Goal: Task Accomplishment & Management: Use online tool/utility

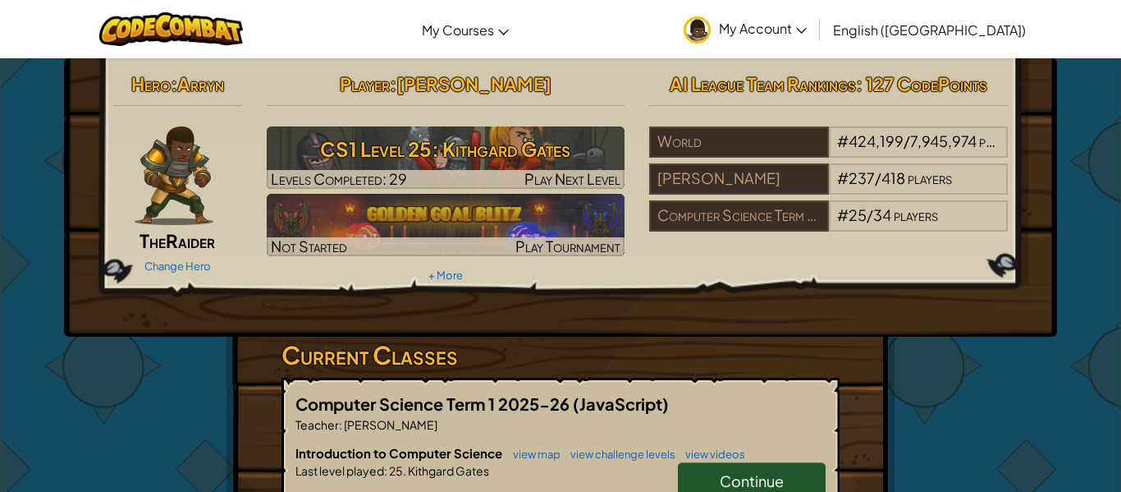
click at [833, 338] on h3 "Current Classes" at bounding box center [561, 355] width 558 height 37
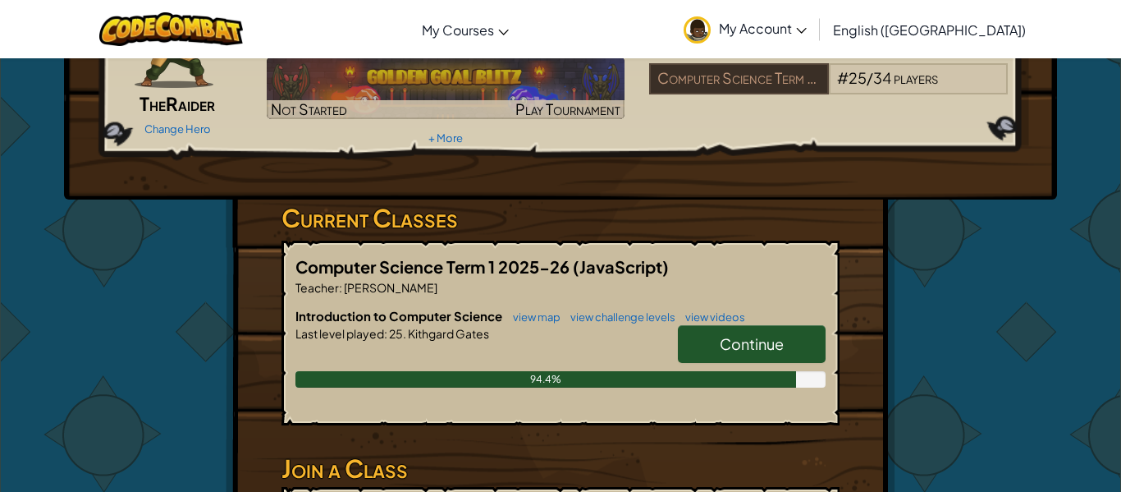
scroll to position [164, 0]
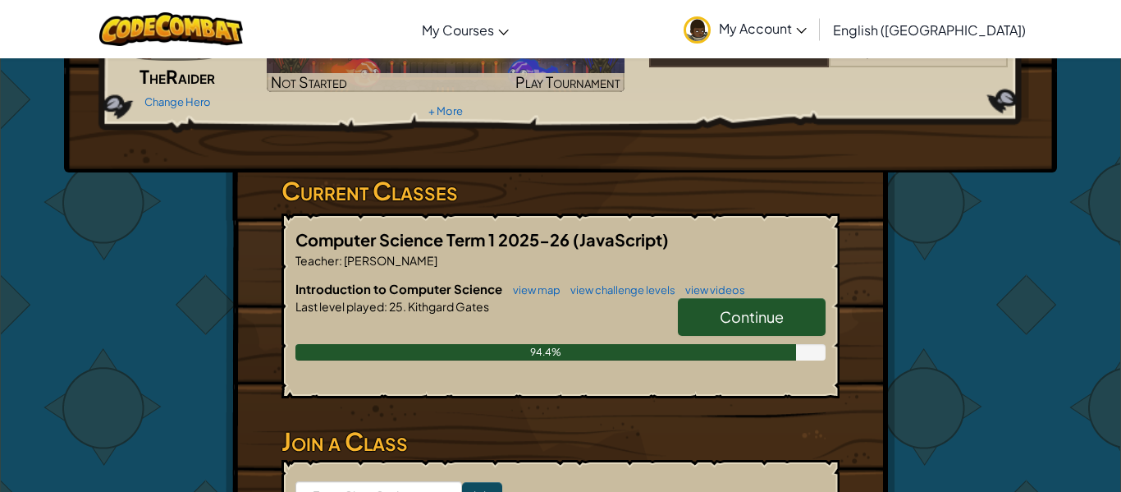
click at [809, 327] on link "Continue" at bounding box center [752, 317] width 148 height 38
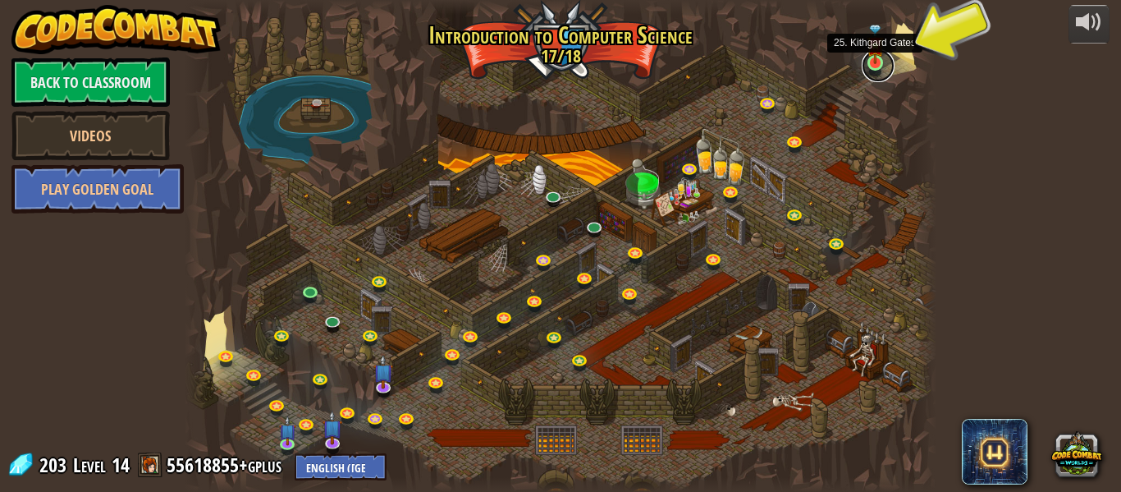
click at [873, 71] on link at bounding box center [878, 65] width 33 height 33
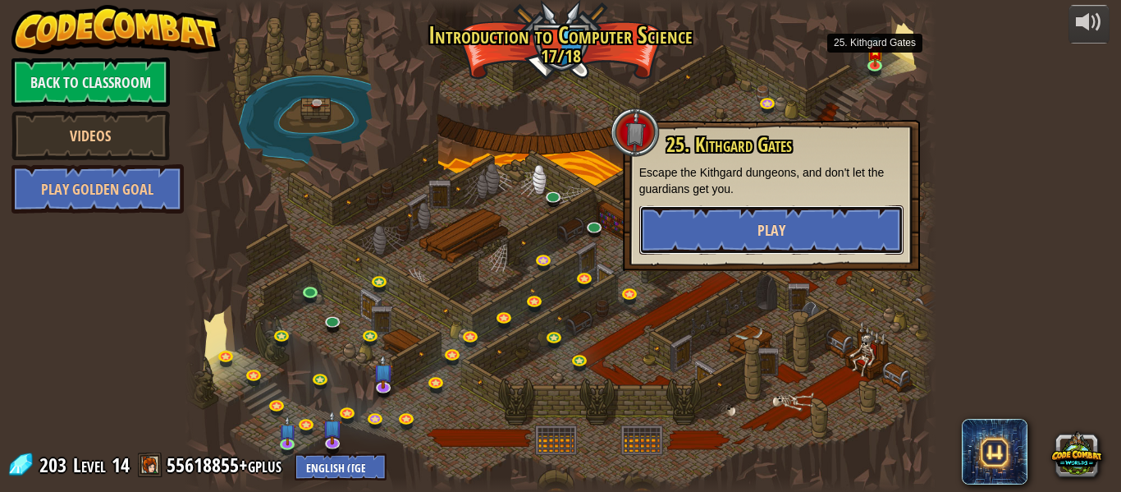
click at [731, 234] on button "Play" at bounding box center [771, 229] width 264 height 49
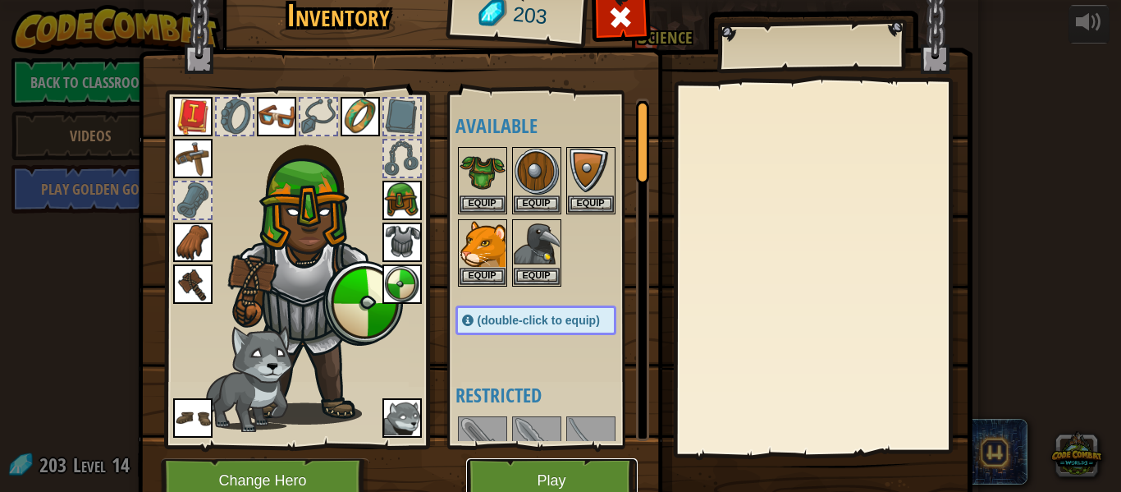
click at [531, 477] on button "Play" at bounding box center [552, 480] width 172 height 45
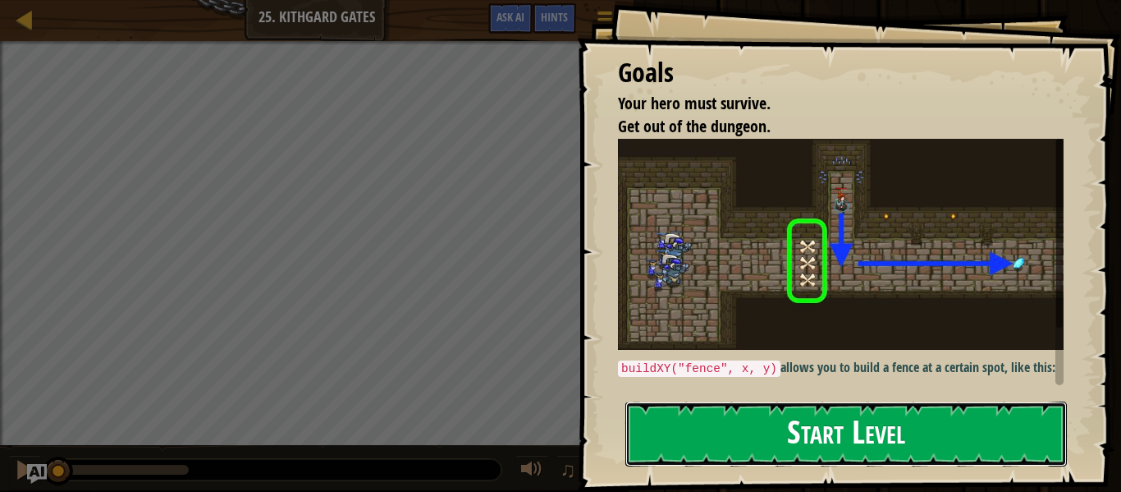
click at [763, 419] on button "Start Level" at bounding box center [846, 433] width 442 height 65
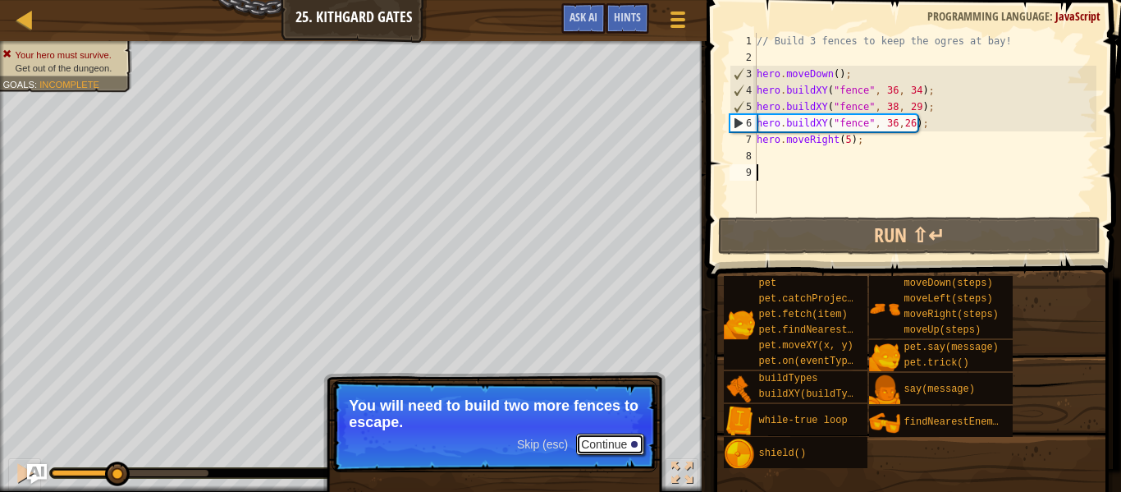
click at [596, 442] on button "Continue" at bounding box center [610, 443] width 68 height 21
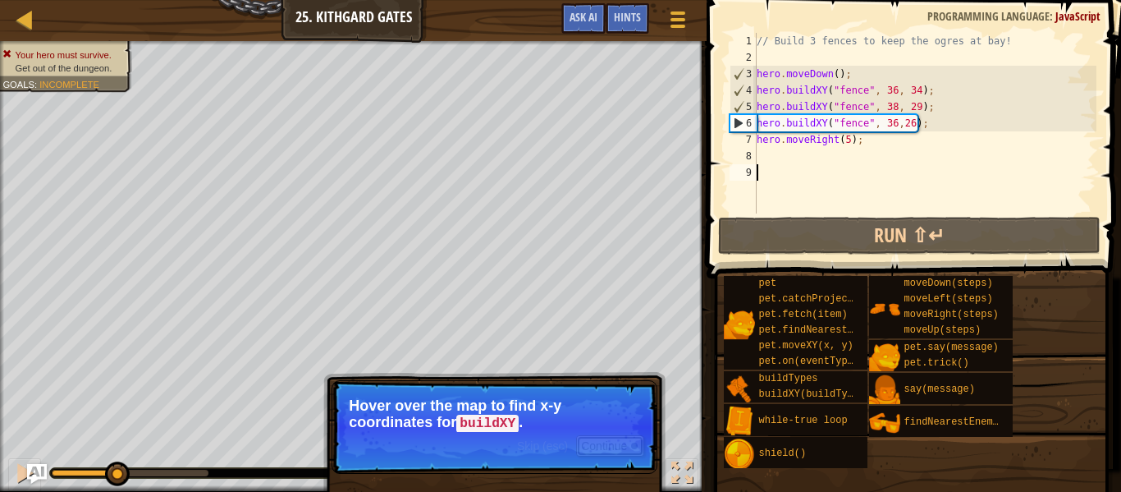
click at [599, 438] on button "Continue" at bounding box center [610, 445] width 68 height 21
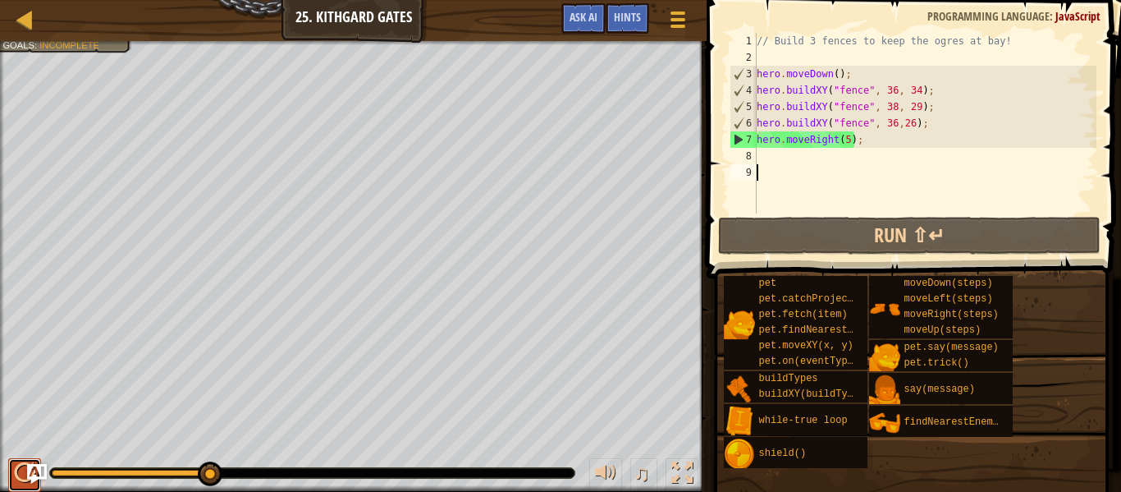
click at [11, 472] on button at bounding box center [24, 475] width 33 height 34
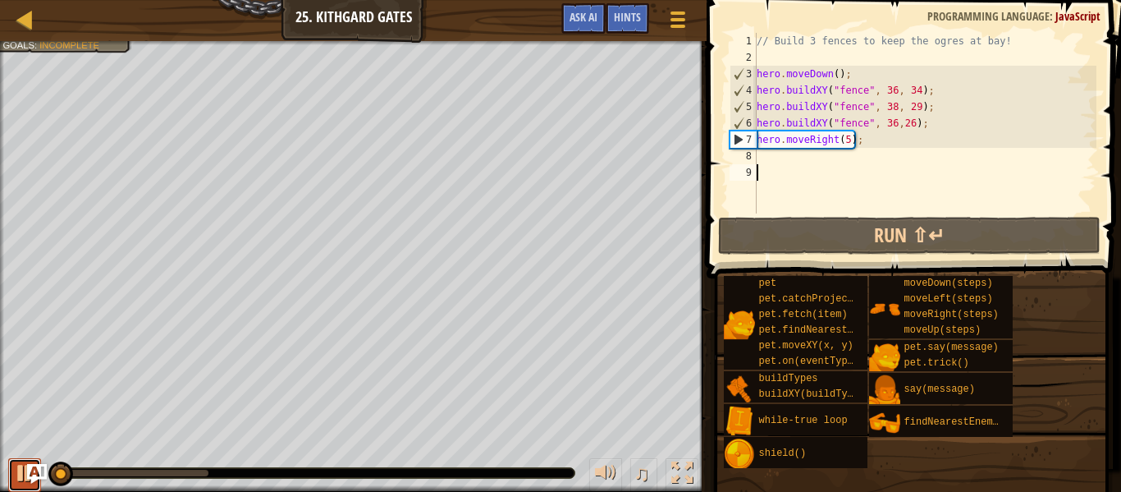
click at [11, 472] on button at bounding box center [24, 475] width 33 height 34
click at [919, 108] on div "// Build 3 fences to keep the ogres at bay! hero . moveDown ( ) ; hero . buildX…" at bounding box center [925, 139] width 343 height 213
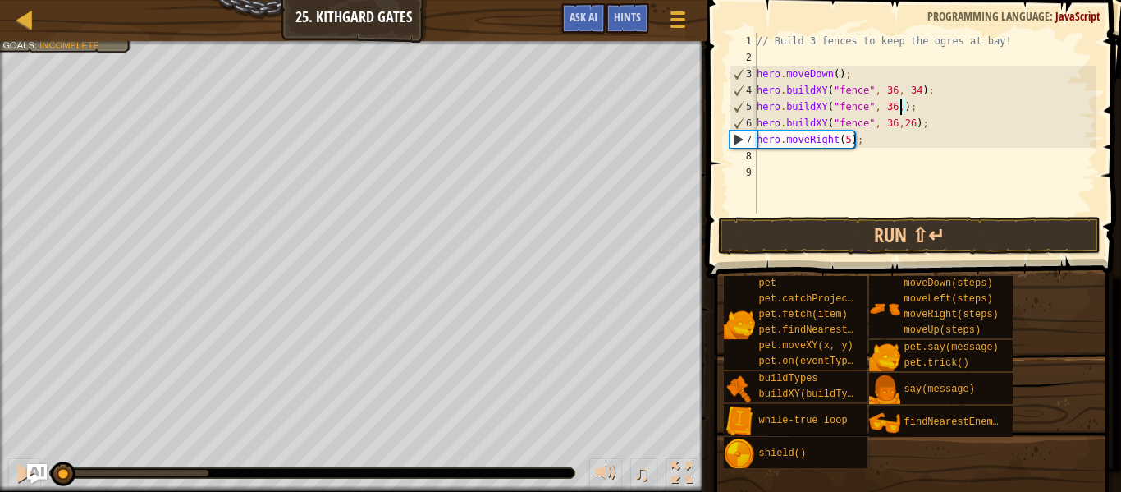
scroll to position [7, 23]
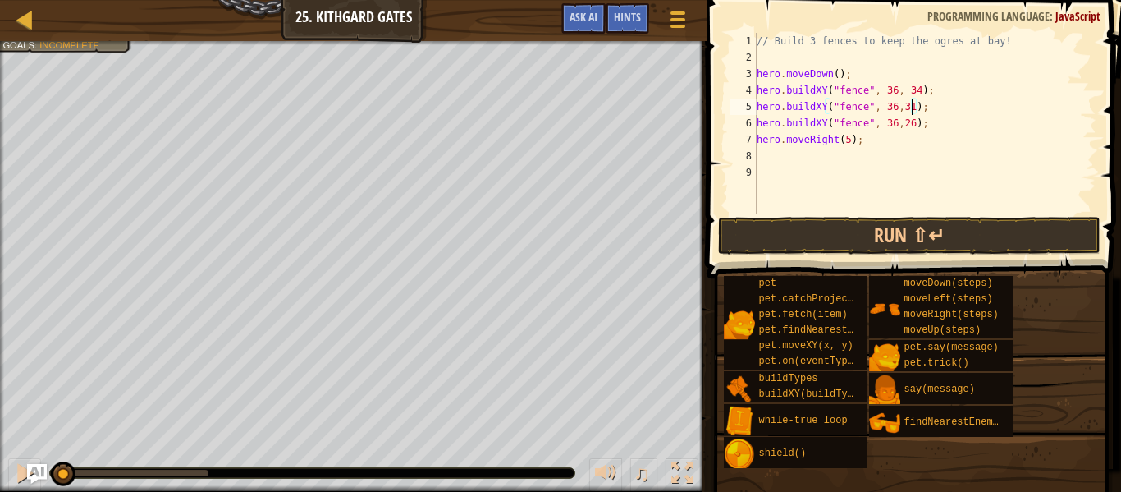
click at [909, 125] on div "// Build 3 fences to keep the ogres at bay! hero . moveDown ( ) ; hero . buildX…" at bounding box center [925, 139] width 343 height 213
click at [914, 125] on div "// Build 3 fences to keep the ogres at bay! hero . moveDown ( ) ; hero . buildX…" at bounding box center [925, 139] width 343 height 213
type textarea "hero.buildXY("fence", 36,27);"
click at [898, 236] on button "Run ⇧↵" at bounding box center [909, 236] width 383 height 38
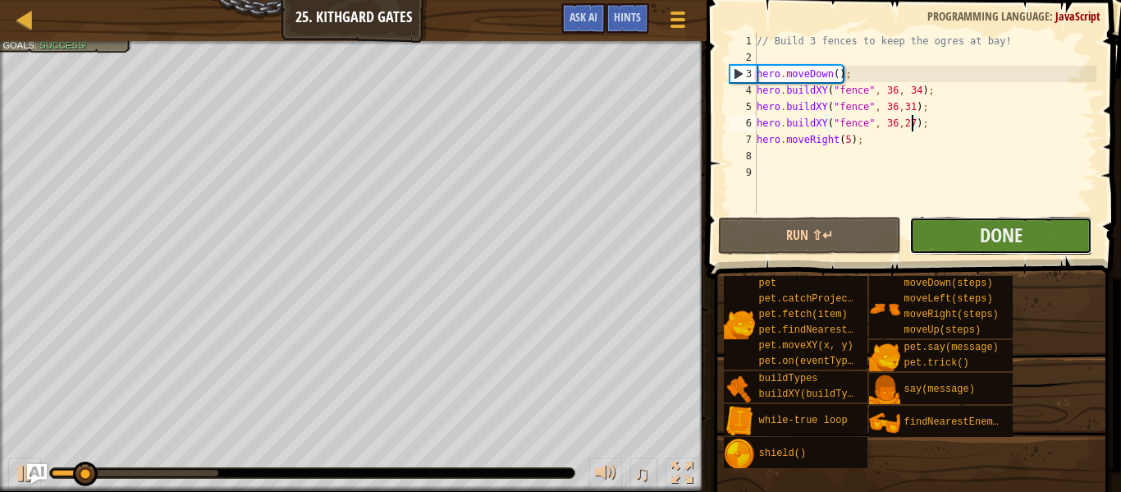
click at [955, 233] on button "Done" at bounding box center [1000, 236] width 183 height 38
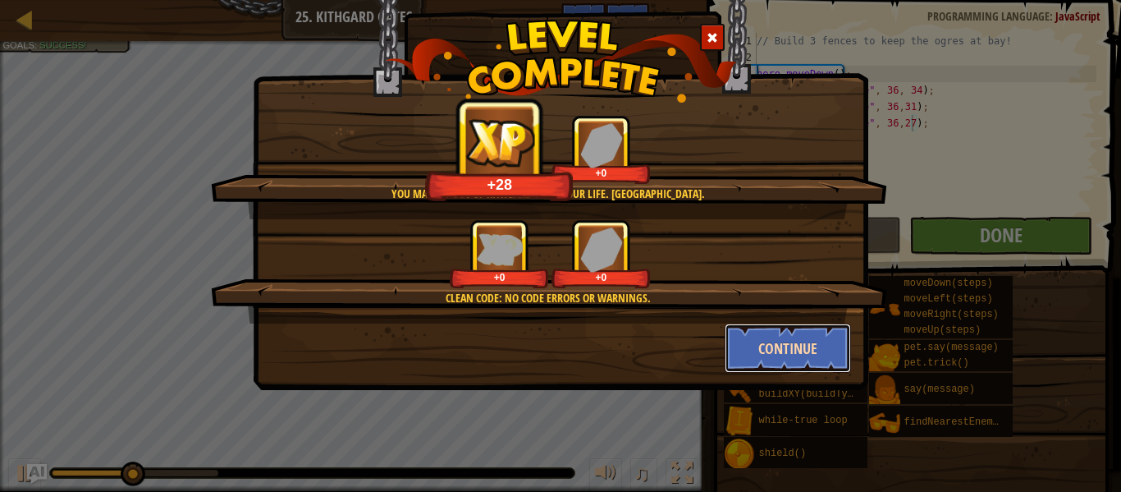
click at [763, 341] on button "Continue" at bounding box center [788, 347] width 127 height 49
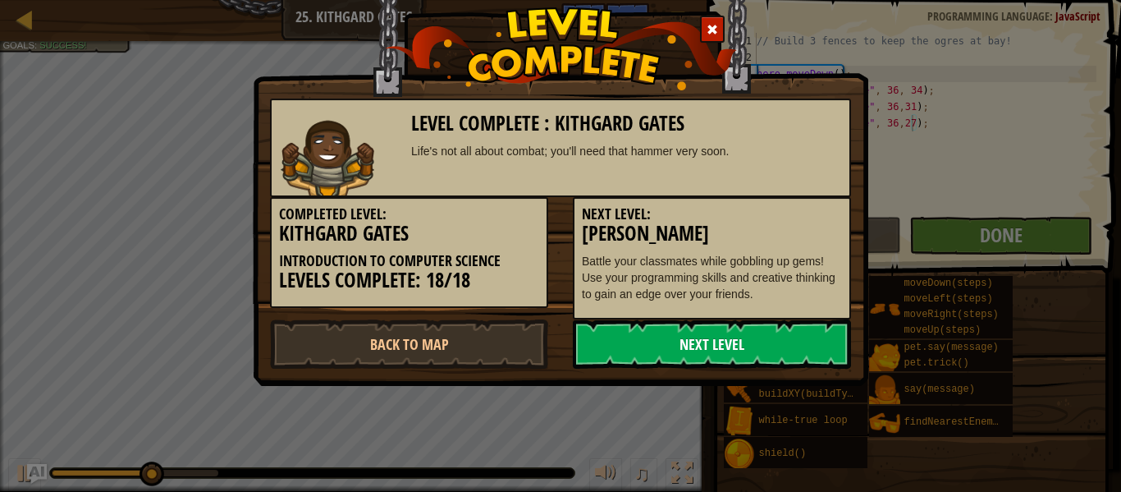
click at [758, 339] on link "Next Level" at bounding box center [712, 343] width 278 height 49
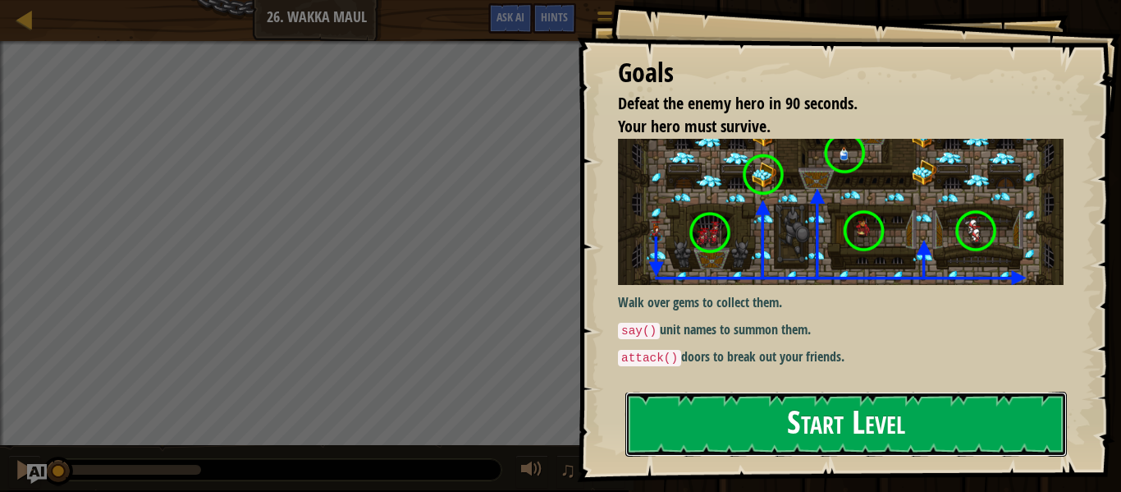
click at [773, 421] on button "Start Level" at bounding box center [846, 424] width 442 height 65
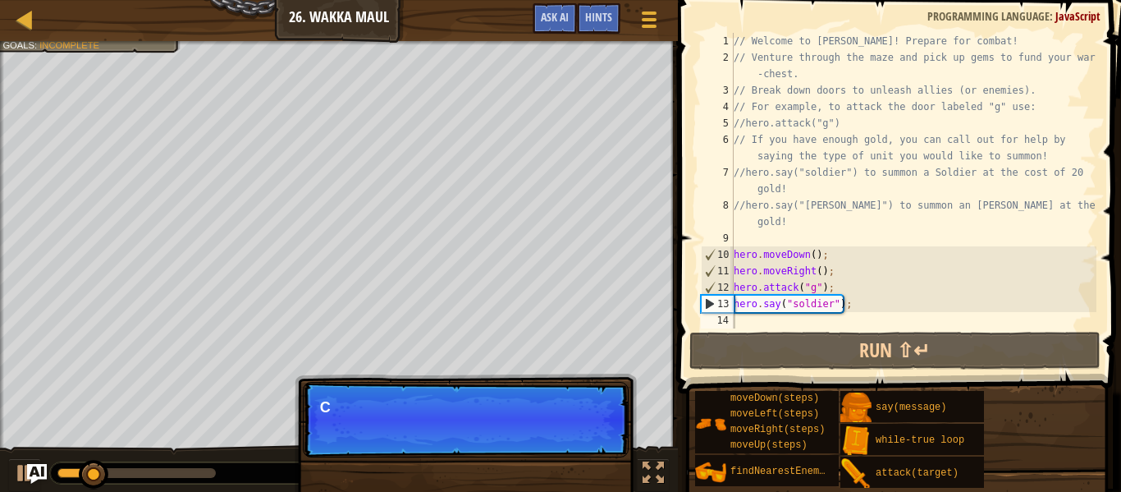
click at [557, 424] on p "Skip (esc) Continue C" at bounding box center [466, 420] width 326 height 76
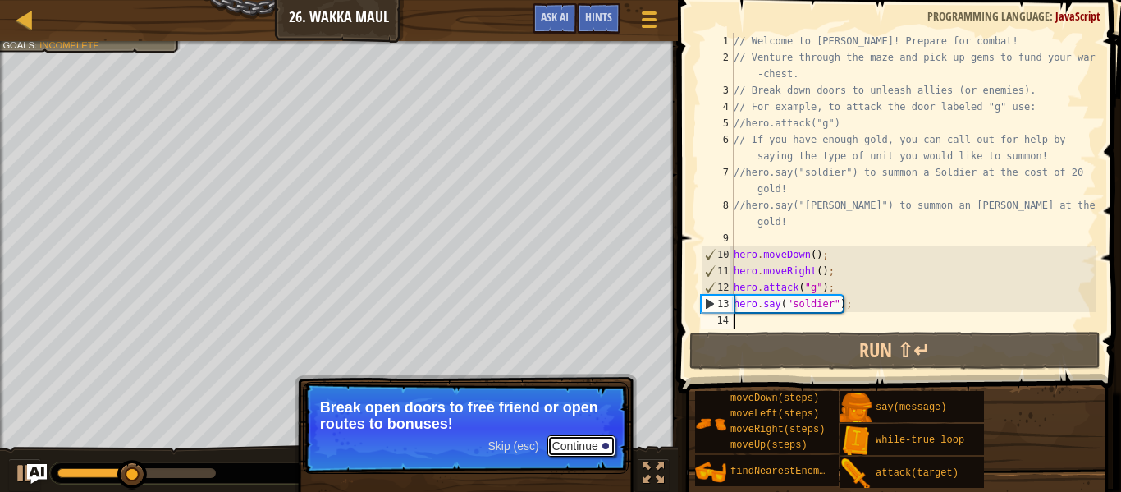
click at [577, 446] on button "Continue" at bounding box center [582, 445] width 68 height 21
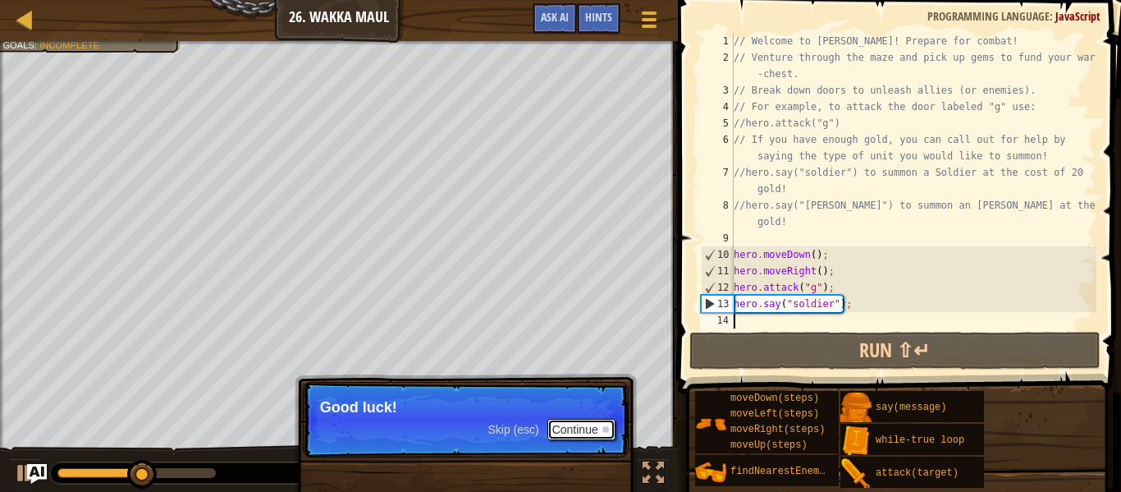
click at [575, 430] on button "Continue" at bounding box center [582, 429] width 68 height 21
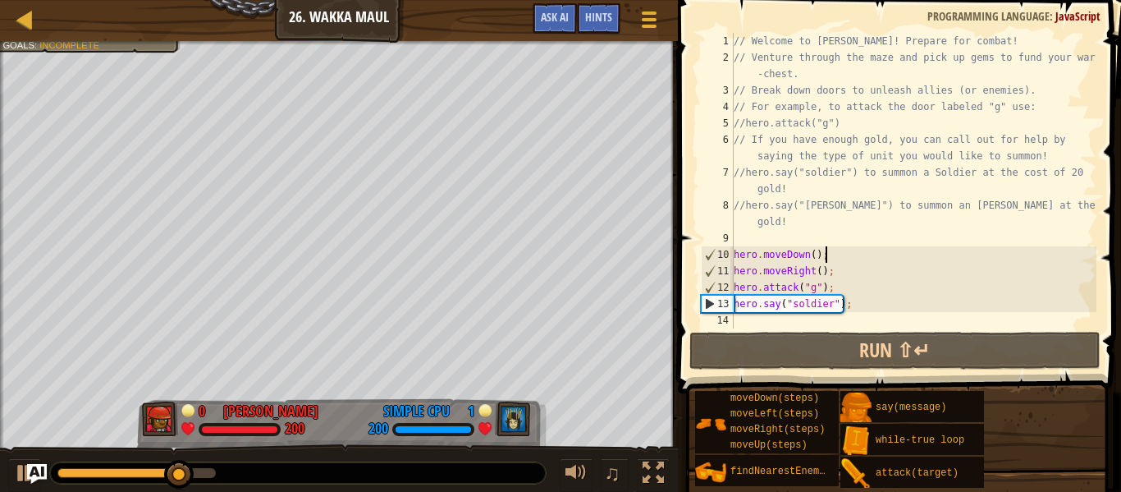
click at [845, 258] on div "// Welcome to [PERSON_NAME]! Prepare for combat! // Venture through the maze an…" at bounding box center [914, 197] width 366 height 328
type textarea "hero.say("soldier");"
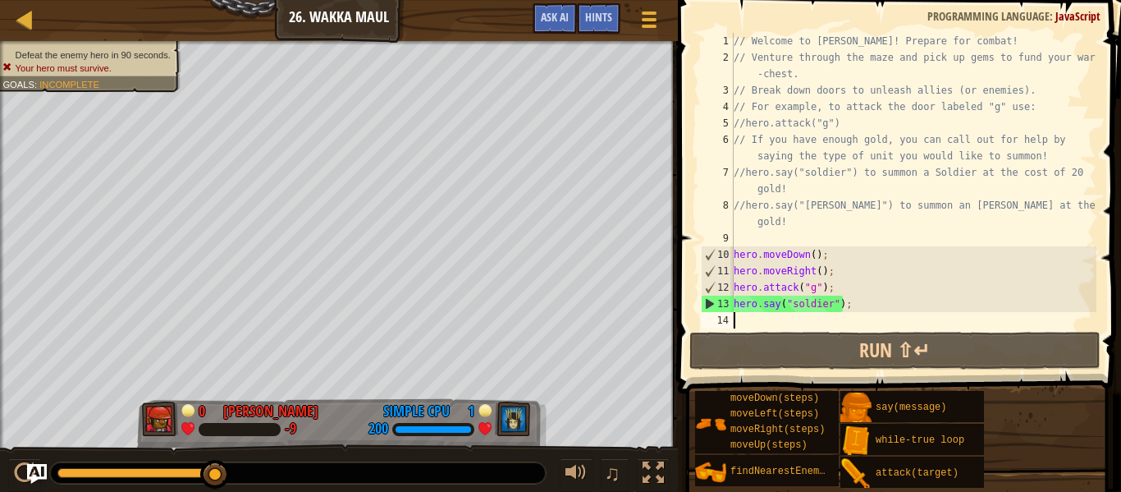
click at [818, 312] on div "// Welcome to [PERSON_NAME]! Prepare for combat! // Venture through the maze an…" at bounding box center [914, 197] width 366 height 328
type textarea "hero.say("soldier");"
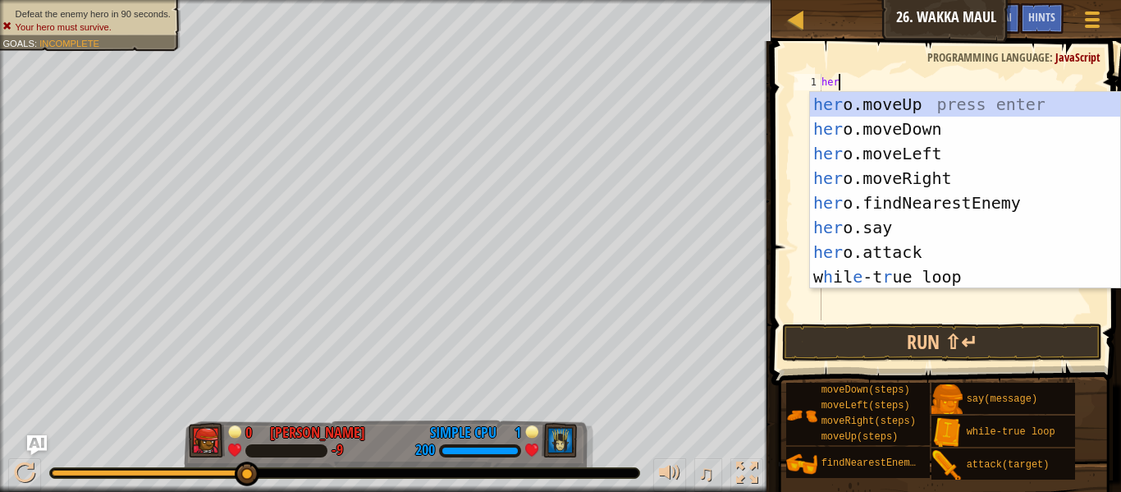
type textarea "hero"
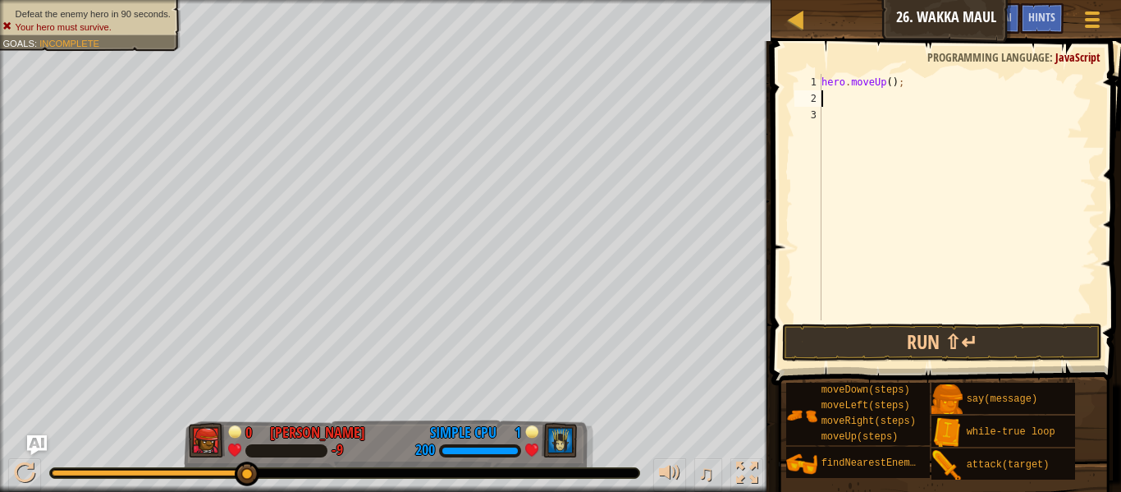
scroll to position [7, 0]
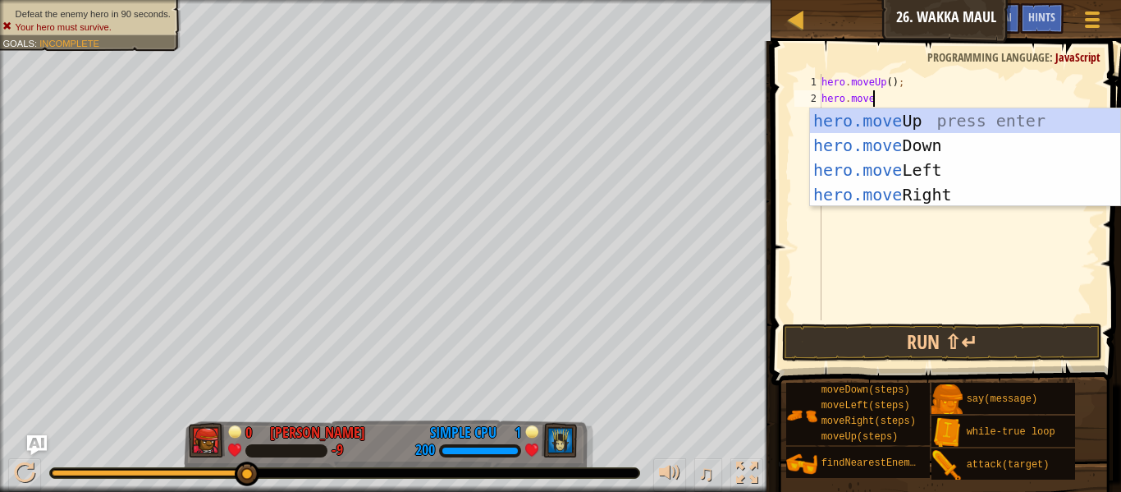
type textarea "hero.movelef"
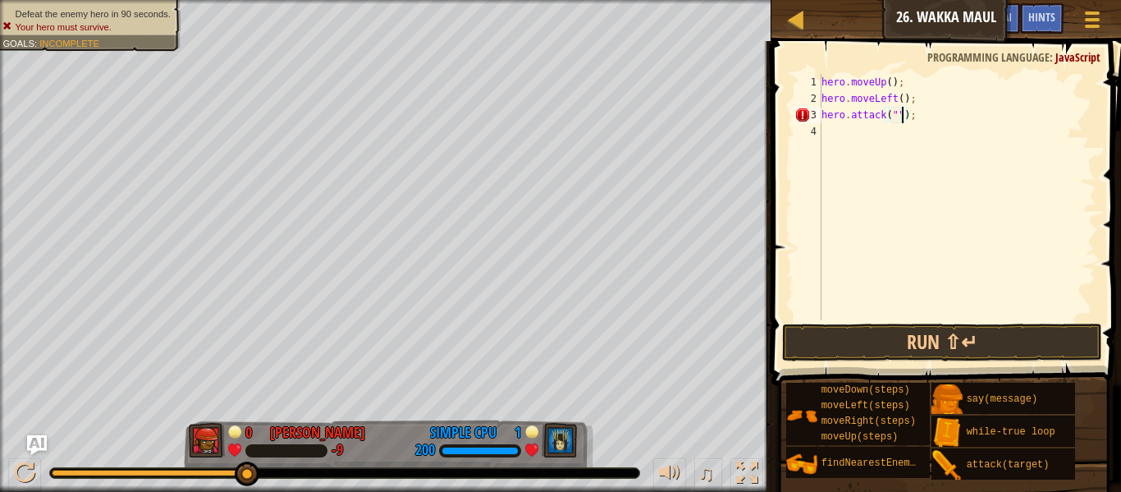
scroll to position [7, 11]
type textarea "hero.attack("d");"
click at [943, 111] on div "hero . moveUp ( ) ; hero . moveLeft ( ) ; hero . attack ( "d" ) ;" at bounding box center [957, 213] width 278 height 279
type textarea "hero.say("scout");"
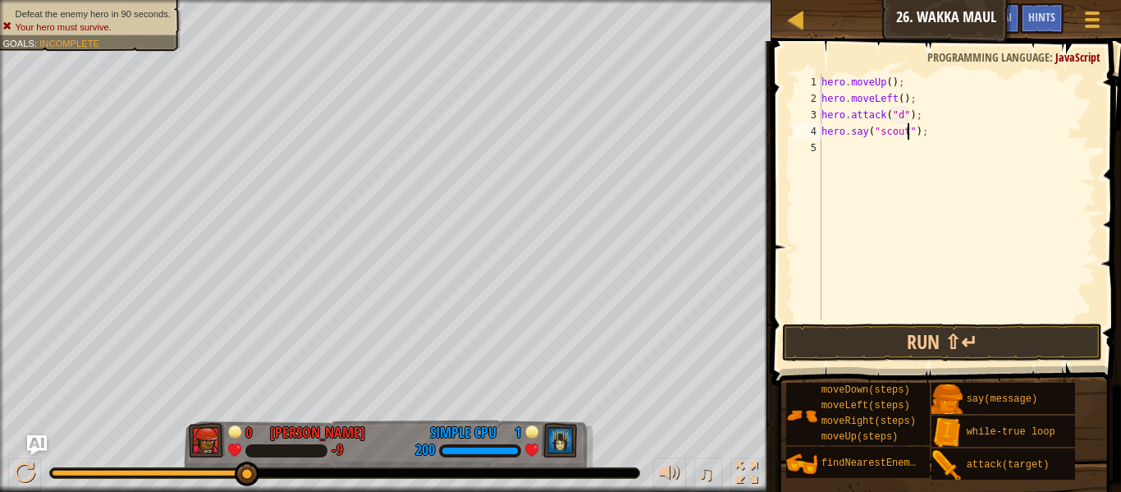
click at [930, 126] on div "hero . moveUp ( ) ; hero . moveLeft ( ) ; hero . attack ( "d" ) ; hero . say ( …" at bounding box center [957, 213] width 278 height 279
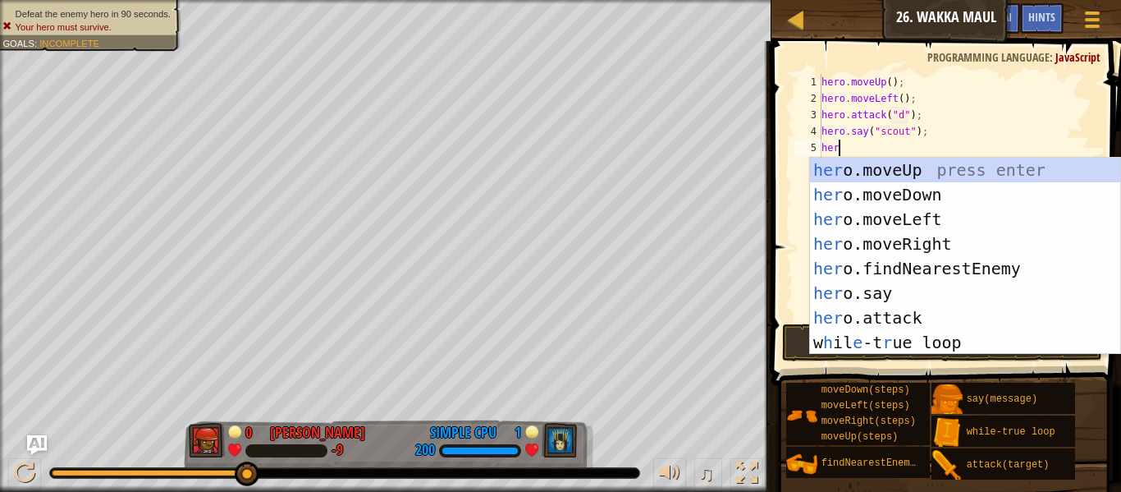
scroll to position [7, 2]
type textarea "hero"
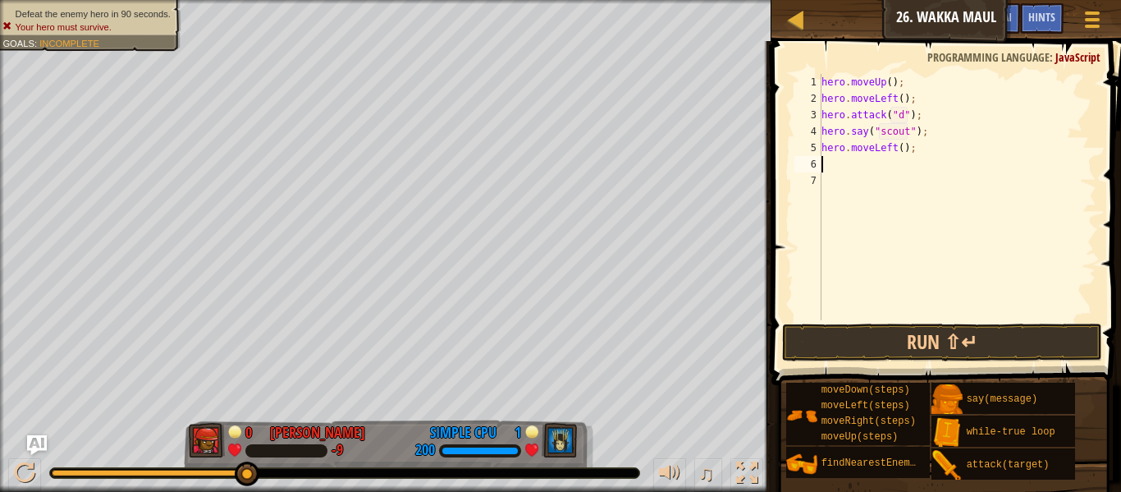
scroll to position [7, 0]
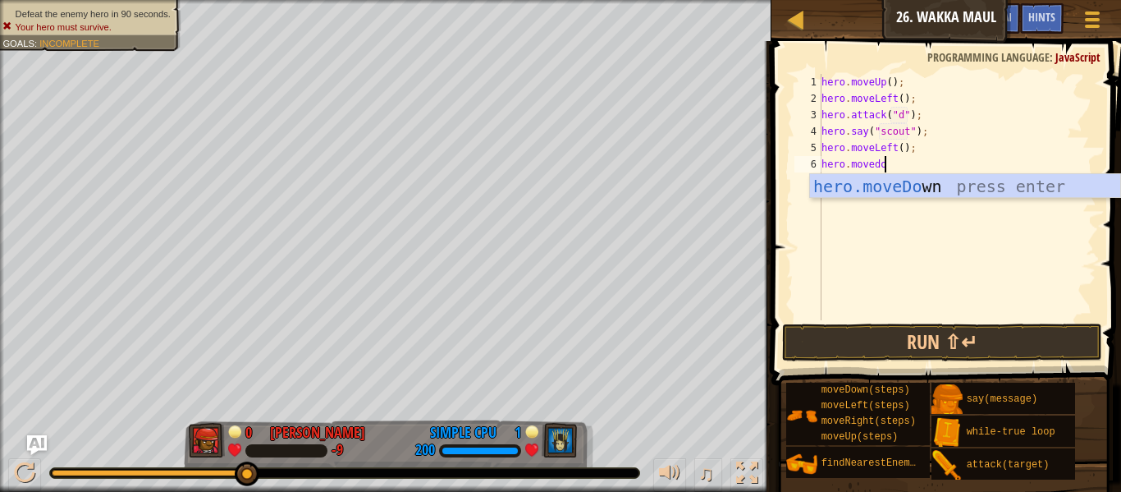
type textarea "hero.movedow"
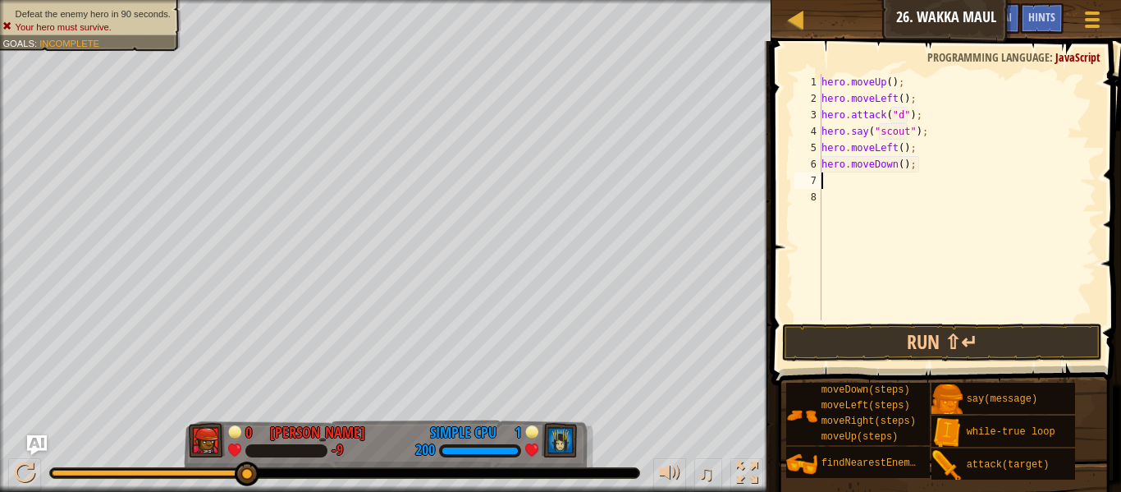
click at [902, 159] on div "hero . moveUp ( ) ; hero . moveLeft ( ) ; hero . attack ( "d" ) ; hero . say ( …" at bounding box center [957, 213] width 278 height 279
type textarea "hero.moveDown(3);"
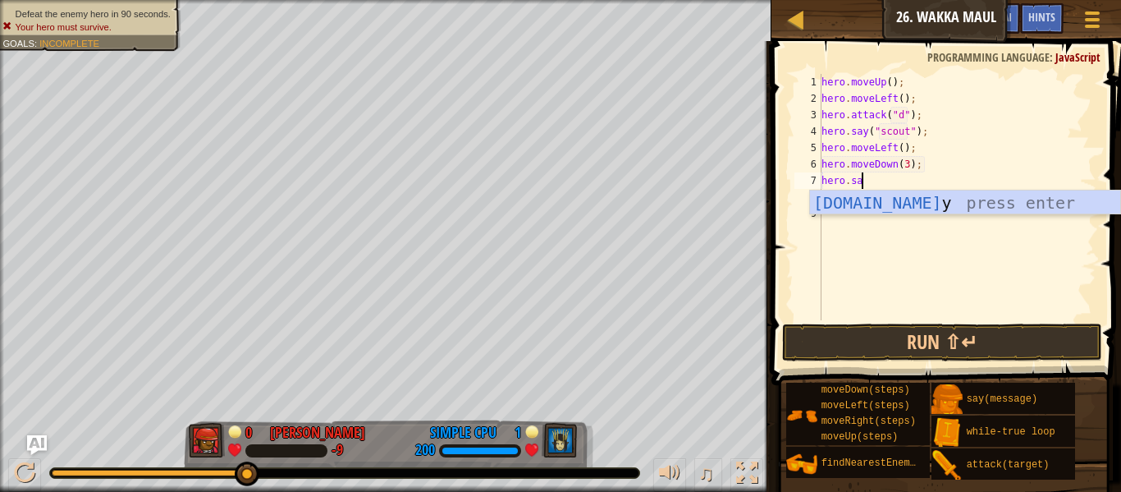
scroll to position [7, 5]
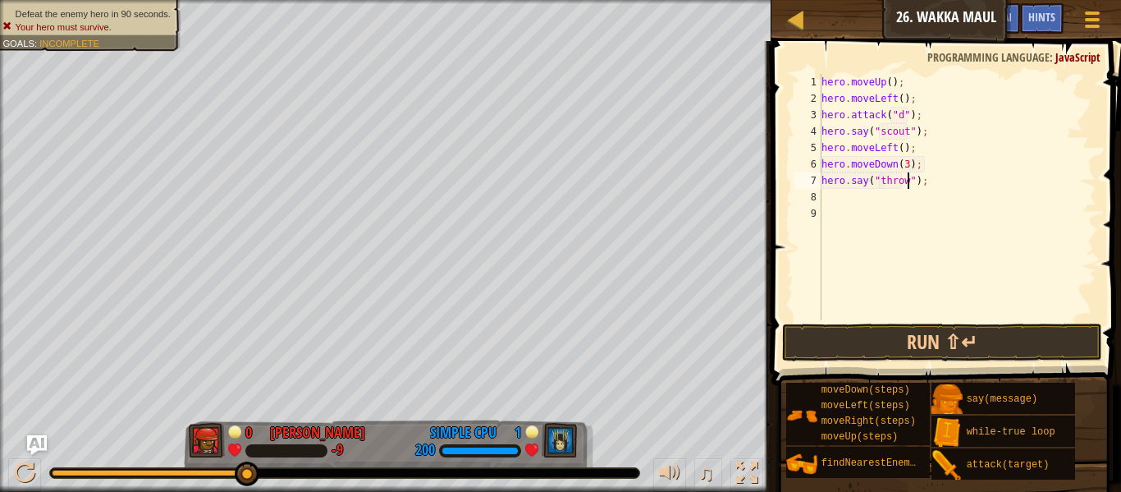
type textarea "hero.say("thrower");"
drag, startPoint x: 951, startPoint y: 183, endPoint x: 807, endPoint y: 183, distance: 144.5
click at [807, 183] on div "hero.say("thrower"); 1 2 3 4 5 6 7 8 9 hero . moveUp ( ) ; hero . moveLeft ( ) …" at bounding box center [943, 197] width 305 height 246
click at [837, 195] on div "hero . moveUp ( ) ; hero . moveLeft ( ) ; hero . attack ( "d" ) ; hero . say ( …" at bounding box center [957, 213] width 278 height 279
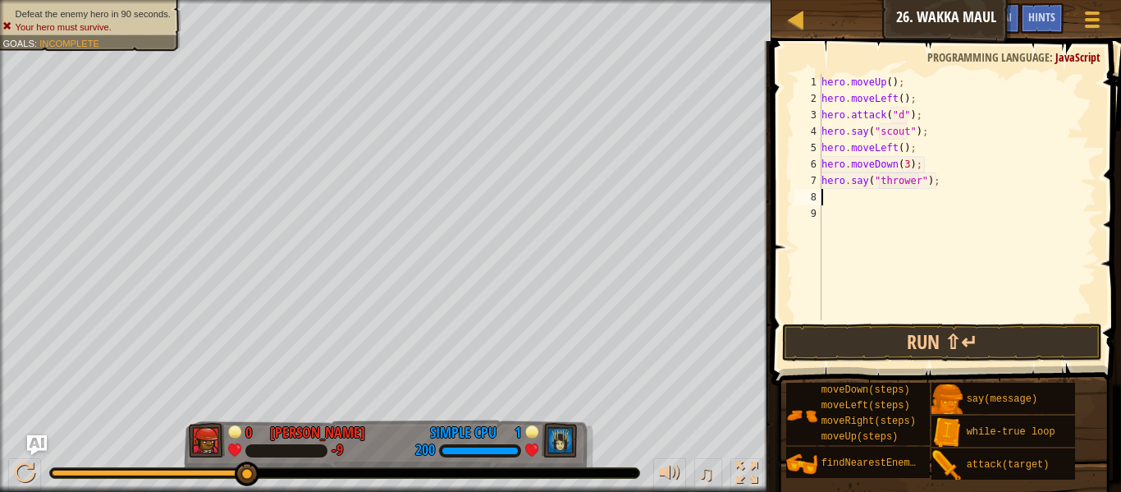
scroll to position [7, 0]
paste textarea "hero.say("thrower");"
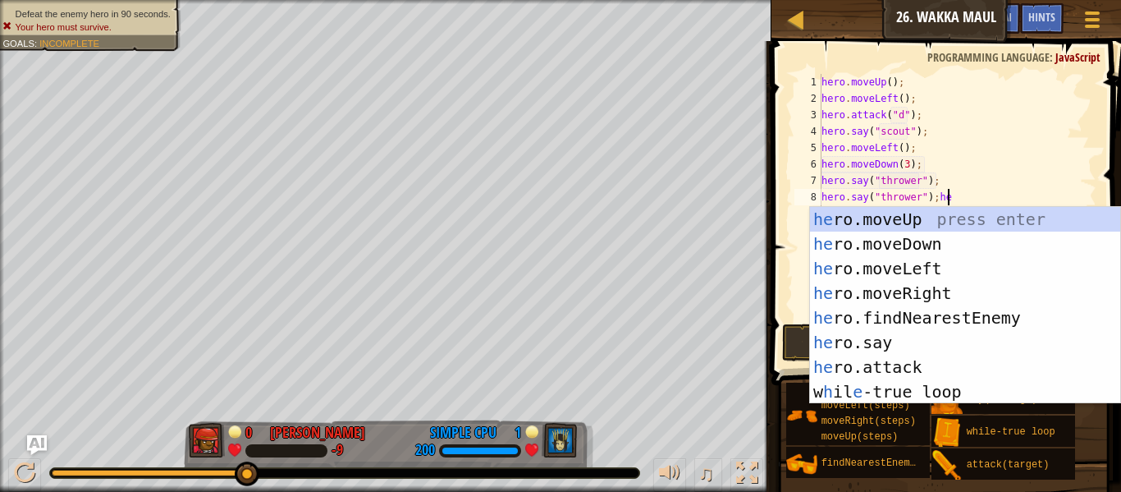
type textarea "hero.say("thrower");"
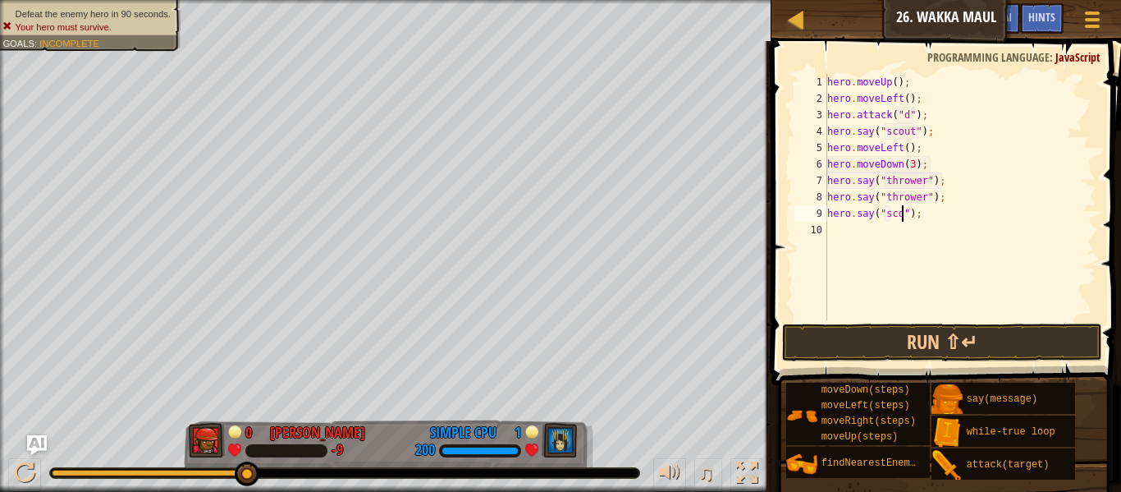
scroll to position [7, 12]
type textarea "hero.say("scout");"
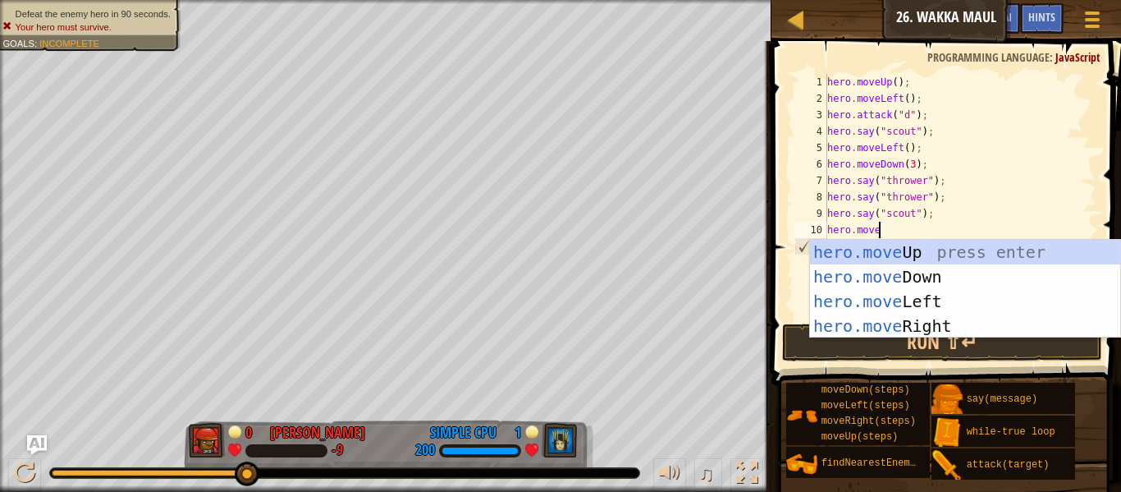
type textarea "hero.movedow"
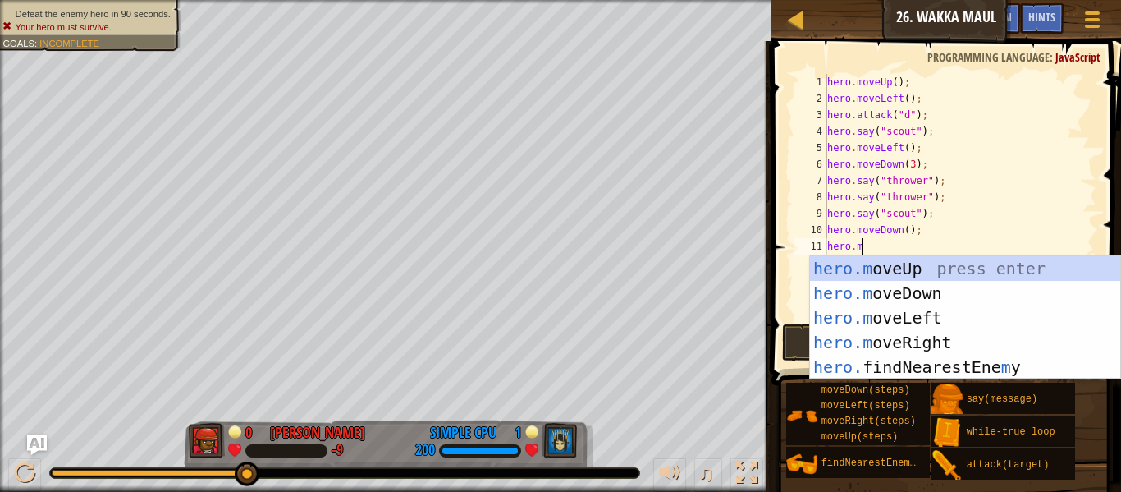
type textarea "hero.move"
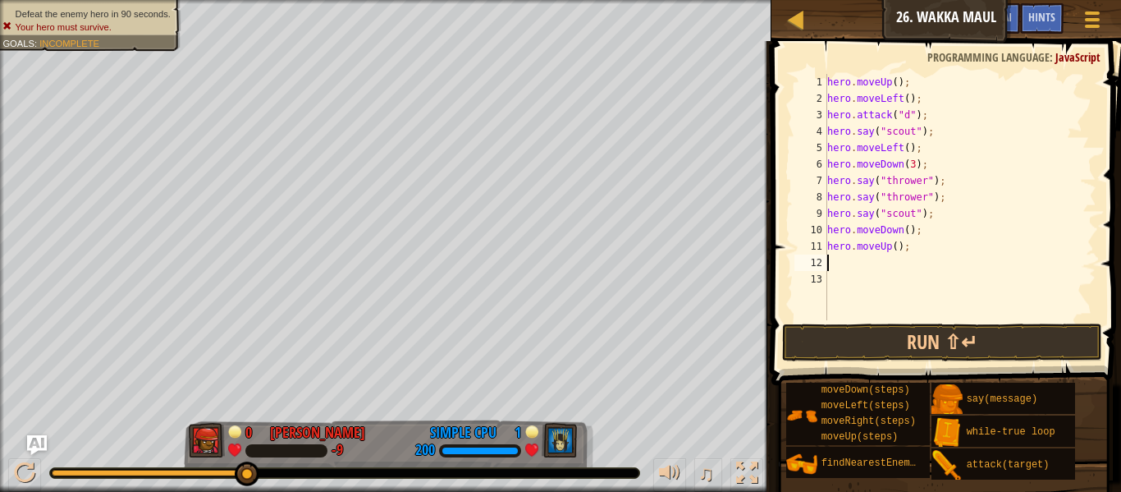
click at [890, 250] on div "hero . moveUp ( ) ; hero . moveLeft ( ) ; hero . attack ( "d" ) ; hero . say ( …" at bounding box center [960, 213] width 273 height 279
click at [894, 248] on div "hero . moveUp ( ) ; hero . moveLeft ( ) ; hero . attack ( "d" ) ; hero . say ( …" at bounding box center [960, 213] width 273 height 279
type textarea "hero.moveUp(2);"
click at [877, 260] on div "hero . moveUp ( ) ; hero . moveLeft ( ) ; hero . attack ( "d" ) ; hero . say ( …" at bounding box center [960, 213] width 273 height 279
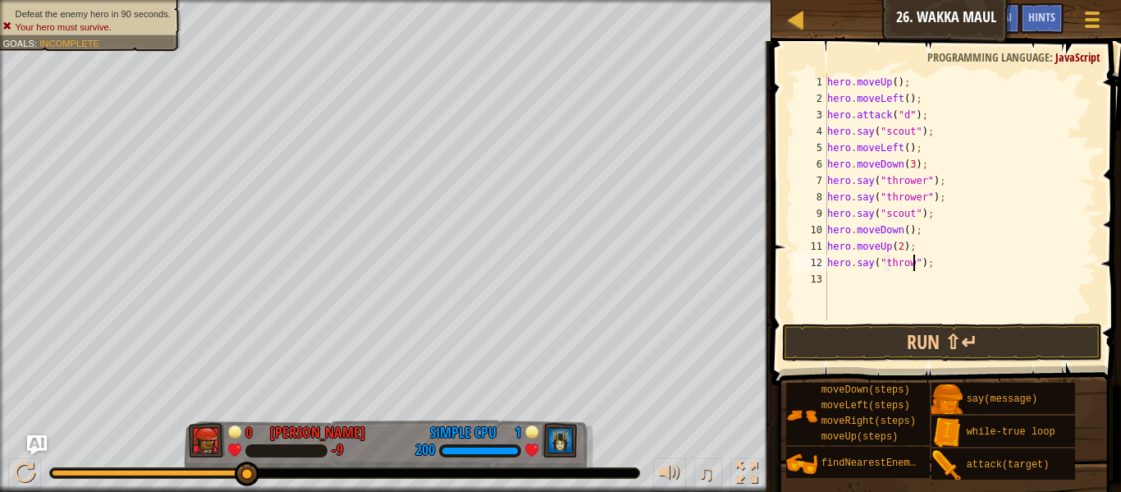
scroll to position [7, 14]
type textarea "hero.say("thrower");"
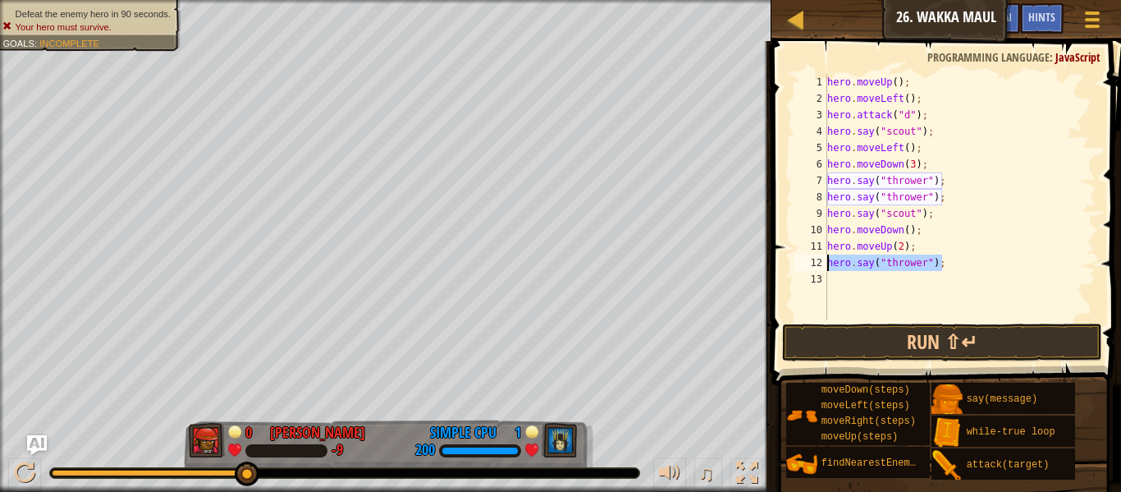
drag, startPoint x: 992, startPoint y: 257, endPoint x: 827, endPoint y: 264, distance: 165.2
click at [827, 264] on div "hero.say("thrower"); 1 2 3 4 5 6 7 8 9 10 11 12 13 hero . moveUp ( ) ; hero . m…" at bounding box center [943, 197] width 305 height 246
click at [840, 278] on div "hero . moveUp ( ) ; hero . moveLeft ( ) ; hero . attack ( "d" ) ; hero . say ( …" at bounding box center [960, 213] width 273 height 279
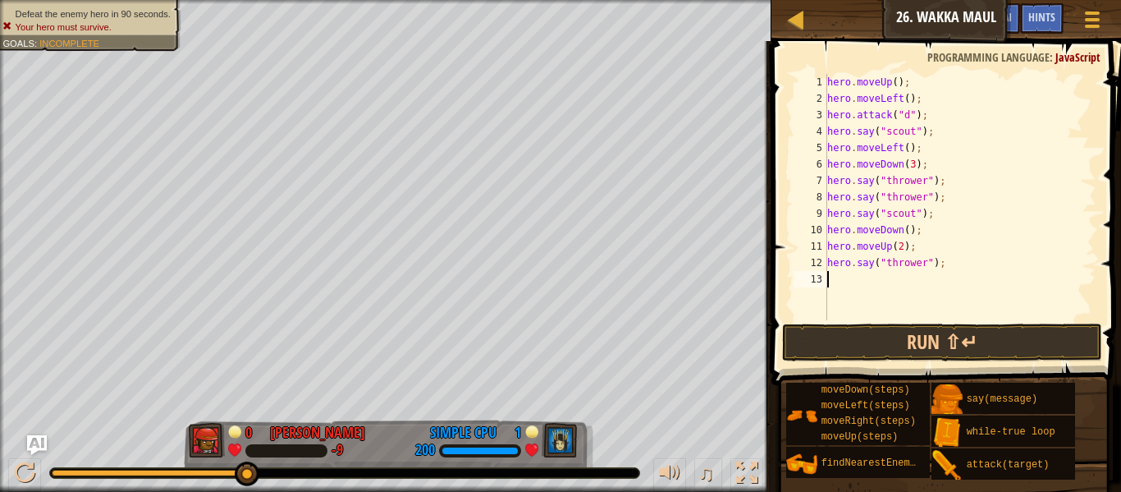
scroll to position [7, 0]
paste textarea "hero.say("thrower");"
type textarea "hero.say("thrower");"
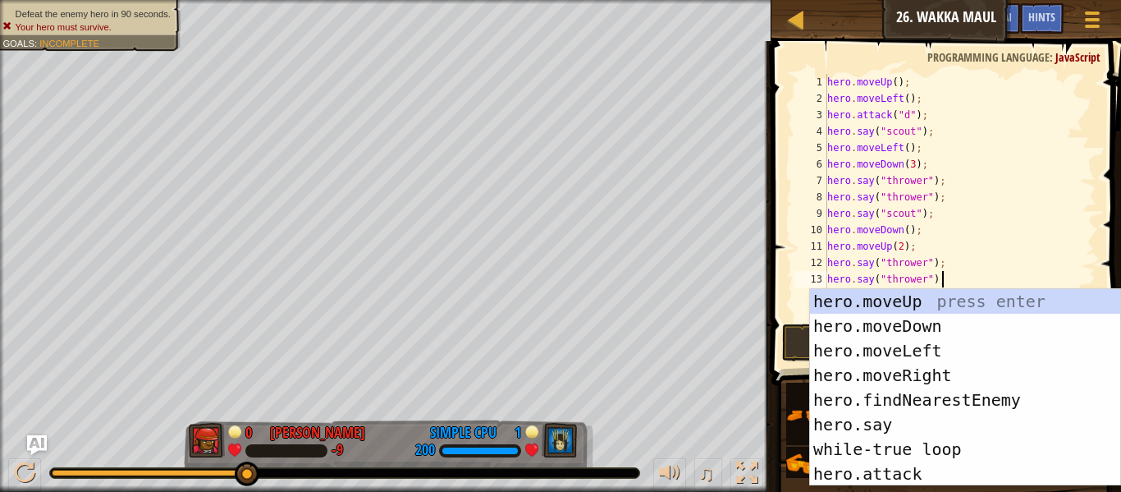
click at [949, 284] on div "hero . moveUp ( ) ; hero . moveLeft ( ) ; hero . attack ( "d" ) ; hero . say ( …" at bounding box center [960, 213] width 273 height 279
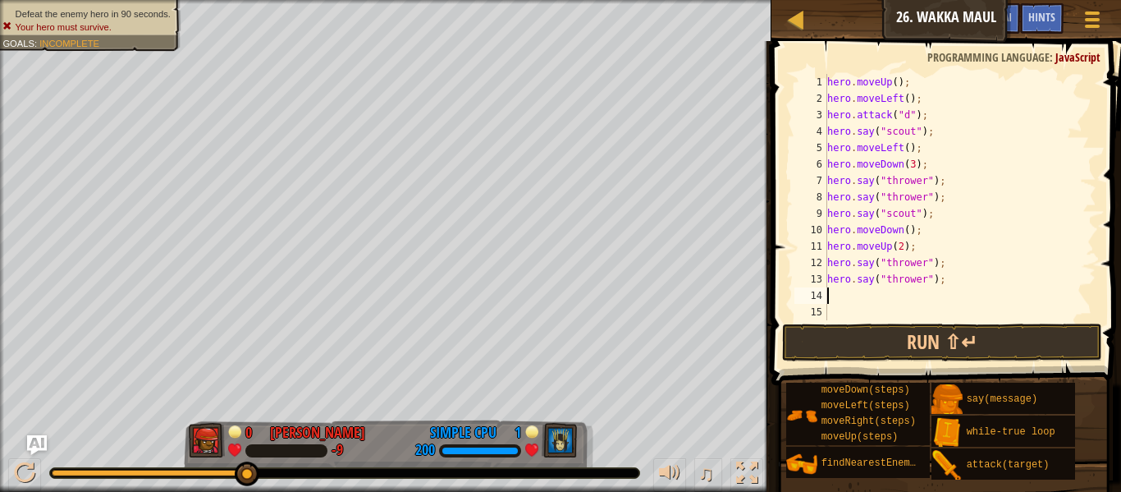
paste textarea "hero.say("thrower");"
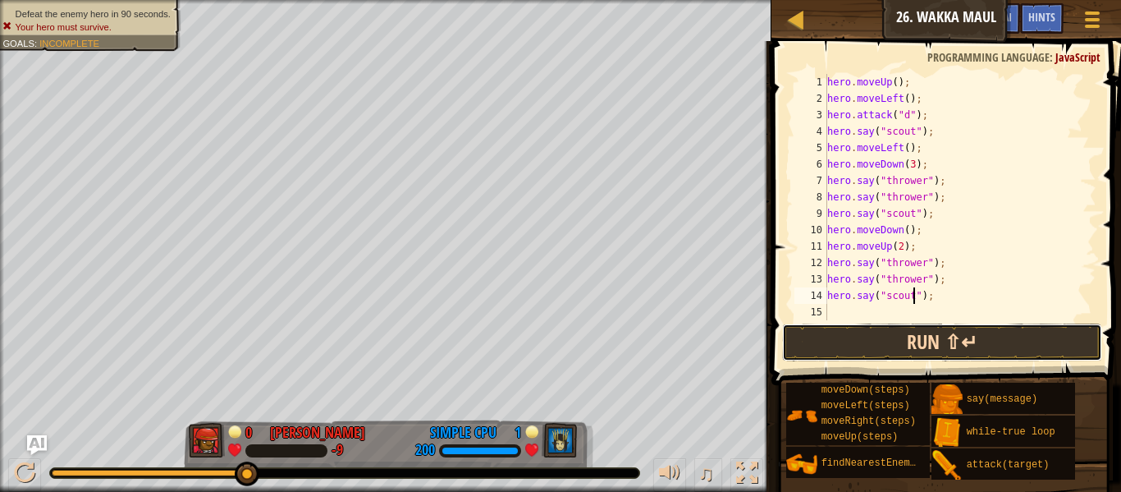
click at [991, 352] on button "Run ⇧↵" at bounding box center [942, 342] width 320 height 38
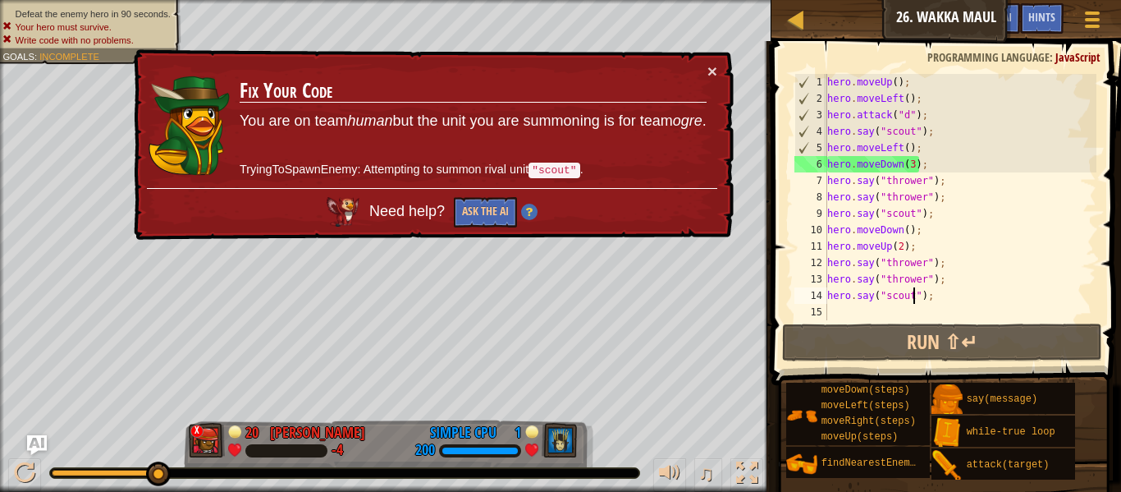
click at [904, 130] on div "hero . moveUp ( ) ; hero . moveLeft ( ) ; hero . attack ( "d" ) ; hero . say ( …" at bounding box center [960, 213] width 273 height 279
click at [920, 143] on div "hero . moveUp ( ) ; hero . moveLeft ( ) ; hero . attack ( "d" ) ; hero . say ( …" at bounding box center [960, 213] width 273 height 279
type textarea "hero.say("scout");"
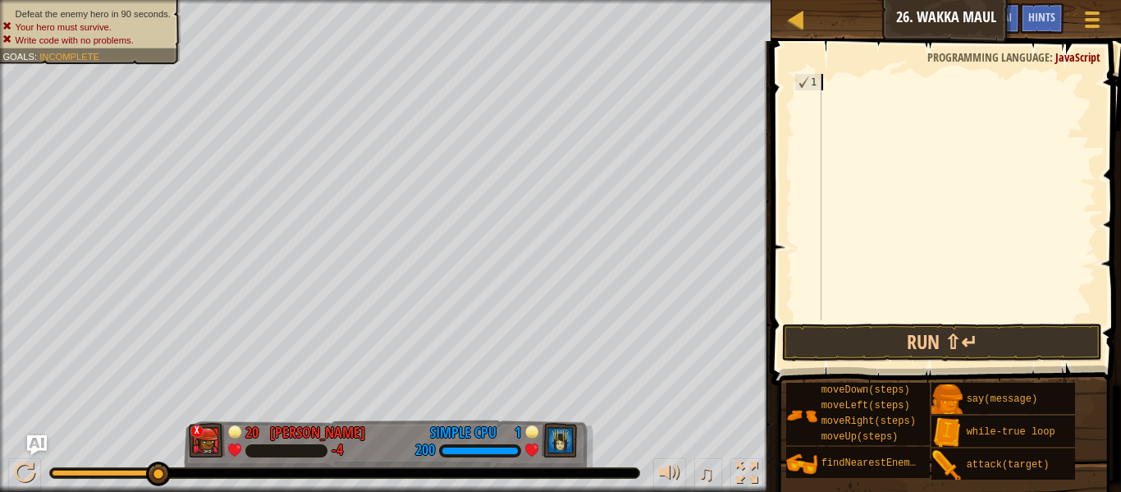
scroll to position [7, 0]
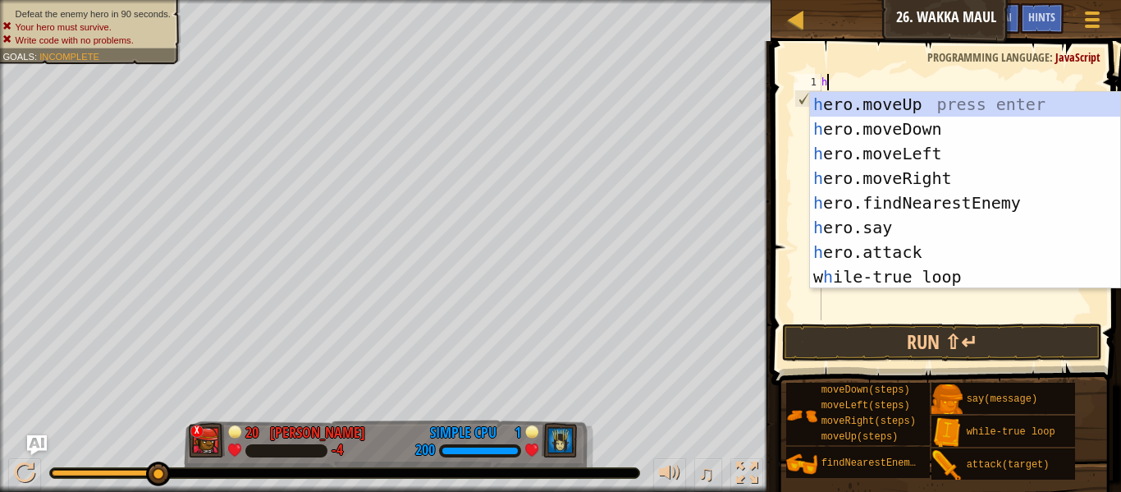
type textarea "hero"
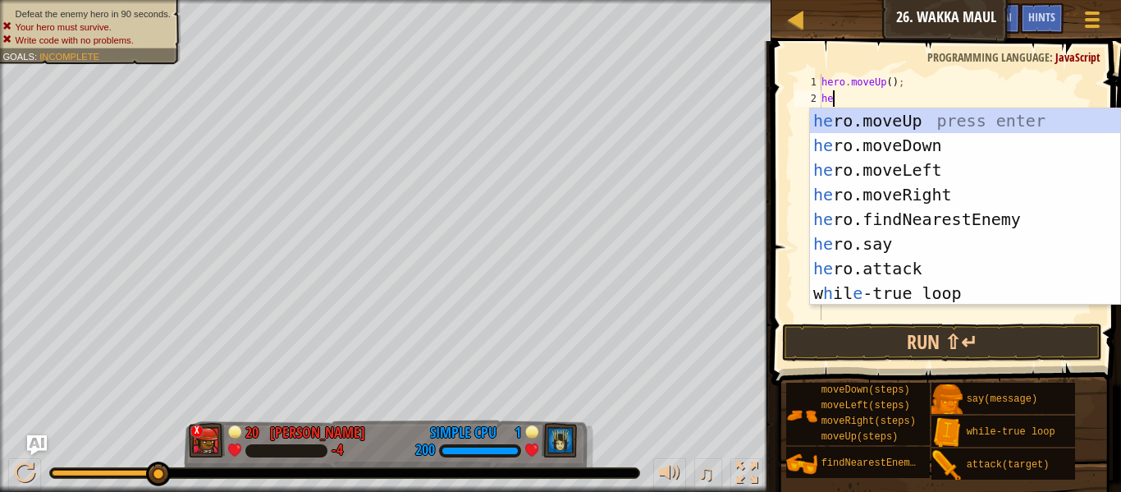
type textarea "her"
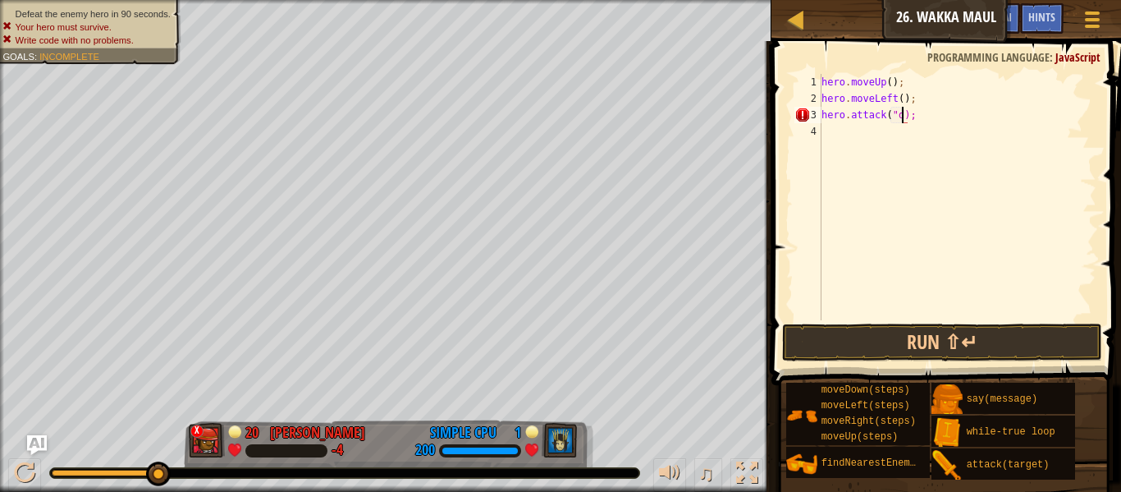
scroll to position [7, 12]
type textarea "hero.attack("d");"
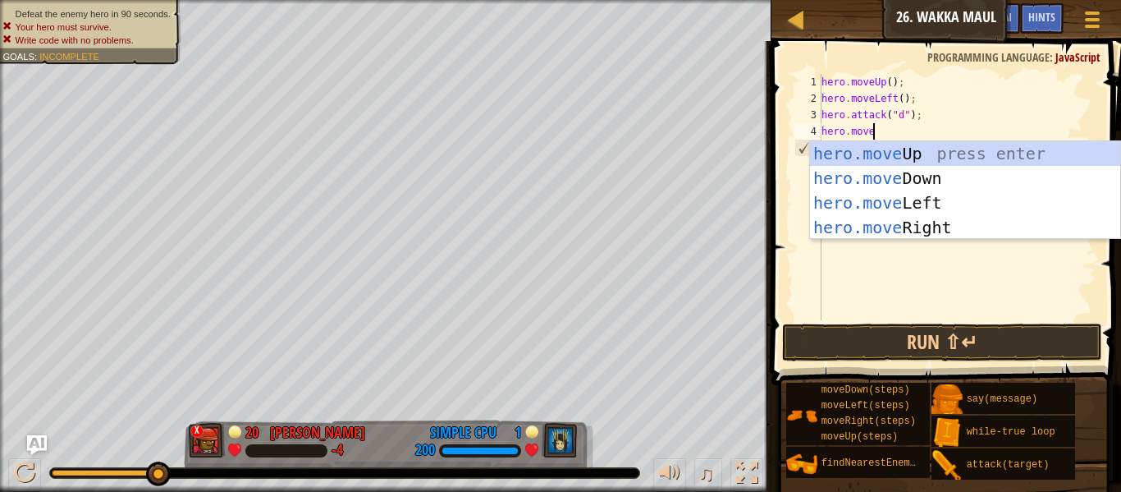
type textarea "hero.movelef"
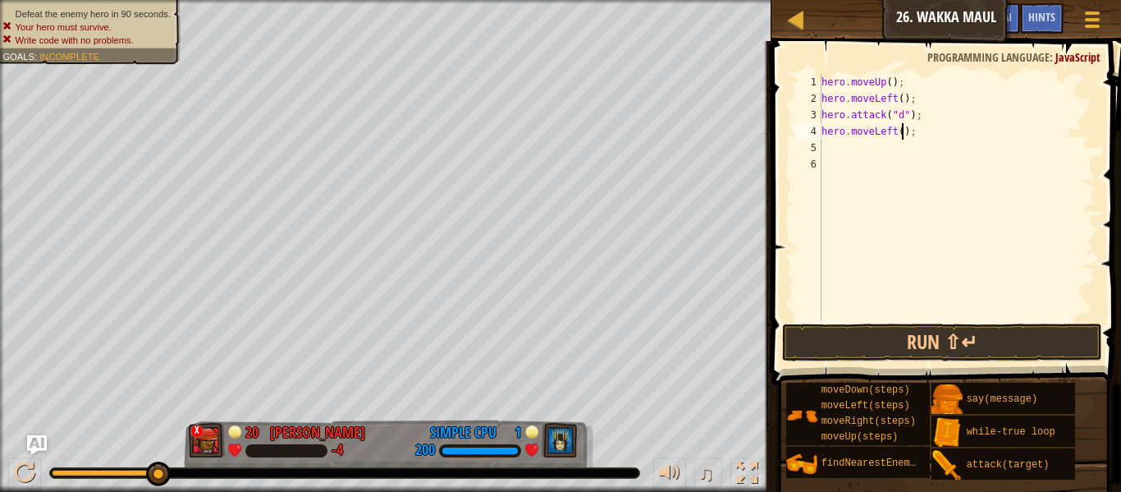
click at [900, 138] on div "hero . moveUp ( ) ; hero . moveLeft ( ) ; hero . attack ( "d" ) ; hero . moveLe…" at bounding box center [957, 213] width 278 height 279
type textarea "hero.moveLeft(4);"
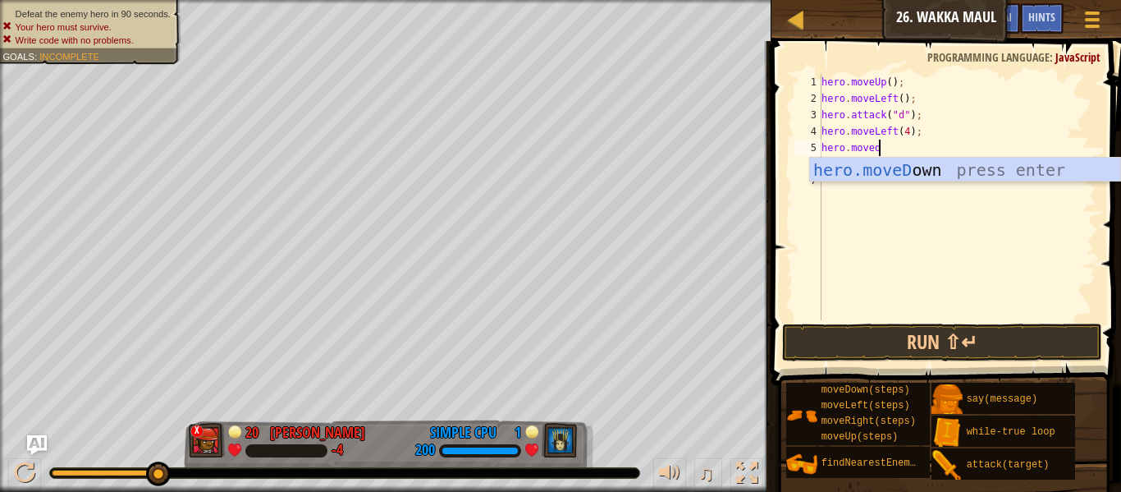
type textarea "hero.movedow"
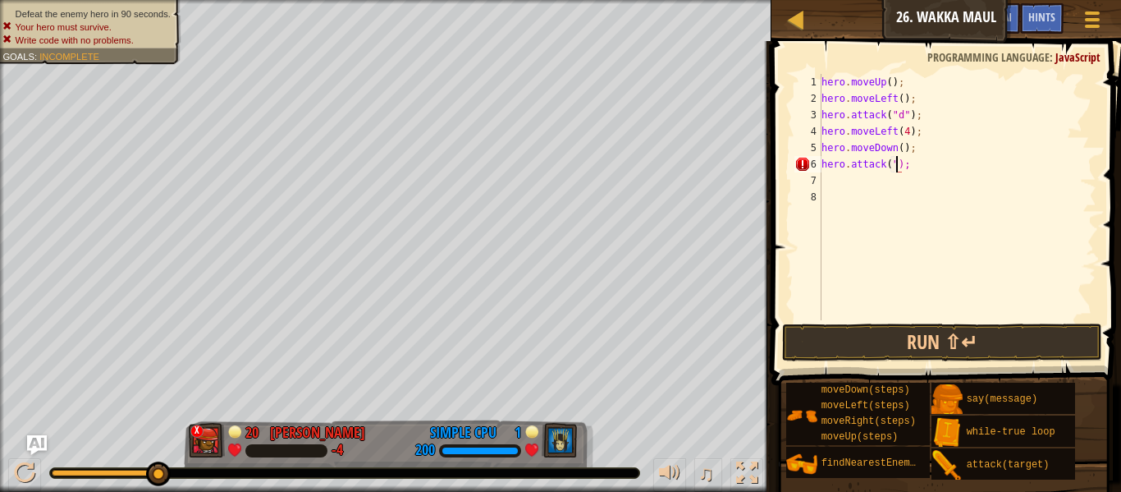
scroll to position [7, 11]
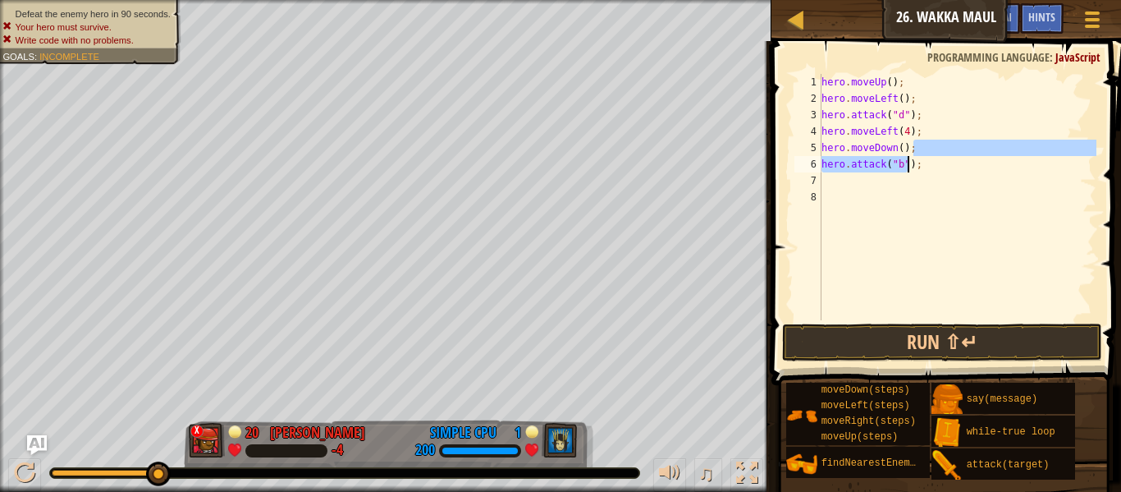
drag, startPoint x: 1001, startPoint y: 152, endPoint x: 900, endPoint y: 163, distance: 100.7
click at [900, 163] on div "hero . moveUp ( ) ; hero . moveLeft ( ) ; hero . attack ( "d" ) ; hero . moveLe…" at bounding box center [957, 213] width 278 height 279
click at [929, 172] on div "hero . moveUp ( ) ; hero . moveLeft ( ) ; hero . attack ( "d" ) ; hero . moveLe…" at bounding box center [957, 213] width 278 height 279
type textarea "hero.attack("b");"
drag, startPoint x: 926, startPoint y: 167, endPoint x: 813, endPoint y: 166, distance: 112.5
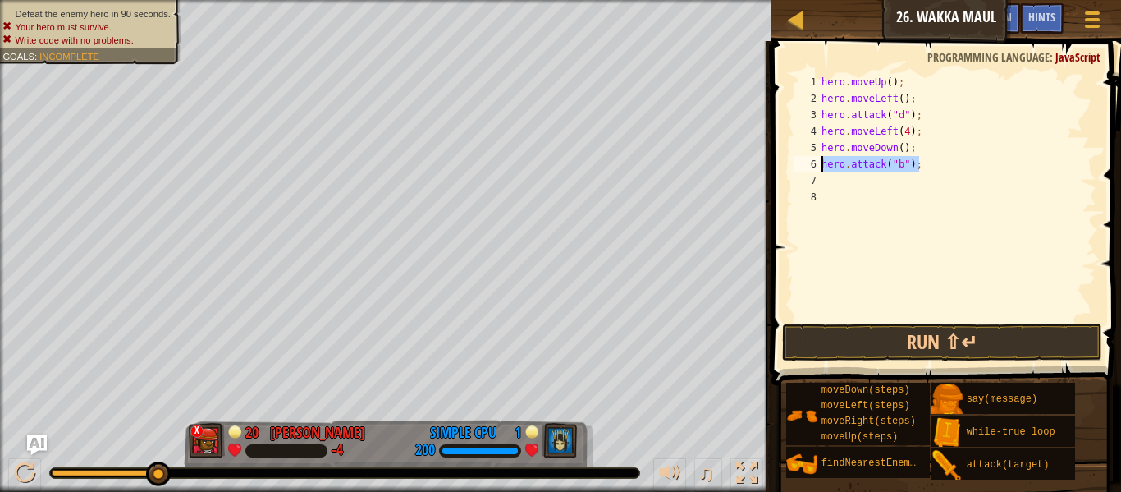
click at [813, 166] on div "hero.attack("b"); 1 2 3 4 5 6 7 8 hero . moveUp ( ) ; hero . moveLeft ( ) ; her…" at bounding box center [943, 197] width 305 height 246
click at [852, 187] on div "hero . moveUp ( ) ; hero . moveLeft ( ) ; hero . attack ( "d" ) ; hero . moveLe…" at bounding box center [957, 213] width 278 height 279
paste textarea "hero.attack("b");"
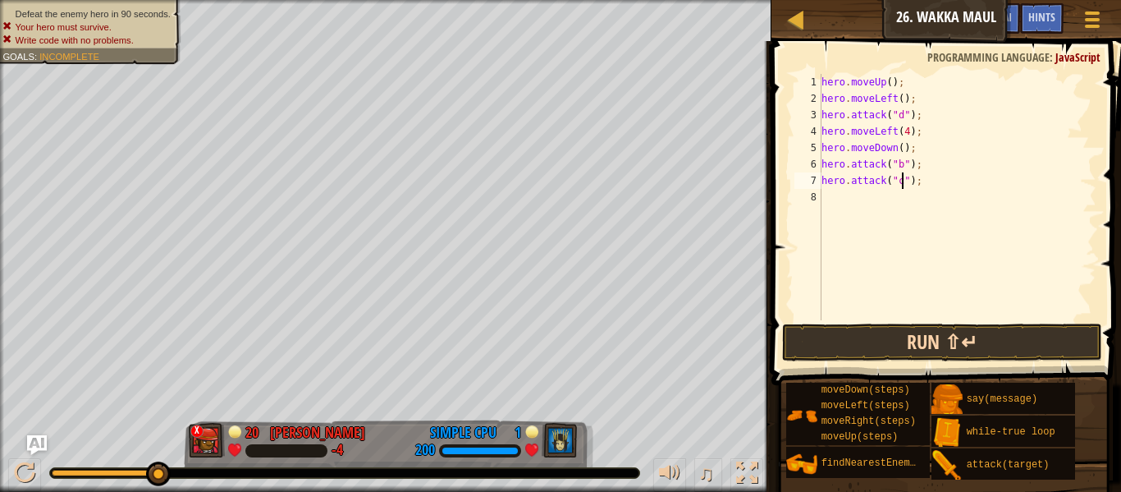
type textarea "hero.attack("c");"
click at [873, 345] on button "Run ⇧↵" at bounding box center [942, 342] width 320 height 38
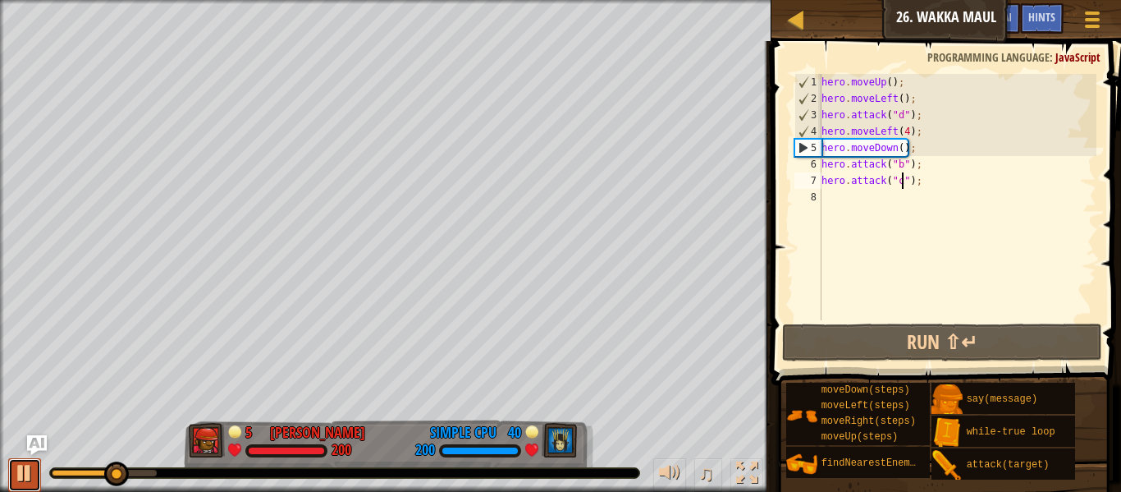
click at [30, 475] on div at bounding box center [24, 472] width 21 height 21
click at [934, 190] on div "hero . moveUp ( ) ; hero . moveLeft ( ) ; hero . attack ( "d" ) ; hero . moveLe…" at bounding box center [957, 213] width 278 height 279
type textarea "hero.attack("c");"
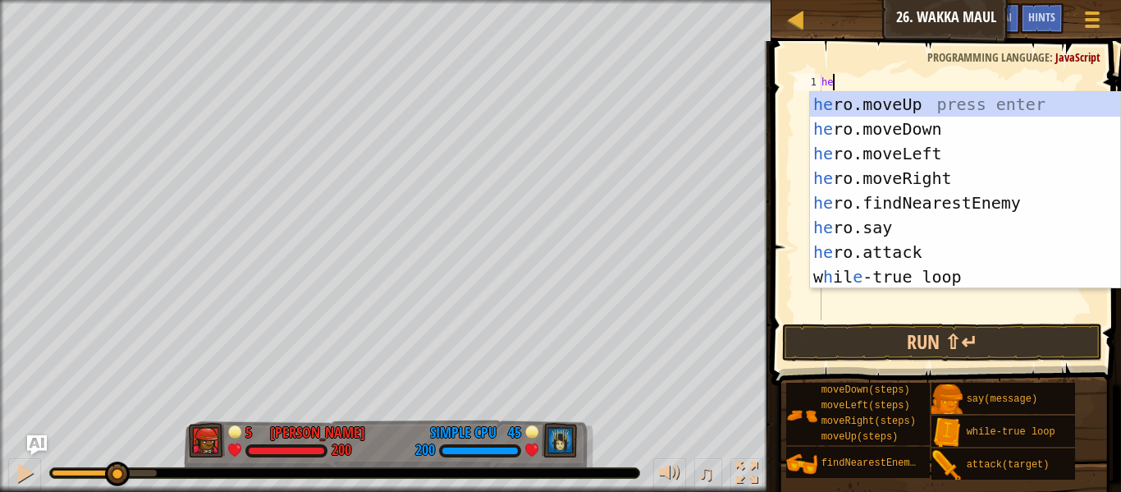
scroll to position [7, 2]
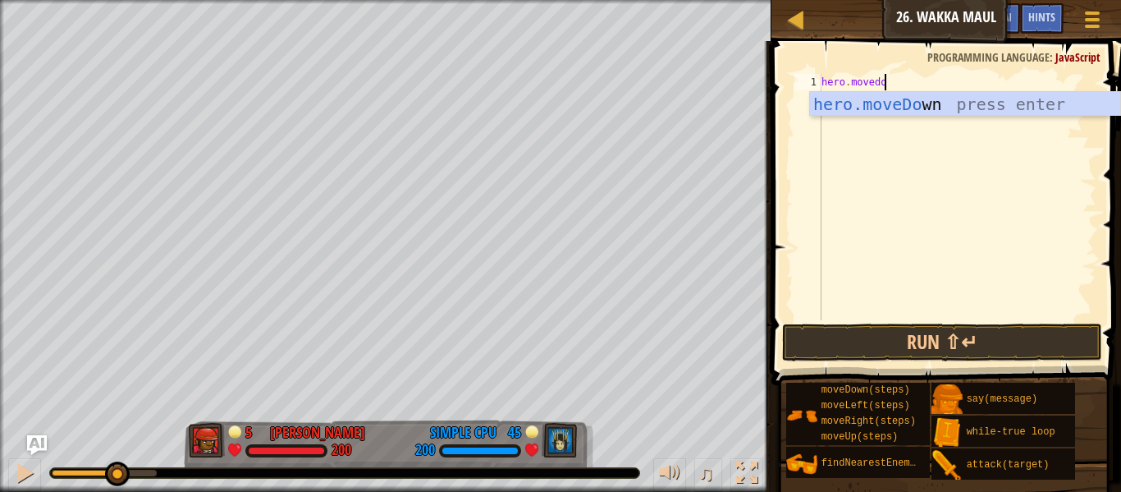
type textarea "hero.movedown"
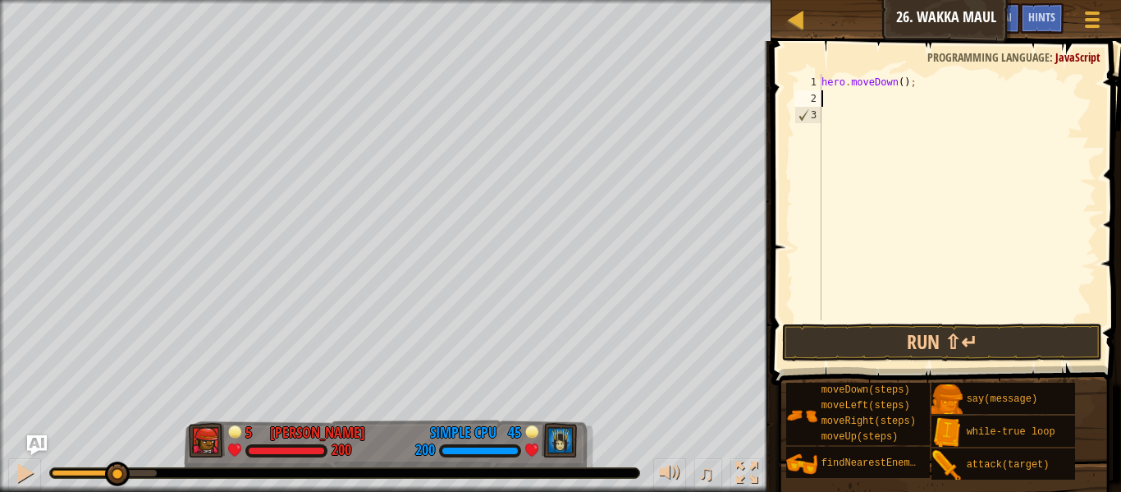
scroll to position [7, 0]
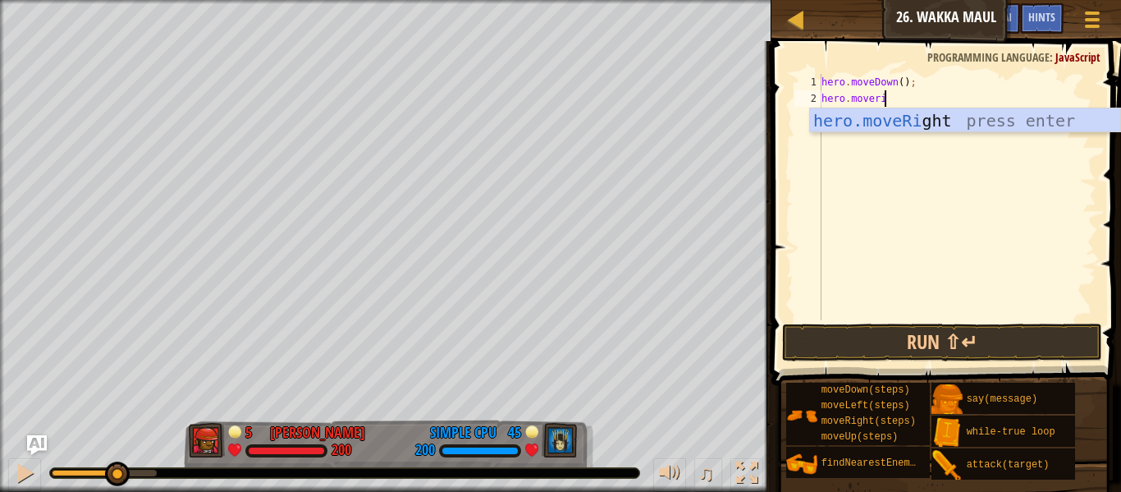
type textarea "hero.moverig"
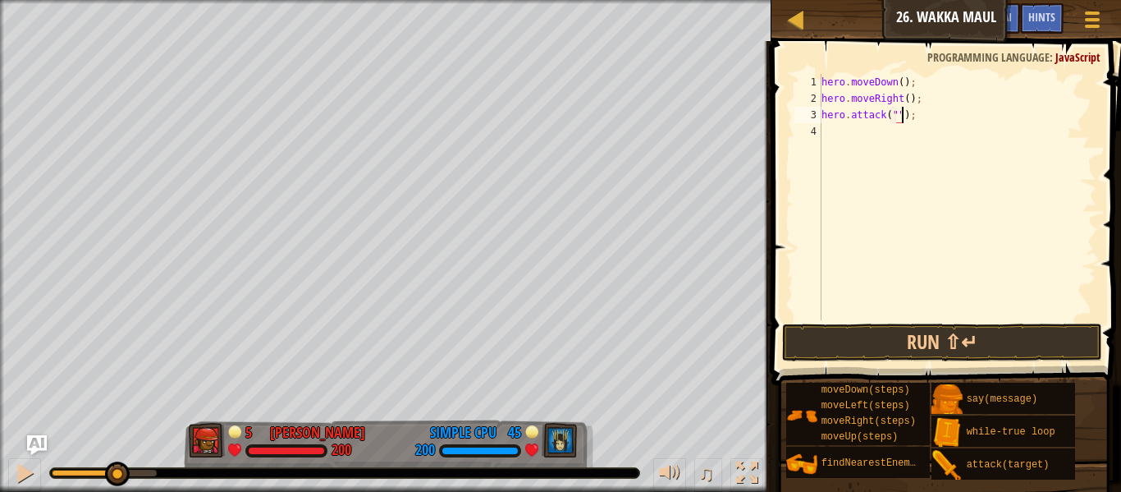
scroll to position [7, 11]
type textarea "hero.attack("g");"
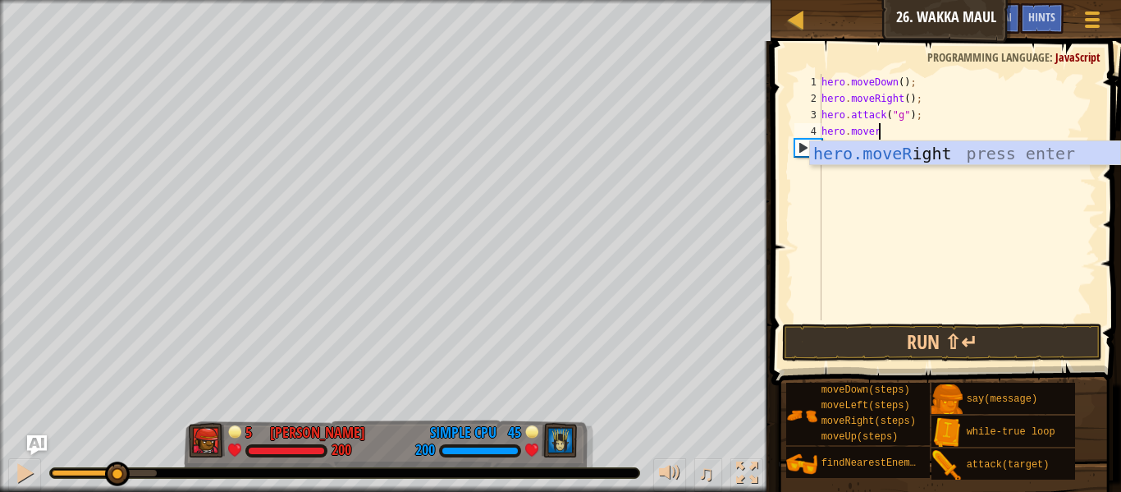
scroll to position [7, 9]
type textarea "hero.moverig"
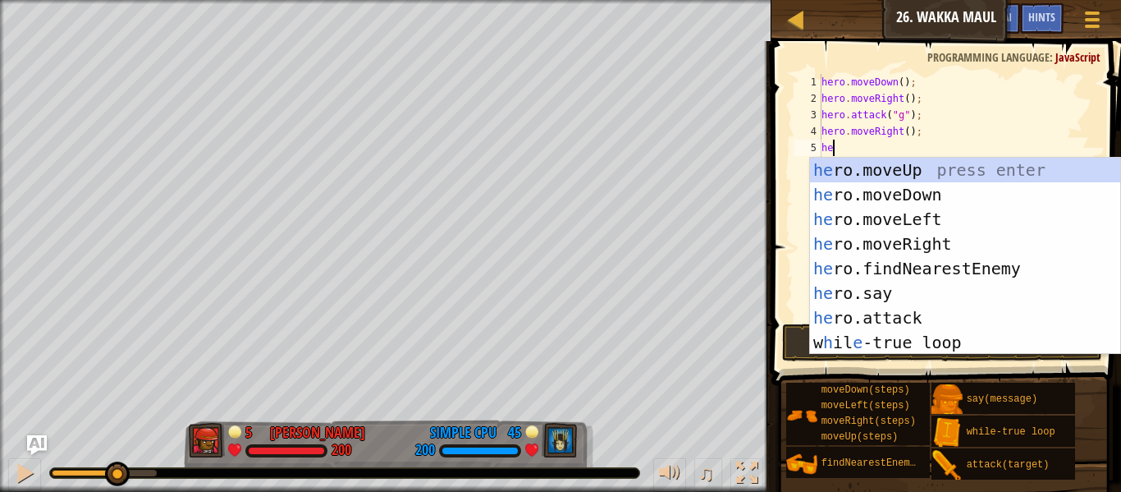
type textarea "her"
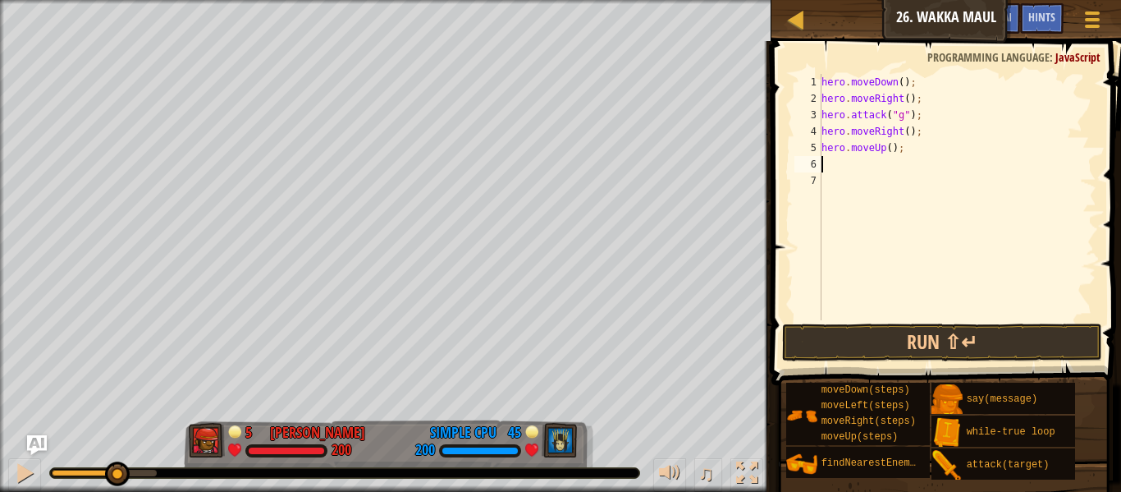
click at [891, 149] on div "hero . moveDown ( ) ; hero . moveRight ( ) ; hero . attack ( "g" ) ; hero . mov…" at bounding box center [957, 213] width 278 height 279
type textarea "hero.moveUp(2);"
click at [870, 161] on div "hero . moveDown ( ) ; hero . moveRight ( ) ; hero . attack ( "g" ) ; hero . mov…" at bounding box center [957, 213] width 278 height 279
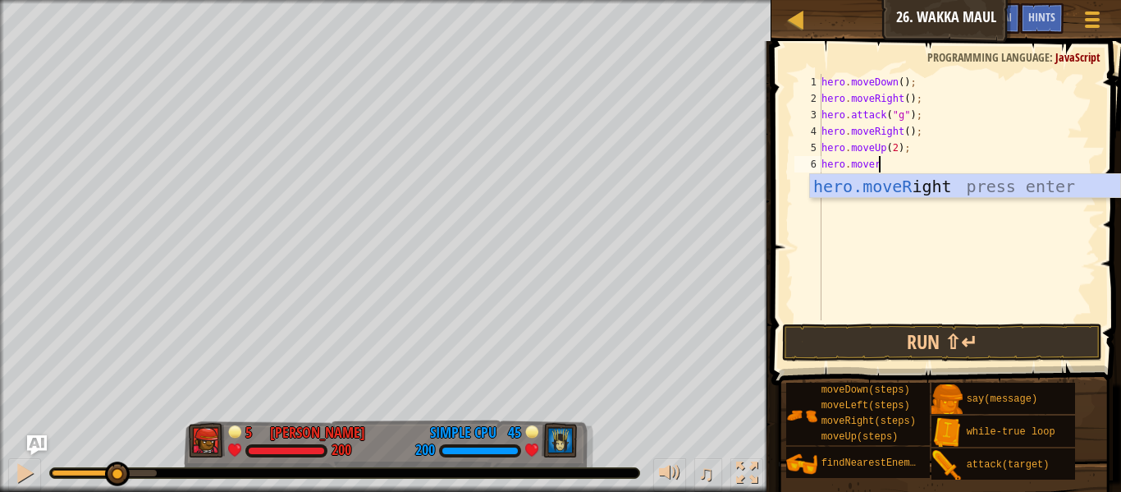
scroll to position [7, 9]
type textarea "hero.moverig"
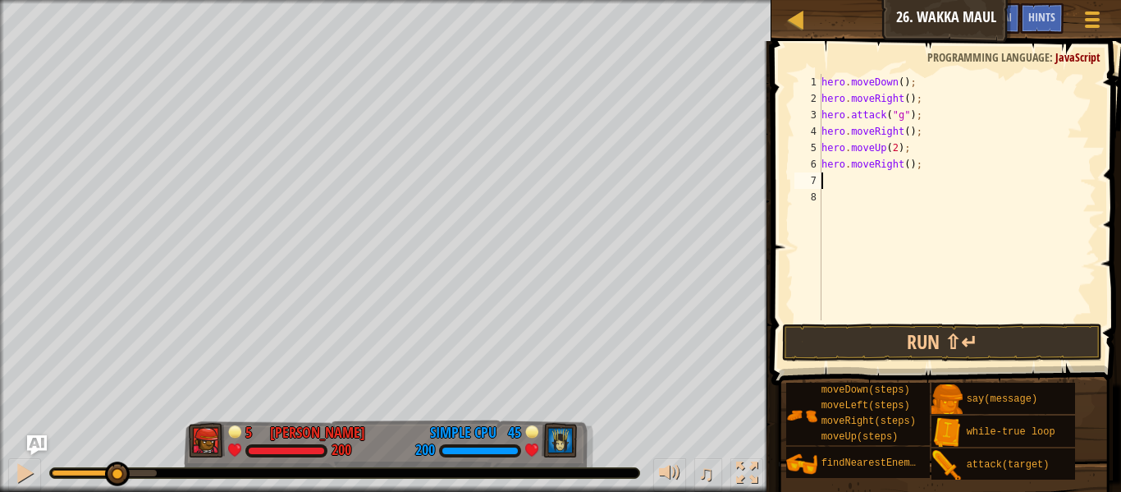
scroll to position [7, 0]
type textarea "hero.moveRight(3);"
click at [852, 177] on div "hero . moveDown ( ) ; hero . moveRight ( ) ; hero . attack ( "g" ) ; hero . mov…" at bounding box center [957, 213] width 278 height 279
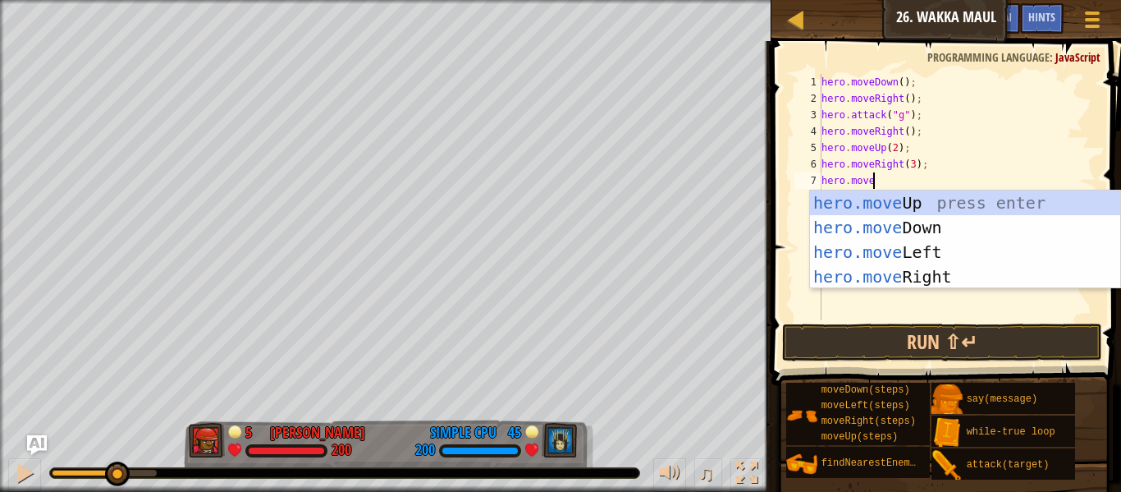
type textarea "hero.movedown"
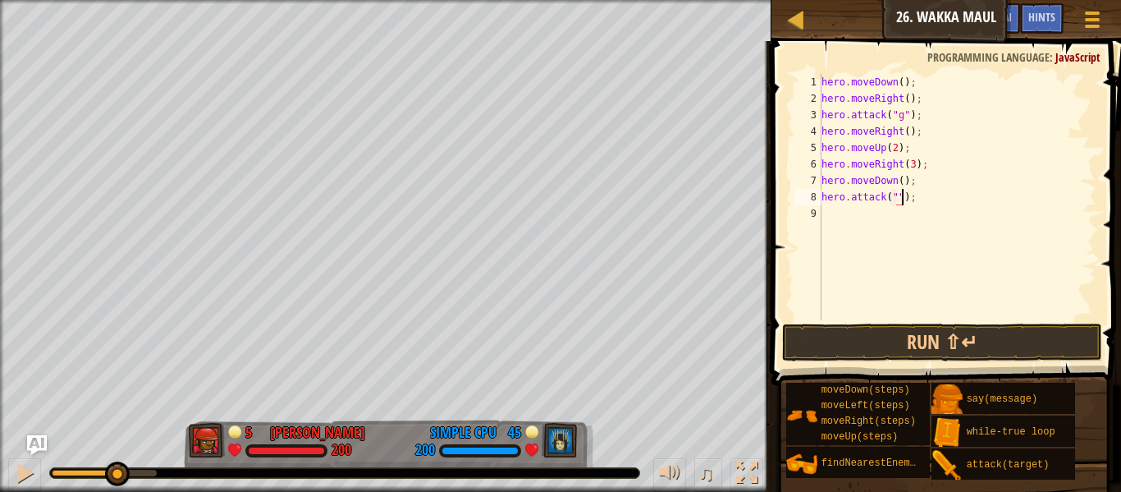
scroll to position [7, 11]
type textarea "hero.attack("n");"
type textarea "hero.say("[PERSON_NAME]");"
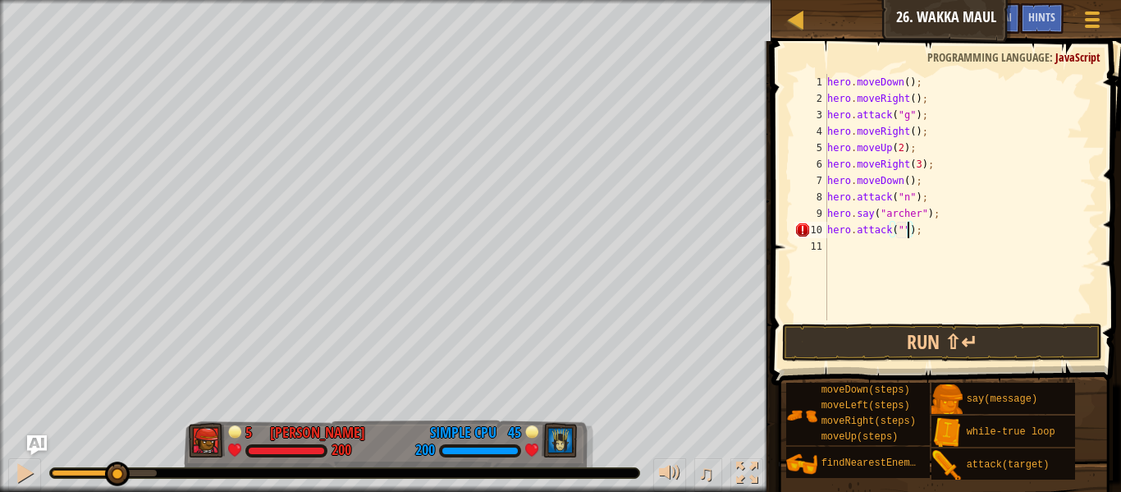
scroll to position [7, 11]
type textarea "hero.attack("i");"
type textarea "hero.say("soldier");"
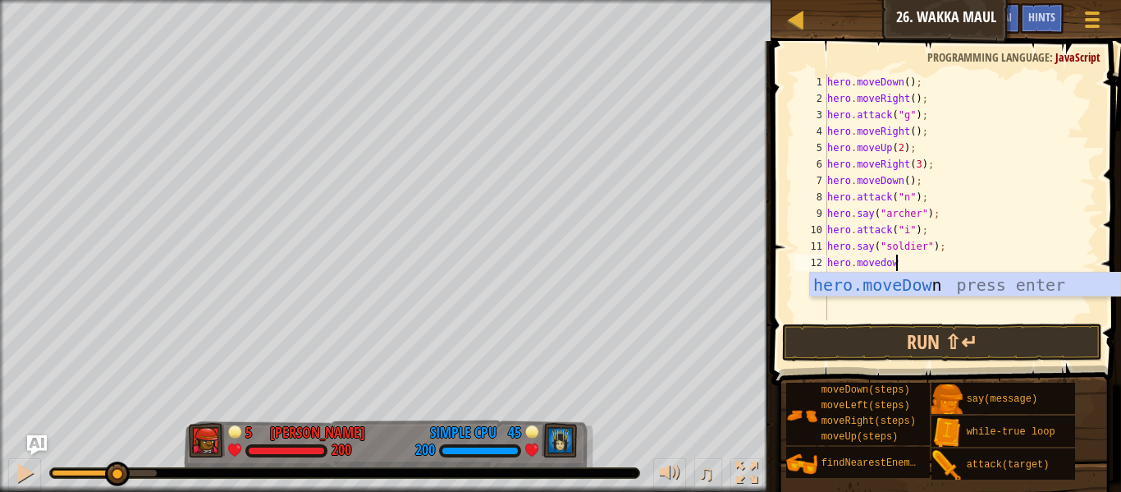
type textarea "hero.movedown"
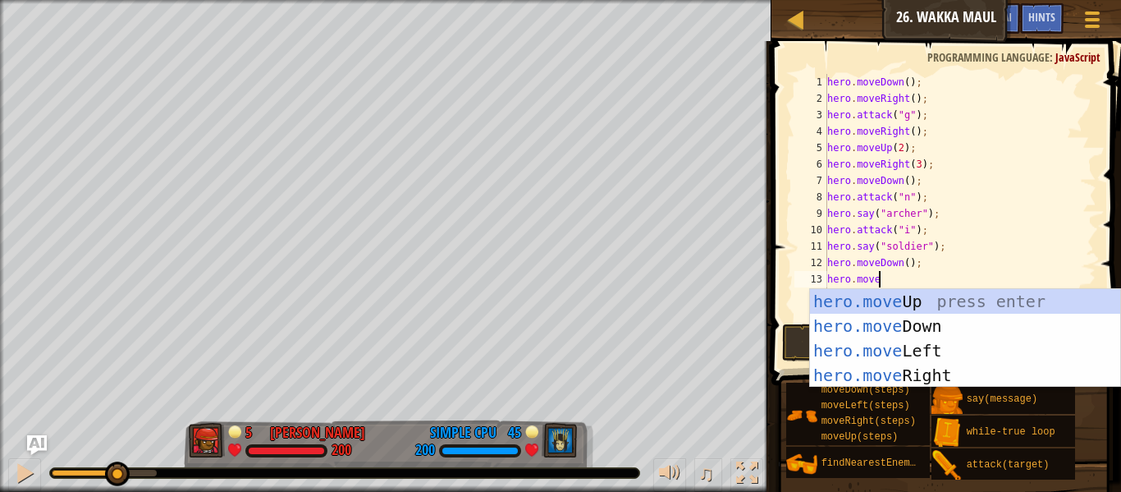
type textarea "hero.moverig"
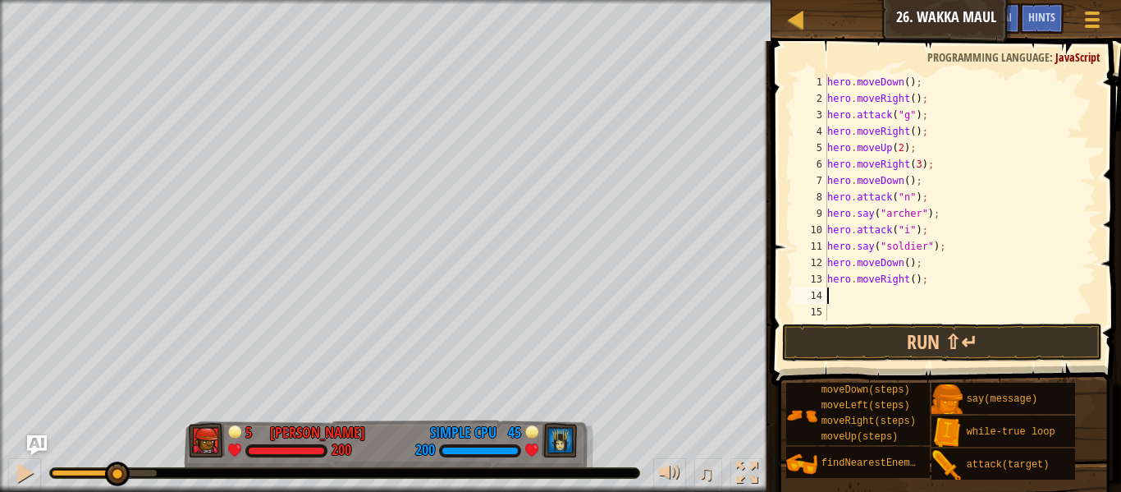
click at [916, 281] on div "hero . moveDown ( ) ; hero . moveRight ( ) ; hero . attack ( "g" ) ; hero . mov…" at bounding box center [960, 213] width 273 height 279
type textarea "hero.moveRight(2);"
click at [883, 286] on div "hero . moveDown ( ) ; hero . moveRight ( ) ; hero . attack ( "g" ) ; hero . mov…" at bounding box center [960, 213] width 273 height 279
click at [870, 292] on div "hero . moveDown ( ) ; hero . moveRight ( ) ; hero . attack ( "g" ) ; hero . mov…" at bounding box center [960, 213] width 273 height 279
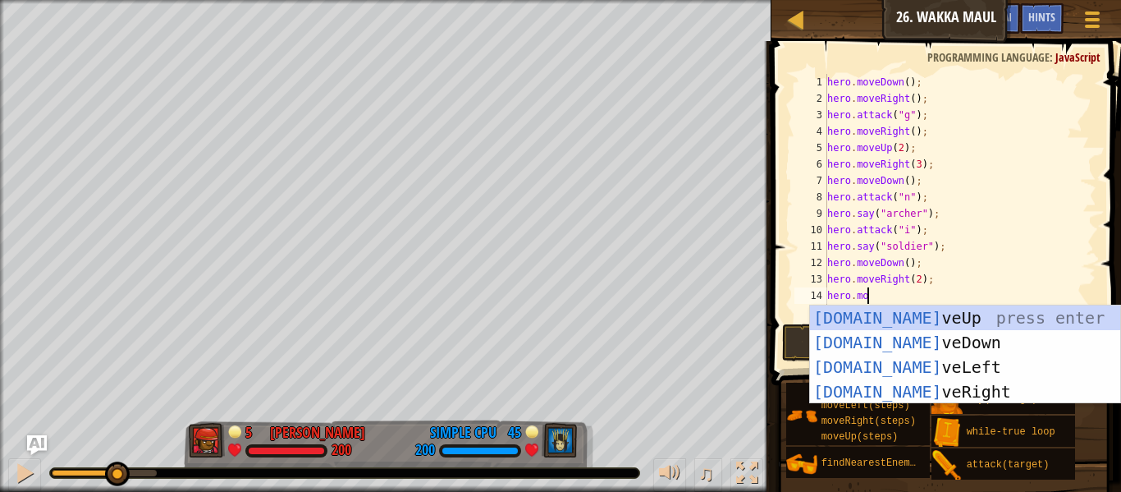
scroll to position [7, 7]
type textarea "hero.move"
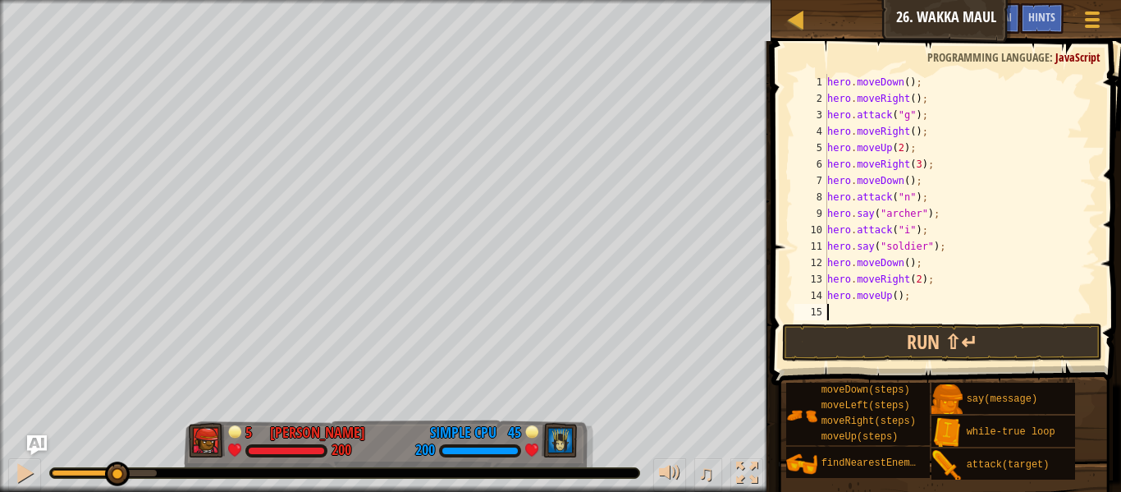
scroll to position [7, 0]
click at [898, 297] on div "hero . moveDown ( ) ; hero . moveRight ( ) ; hero . attack ( "g" ) ; hero . mov…" at bounding box center [960, 213] width 273 height 279
type textarea "hero.moveUp(2);"
click at [879, 309] on div "hero . moveDown ( ) ; hero . moveRight ( ) ; hero . attack ( "g" ) ; hero . mov…" at bounding box center [960, 213] width 273 height 279
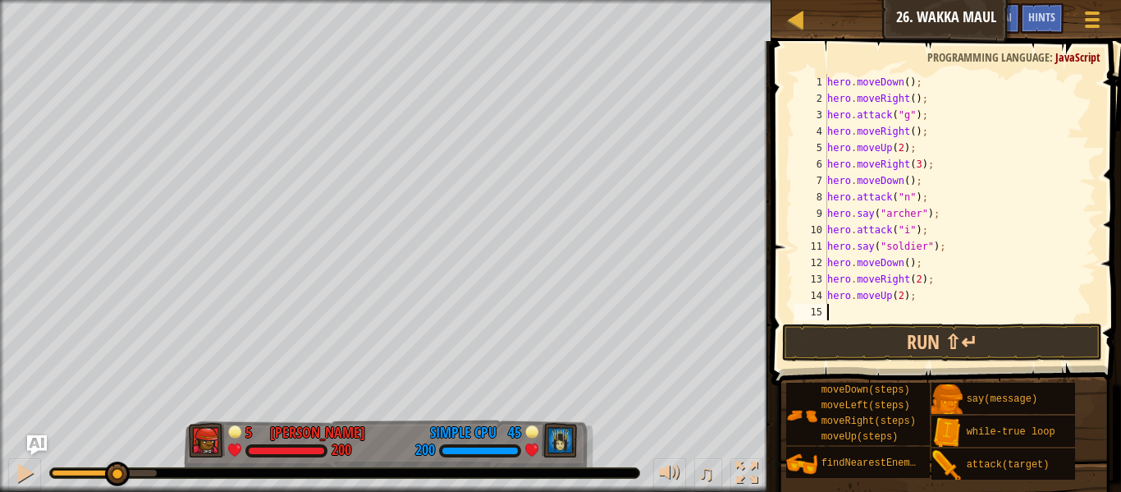
scroll to position [7, 0]
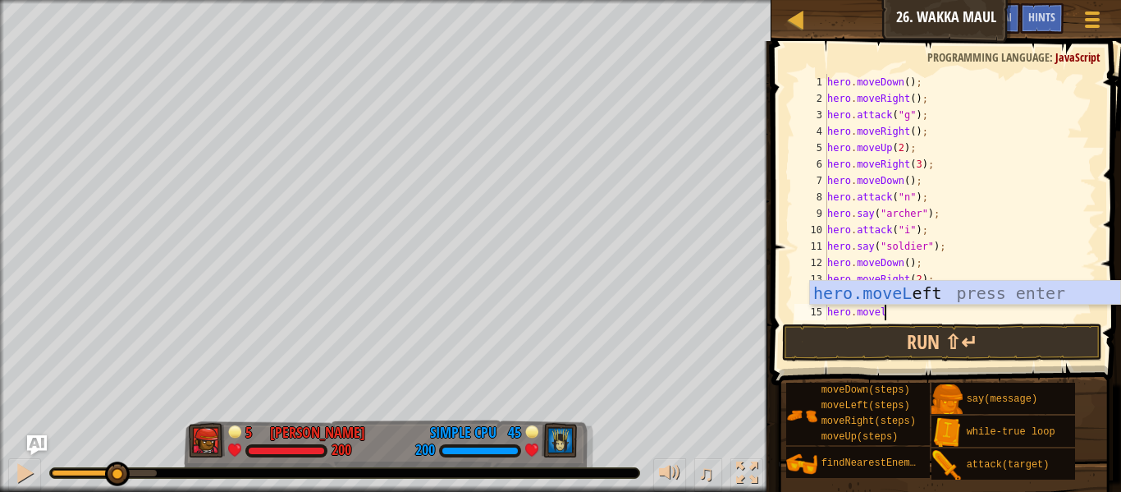
type textarea "hero.movelef"
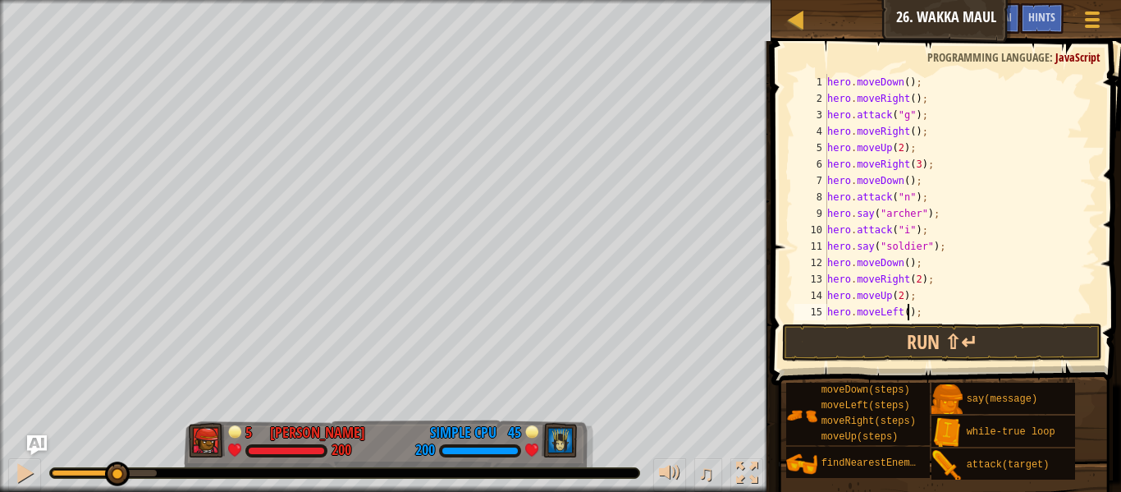
click at [908, 313] on div "hero . moveDown ( ) ; hero . moveRight ( ) ; hero . attack ( "g" ) ; hero . mov…" at bounding box center [960, 213] width 273 height 279
click at [948, 286] on div "hero . moveDown ( ) ; hero . moveRight ( ) ; hero . attack ( "g" ) ; hero . mov…" at bounding box center [960, 213] width 273 height 279
type textarea "hero.moveLeft(2);"
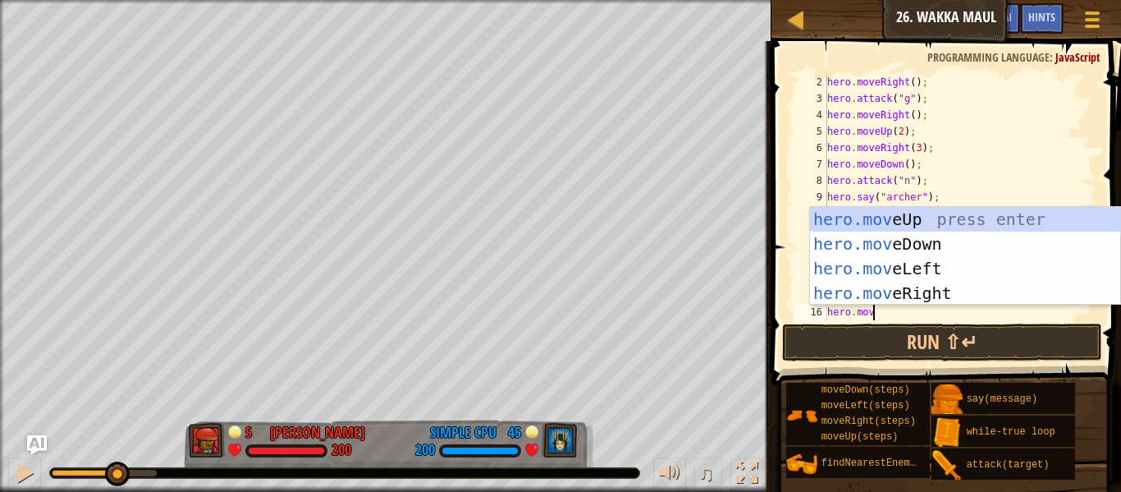
scroll to position [7, 7]
type textarea "hero.move"
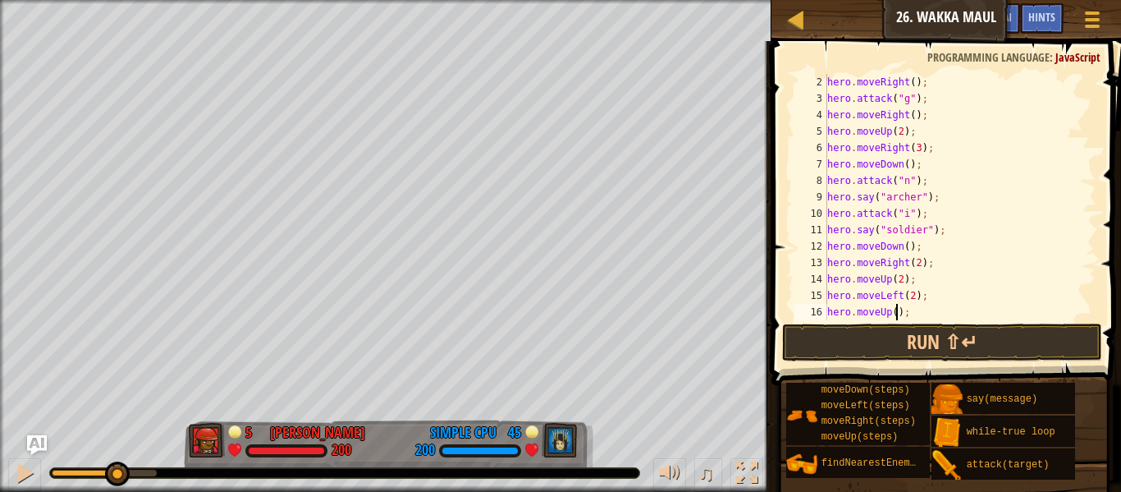
click at [896, 312] on div "hero . moveRight ( ) ; hero . attack ( "g" ) ; hero . moveRight ( ) ; hero . mo…" at bounding box center [960, 213] width 273 height 279
click at [942, 284] on div "hero . moveRight ( ) ; hero . attack ( "g" ) ; hero . moveRight ( ) ; hero . mo…" at bounding box center [960, 213] width 273 height 279
type textarea "hero.moveUp(2);"
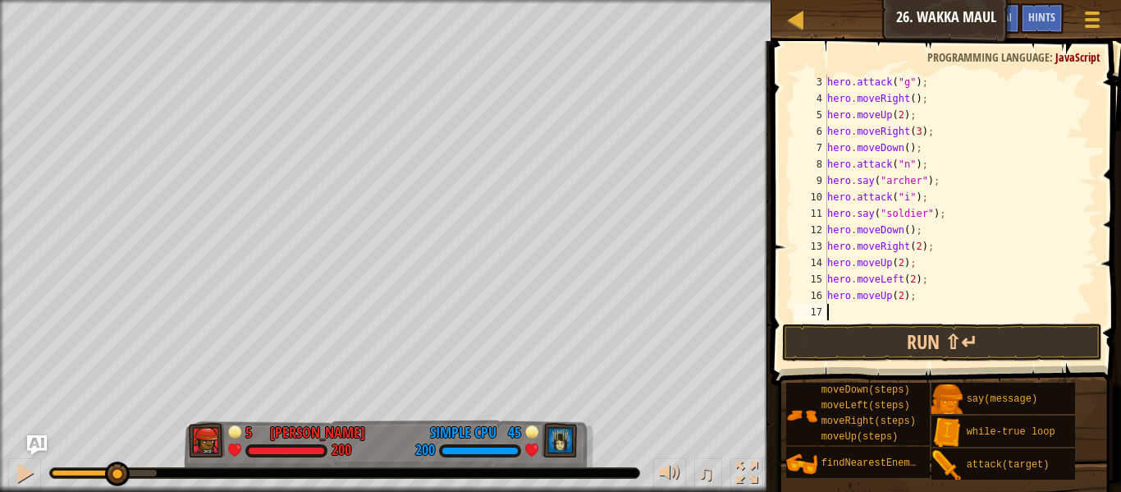
type textarea "w"
type textarea "}"
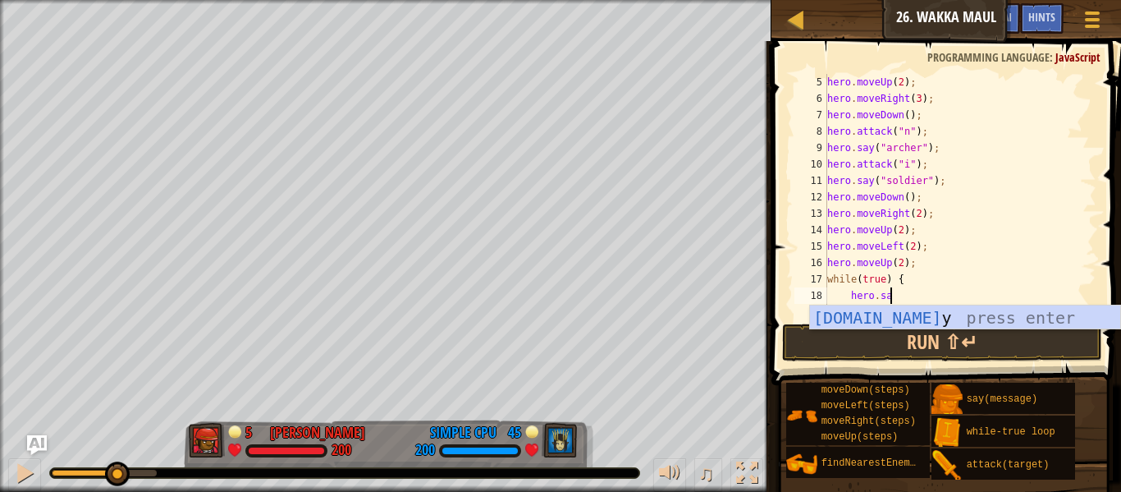
scroll to position [7, 8]
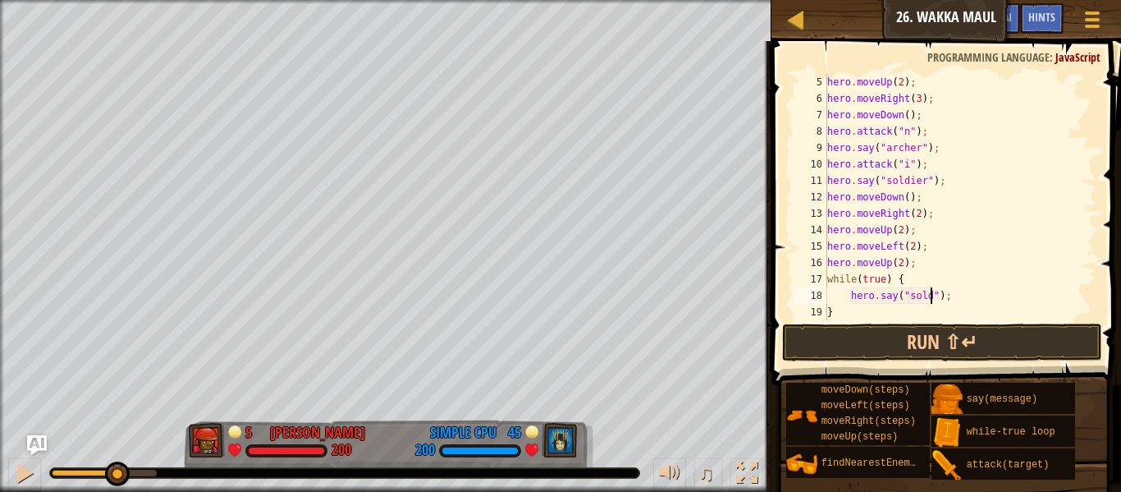
type textarea "hero.say("soldier");"
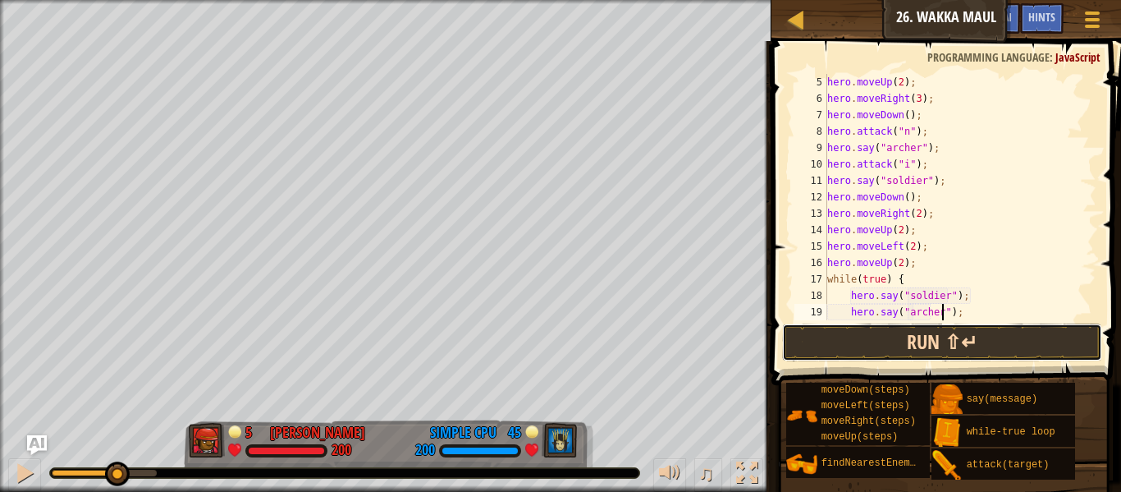
click at [881, 328] on button "Run ⇧↵" at bounding box center [942, 342] width 320 height 38
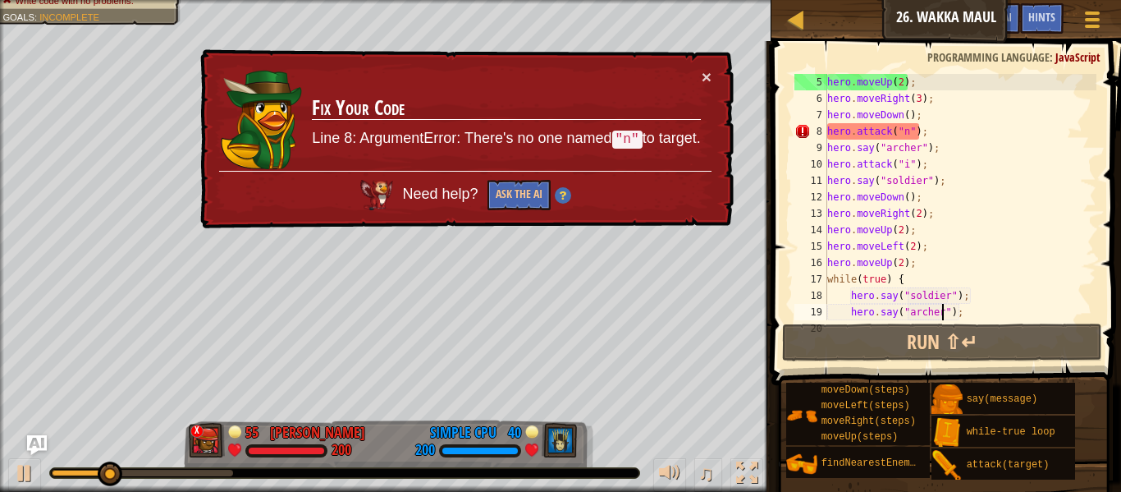
click at [908, 136] on div "hero . moveUp ( 2 ) ; hero . moveRight ( 3 ) ; hero . moveDown ( ) ; hero . att…" at bounding box center [960, 213] width 273 height 279
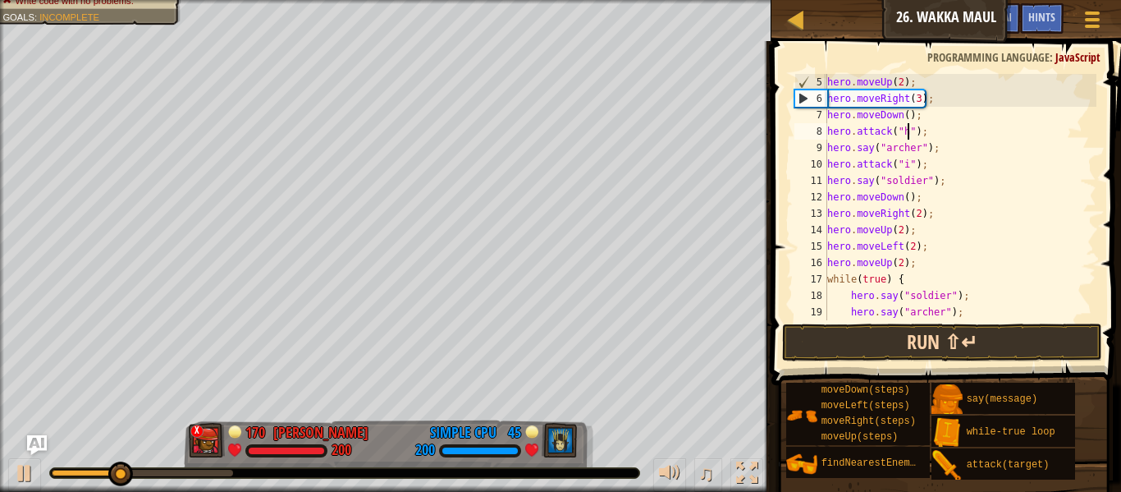
type textarea "hero.attack("h");"
click at [946, 346] on button "Run ⇧↵" at bounding box center [942, 342] width 320 height 38
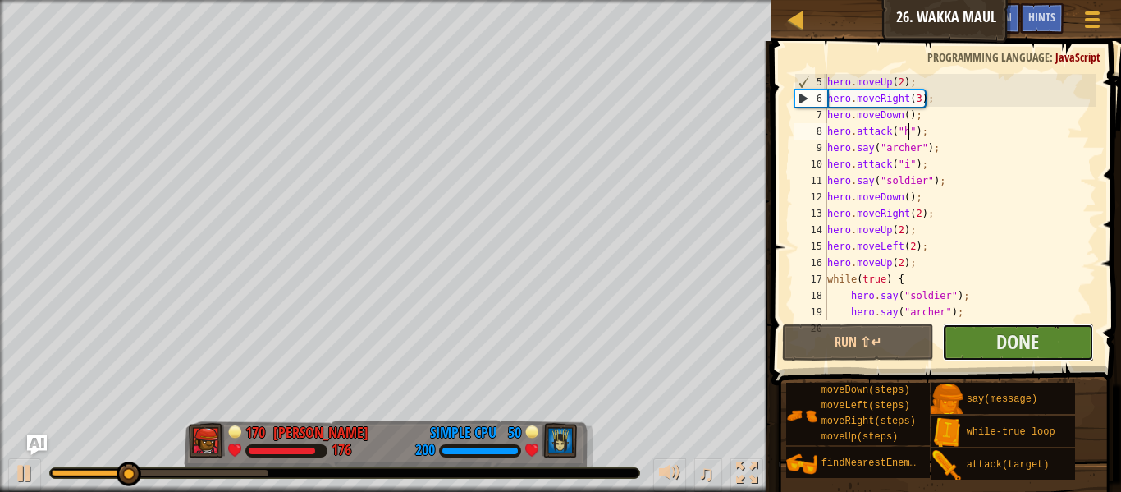
click at [978, 337] on button "Done" at bounding box center [1018, 342] width 152 height 38
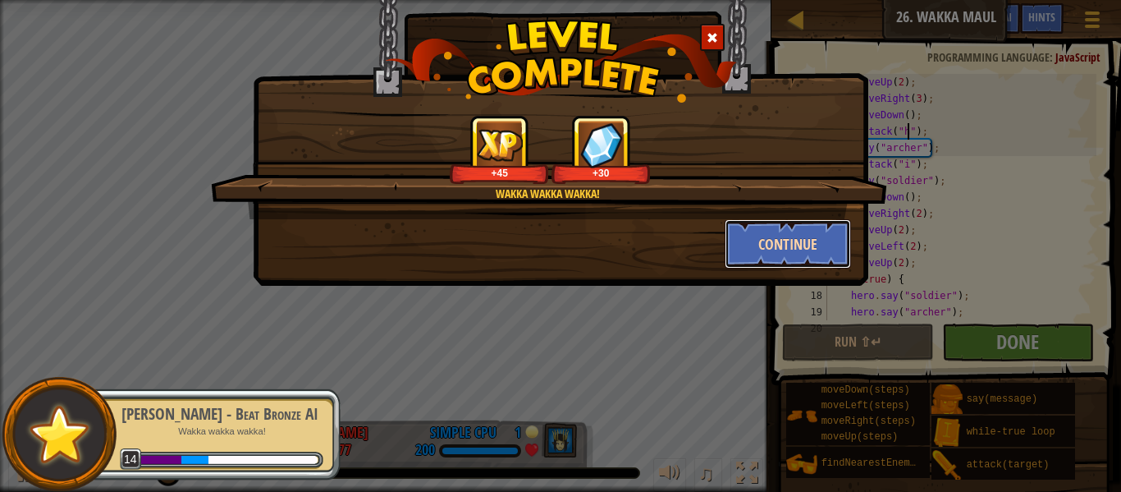
click at [813, 251] on button "Continue" at bounding box center [788, 243] width 127 height 49
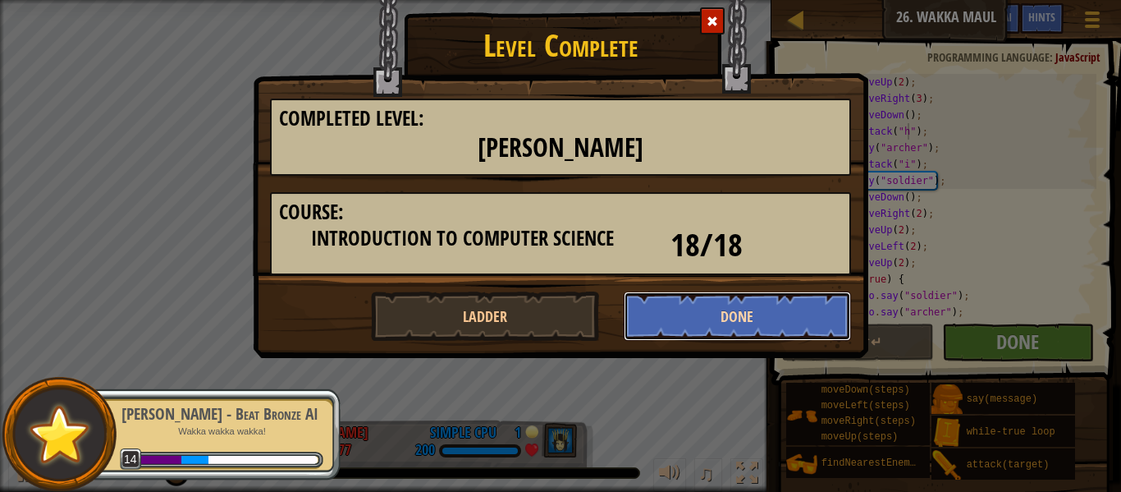
click at [773, 310] on button "Done" at bounding box center [738, 315] width 228 height 49
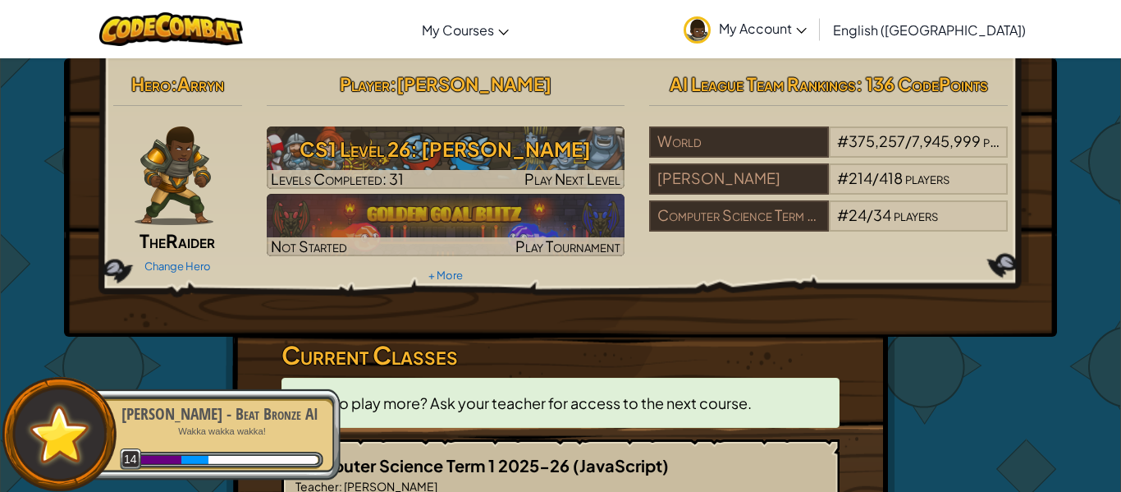
click at [845, 359] on div "Hero : Arryn The Raider Change Hero Player : [PERSON_NAME] CS1 Level 26: [PERSO…" at bounding box center [561, 468] width 670 height 821
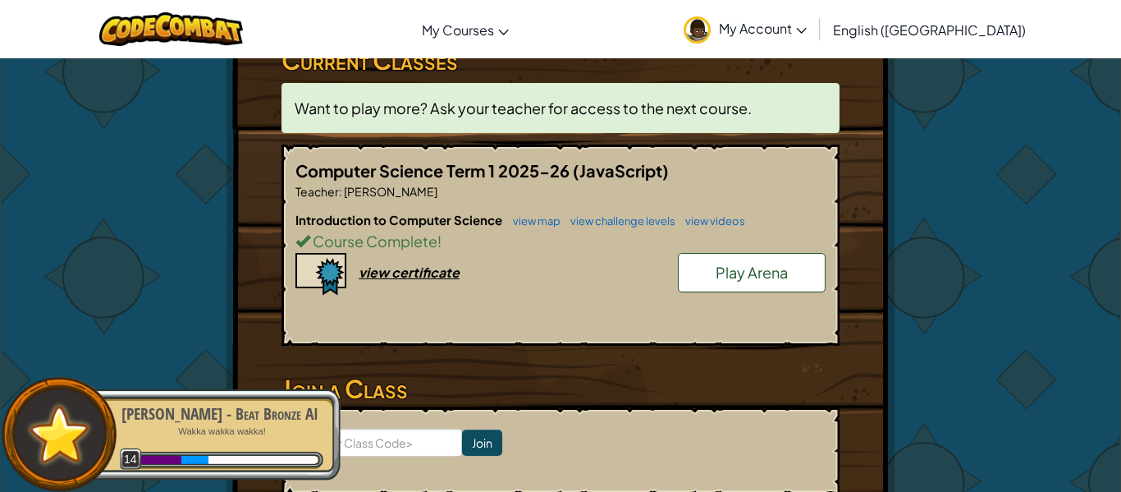
scroll to position [328, 0]
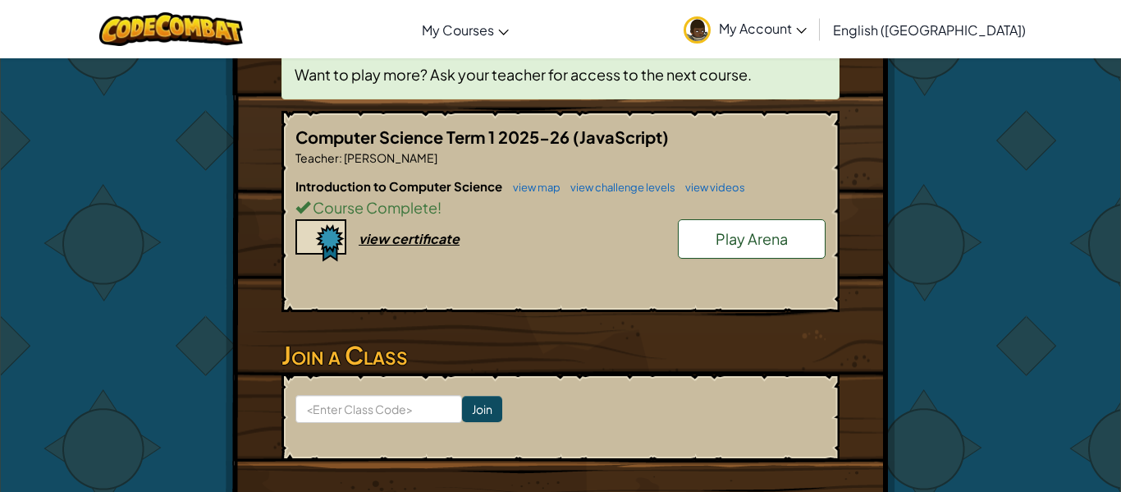
click at [695, 234] on link "Play Arena" at bounding box center [752, 238] width 148 height 39
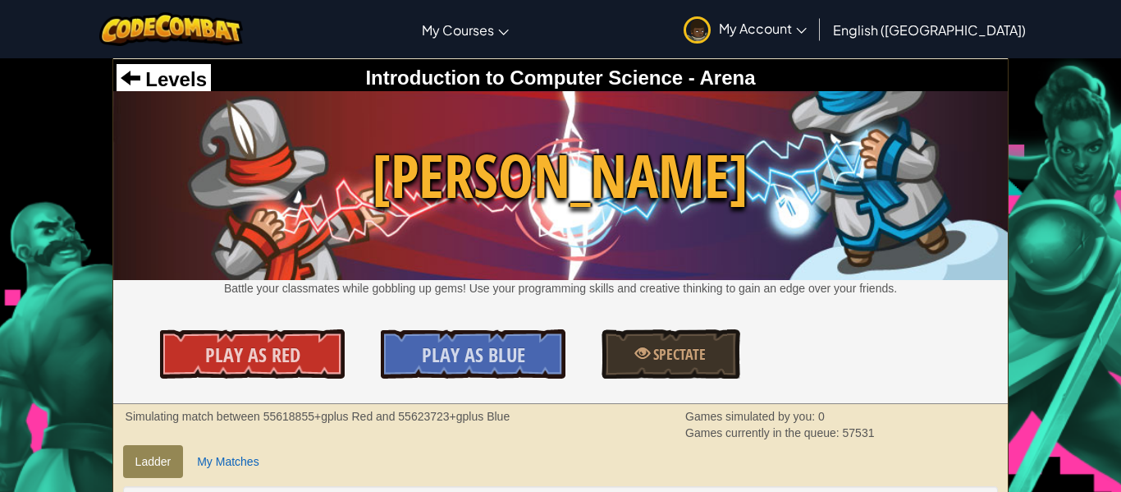
click at [821, 312] on div "Levels Introduction to Computer Science - Arena Wakka Maul Battle your classmat…" at bounding box center [561, 231] width 896 height 345
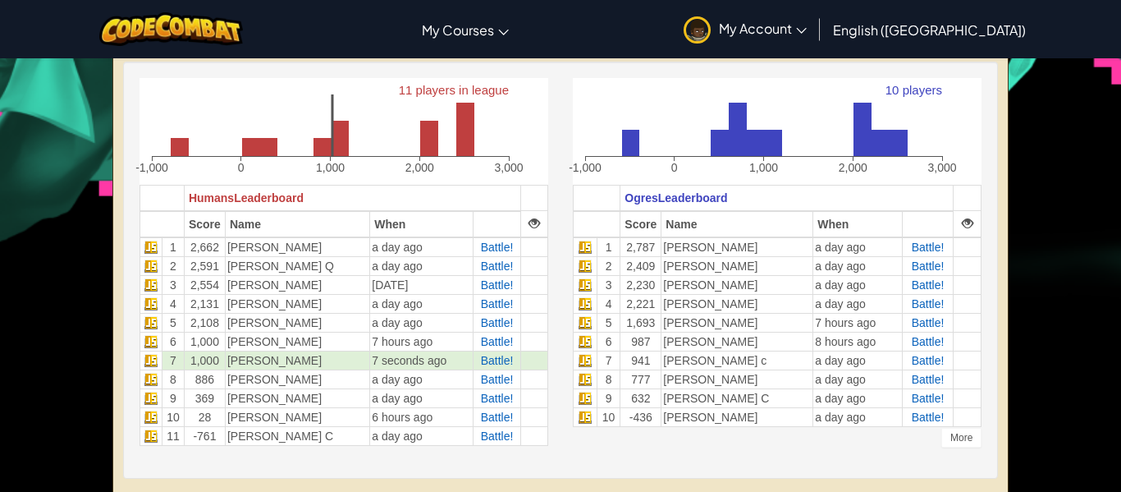
scroll to position [427, 0]
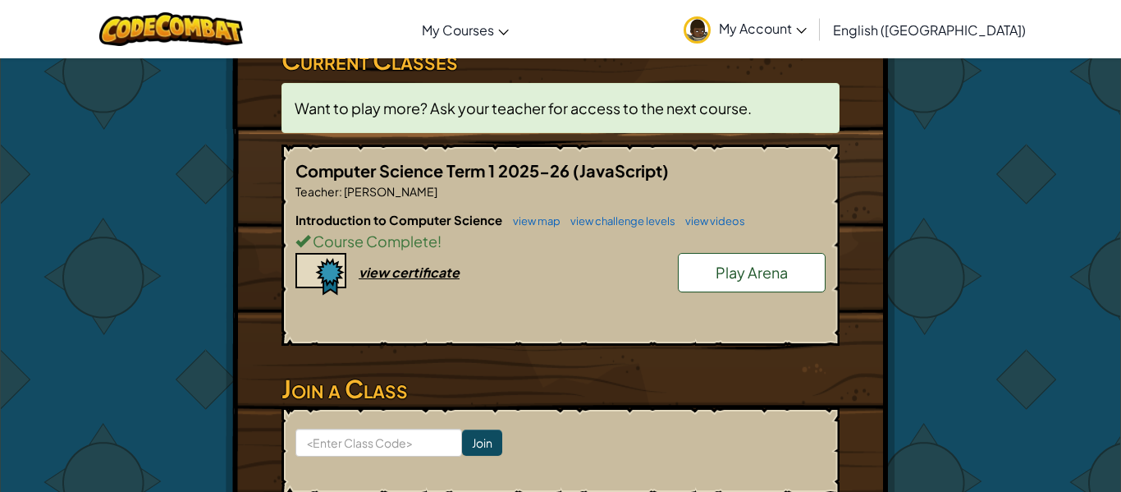
scroll to position [296, 0]
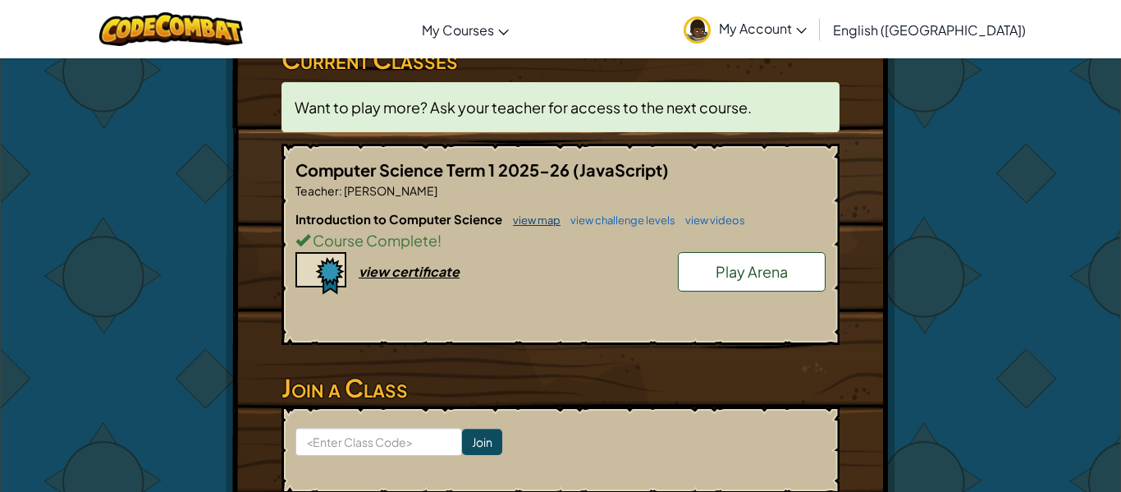
click at [538, 219] on link "view map" at bounding box center [533, 219] width 56 height 13
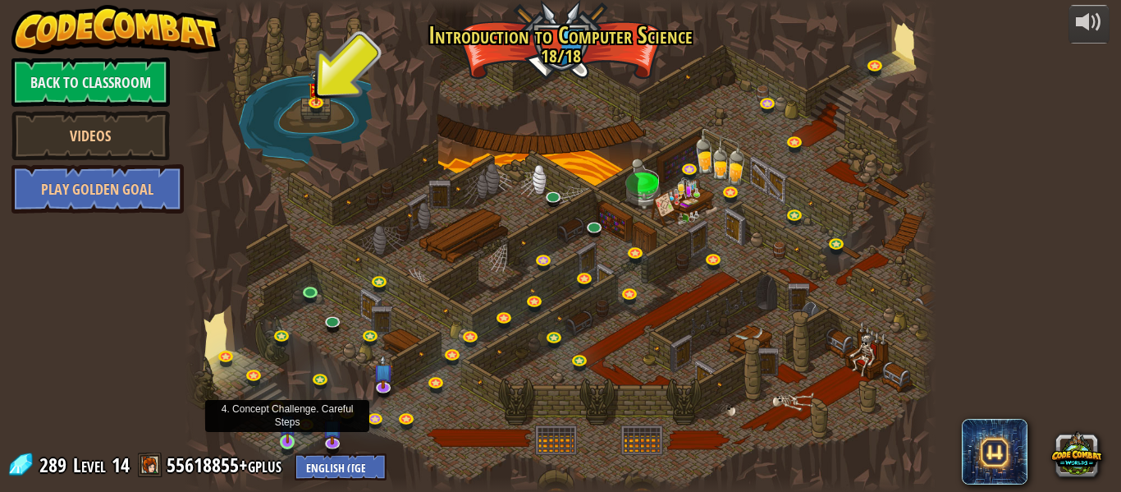
click at [281, 438] on img at bounding box center [287, 422] width 17 height 39
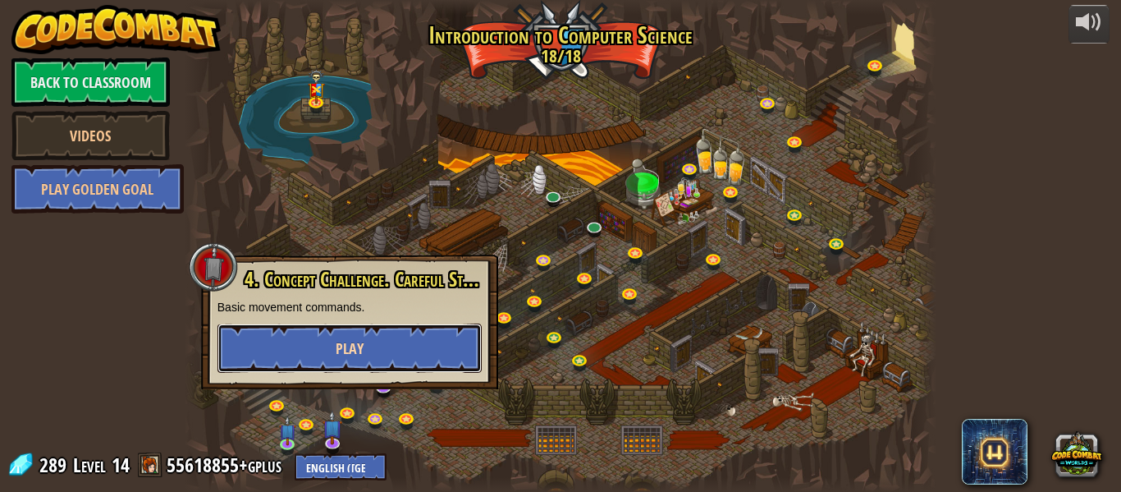
click at [380, 341] on button "Play" at bounding box center [350, 347] width 264 height 49
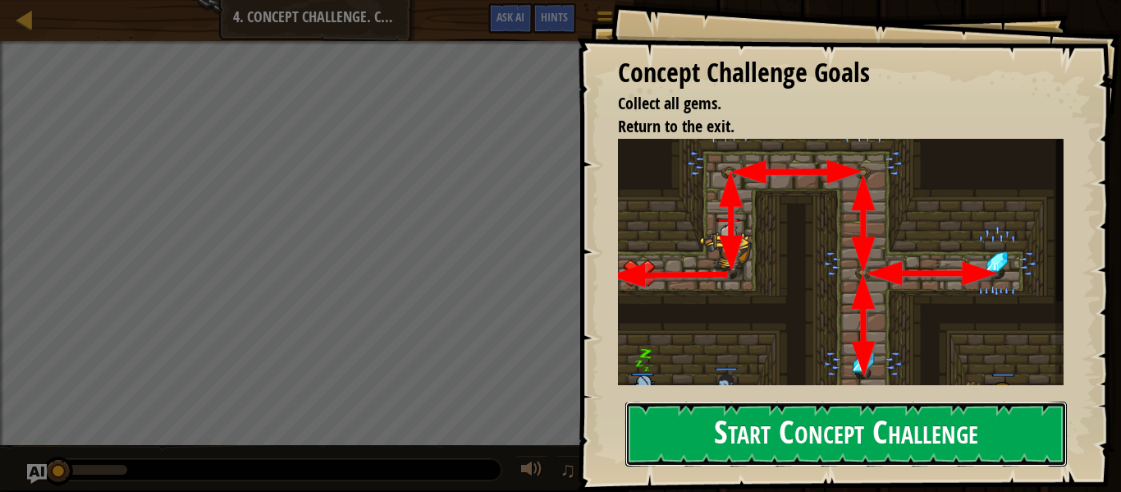
click at [767, 431] on button "Start Concept Challenge" at bounding box center [846, 433] width 442 height 65
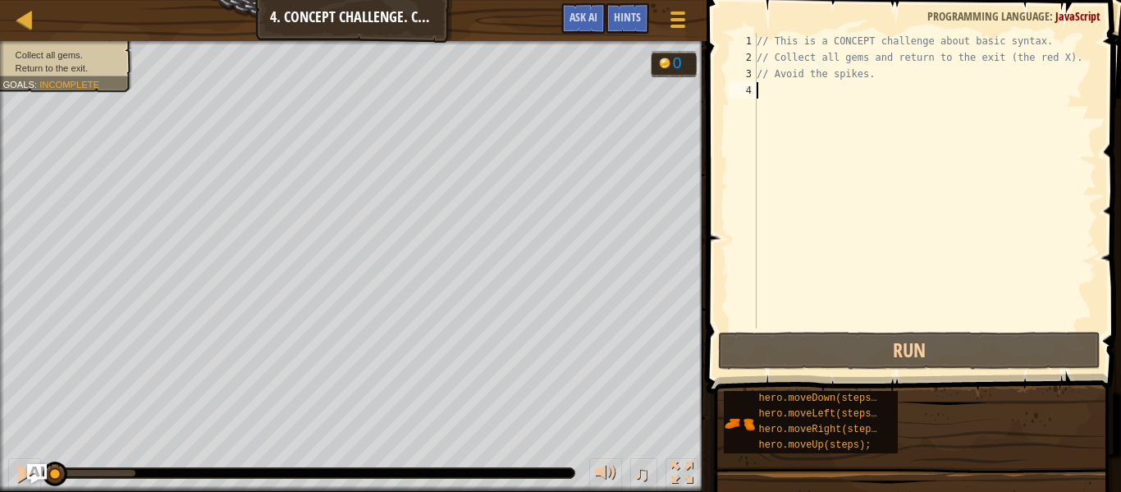
scroll to position [7, 0]
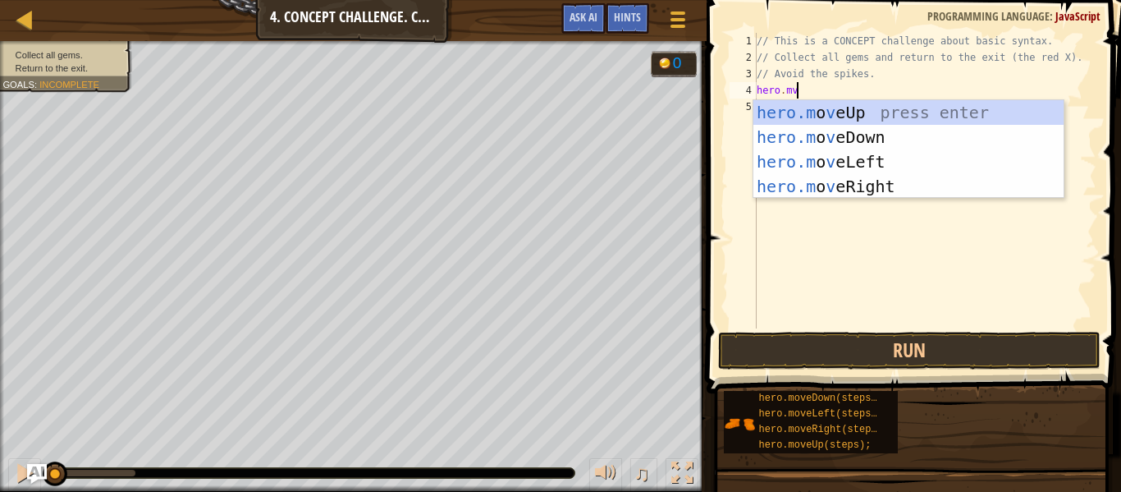
type textarea "hero.mve"
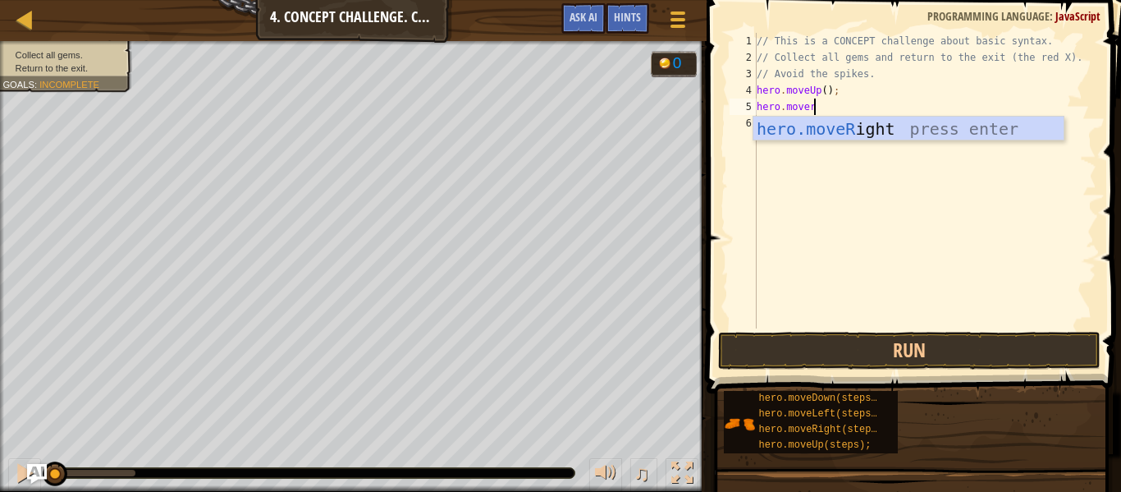
type textarea "hero.moverig"
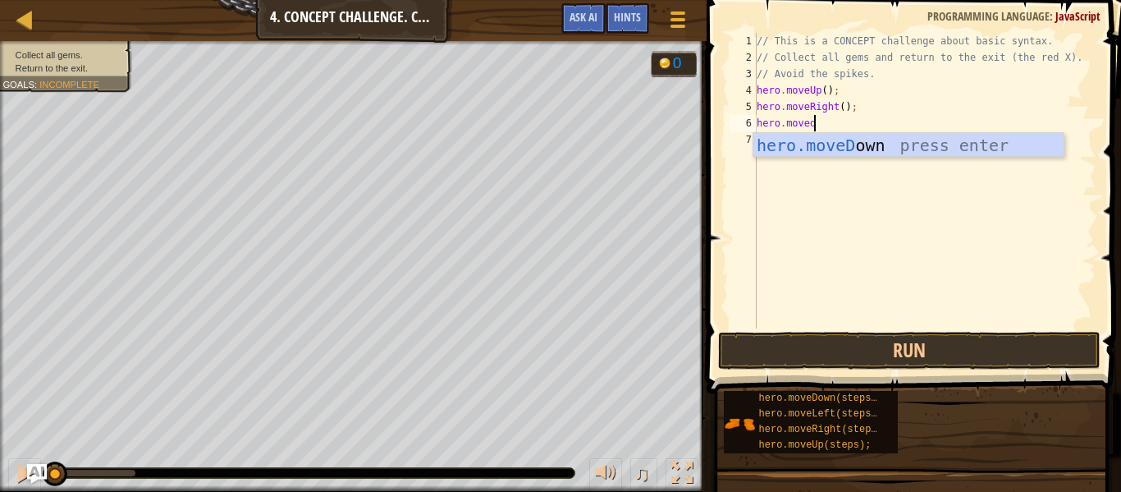
type textarea "hero.movedow"
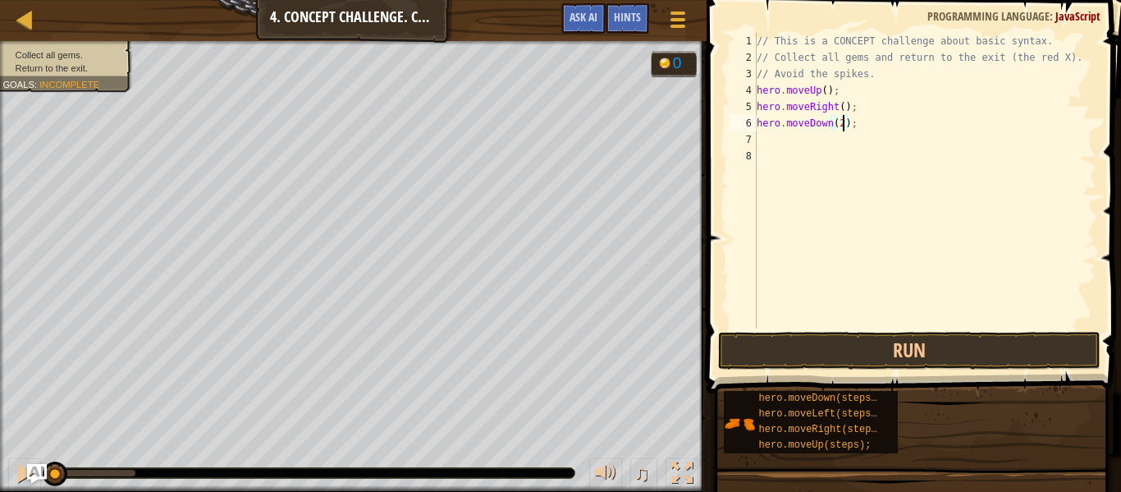
scroll to position [7, 13]
type textarea "hero.moveDown(2);"
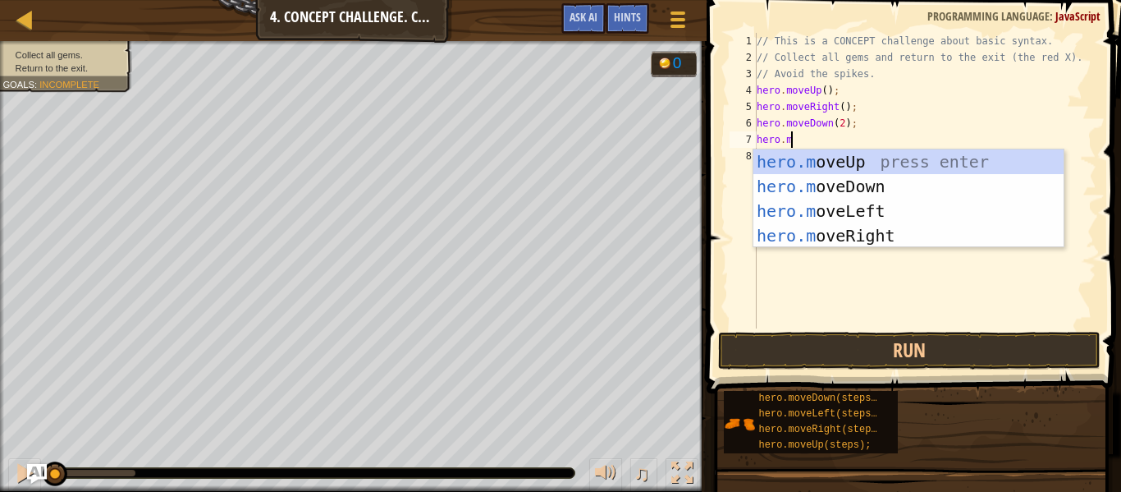
type textarea "hero.move"
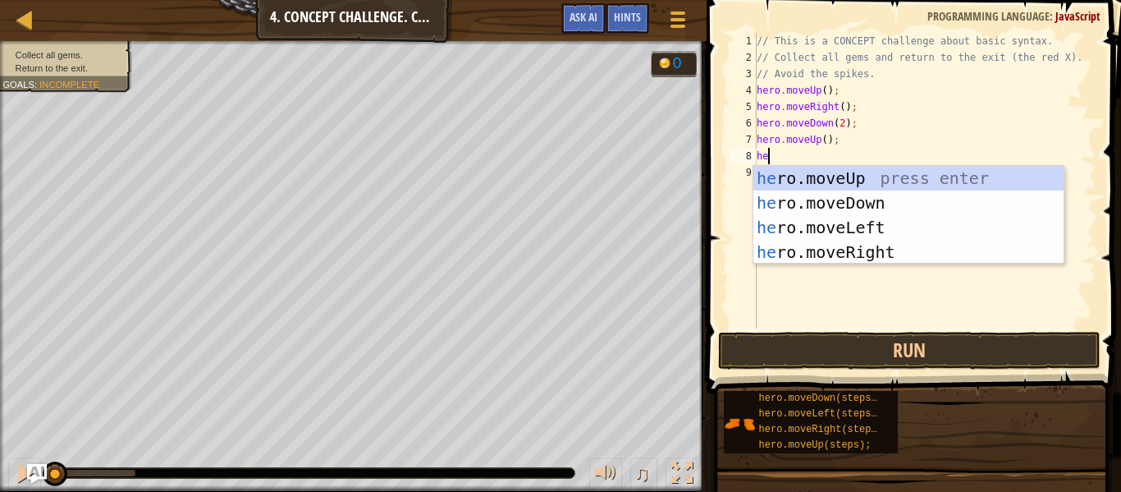
scroll to position [7, 2]
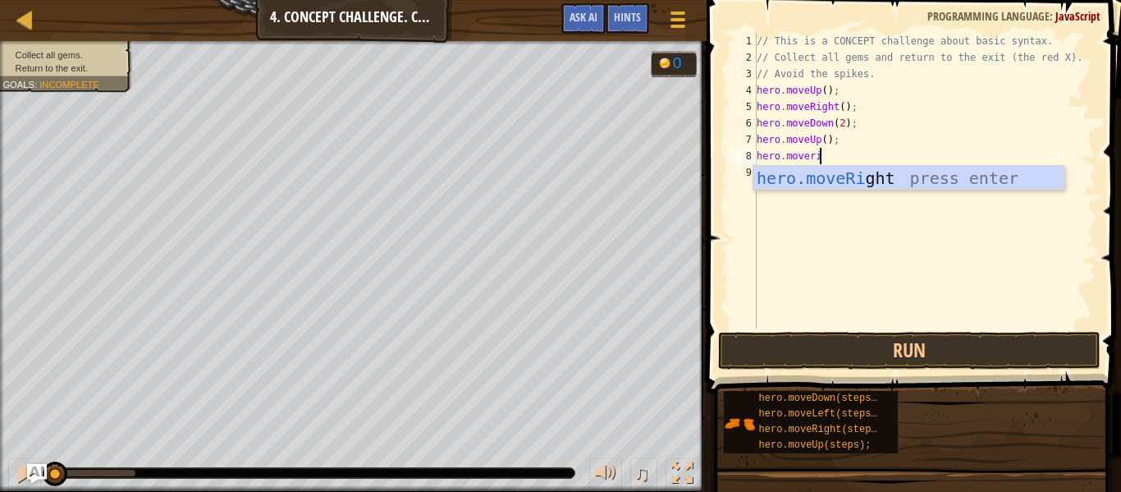
type textarea "hero.moverig"
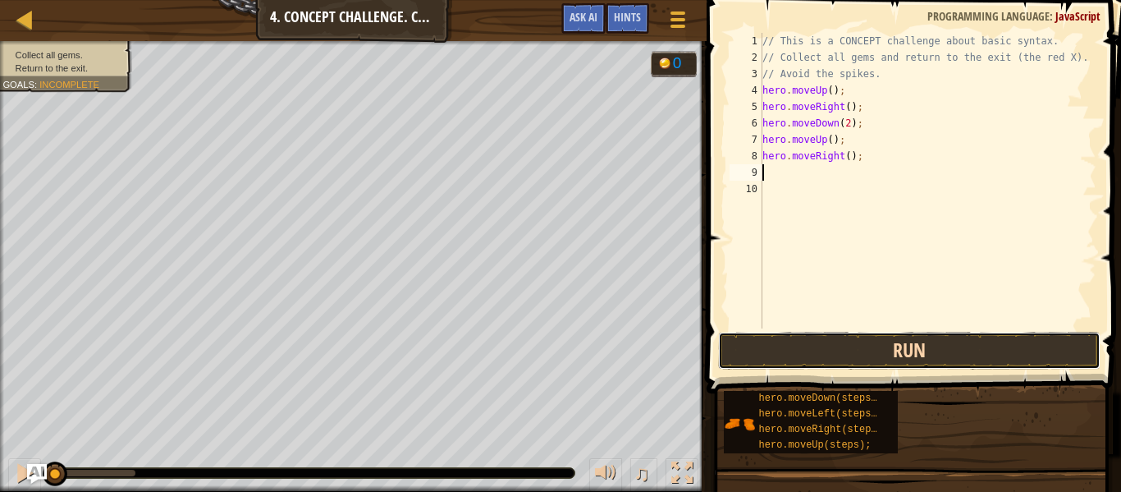
click at [784, 360] on button "Run" at bounding box center [909, 351] width 383 height 38
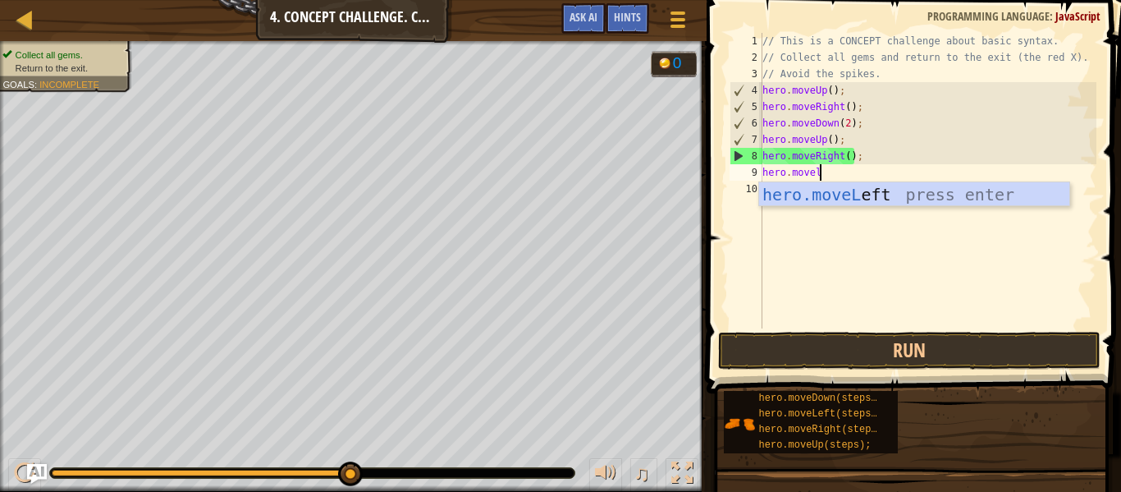
scroll to position [7, 9]
type textarea "hero.movelef"
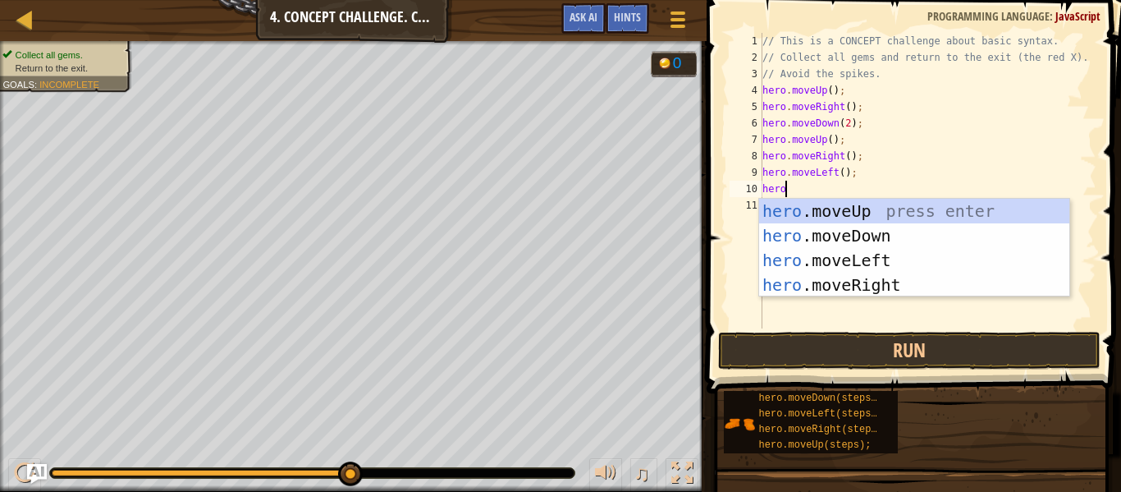
type textarea "hero."
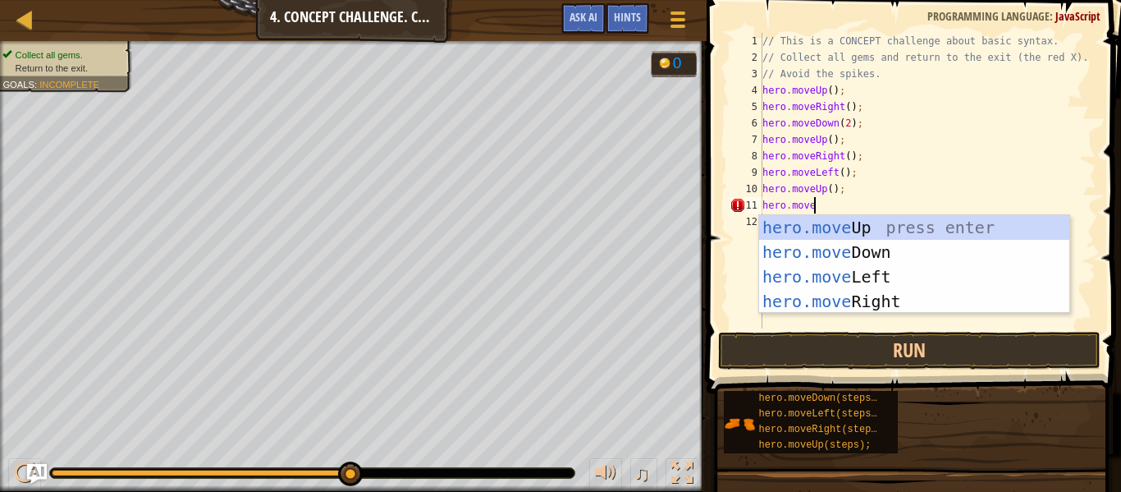
scroll to position [7, 7]
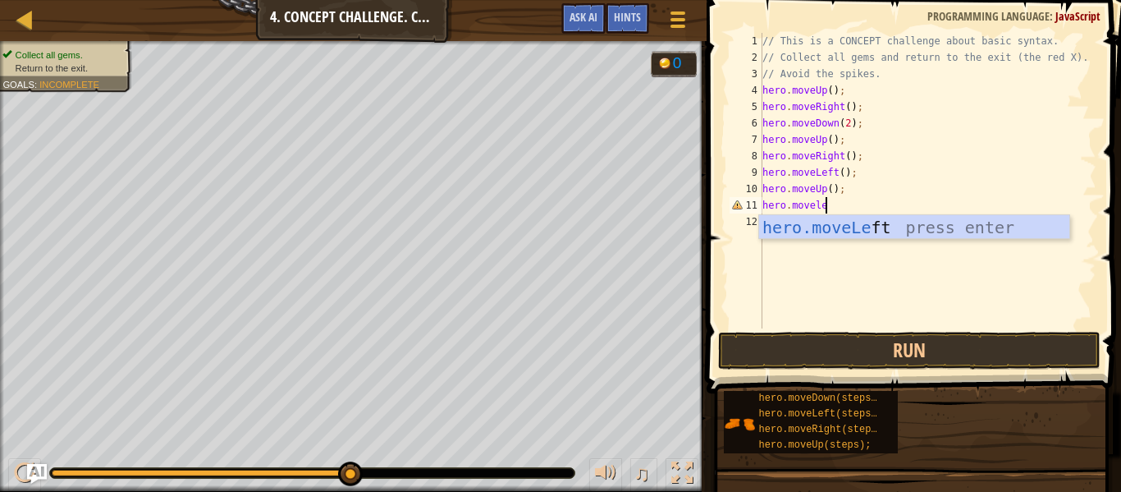
type textarea "hero.movelef"
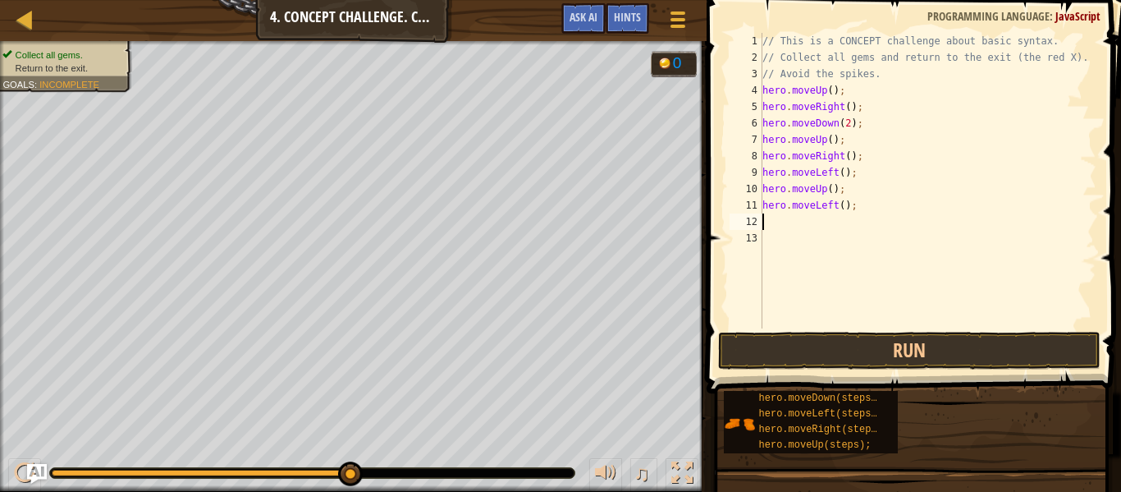
scroll to position [7, 0]
click at [842, 209] on div "// This is a CONCEPT challenge about basic syntax. // Collect all gems and retu…" at bounding box center [927, 197] width 337 height 328
type textarea "hero.moveLeft(2);"
click at [834, 228] on div "// This is a CONCEPT challenge about basic syntax. // Collect all gems and retu…" at bounding box center [927, 197] width 337 height 328
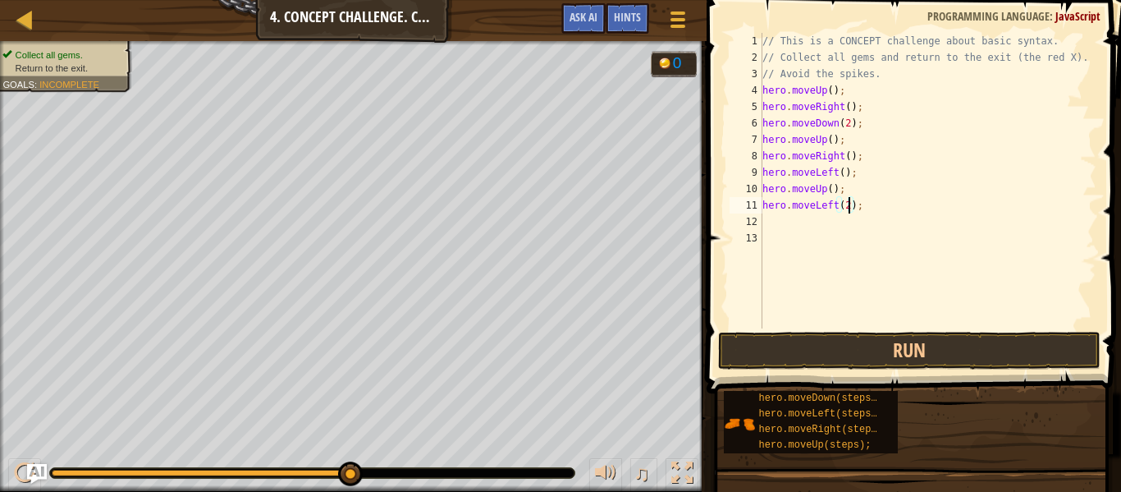
scroll to position [7, 0]
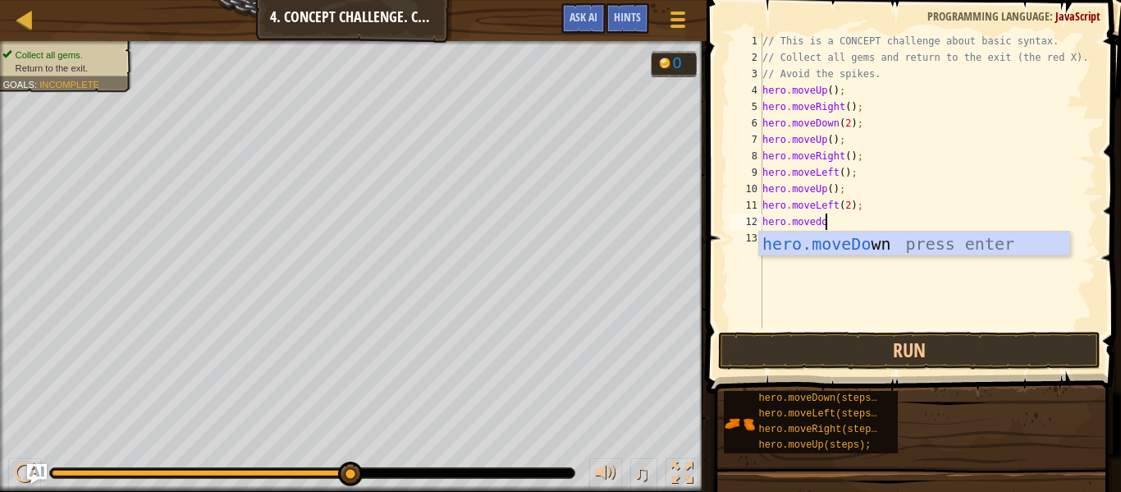
type textarea "hero.movedown"
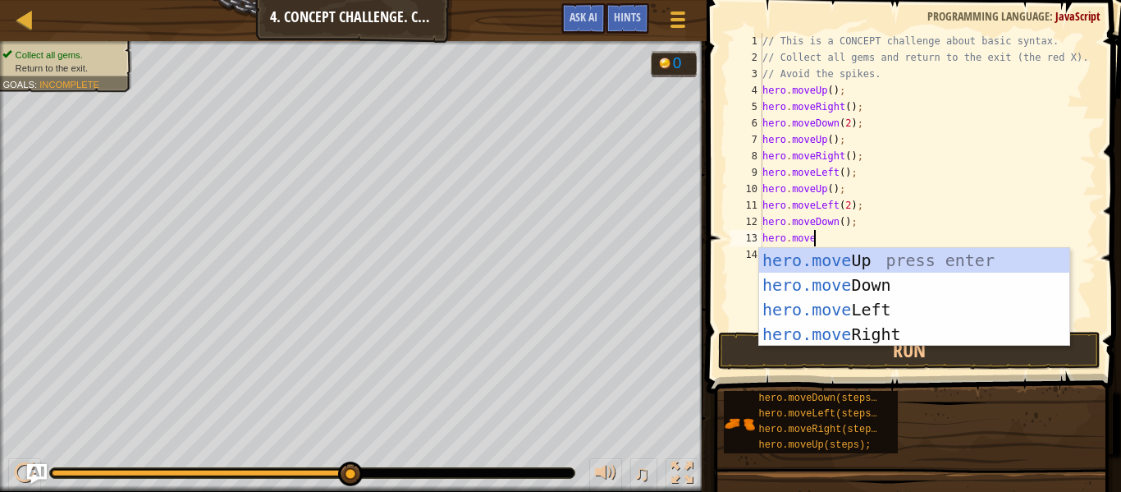
scroll to position [7, 7]
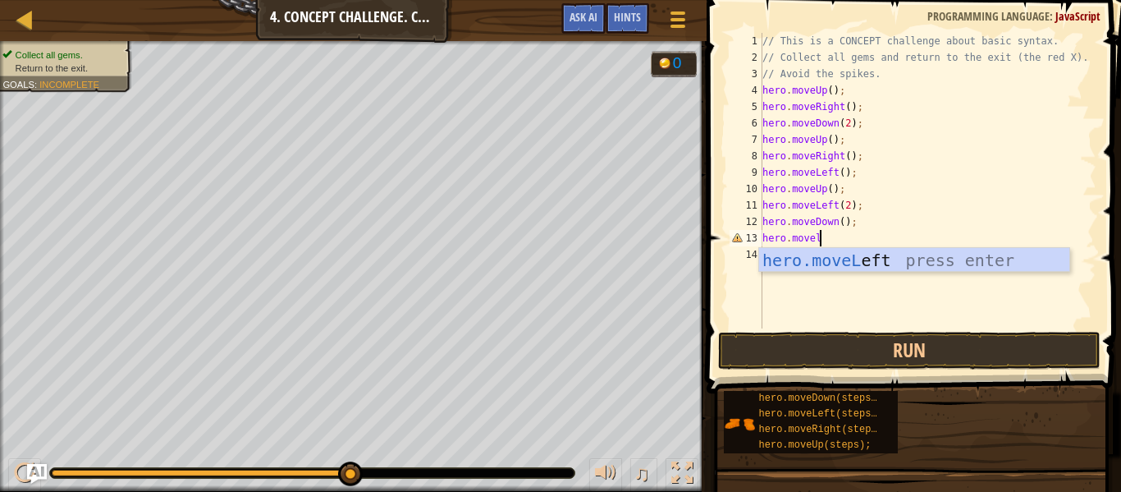
type textarea "hero.movelef"
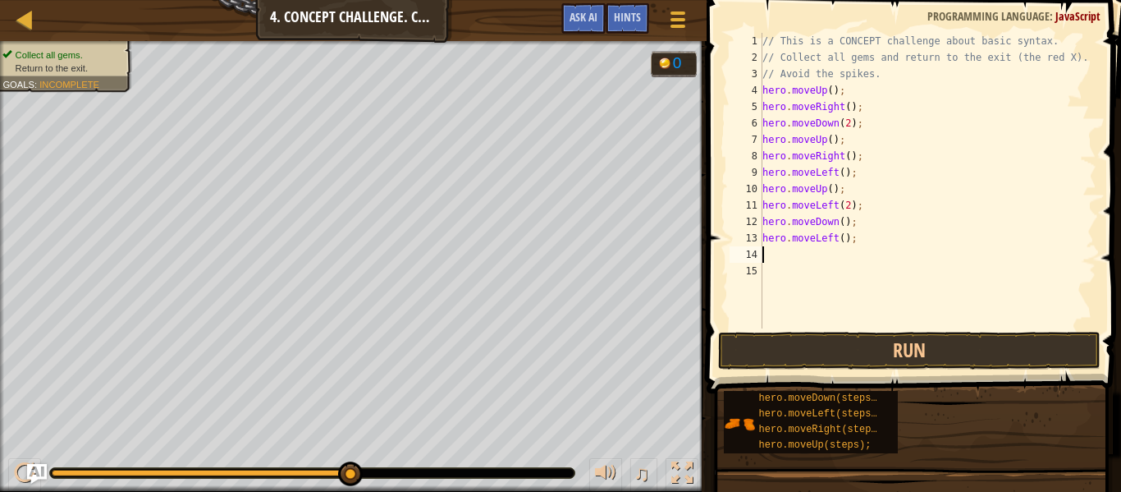
scroll to position [7, 0]
click at [765, 358] on button "Run" at bounding box center [909, 351] width 383 height 38
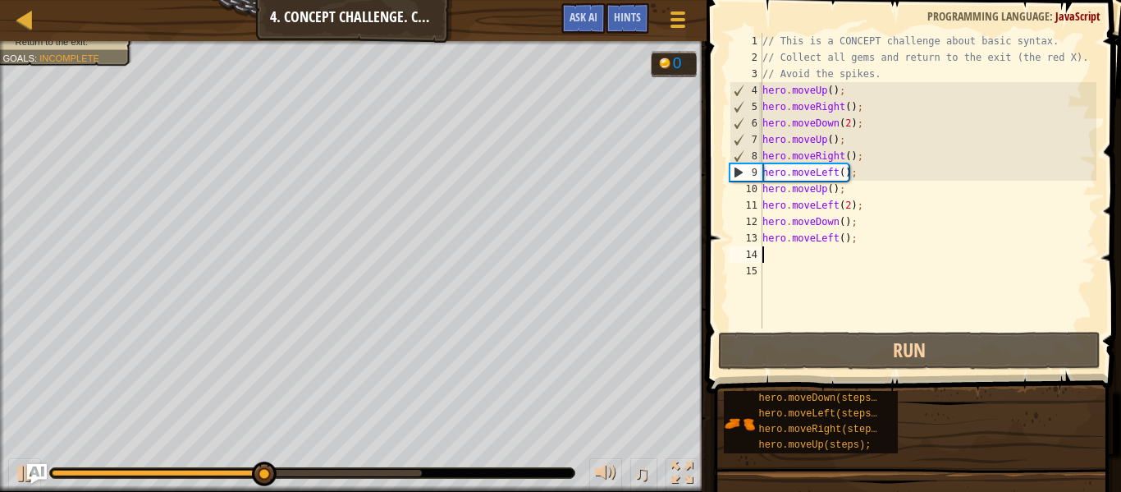
click at [814, 270] on div "// This is a CONCEPT challenge about basic syntax. // Collect all gems and retu…" at bounding box center [927, 197] width 337 height 328
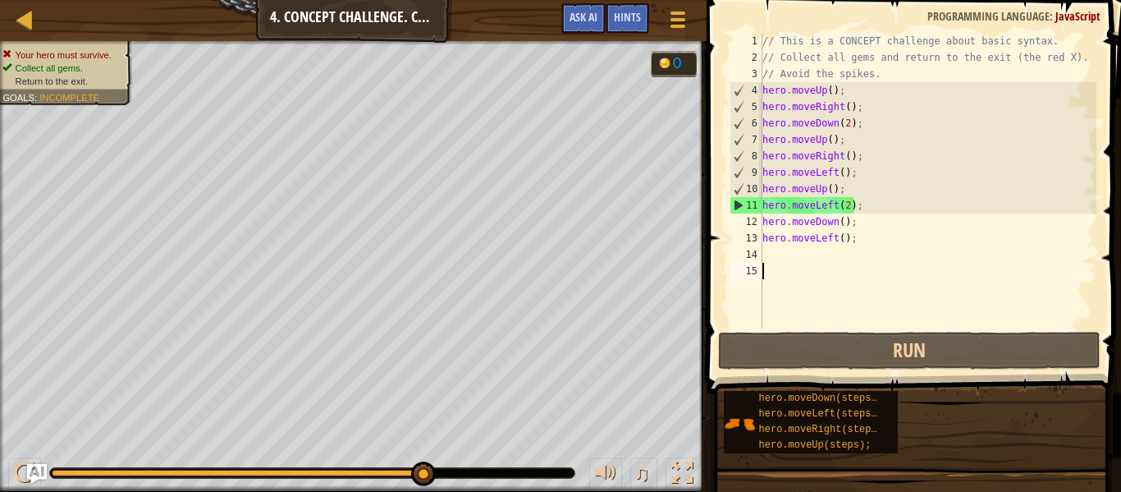
click at [865, 208] on div "// This is a CONCEPT challenge about basic syntax. // Collect all gems and retu…" at bounding box center [927, 197] width 337 height 328
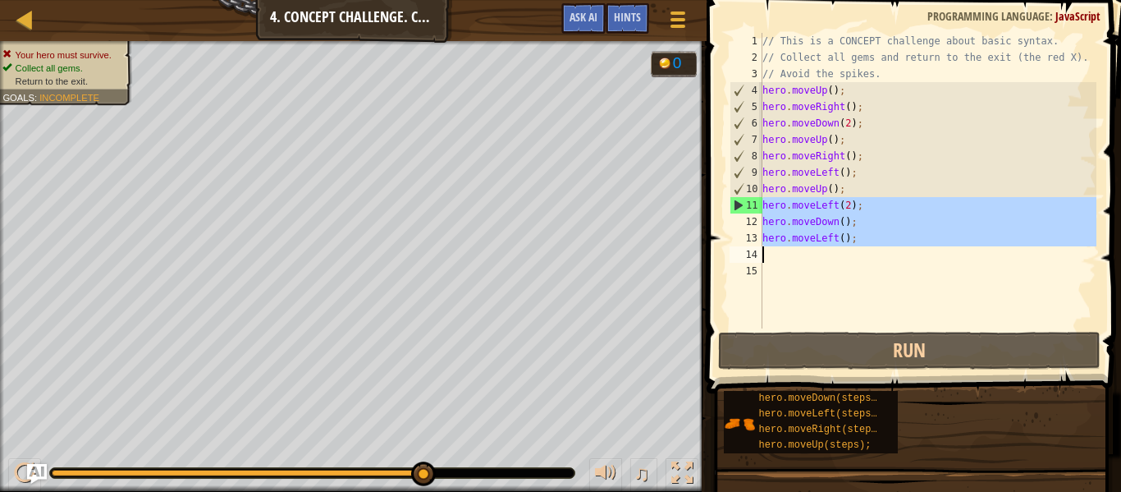
drag, startPoint x: 763, startPoint y: 204, endPoint x: 868, endPoint y: 245, distance: 112.8
click at [868, 245] on div "// This is a CONCEPT challenge about basic syntax. // Collect all gems and retu…" at bounding box center [927, 197] width 337 height 328
type textarea "hero.moveDown(); hero.moveLeft();"
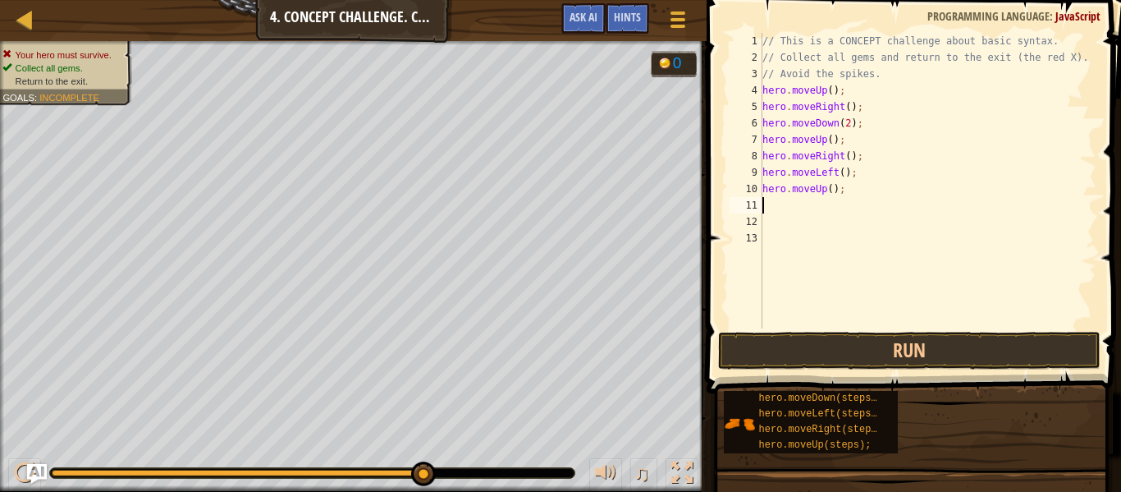
click at [858, 177] on div "// This is a CONCEPT challenge about basic syntax. // Collect all gems and retu…" at bounding box center [927, 197] width 337 height 328
click at [856, 187] on div "// This is a CONCEPT challenge about basic syntax. // Collect all gems and retu…" at bounding box center [927, 197] width 337 height 328
type textarea "h"
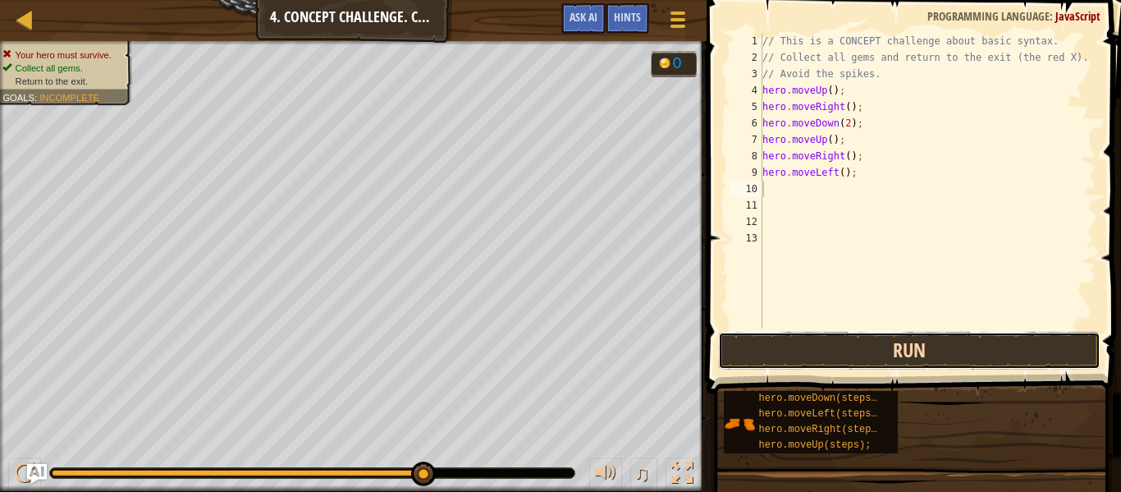
click at [889, 337] on button "Run" at bounding box center [909, 351] width 383 height 38
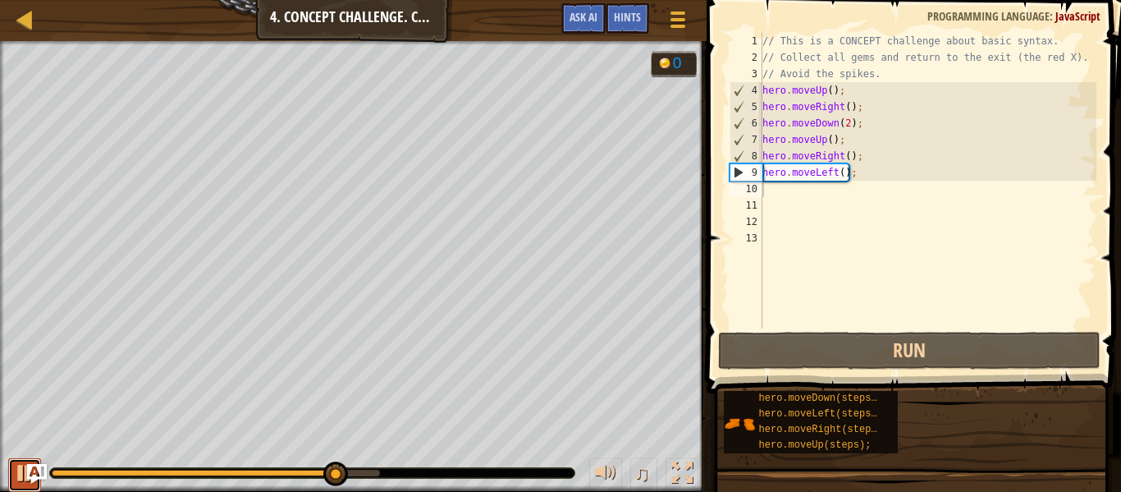
click at [21, 478] on div at bounding box center [24, 472] width 21 height 21
click at [811, 203] on div "// This is a CONCEPT challenge about basic syntax. // Collect all gems and retu…" at bounding box center [927, 197] width 337 height 328
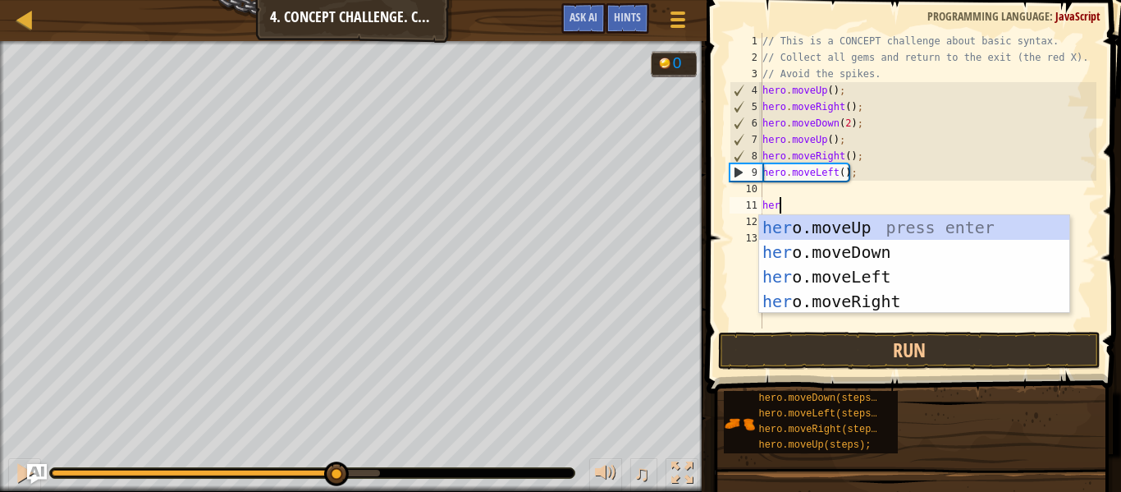
scroll to position [7, 2]
type textarea "h"
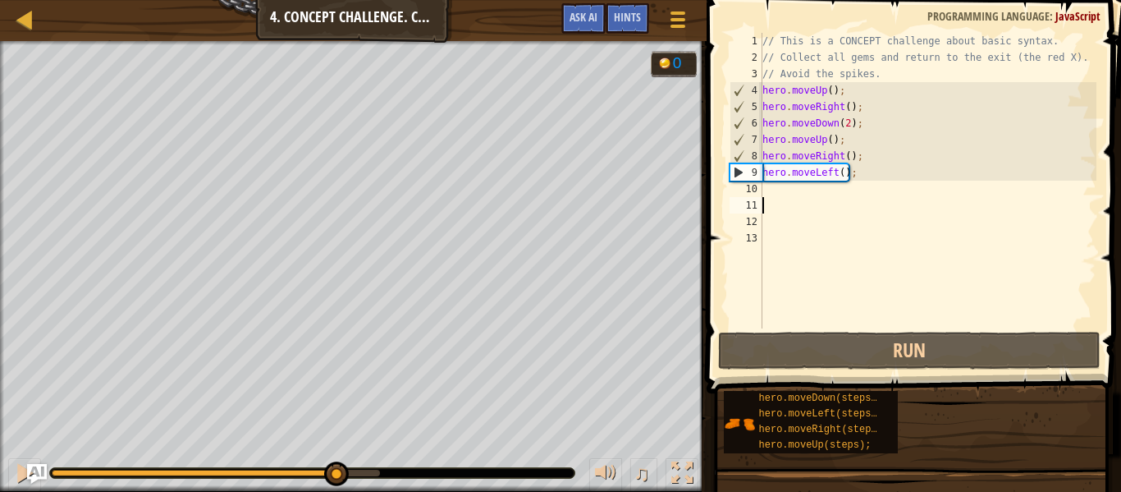
click at [802, 195] on div "// This is a CONCEPT challenge about basic syntax. // Collect all gems and retu…" at bounding box center [927, 197] width 337 height 328
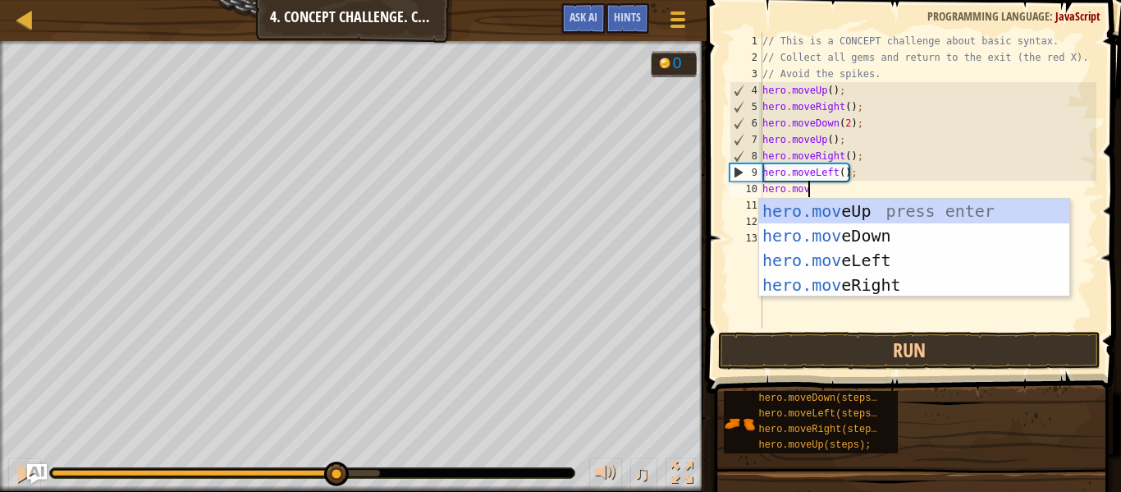
type textarea "hero.move"
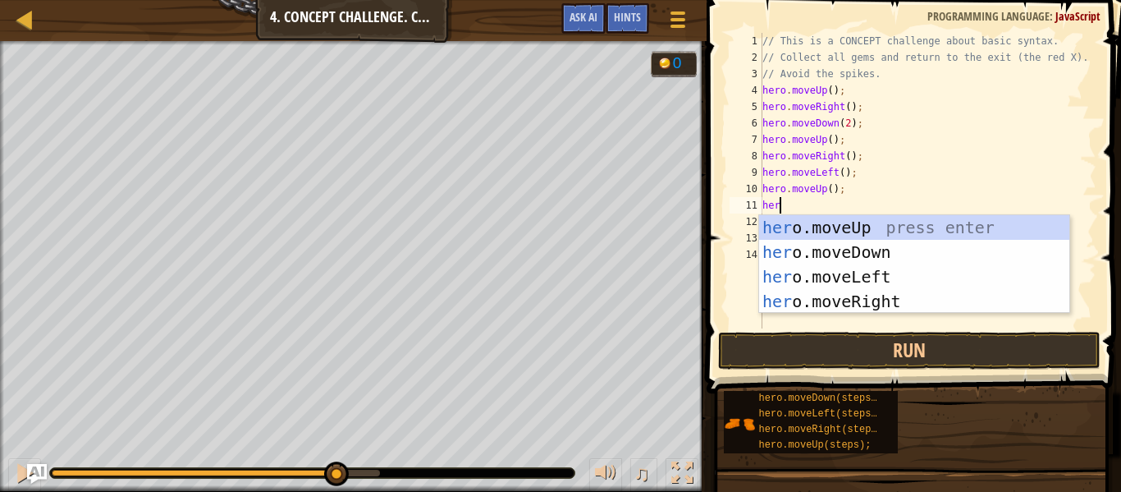
scroll to position [7, 2]
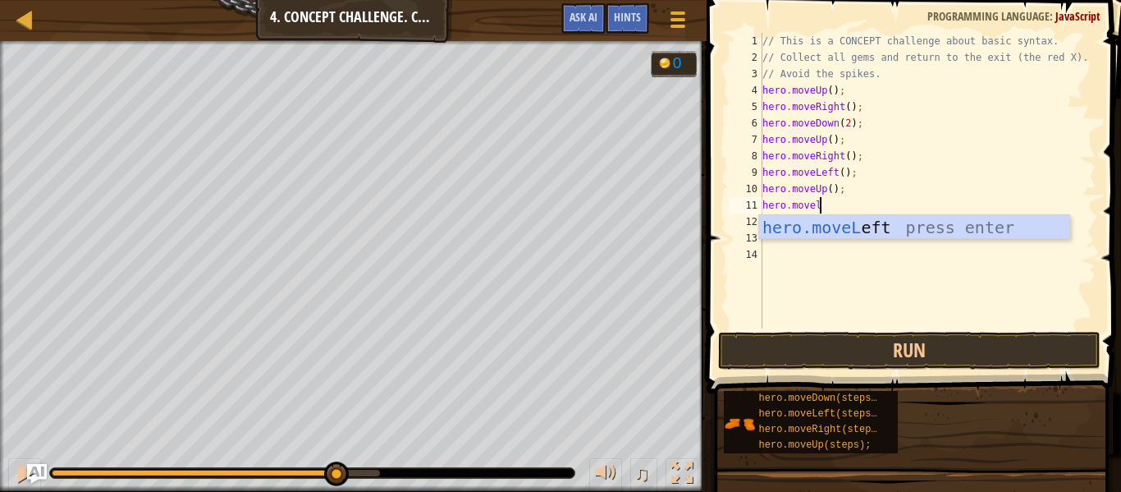
type textarea "hero.movelef"
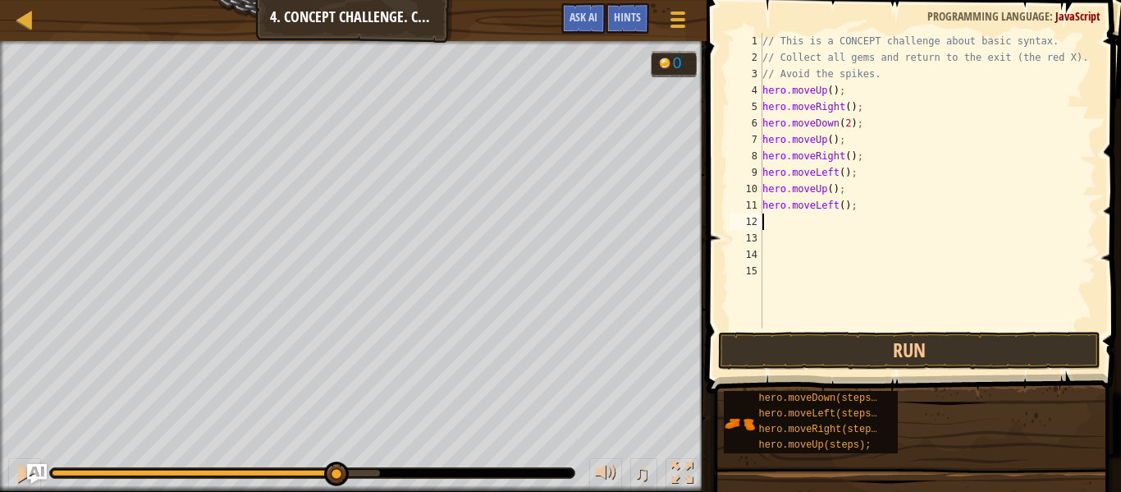
click at [845, 206] on div "// This is a CONCEPT challenge about basic syntax. // Collect all gems and retu…" at bounding box center [927, 197] width 337 height 328
type textarea "hero.moveLeft(2);"
click at [812, 215] on div "// This is a CONCEPT challenge about basic syntax. // Collect all gems and retu…" at bounding box center [927, 197] width 337 height 328
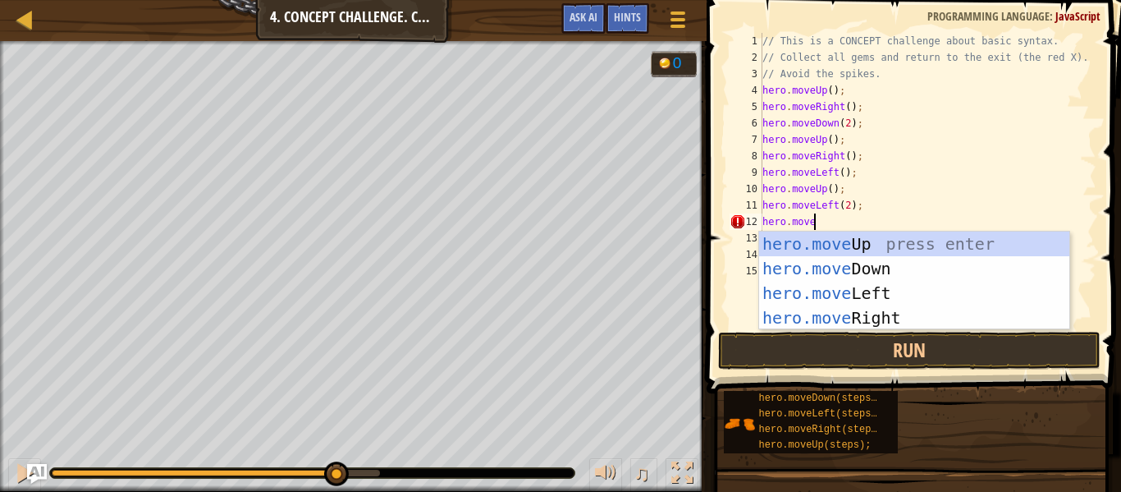
type textarea "hero.movedow"
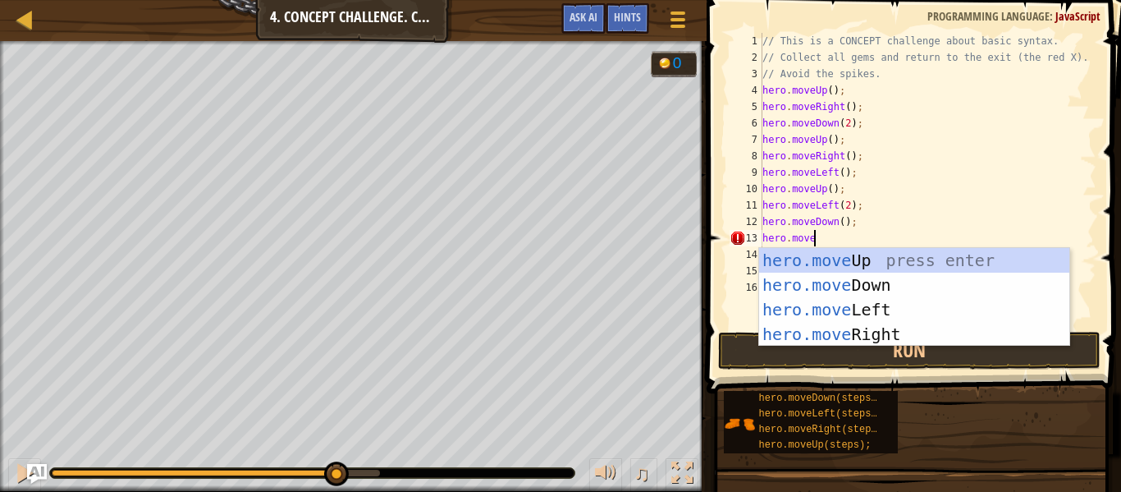
type textarea "hero.movelef"
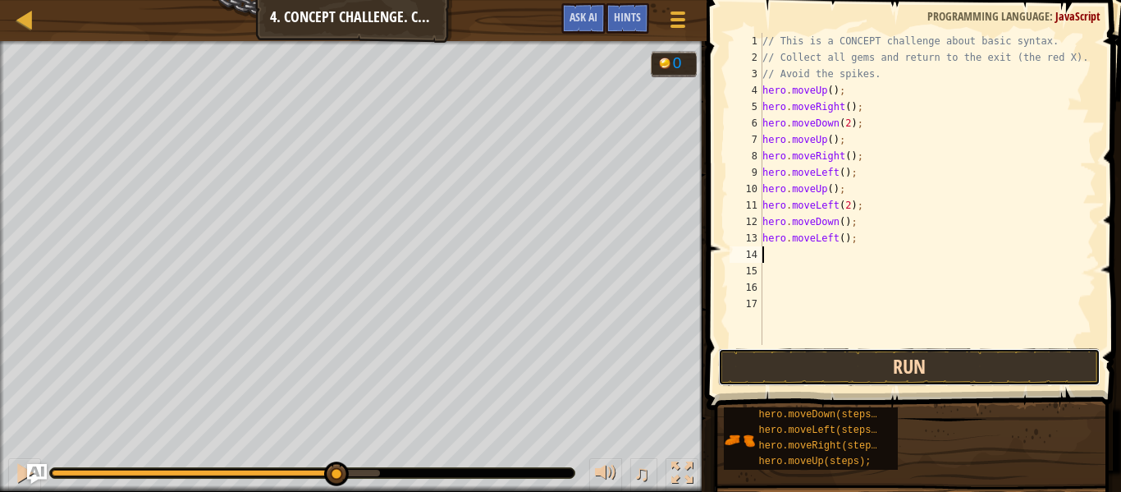
click at [770, 359] on button "Run" at bounding box center [909, 367] width 383 height 38
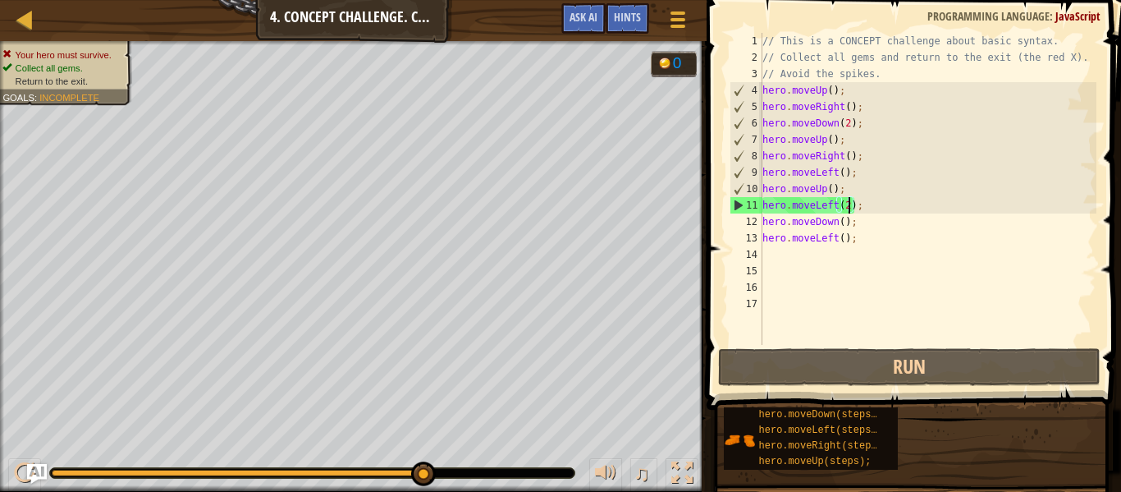
click at [847, 207] on div "// This is a CONCEPT challenge about basic syntax. // Collect all gems and retu…" at bounding box center [927, 205] width 337 height 345
type textarea "hero.moveLeft();"
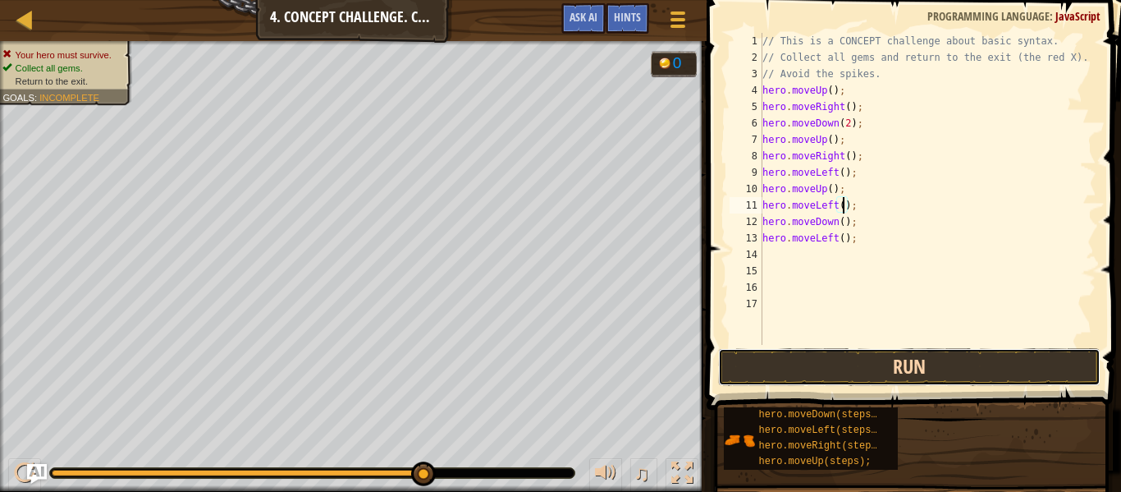
click at [882, 365] on button "Run" at bounding box center [909, 367] width 383 height 38
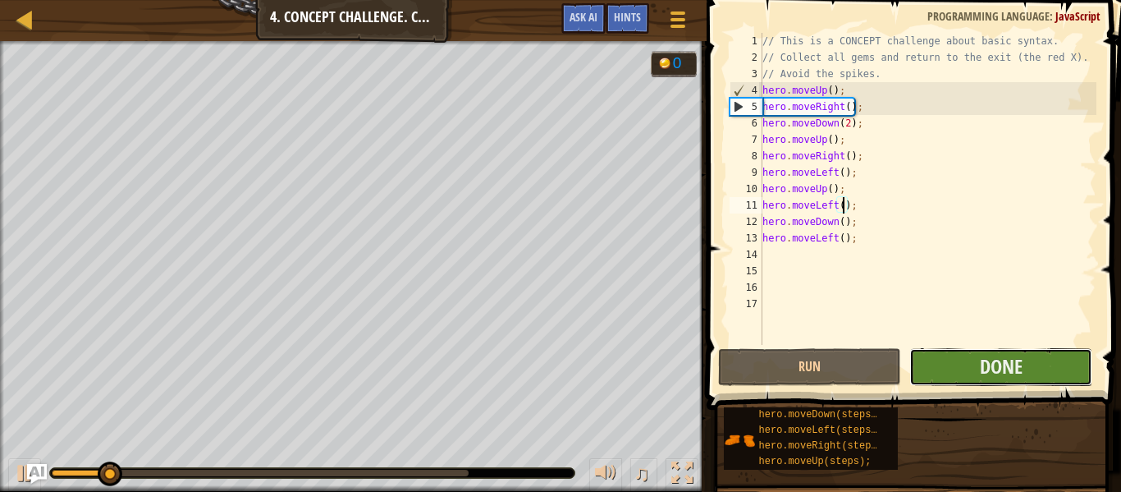
click at [950, 368] on button "Done" at bounding box center [1000, 367] width 183 height 38
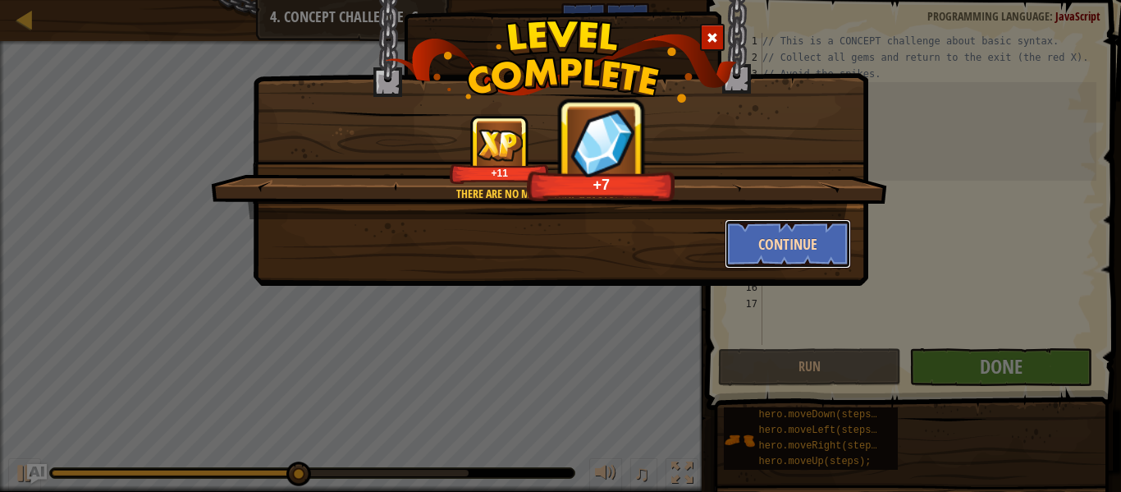
click at [772, 245] on button "Continue" at bounding box center [788, 243] width 127 height 49
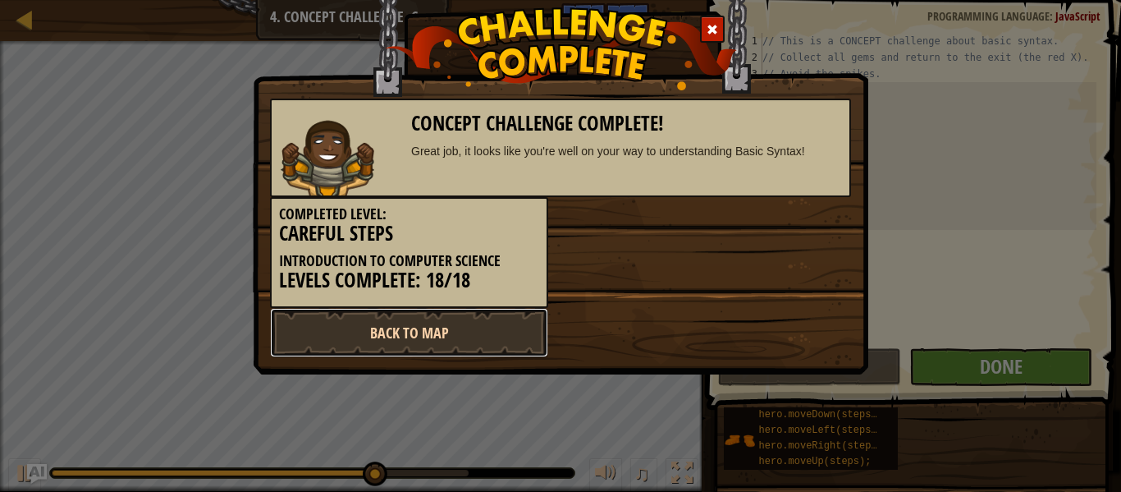
click at [490, 320] on link "Back to Map" at bounding box center [409, 332] width 278 height 49
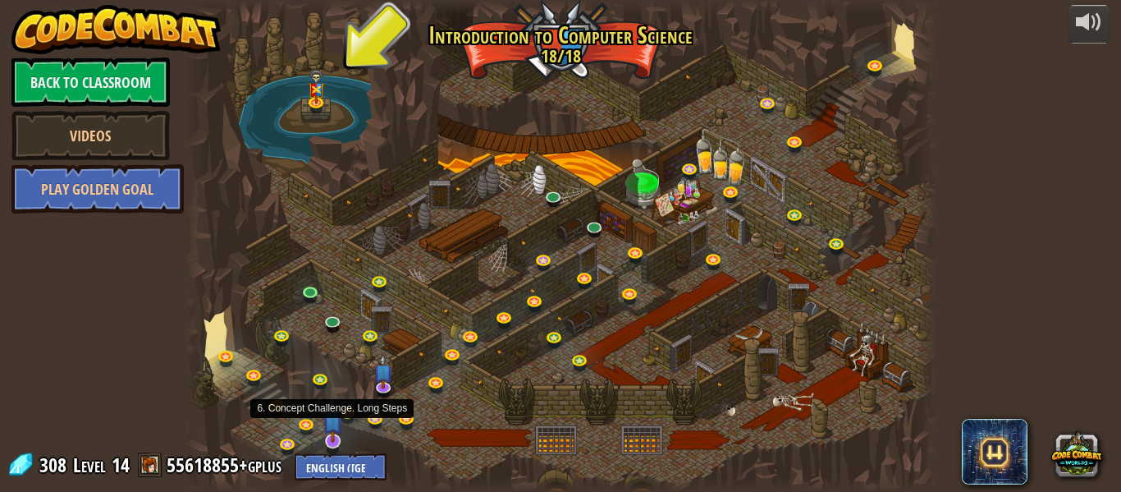
click at [332, 440] on img at bounding box center [333, 419] width 20 height 46
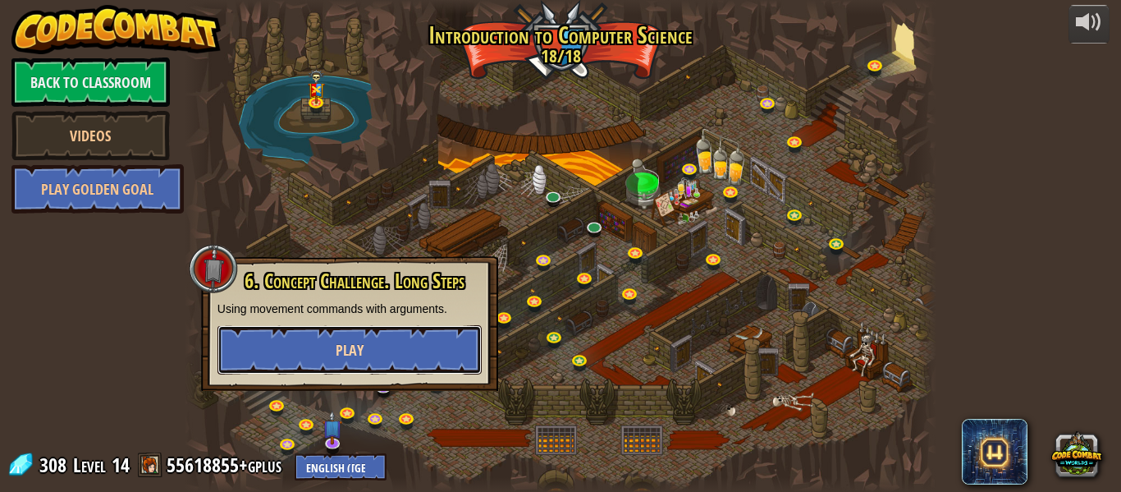
click at [356, 364] on button "Play" at bounding box center [350, 349] width 264 height 49
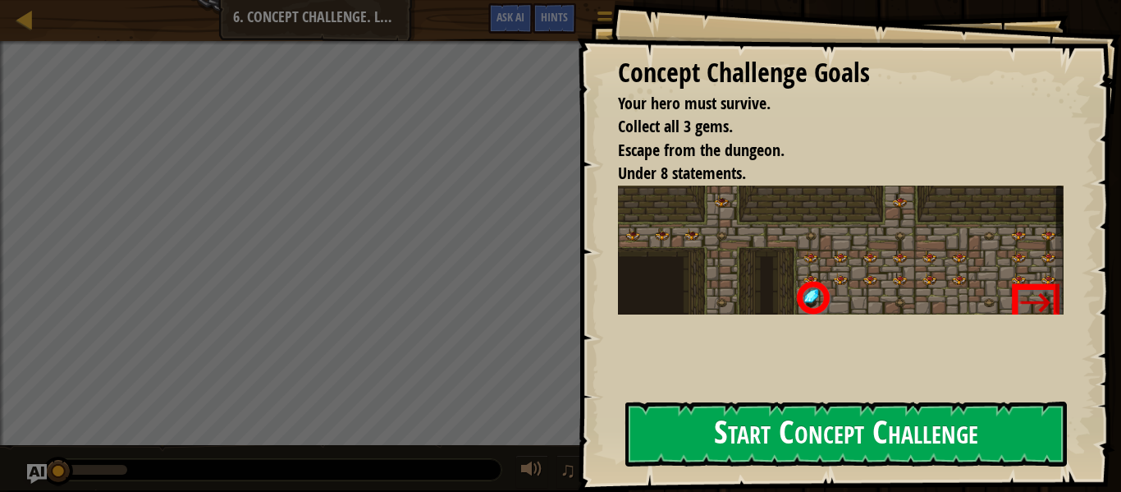
click at [726, 415] on button "Start Concept Challenge" at bounding box center [846, 433] width 442 height 65
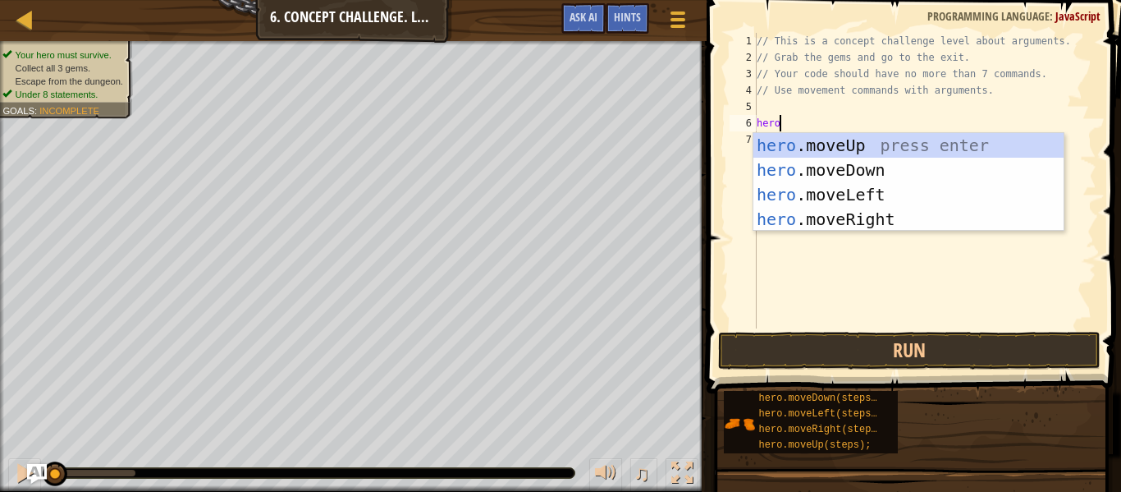
scroll to position [7, 3]
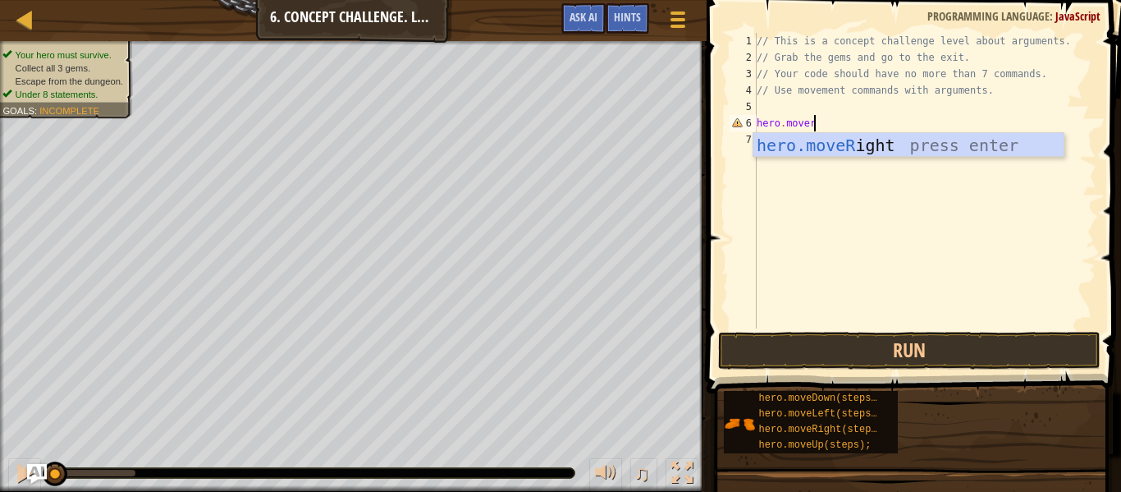
type textarea "hero.moverig"
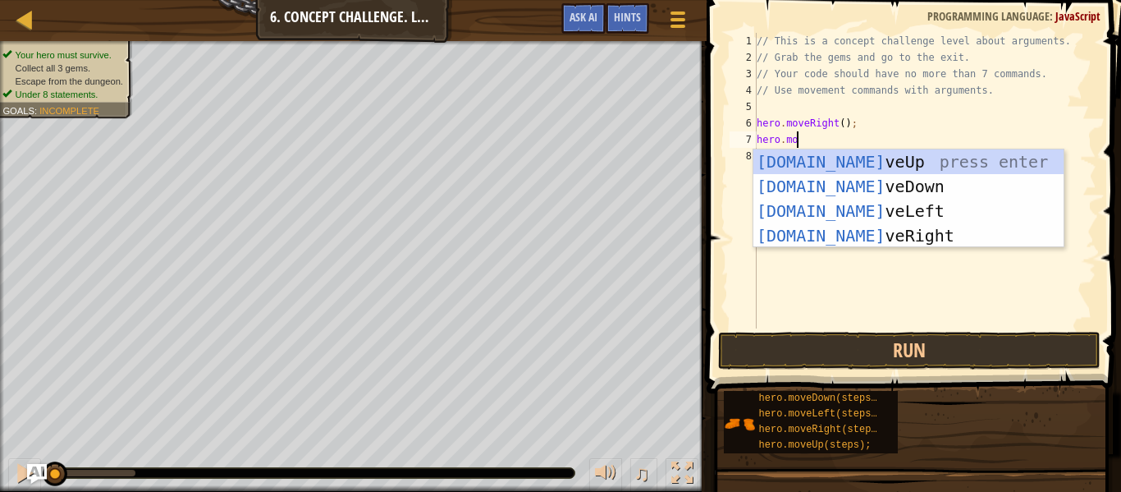
scroll to position [7, 7]
type textarea "hero.move"
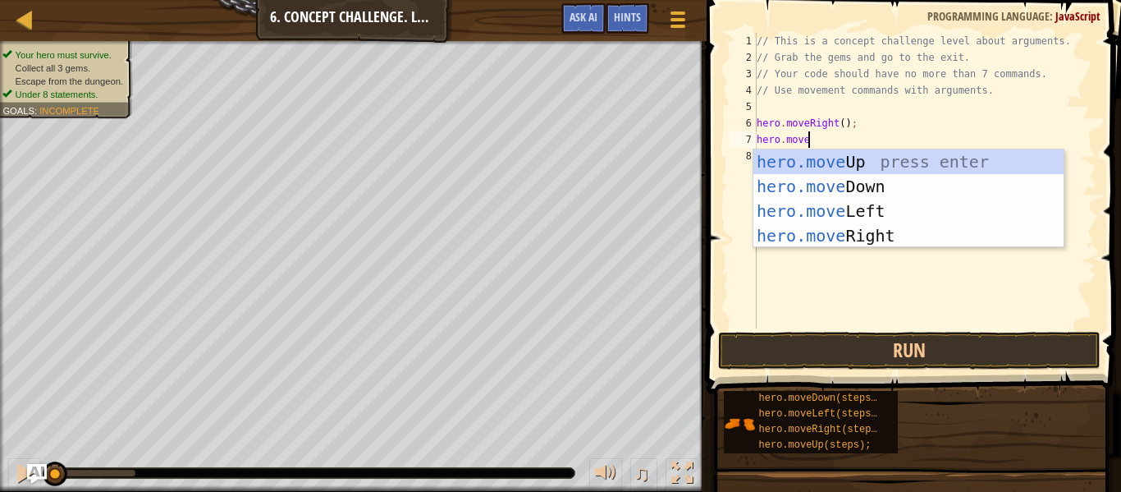
scroll to position [7, 0]
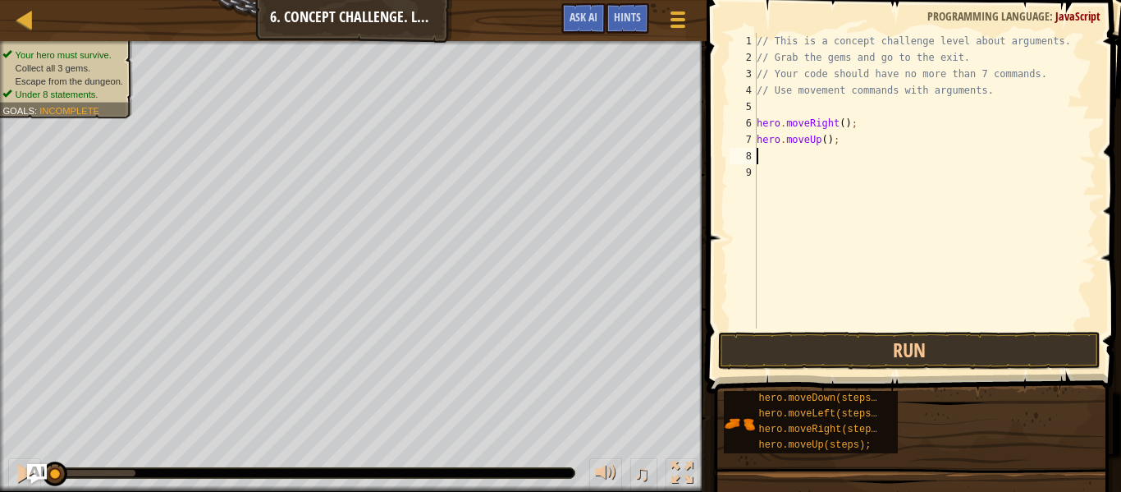
click at [826, 139] on div "// This is a concept challenge level about arguments. // Grab the gems and go t…" at bounding box center [925, 197] width 343 height 328
type textarea "hero.moveUp(3);"
click at [792, 161] on div "// This is a concept challenge level about arguments. // Grab the gems and go t…" at bounding box center [925, 197] width 343 height 328
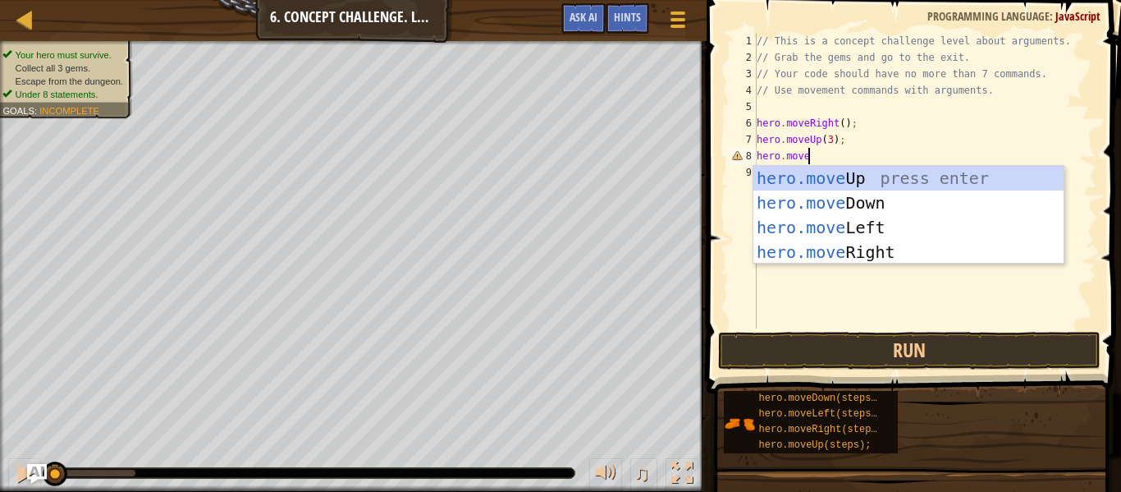
type textarea "hero.mover"
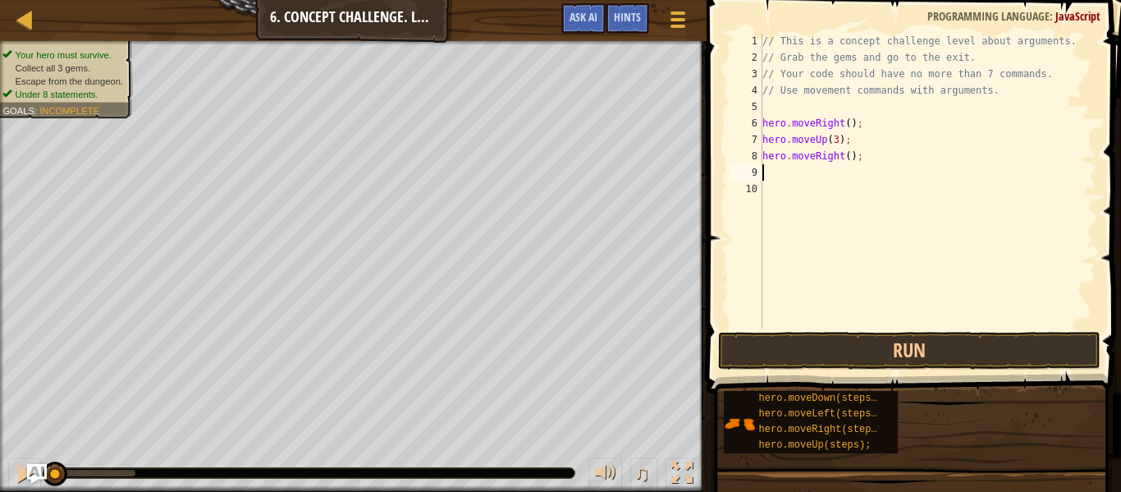
click at [850, 155] on div "// This is a concept challenge level about arguments. // Grab the gems and go t…" at bounding box center [927, 197] width 337 height 328
type textarea "hero.moveRight(3);"
click at [788, 181] on div "// This is a concept challenge level about arguments. // Grab the gems and go t…" at bounding box center [927, 197] width 337 height 328
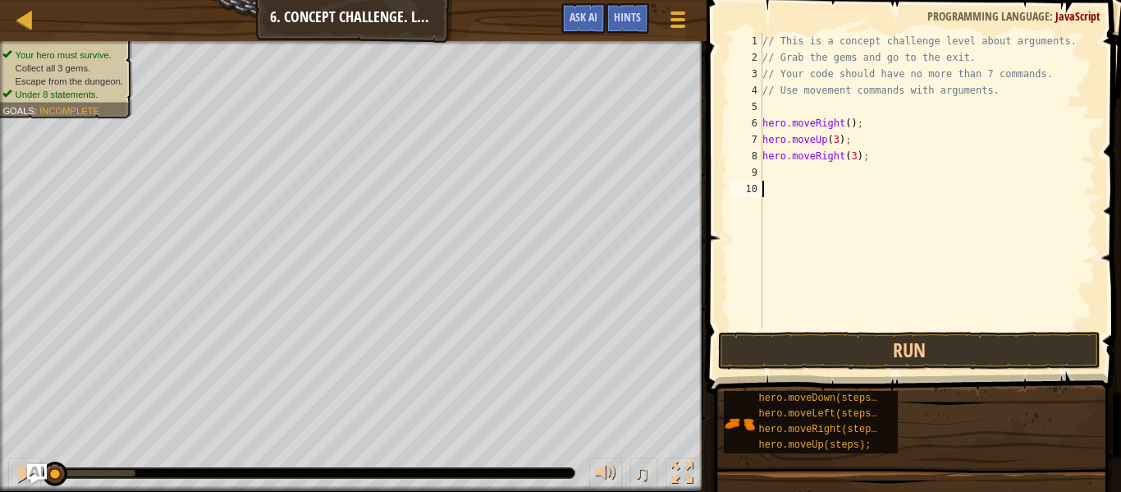
click at [790, 173] on div "// This is a concept challenge level about arguments. // Grab the gems and go t…" at bounding box center [927, 197] width 337 height 328
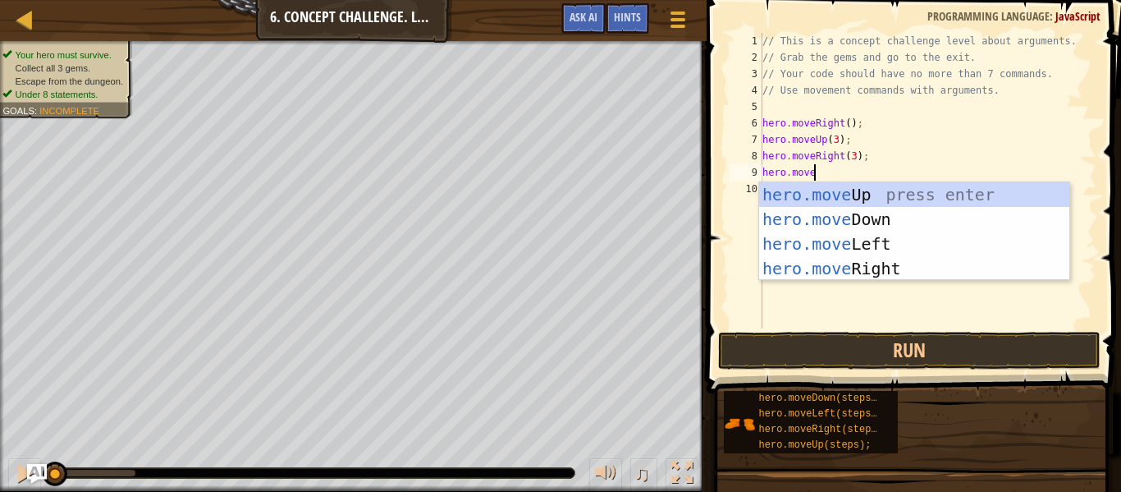
type textarea "hero.movedow"
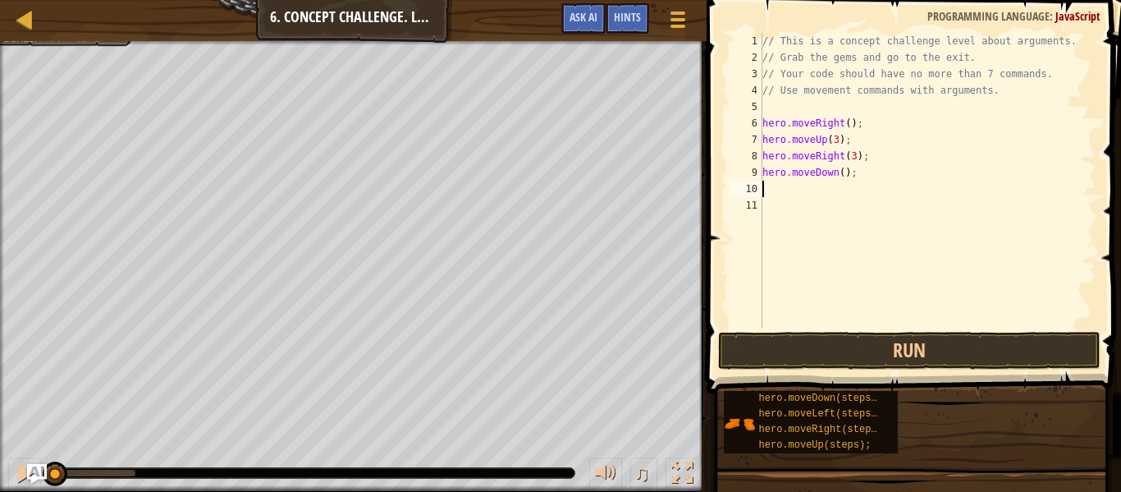
type textarea "e"
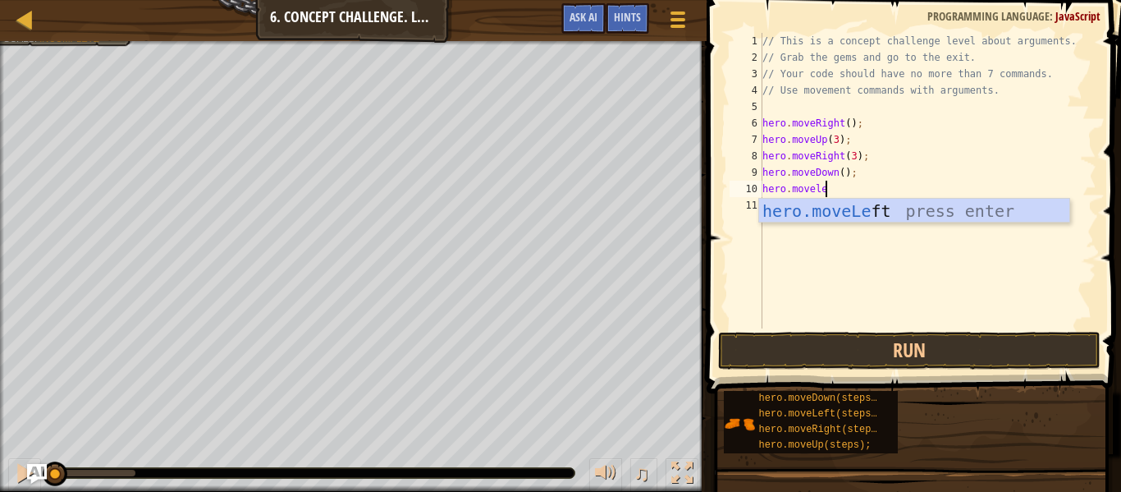
type textarea "hero.movelef"
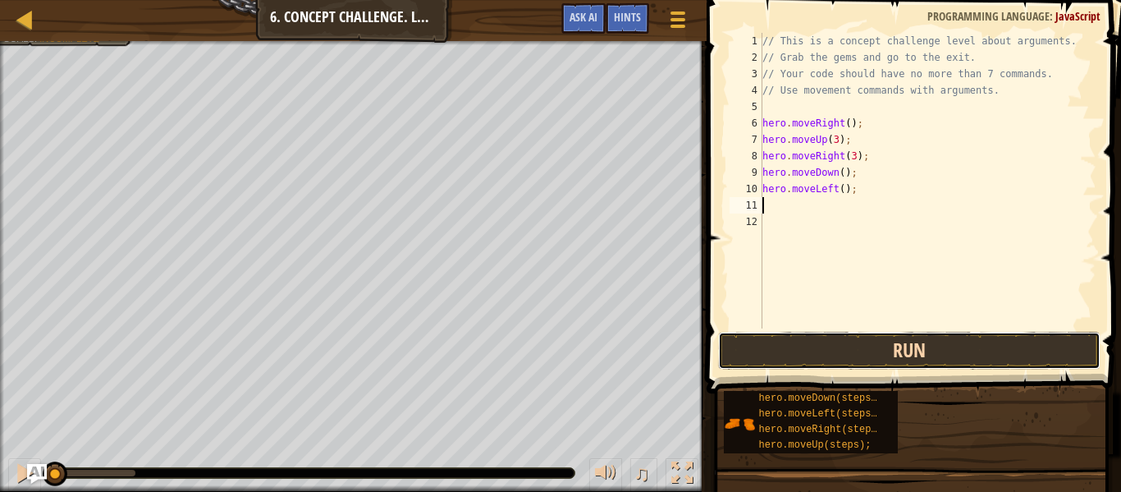
click at [807, 341] on button "Run" at bounding box center [909, 351] width 383 height 38
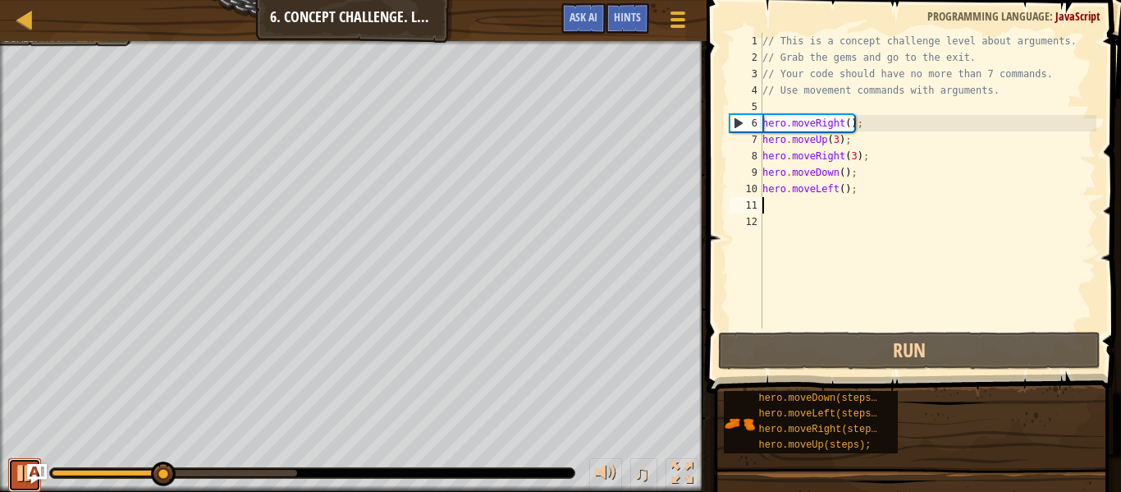
click at [10, 469] on button at bounding box center [24, 475] width 33 height 34
click at [10, 468] on button at bounding box center [24, 475] width 33 height 34
click at [855, 160] on div "// This is a concept challenge level about arguments. // Grab the gems and go t…" at bounding box center [927, 197] width 337 height 328
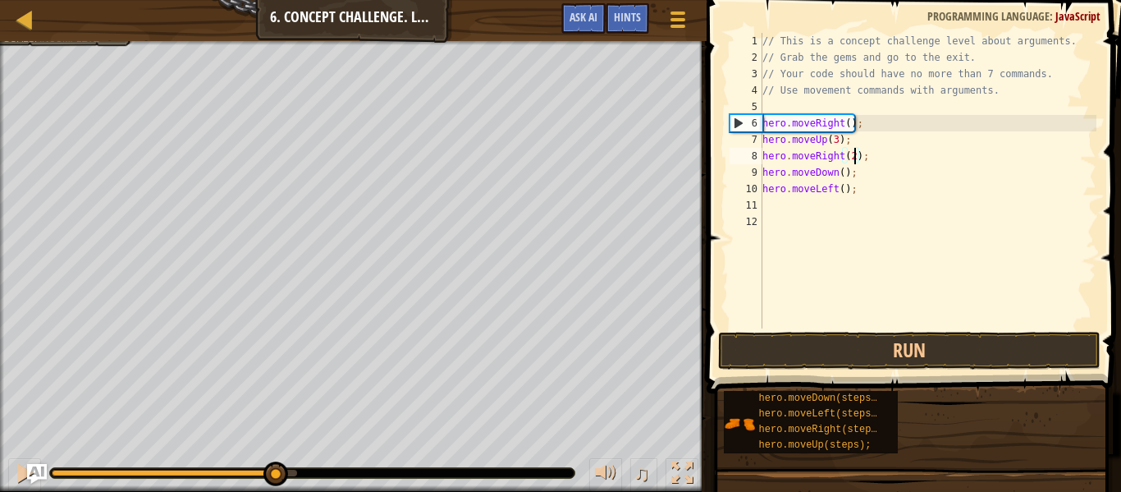
scroll to position [7, 14]
type textarea "hero.moveRight(2);"
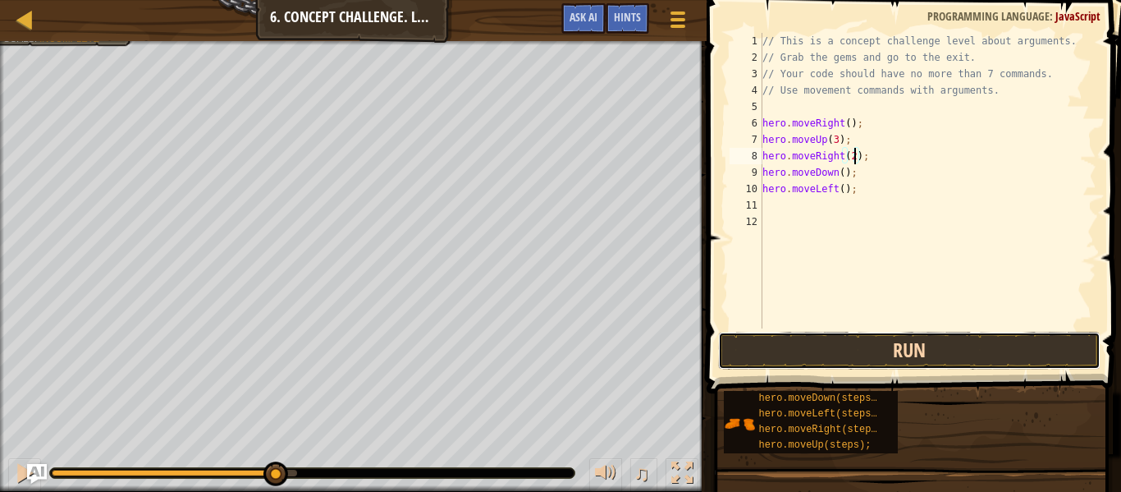
click at [859, 343] on button "Run" at bounding box center [909, 351] width 383 height 38
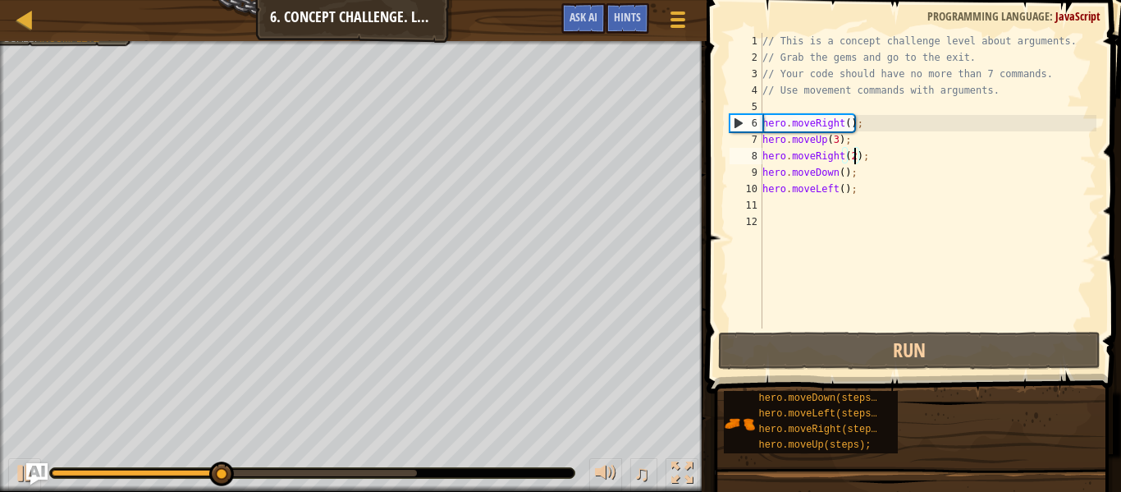
click at [26, 476] on img "Ask AI" at bounding box center [36, 473] width 21 height 21
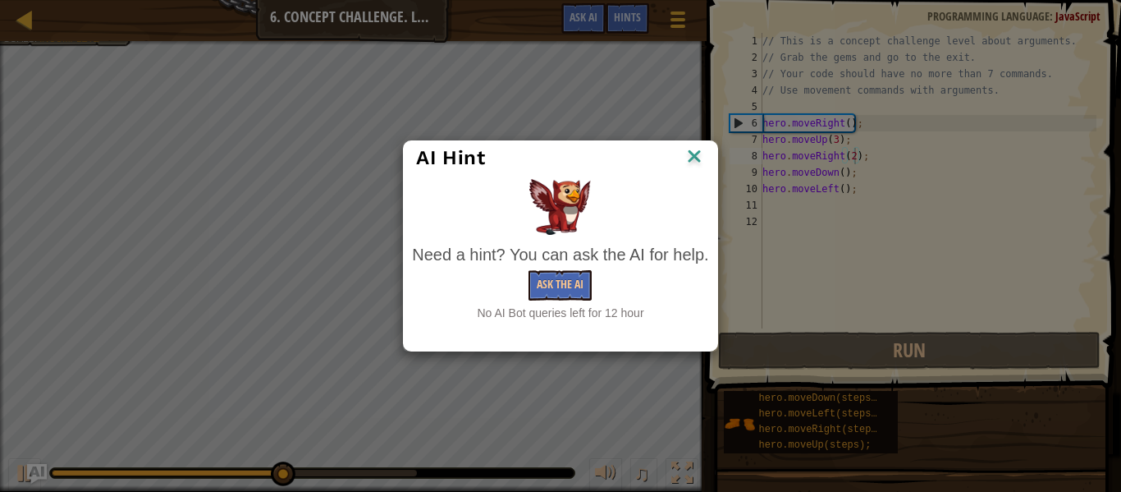
click at [703, 158] on img at bounding box center [694, 157] width 21 height 25
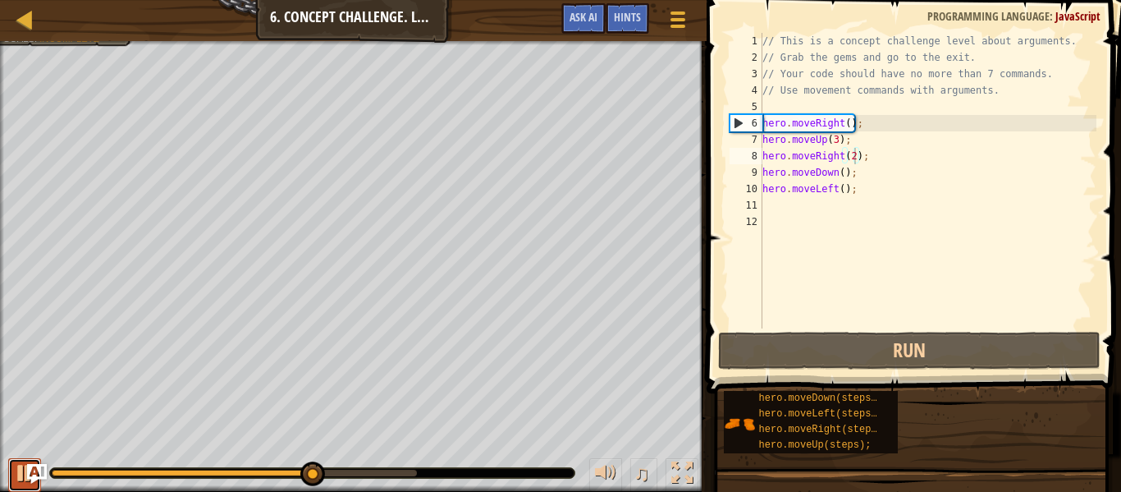
click at [16, 474] on div at bounding box center [24, 472] width 21 height 21
click at [871, 213] on div "// This is a concept challenge level about arguments. // Grab the gems and go t…" at bounding box center [927, 197] width 337 height 328
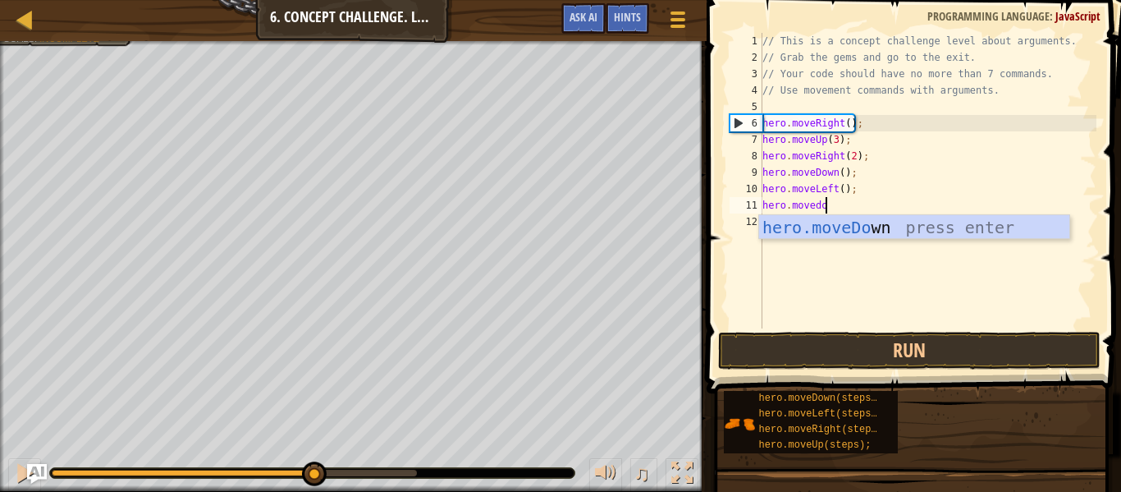
type textarea "hero.movedow"
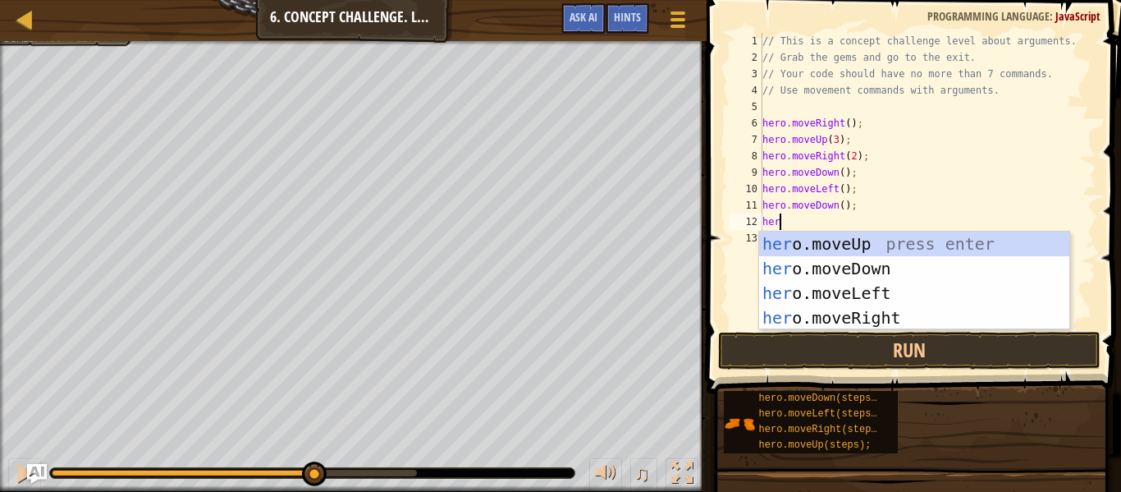
scroll to position [7, 2]
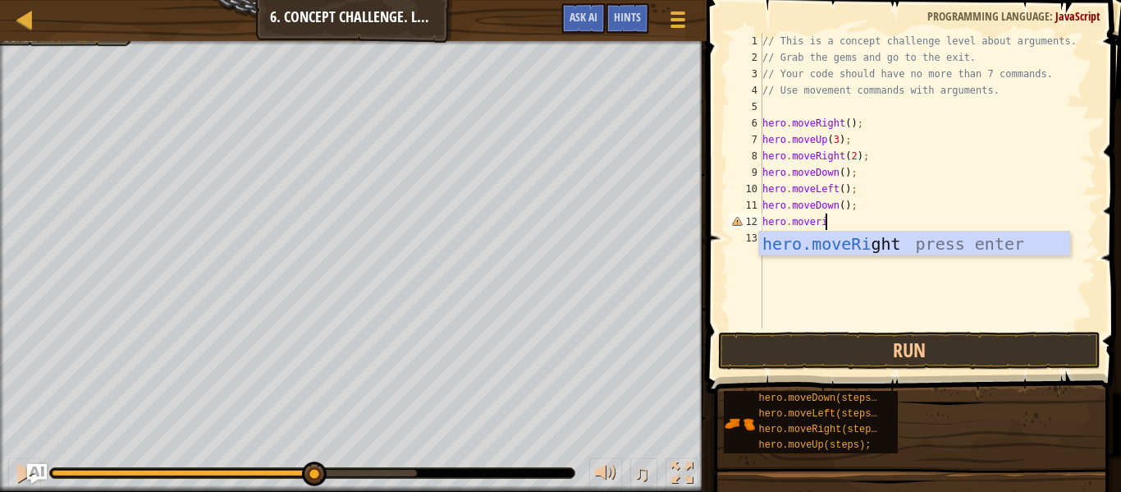
type textarea "hero.moverig"
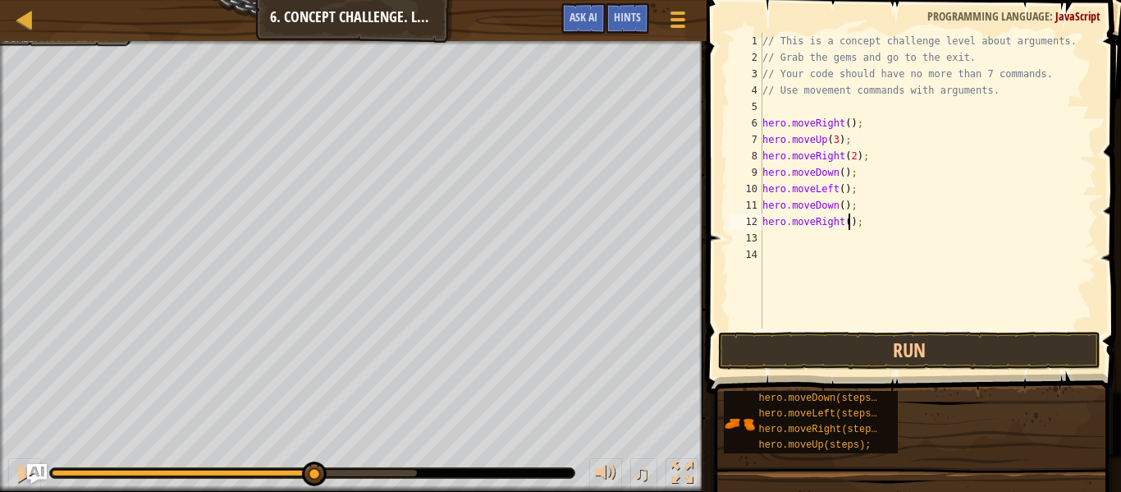
click at [850, 222] on div "// This is a concept challenge level about arguments. // Grab the gems and go t…" at bounding box center [927, 197] width 337 height 328
click at [841, 353] on button "Run" at bounding box center [909, 351] width 383 height 38
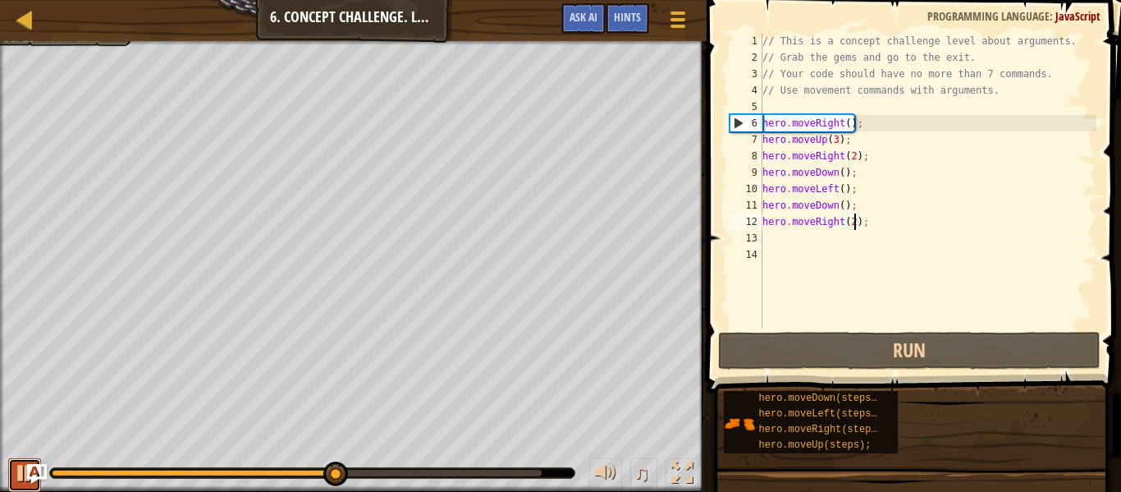
click at [21, 470] on div at bounding box center [24, 472] width 21 height 21
click at [18, 488] on button at bounding box center [24, 475] width 33 height 34
click at [18, 486] on button at bounding box center [24, 475] width 33 height 34
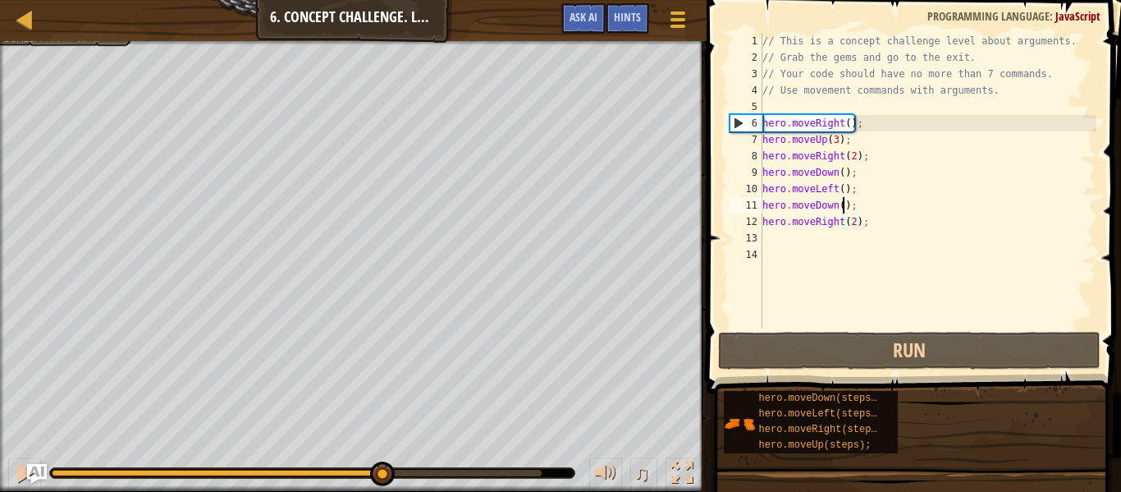
click at [844, 207] on div "// This is a concept challenge level about arguments. // Grab the gems and go t…" at bounding box center [927, 197] width 337 height 328
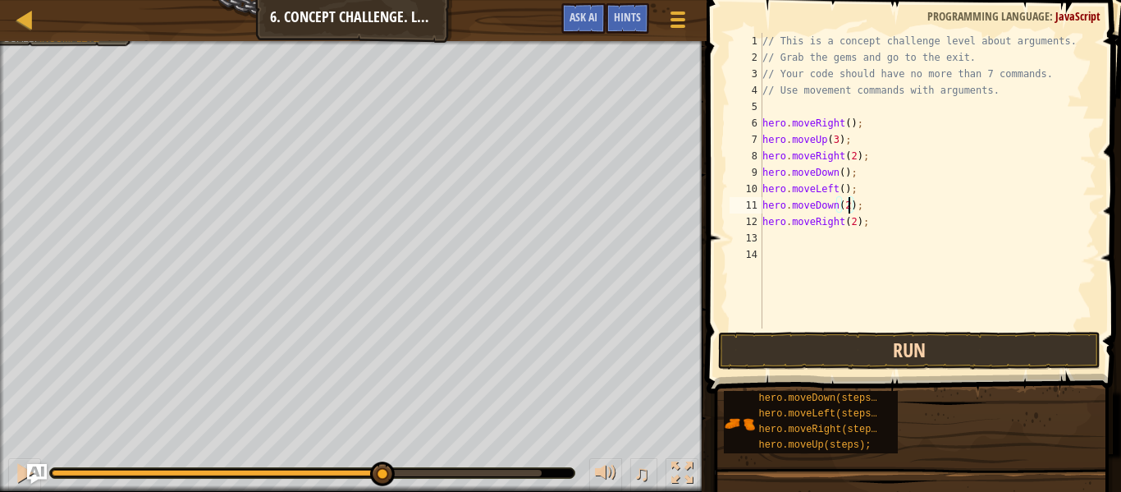
type textarea "hero.moveDown(2);"
click at [803, 357] on button "Run" at bounding box center [909, 351] width 383 height 38
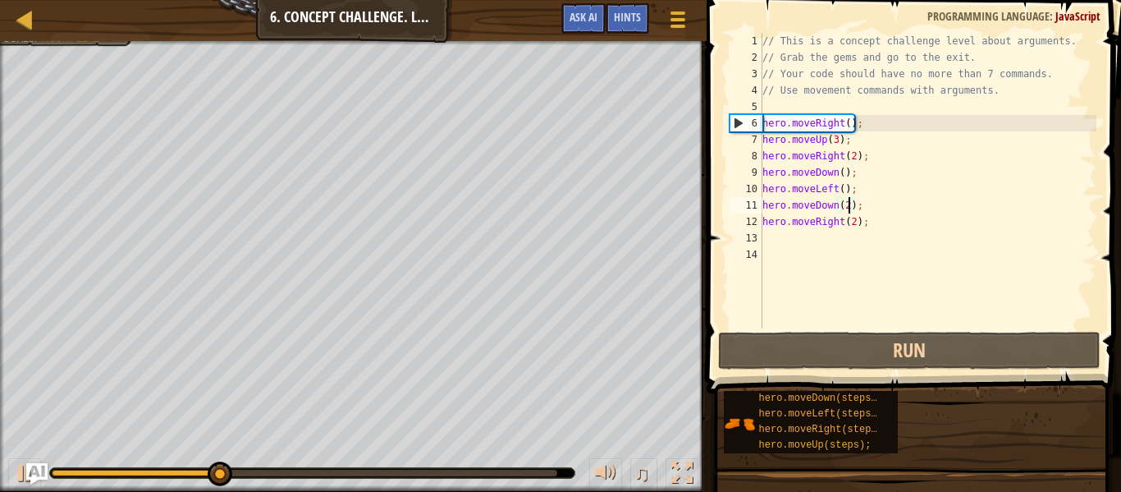
click at [28, 474] on img "Ask AI" at bounding box center [36, 473] width 21 height 21
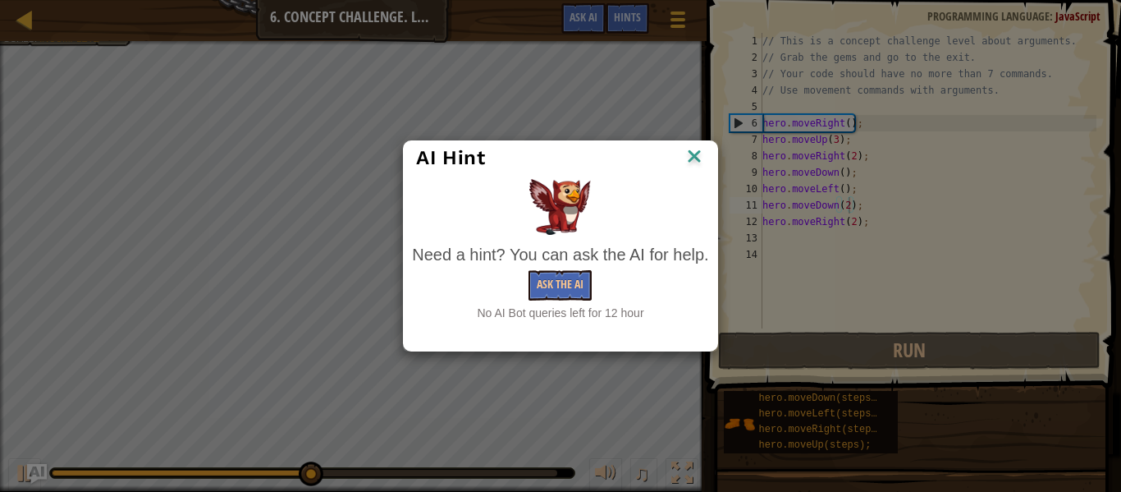
click at [696, 157] on img at bounding box center [694, 157] width 21 height 25
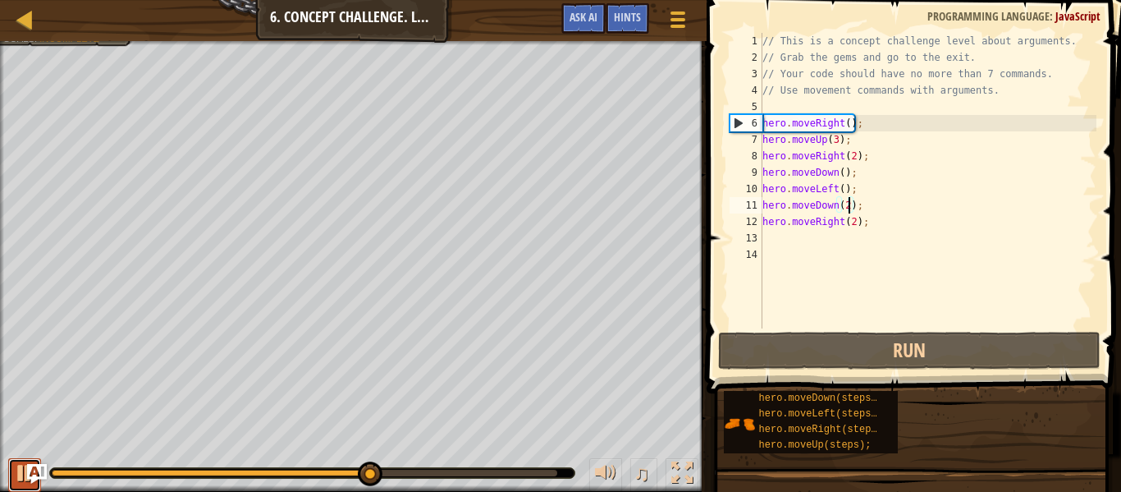
click at [14, 477] on div at bounding box center [24, 472] width 21 height 21
click at [814, 270] on div "// This is a concept challenge level about arguments. // Grab the gems and go t…" at bounding box center [927, 197] width 337 height 328
click at [799, 247] on div "// This is a concept challenge level about arguments. // Grab the gems and go t…" at bounding box center [927, 197] width 337 height 328
click at [797, 241] on div "// This is a concept challenge level about arguments. // Grab the gems and go t…" at bounding box center [927, 197] width 337 height 328
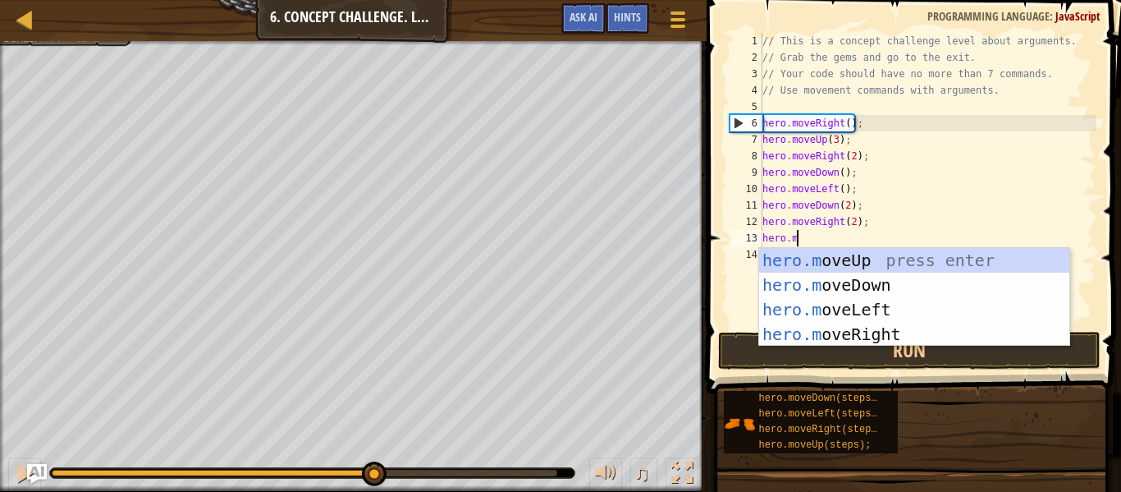
type textarea "hero.move"
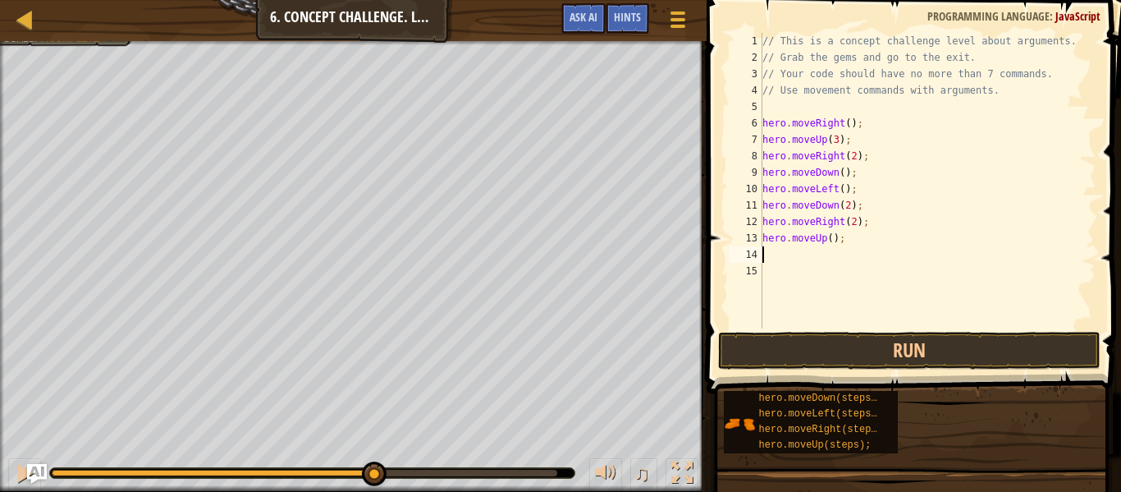
click at [834, 237] on div "// This is a concept challenge level about arguments. // Grab the gems and go t…" at bounding box center [927, 197] width 337 height 328
type textarea "hero.moveUp(2);"
click at [809, 251] on div "// This is a concept challenge level about arguments. // Grab the gems and go t…" at bounding box center [927, 197] width 337 height 328
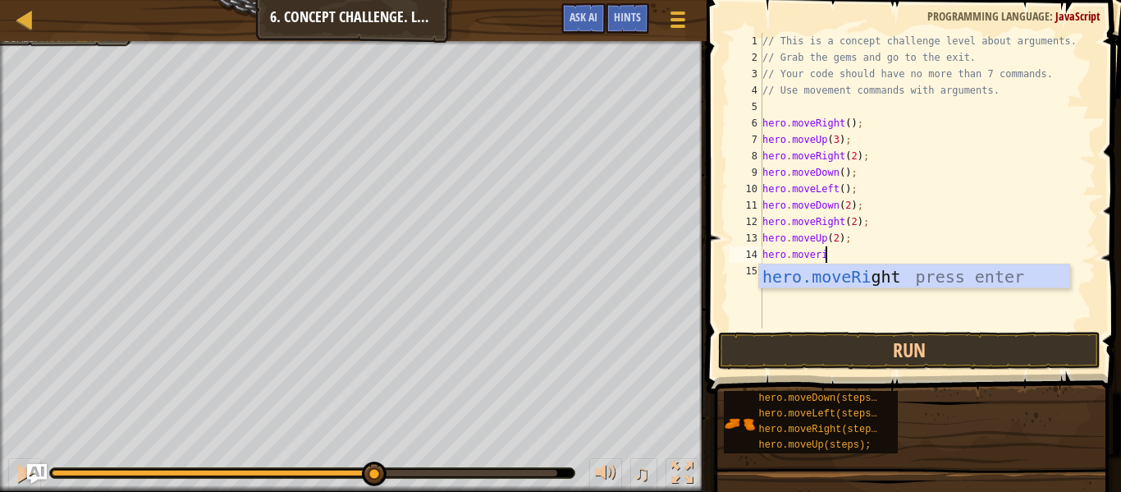
type textarea "hero.moverig"
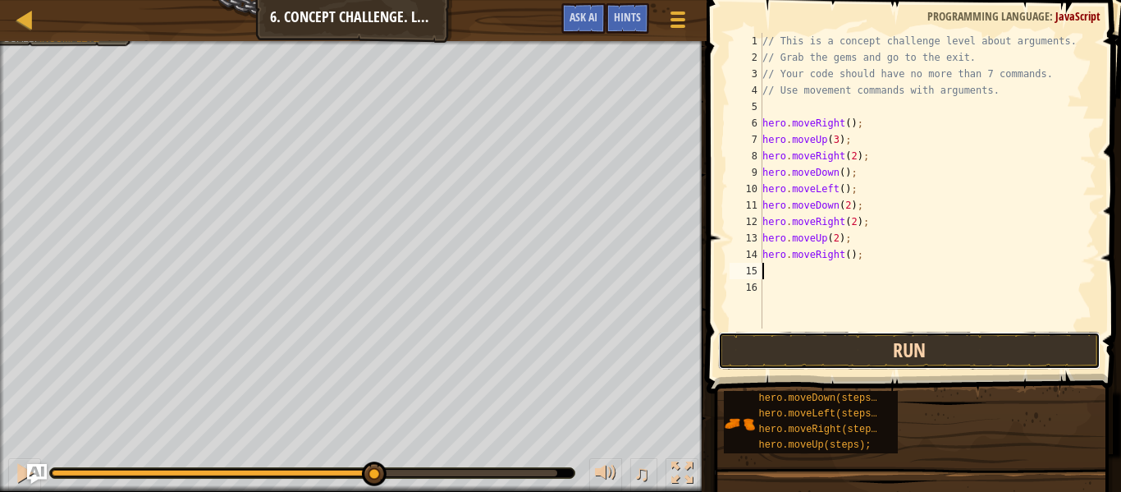
click at [890, 350] on button "Run" at bounding box center [909, 351] width 383 height 38
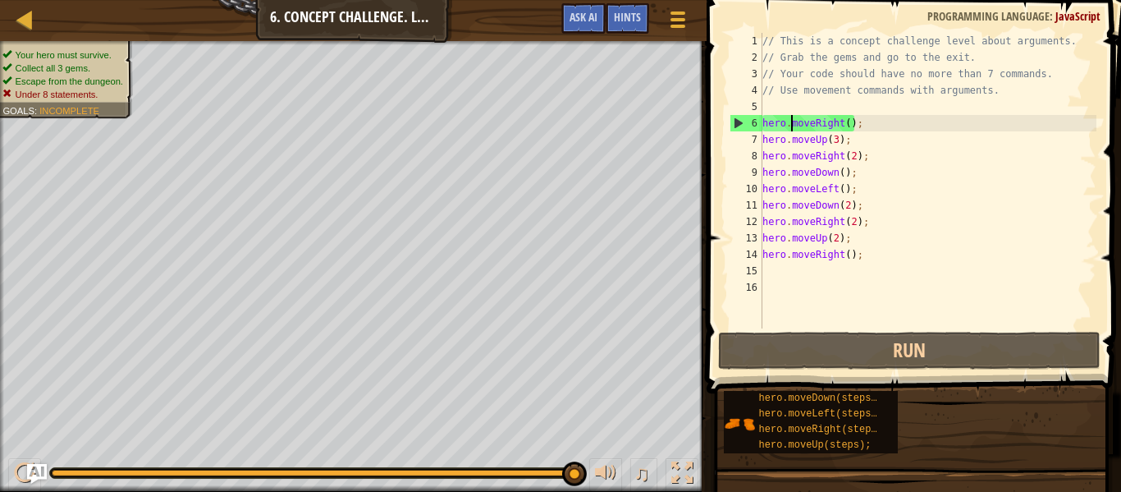
click at [791, 117] on div "// This is a concept challenge level about arguments. // Grab the gems and go t…" at bounding box center [927, 197] width 337 height 328
type textarea "hero.moveRight();"
click at [785, 108] on div "// This is a concept challenge level about arguments. // Grab the gems and go t…" at bounding box center [927, 197] width 337 height 328
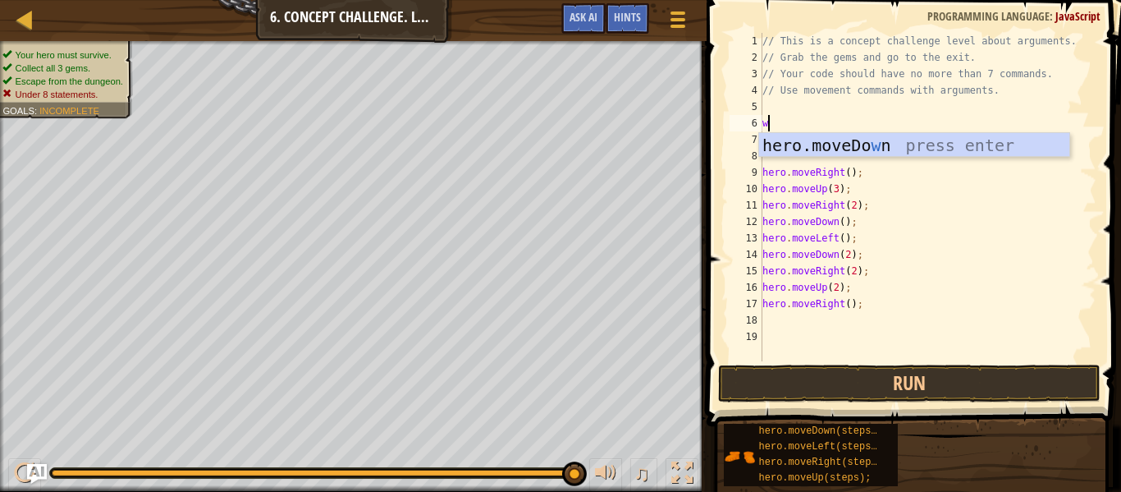
type textarea "wh"
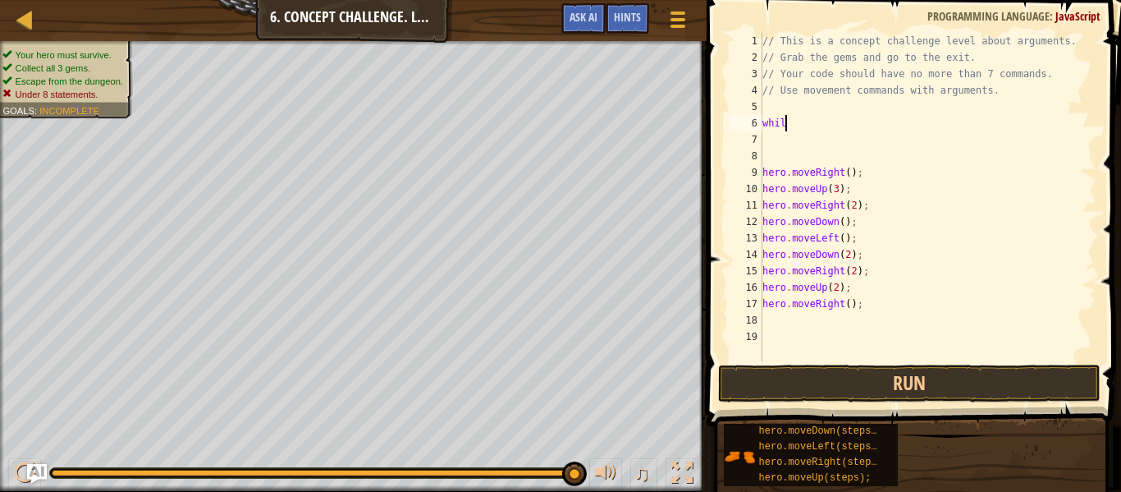
scroll to position [7, 2]
type textarea "w"
click at [397, 14] on div "Map Introduction to Computer Science 6. Concept Challenge. Long Steps Game Menu…" at bounding box center [353, 20] width 707 height 41
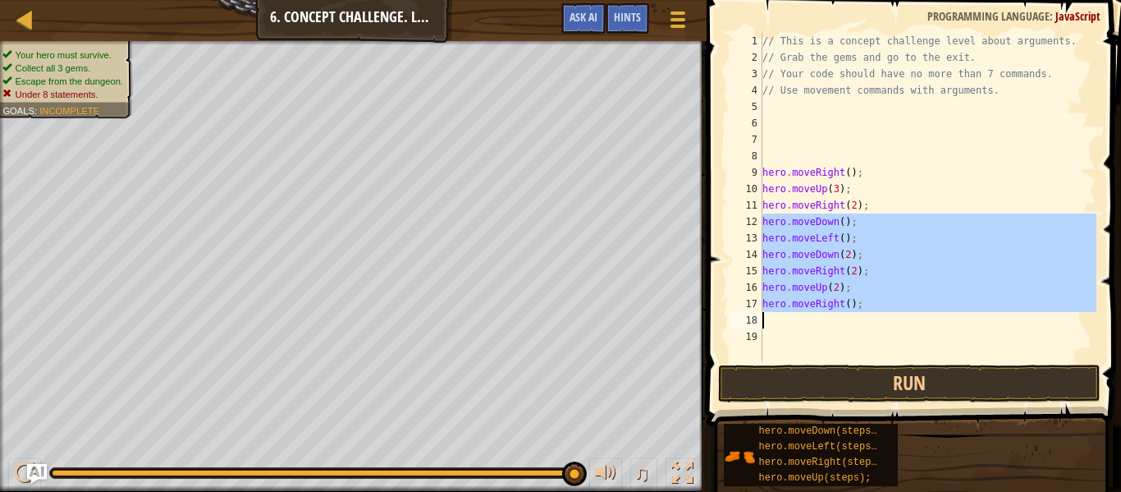
drag, startPoint x: 763, startPoint y: 222, endPoint x: 865, endPoint y: 321, distance: 142.8
click at [865, 321] on div "// This is a concept challenge level about arguments. // Grab the gems and go t…" at bounding box center [927, 213] width 337 height 361
type textarea "hero.moveRight();"
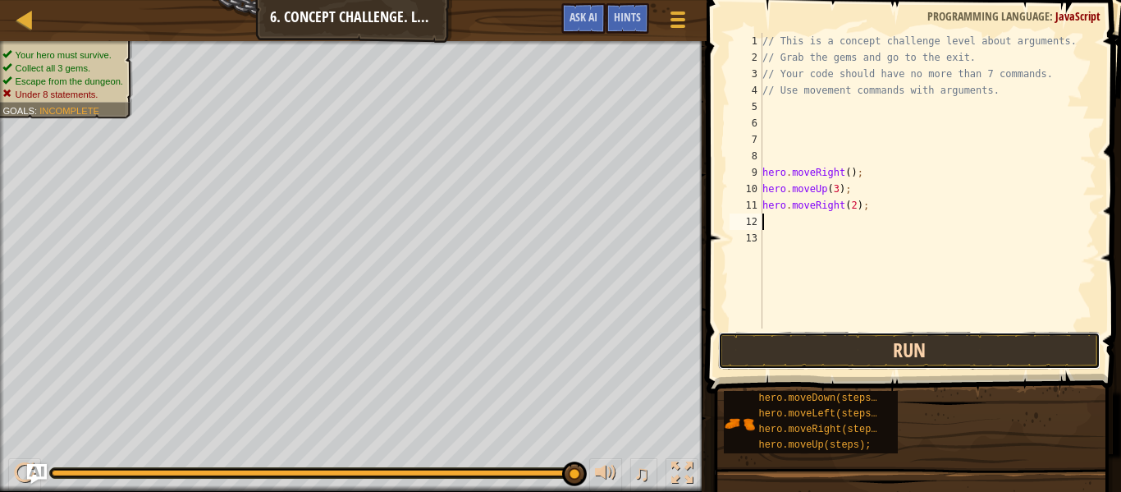
click at [839, 351] on button "Run" at bounding box center [909, 351] width 383 height 38
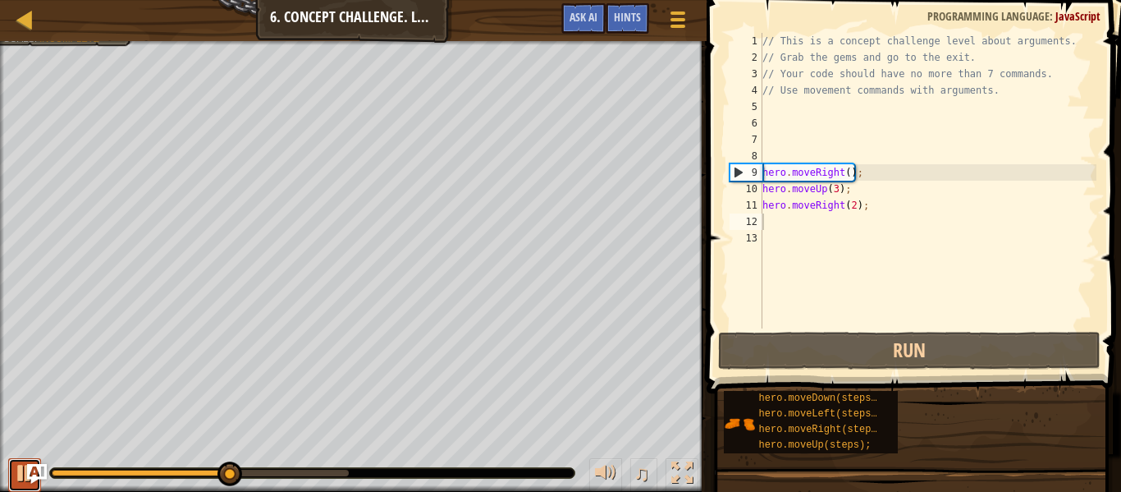
click at [21, 470] on div at bounding box center [24, 472] width 21 height 21
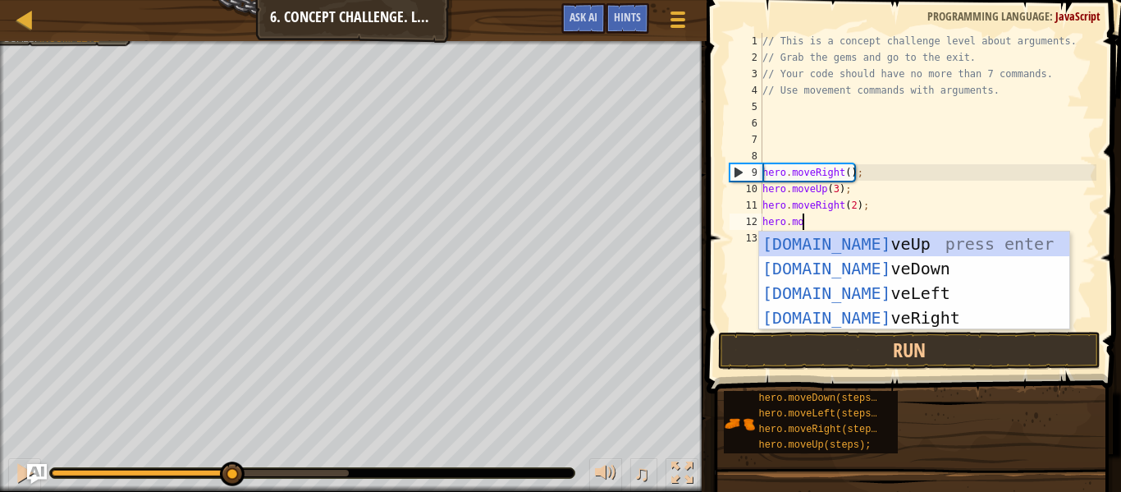
scroll to position [7, 7]
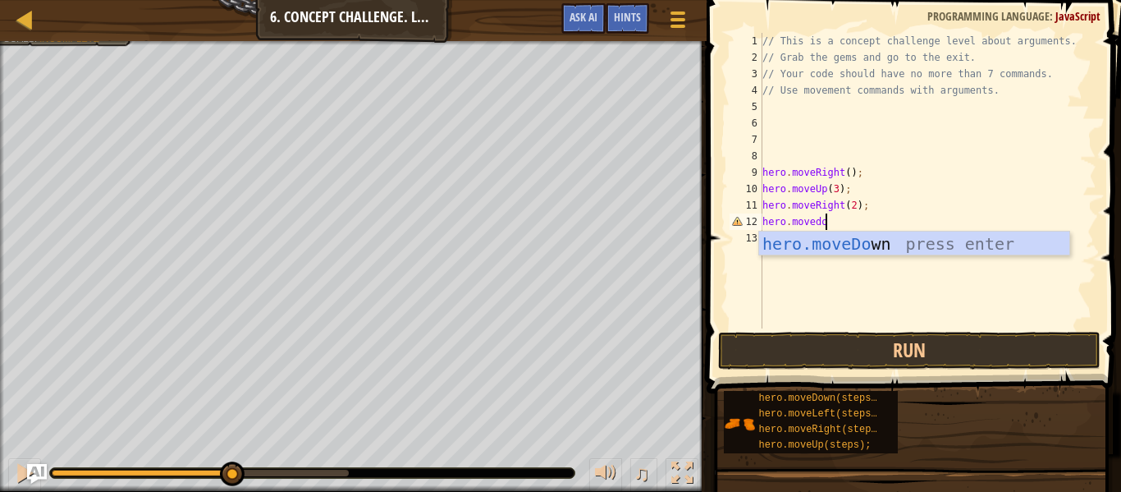
type textarea "hero.movedow"
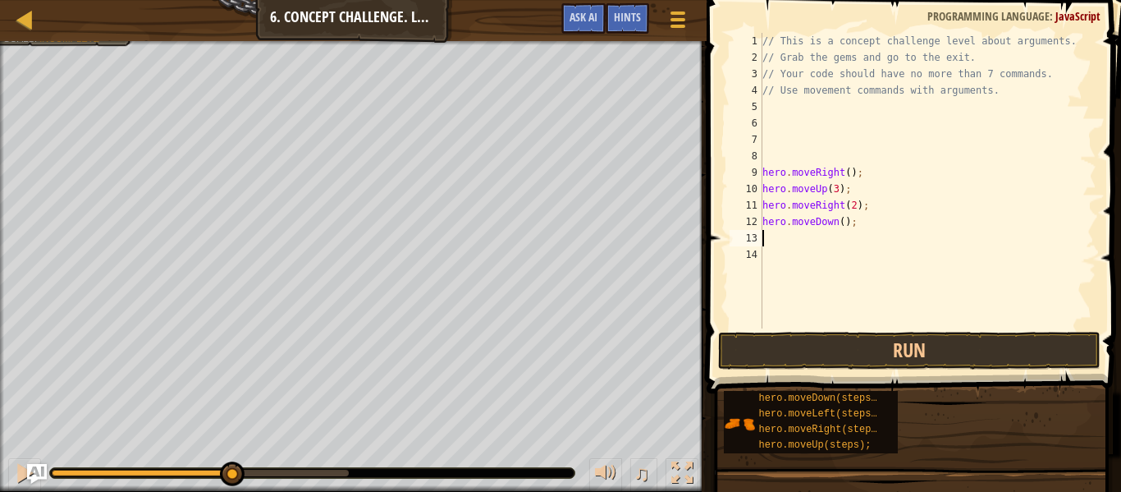
scroll to position [7, 0]
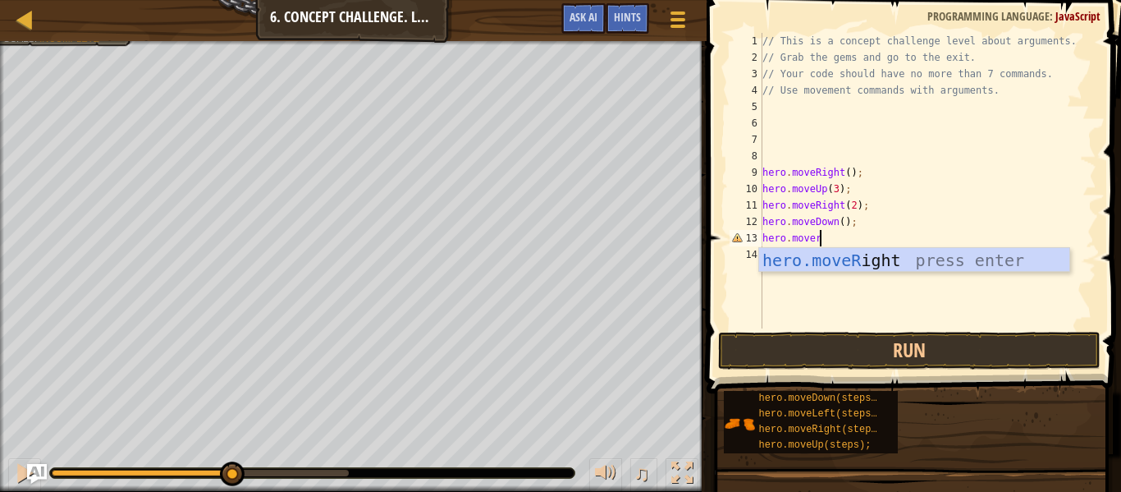
type textarea "hero.moverig"
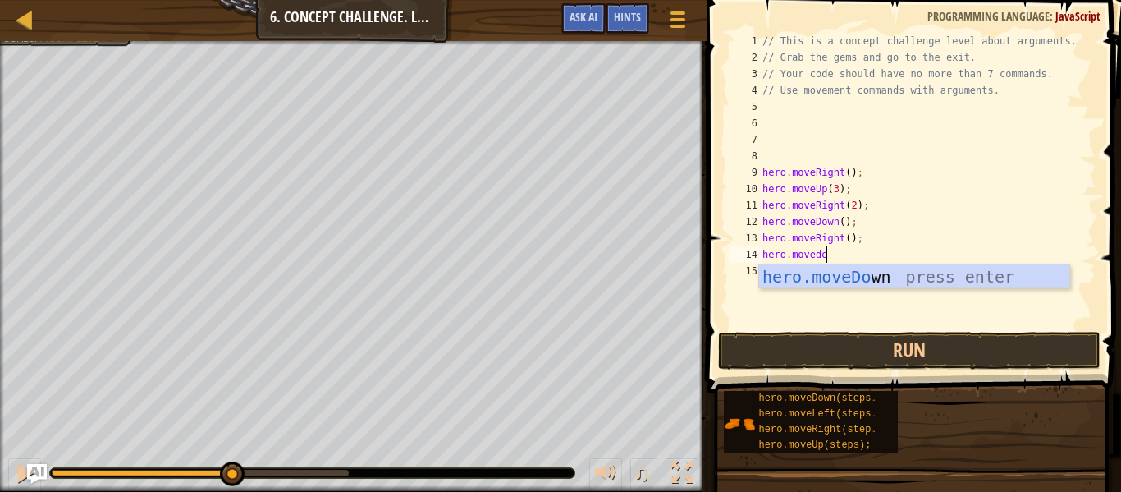
type textarea "hero.movedow"
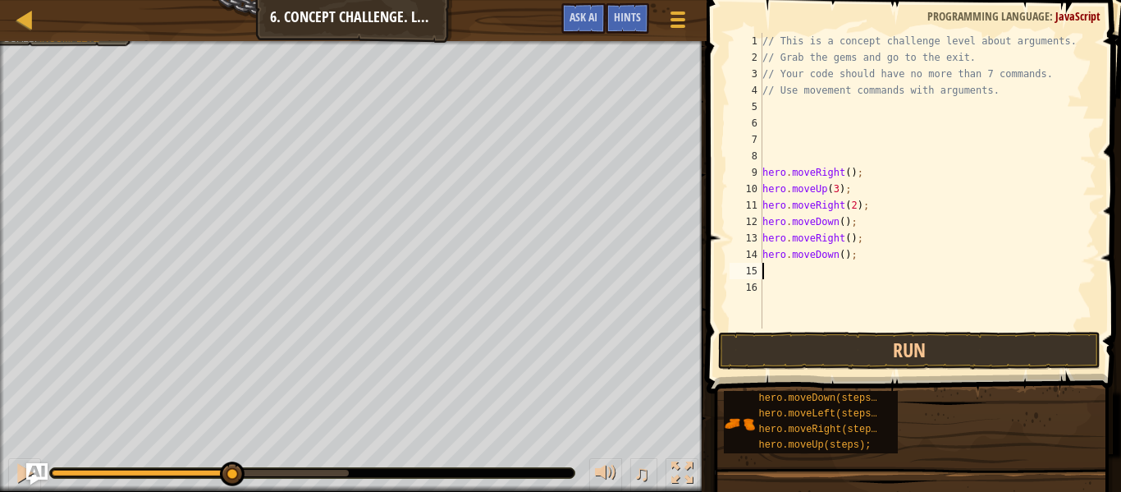
click at [30, 473] on img "Ask AI" at bounding box center [36, 473] width 21 height 21
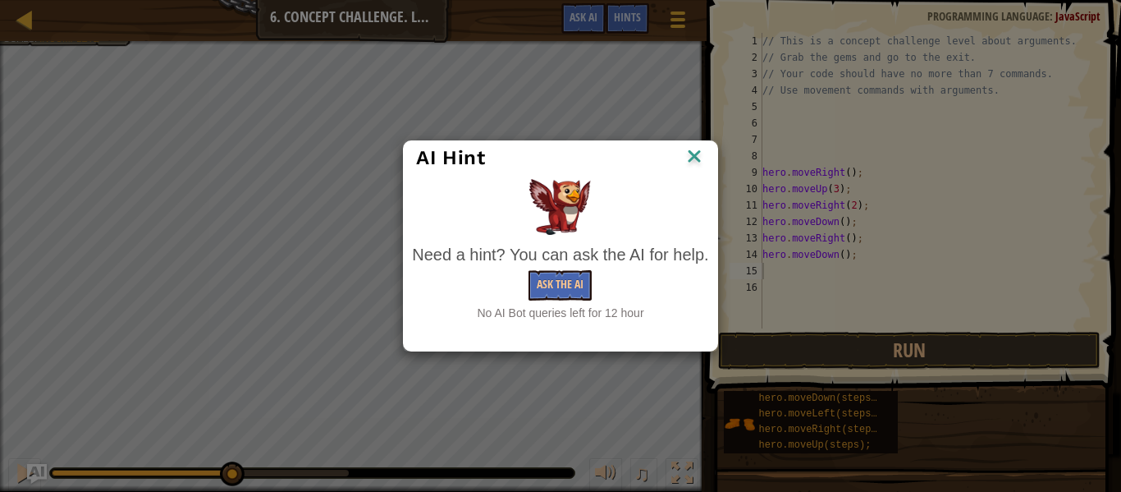
click at [699, 152] on img at bounding box center [694, 157] width 21 height 25
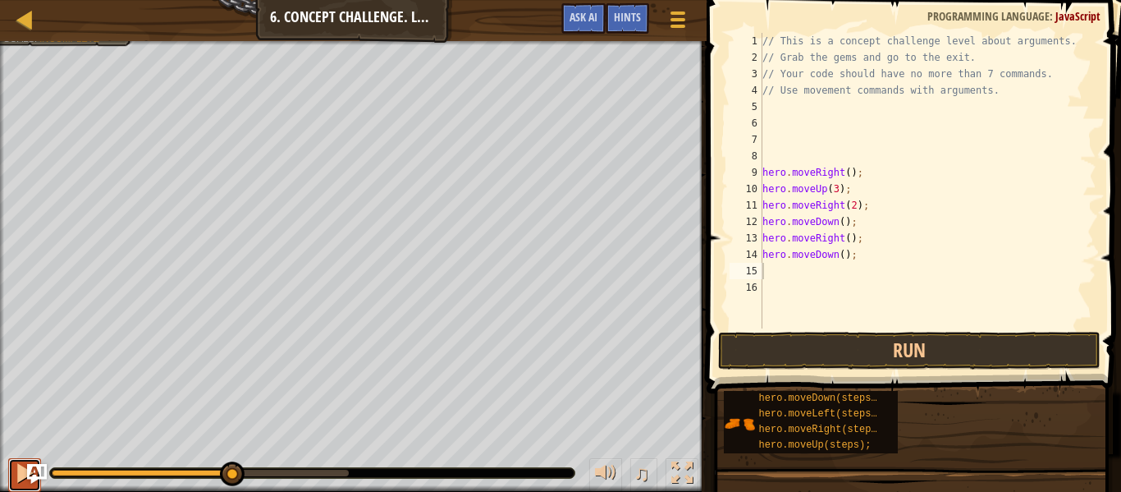
click at [12, 466] on button at bounding box center [24, 475] width 33 height 34
click at [11, 466] on button at bounding box center [24, 475] width 33 height 34
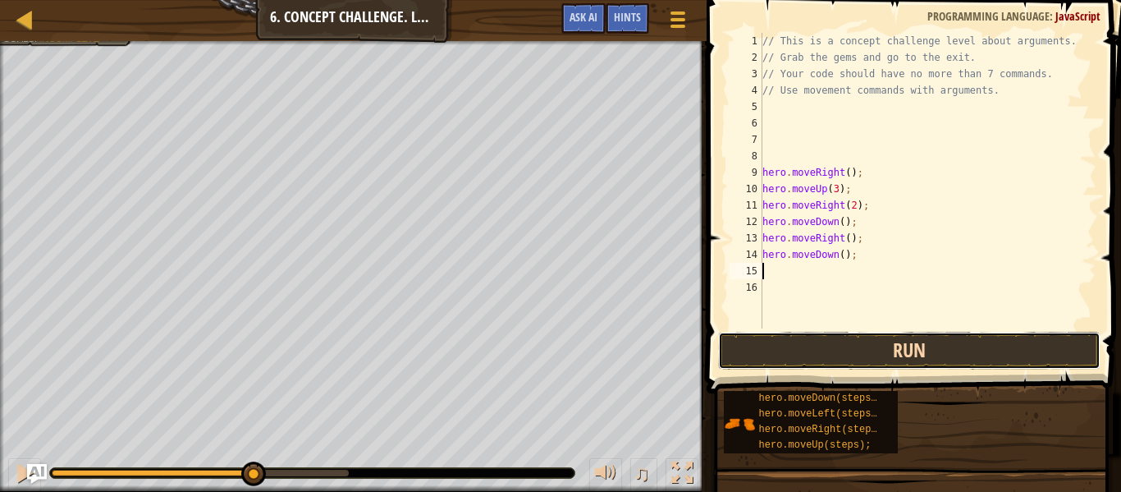
click at [871, 355] on button "Run" at bounding box center [909, 351] width 383 height 38
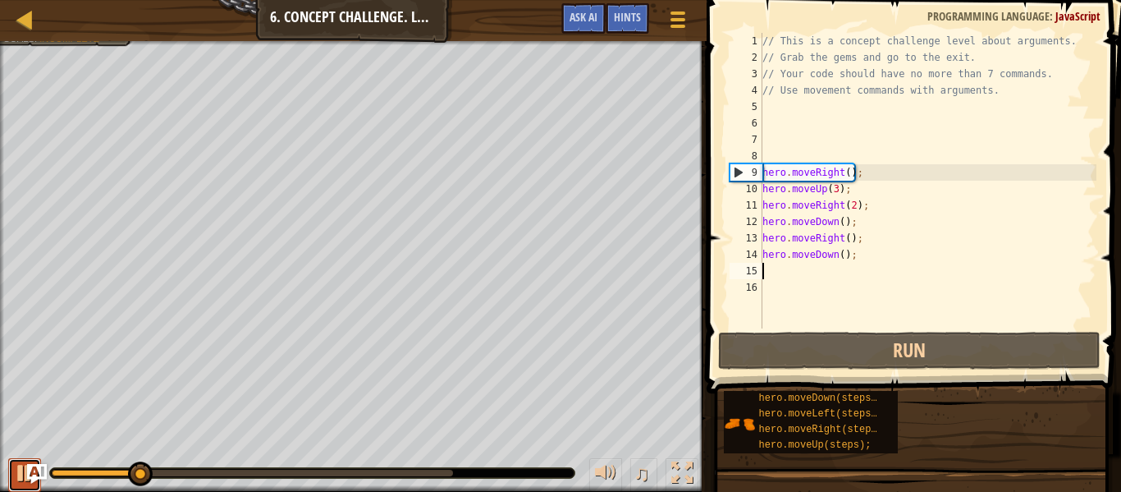
click at [8, 472] on button at bounding box center [24, 475] width 33 height 34
click at [843, 258] on div "// This is a concept challenge level about arguments. // Grab the gems and go t…" at bounding box center [927, 197] width 337 height 328
type textarea "hero.moveDown(2);"
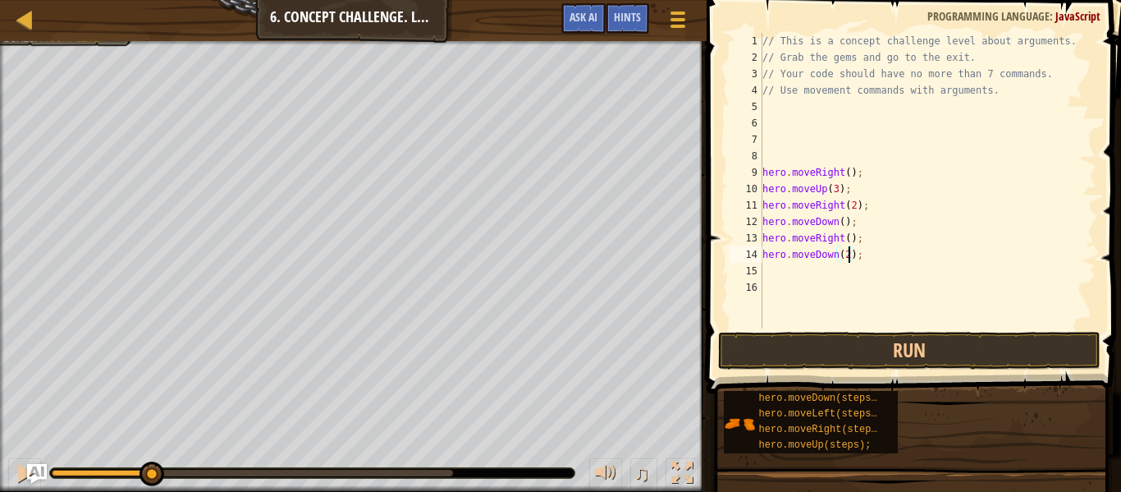
click at [825, 267] on div "// This is a concept challenge level about arguments. // Grab the gems and go t…" at bounding box center [927, 197] width 337 height 328
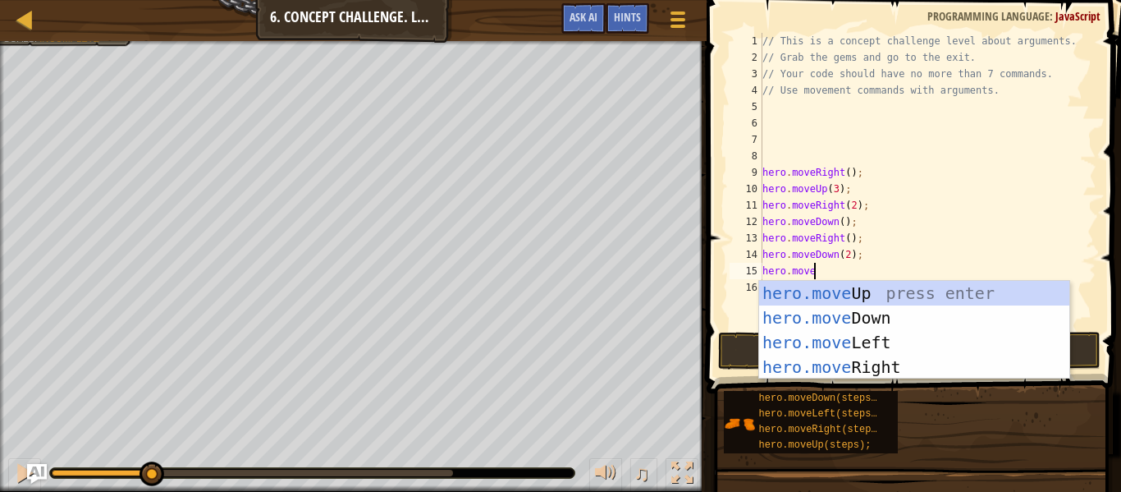
type textarea "hero.movelef"
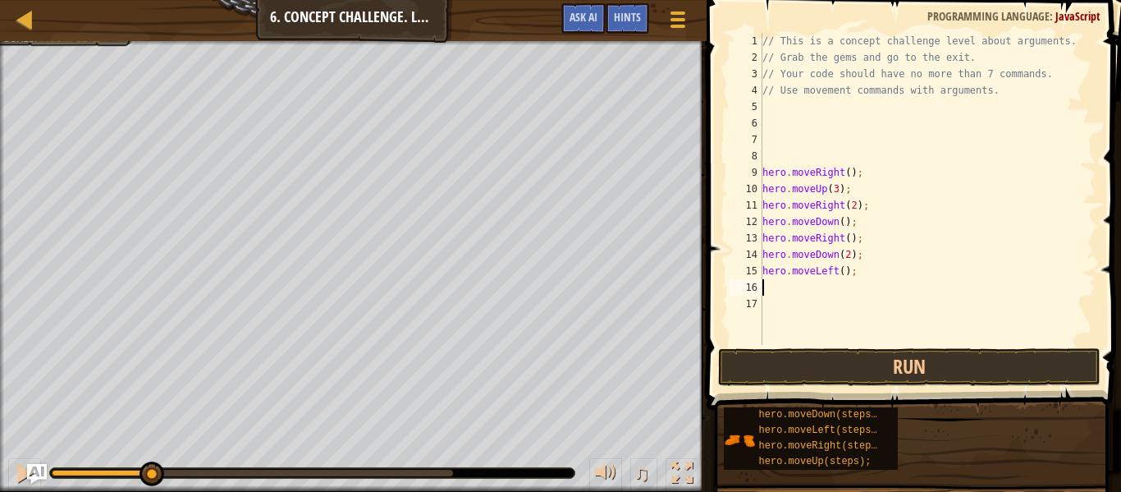
click at [846, 273] on div "// This is a concept challenge level about arguments. // Grab the gems and go t…" at bounding box center [927, 205] width 337 height 345
type textarea "hero.moveLeft(2);"
click at [818, 285] on div "// This is a concept challenge level about arguments. // Grab the gems and go t…" at bounding box center [927, 205] width 337 height 345
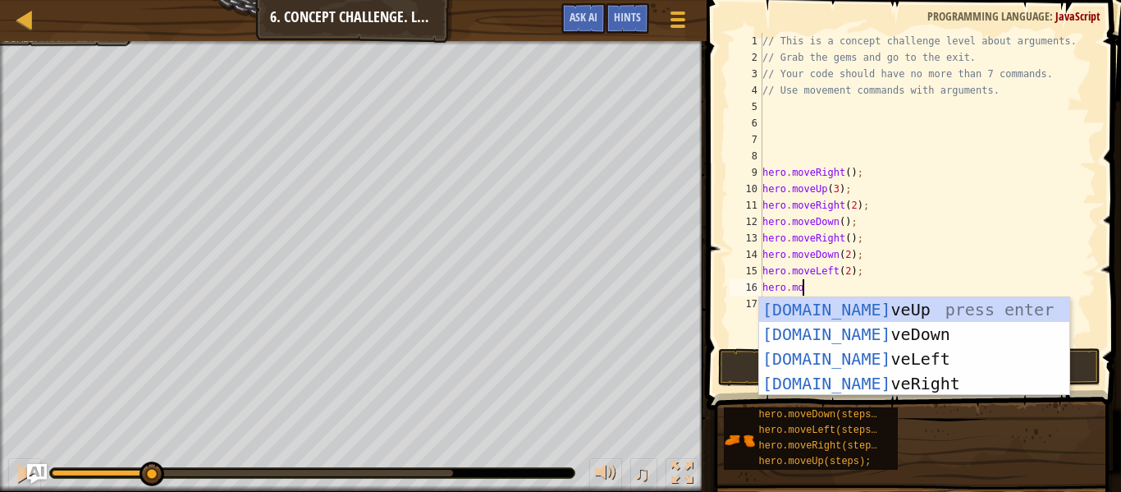
type textarea "hero.move"
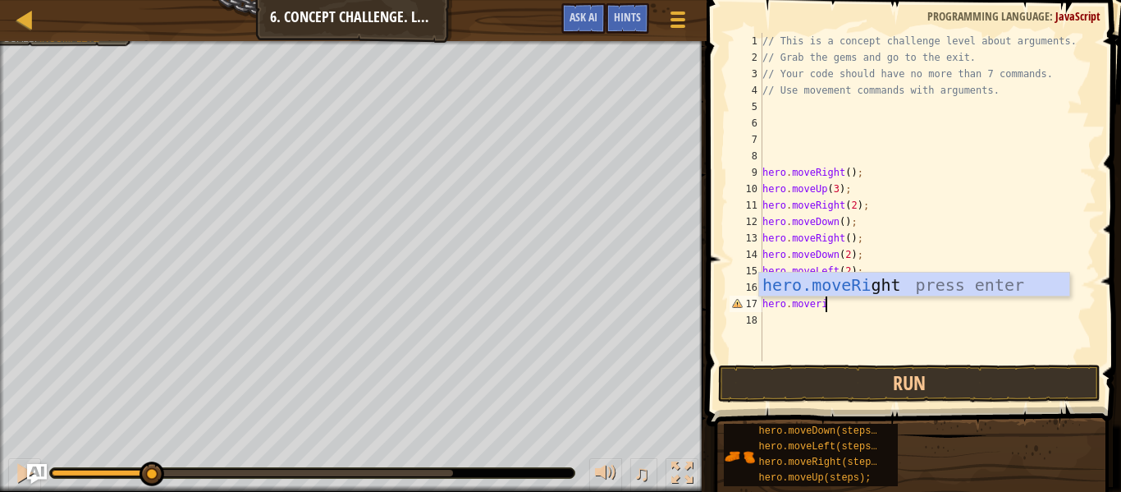
type textarea "hero.moverig"
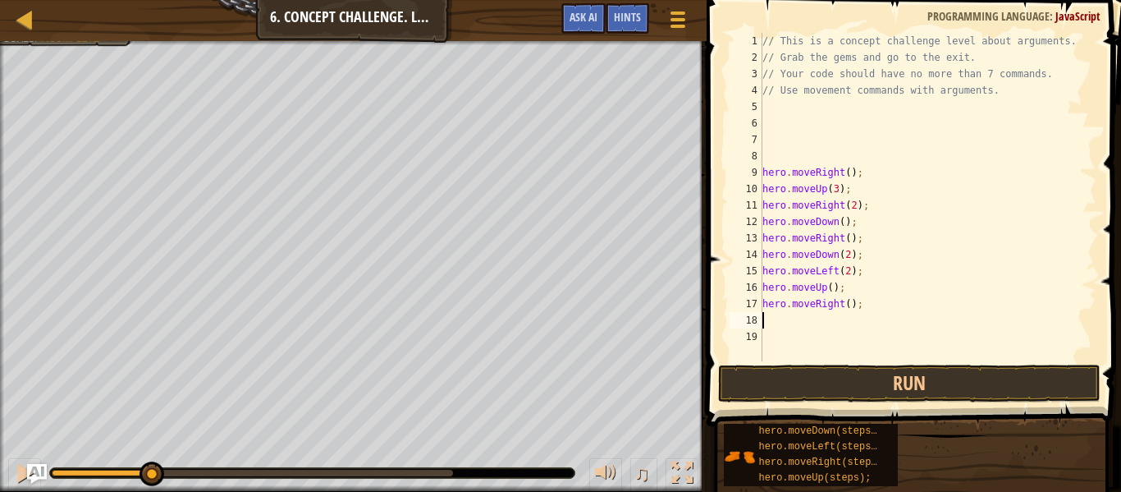
click at [848, 305] on div "// This is a concept challenge level about arguments. // Grab the gems and go t…" at bounding box center [927, 213] width 337 height 361
click at [857, 372] on button "Run" at bounding box center [909, 383] width 383 height 38
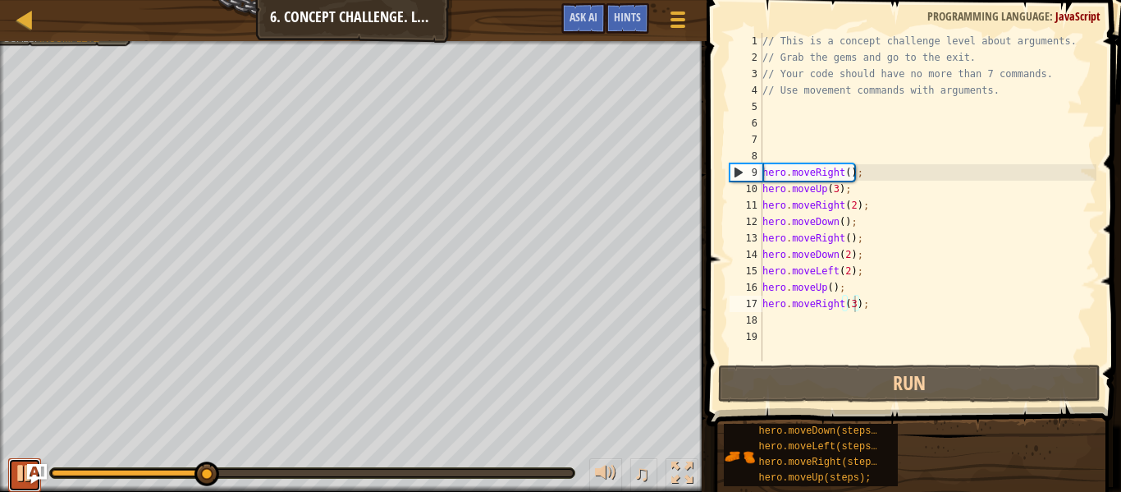
click at [19, 474] on div at bounding box center [24, 472] width 21 height 21
click at [807, 209] on div "// This is a concept challenge level about arguments. // Grab the gems and go t…" at bounding box center [927, 213] width 337 height 361
click at [805, 223] on div "// This is a concept challenge level about arguments. // Grab the gems and go t…" at bounding box center [927, 213] width 337 height 361
click at [810, 241] on div "// This is a concept challenge level about arguments. // Grab the gems and go t…" at bounding box center [927, 213] width 337 height 361
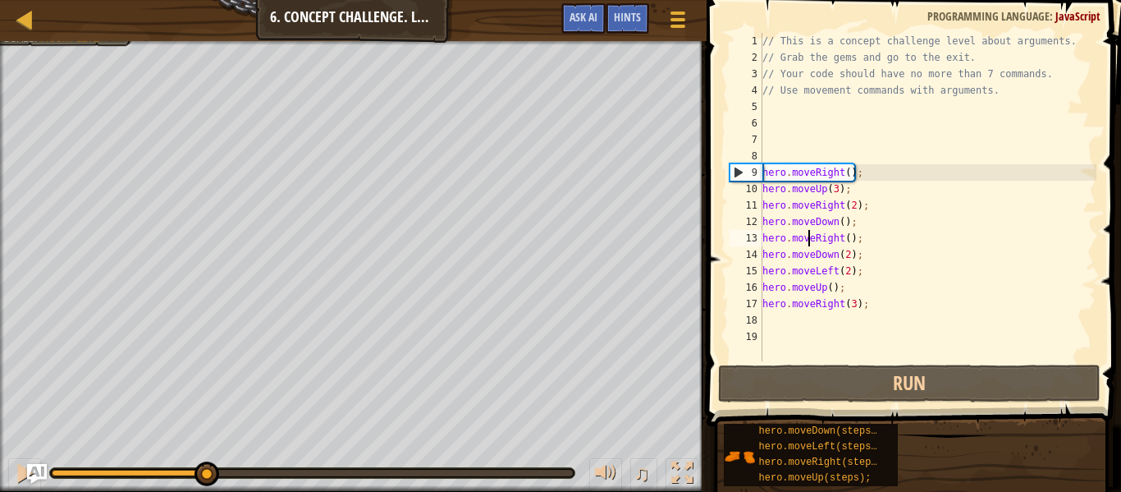
click at [810, 259] on div "// This is a concept challenge level about arguments. // Grab the gems and go t…" at bounding box center [927, 213] width 337 height 361
click at [809, 272] on div "// This is a concept challenge level about arguments. // Grab the gems and go t…" at bounding box center [927, 213] width 337 height 361
click at [808, 291] on div "// This is a concept challenge level about arguments. // Grab the gems and go t…" at bounding box center [927, 213] width 337 height 361
click at [831, 291] on div "// This is a concept challenge level about arguments. // Grab the gems and go t…" at bounding box center [927, 213] width 337 height 361
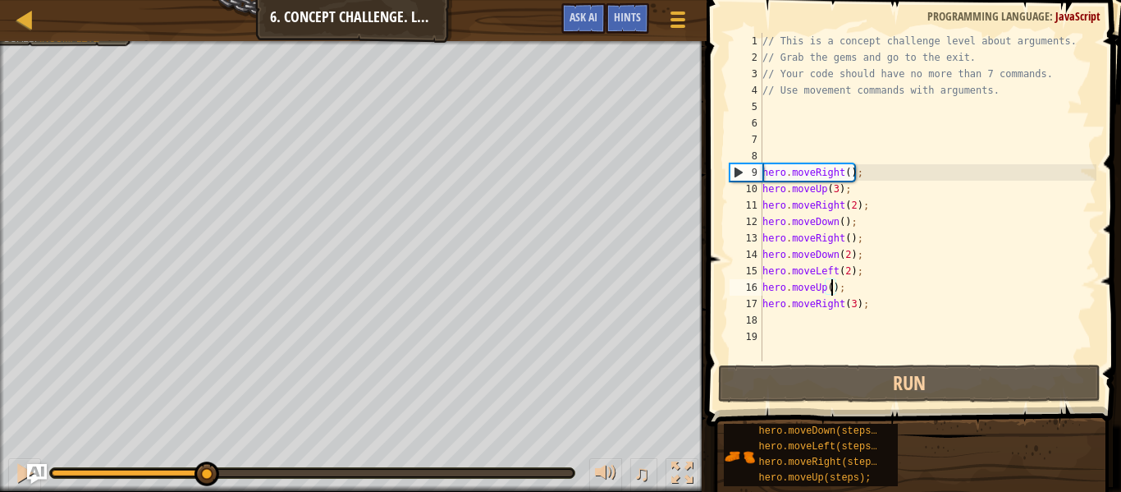
scroll to position [7, 11]
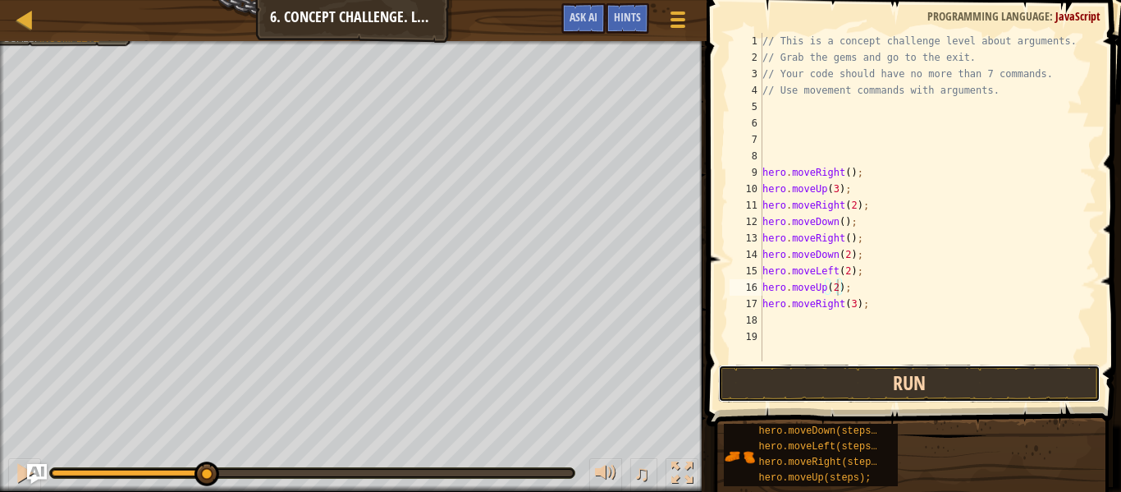
click at [844, 374] on button "Run" at bounding box center [909, 383] width 383 height 38
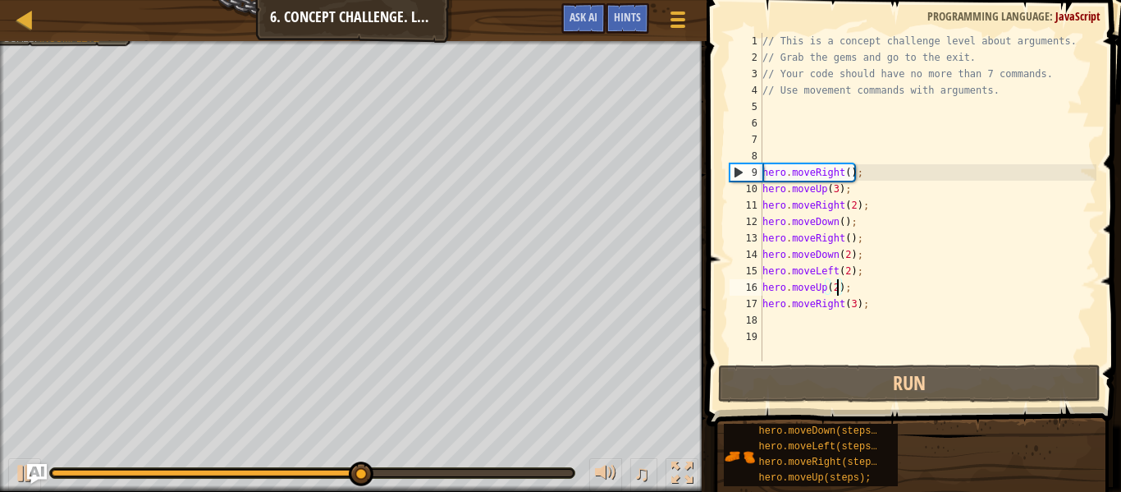
click at [855, 309] on div "// This is a concept challenge level about arguments. // Grab the gems and go t…" at bounding box center [927, 213] width 337 height 361
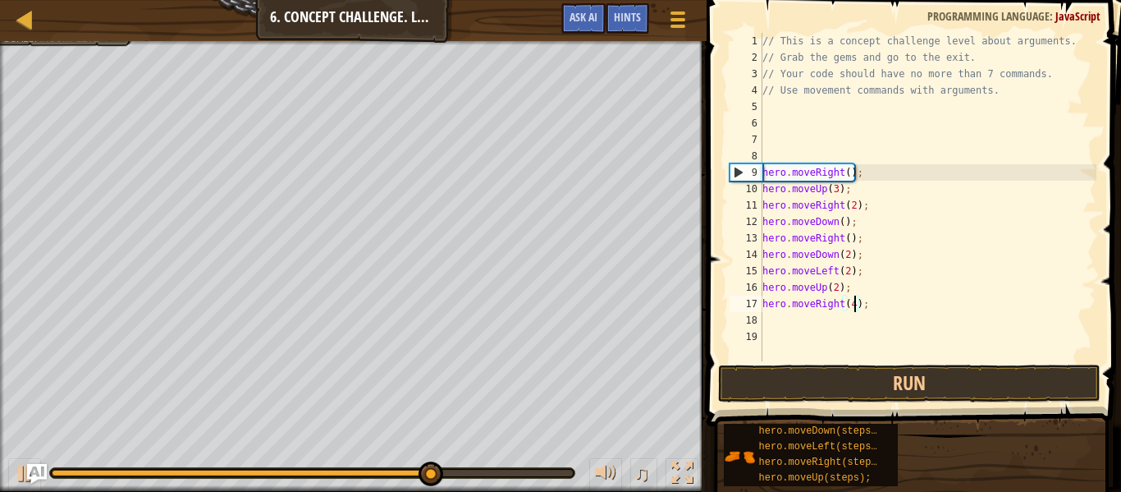
scroll to position [7, 14]
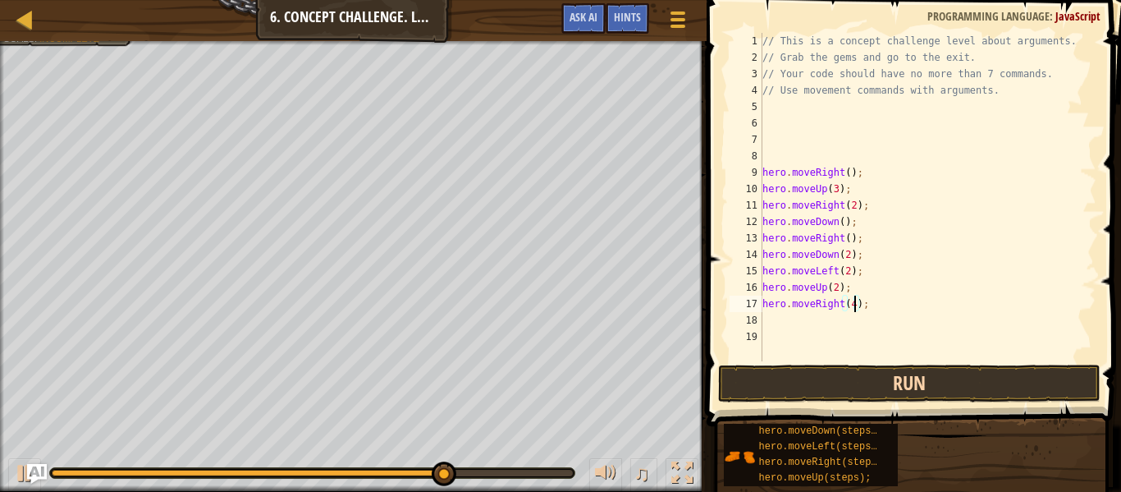
type textarea "hero.moveRight(4);"
click at [864, 379] on button "Run" at bounding box center [909, 383] width 383 height 38
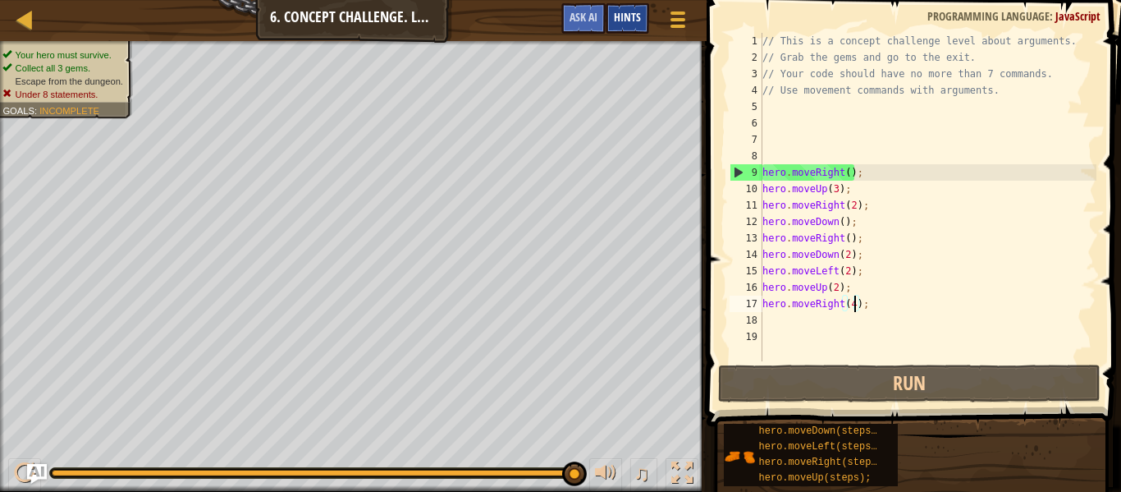
click at [616, 21] on span "Hints" at bounding box center [627, 17] width 27 height 16
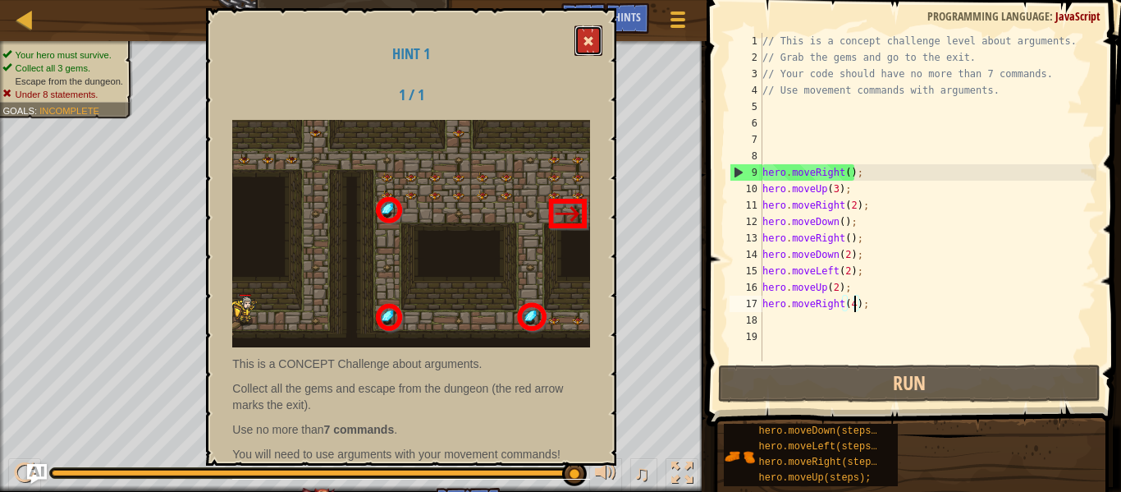
click at [587, 45] on span at bounding box center [588, 40] width 11 height 11
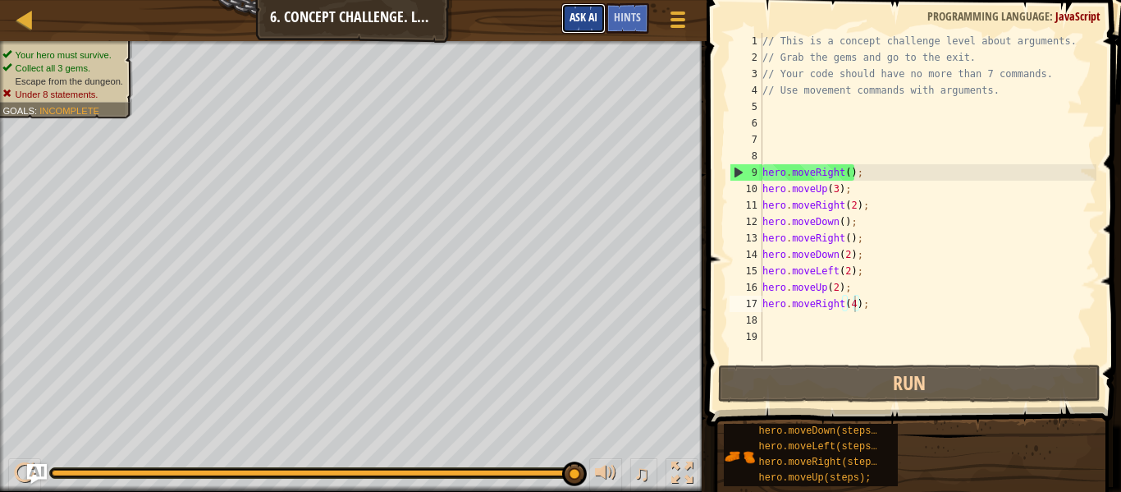
click at [589, 27] on button "Ask AI" at bounding box center [583, 18] width 44 height 30
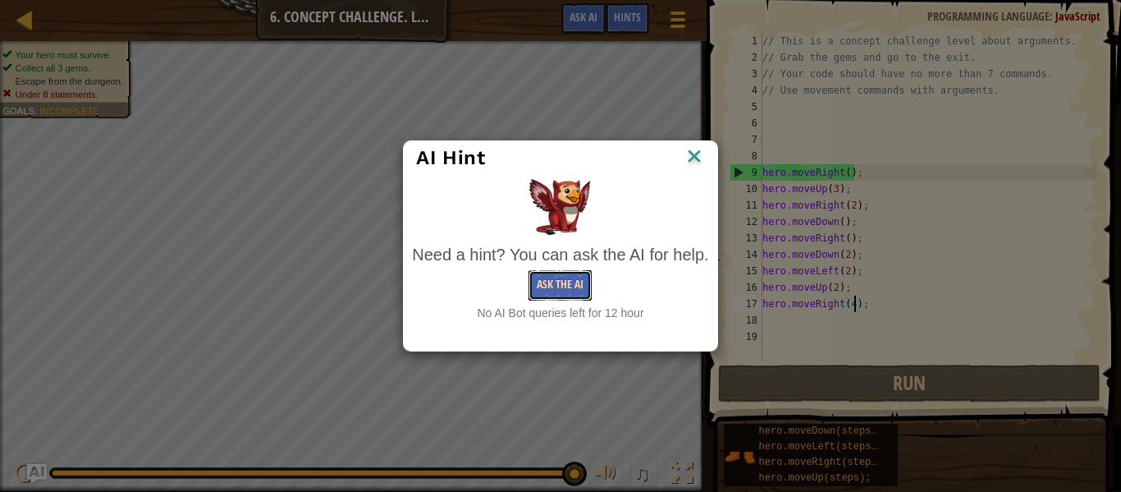
click at [562, 281] on button "Ask the AI" at bounding box center [560, 285] width 63 height 30
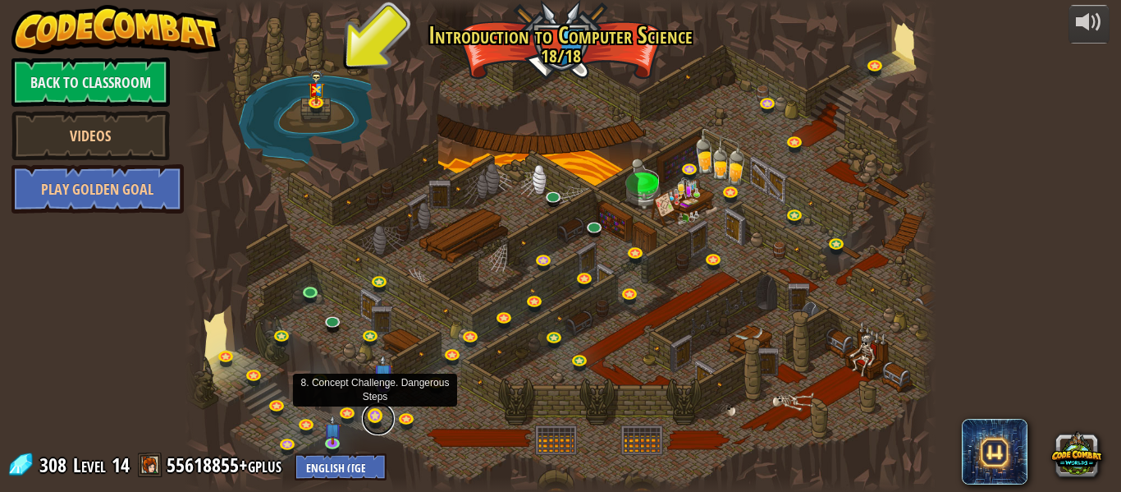
click at [378, 415] on link at bounding box center [378, 418] width 33 height 33
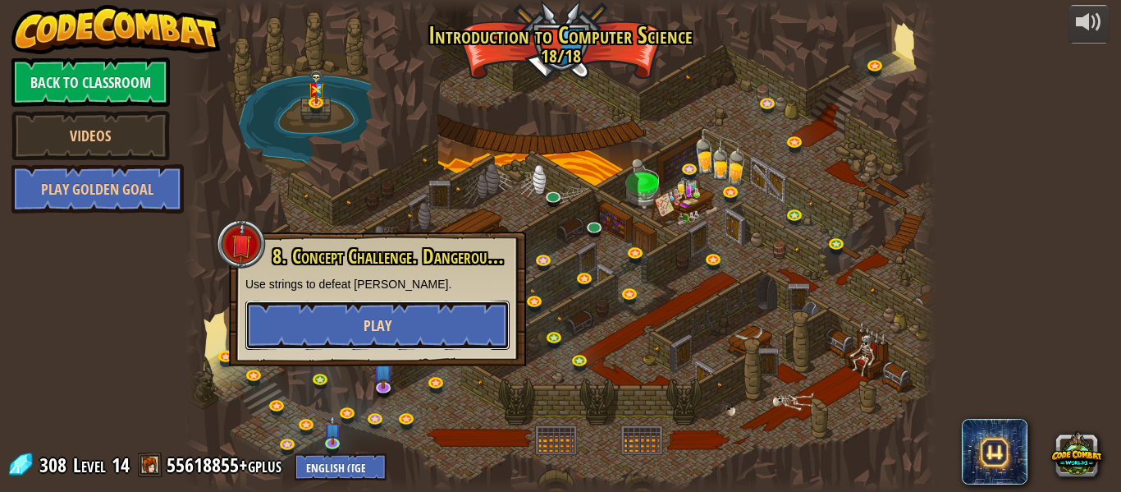
click at [333, 314] on button "Play" at bounding box center [377, 324] width 264 height 49
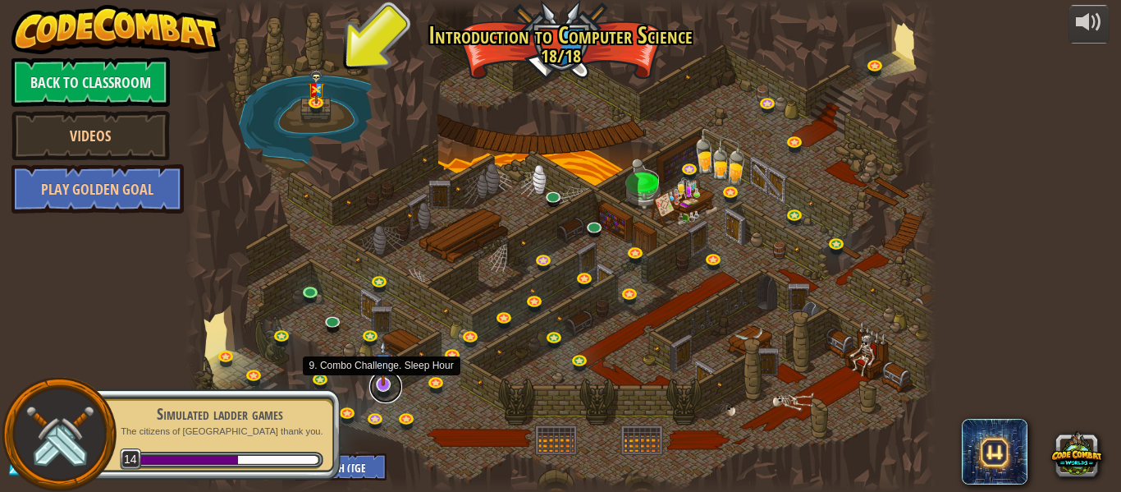
click at [379, 390] on link at bounding box center [385, 386] width 33 height 33
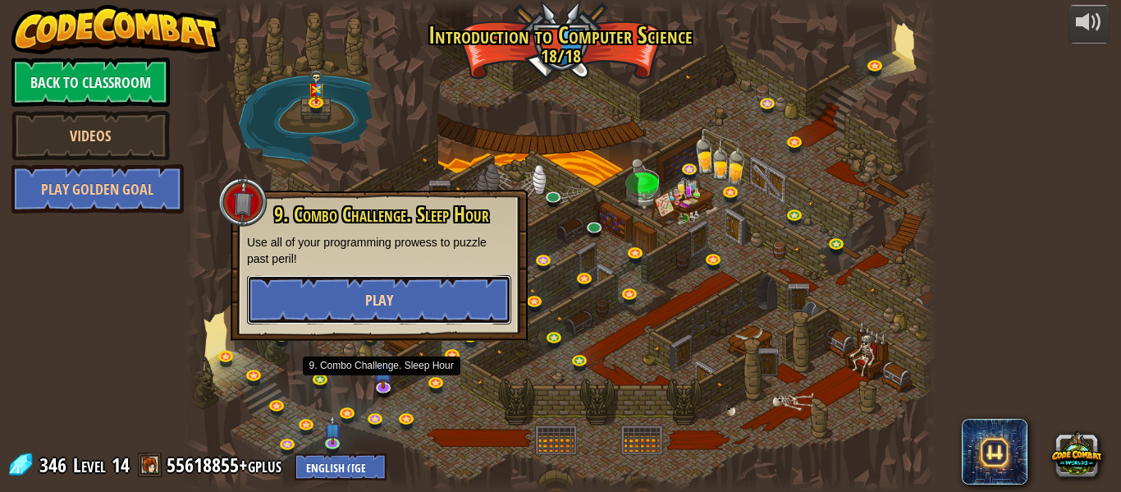
click at [382, 307] on span "Play" at bounding box center [379, 300] width 28 height 21
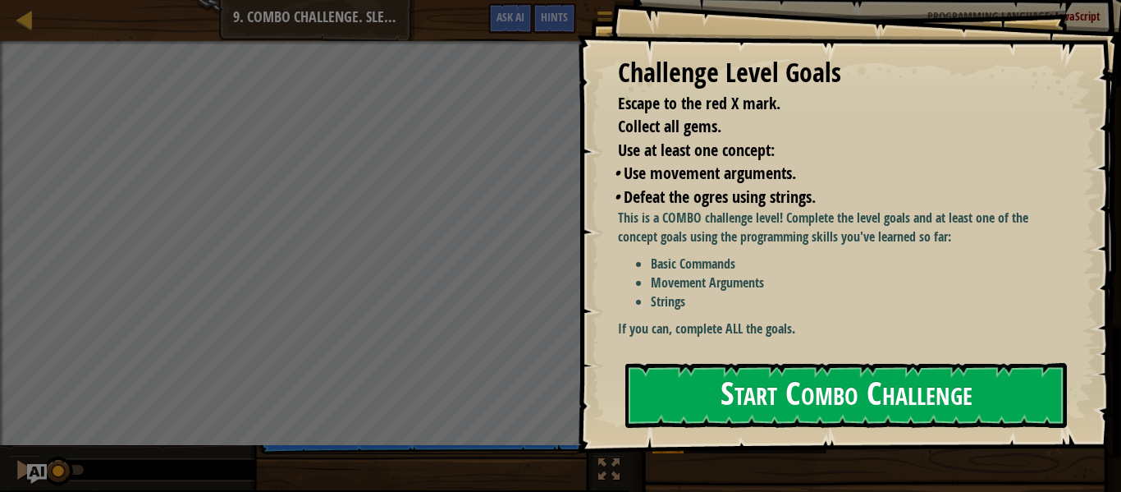
click at [694, 398] on button "Start Combo Challenge" at bounding box center [846, 395] width 442 height 65
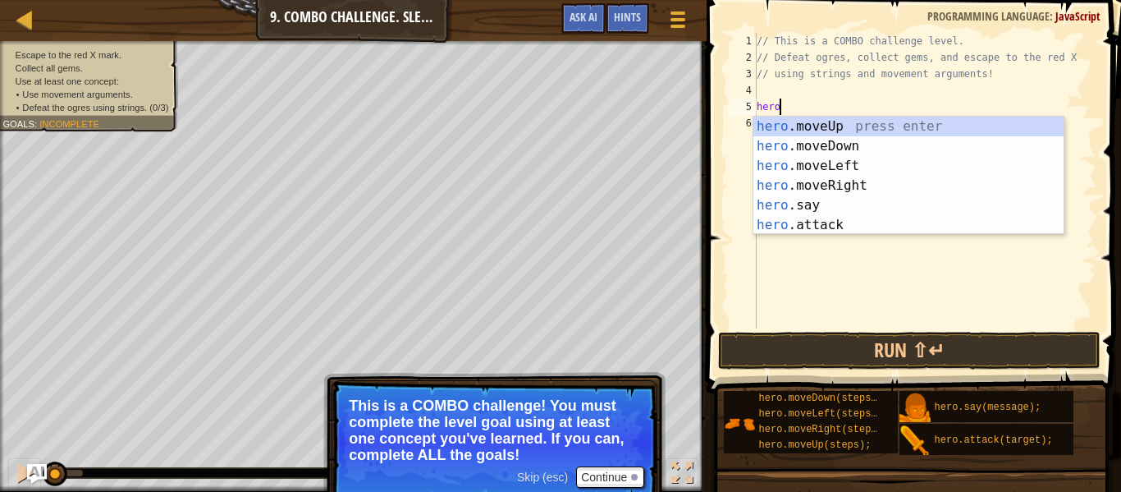
scroll to position [7, 2]
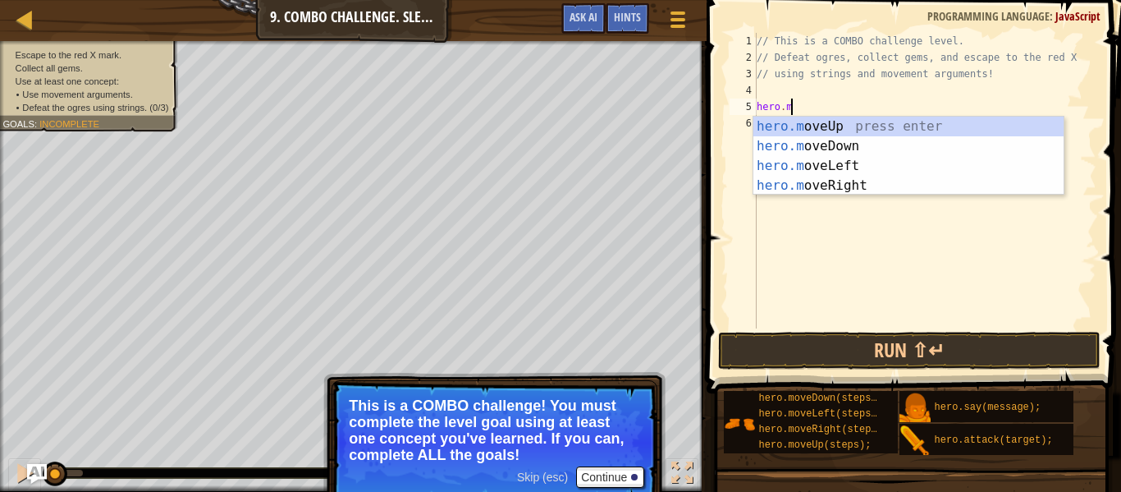
type textarea "hero.move"
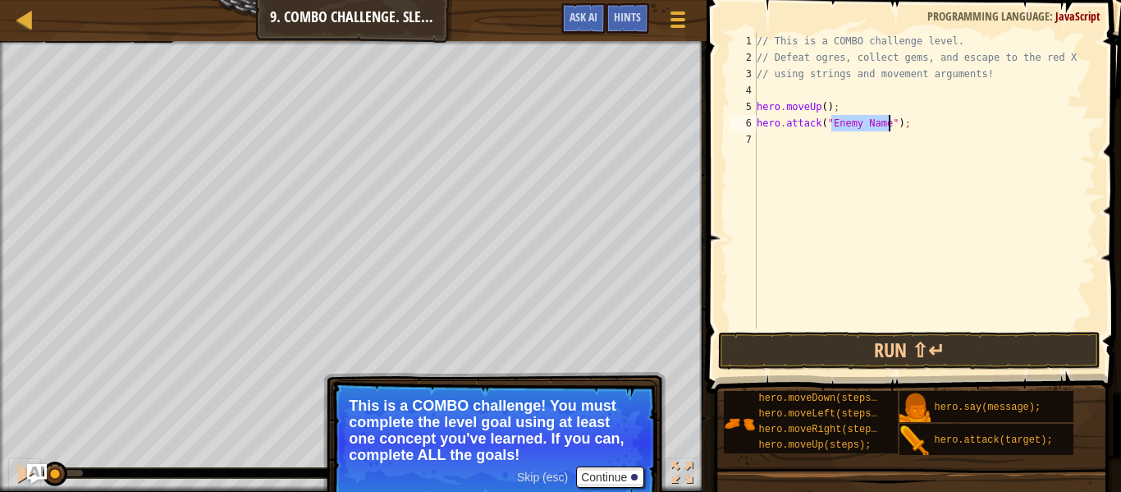
scroll to position [7, 12]
type textarea "hero.attack("Rexxar");"
click at [933, 128] on div "// This is a COMBO challenge level. // Defeat ogres, collect gems, and escape t…" at bounding box center [925, 197] width 343 height 328
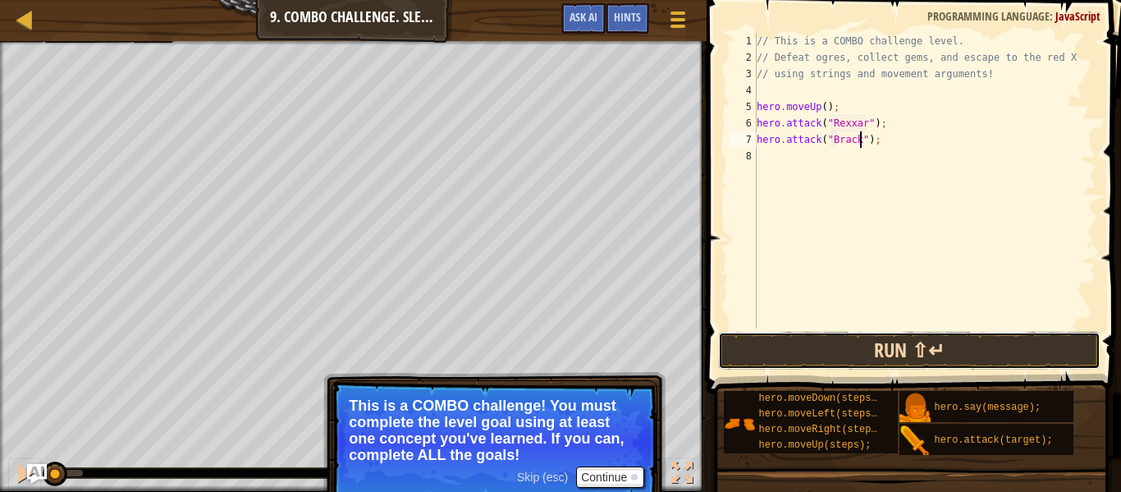
click at [892, 335] on button "Run ⇧↵" at bounding box center [909, 351] width 383 height 38
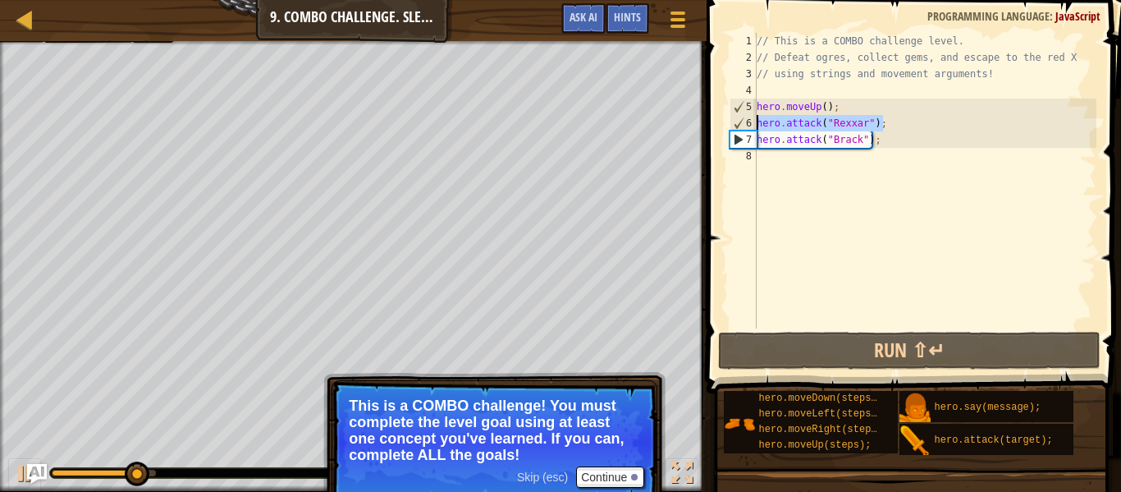
drag, startPoint x: 892, startPoint y: 123, endPoint x: 734, endPoint y: 125, distance: 158.4
click at [734, 125] on div "hero.attack("[PERSON_NAME]"); 1 2 3 4 5 6 7 8 // This is a COMBO challenge leve…" at bounding box center [911, 181] width 370 height 296
type textarea "hero.attack("Rexxar");"
click at [905, 116] on div "// This is a COMBO challenge level. // Defeat ogres, collect gems, and escape t…" at bounding box center [925, 181] width 343 height 296
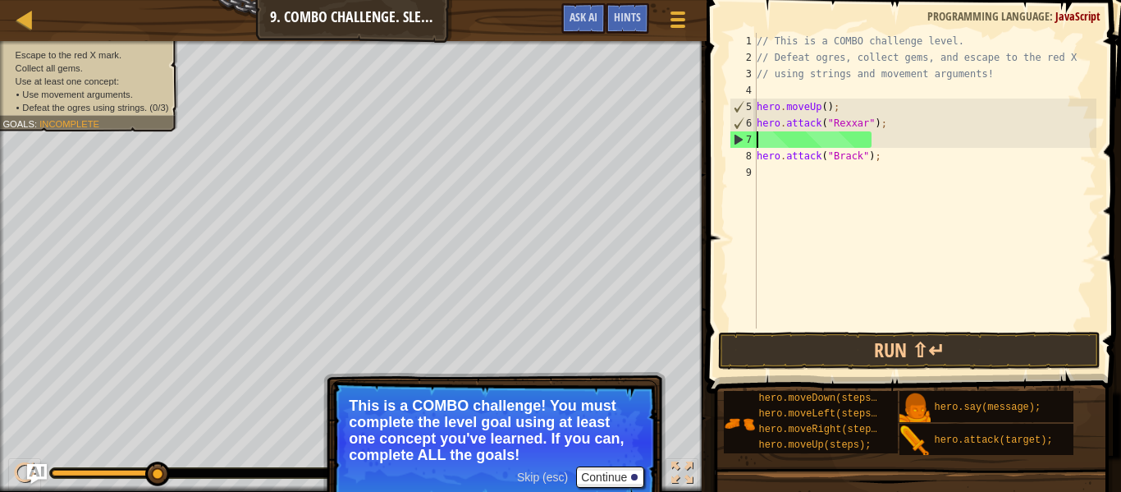
scroll to position [7, 0]
paste textarea "hero.attack("Rexxar");"
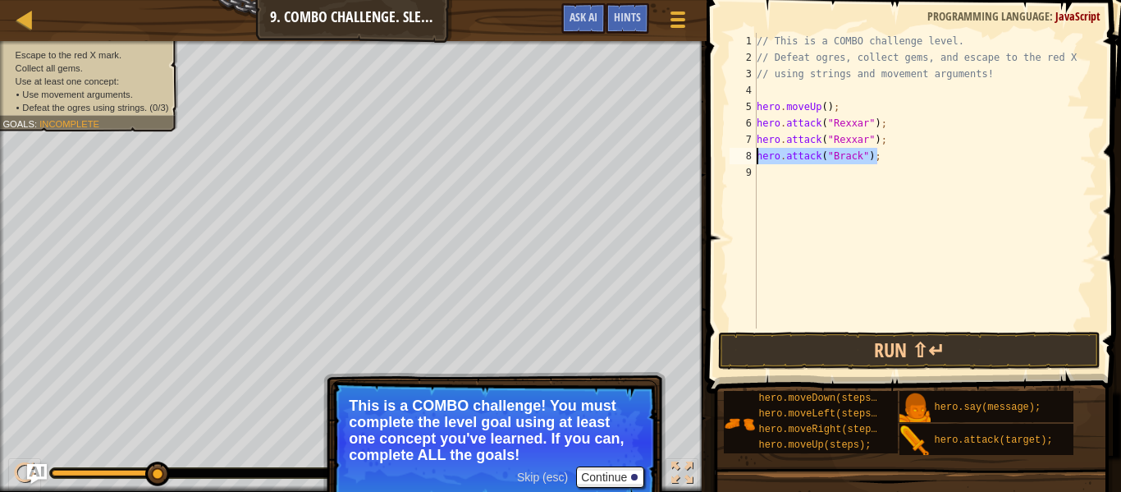
drag, startPoint x: 896, startPoint y: 156, endPoint x: 758, endPoint y: 154, distance: 138.7
click at [758, 154] on div "// This is a COMBO challenge level. // Defeat ogres, collect gems, and escape t…" at bounding box center [925, 197] width 343 height 328
type textarea "hero.attack("[PERSON_NAME]");"
click at [772, 169] on div "// This is a COMBO challenge level. // Defeat ogres, collect gems, and escape t…" at bounding box center [925, 197] width 343 height 328
paste textarea "hero.attack("[PERSON_NAME]");"
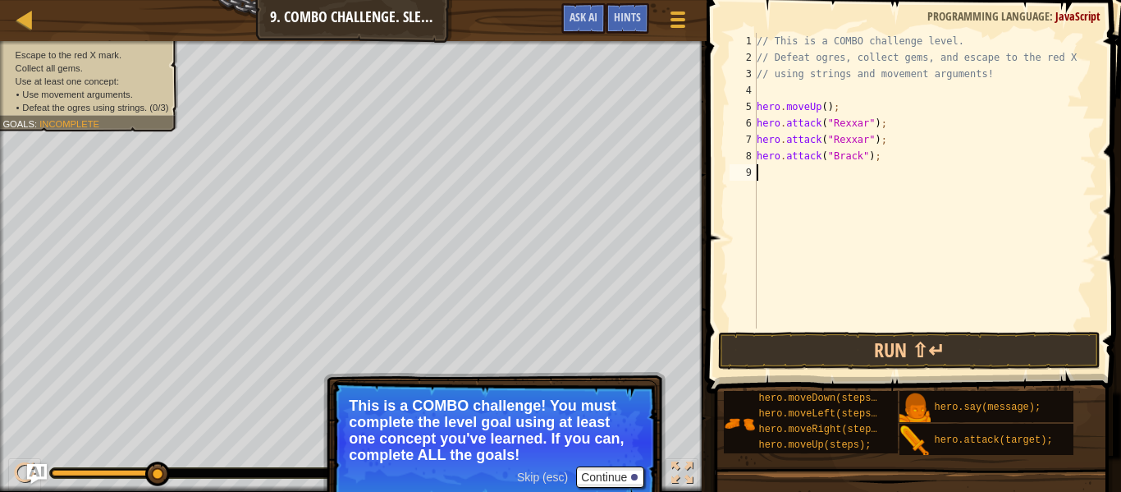
type textarea "hero.attack("[PERSON_NAME]");"
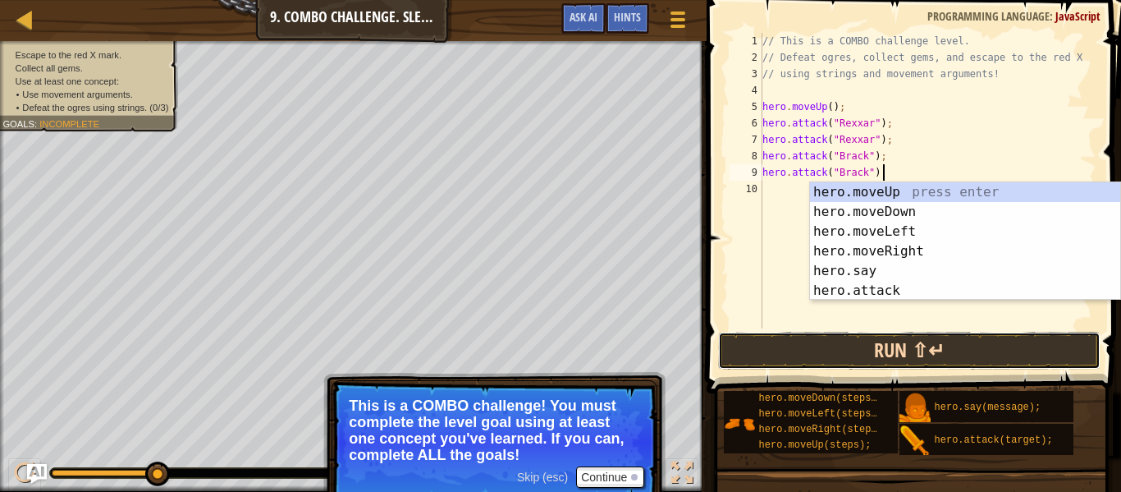
click at [821, 344] on button "Run ⇧↵" at bounding box center [909, 351] width 383 height 38
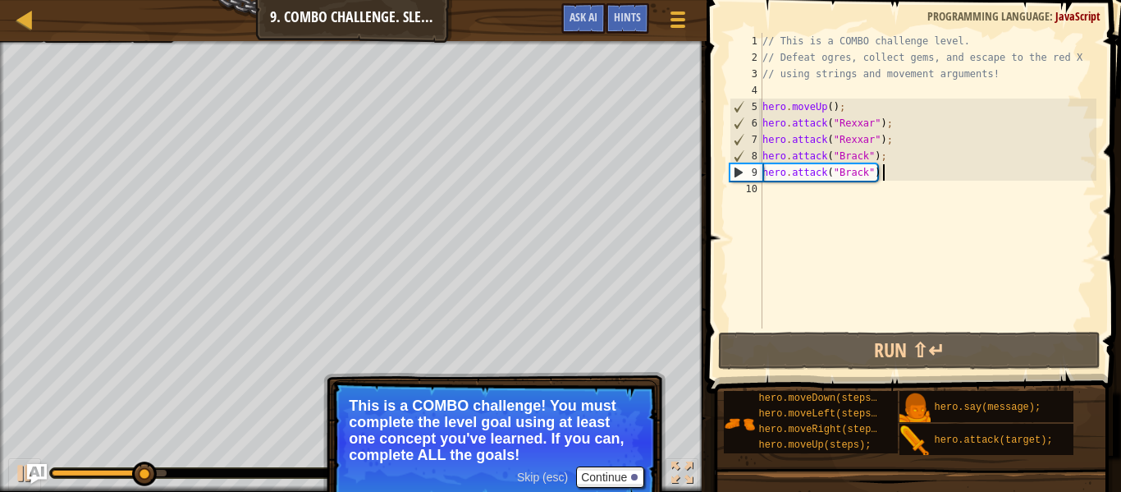
click at [774, 187] on div "// This is a COMBO challenge level. // Defeat ogres, collect gems, and escape t…" at bounding box center [927, 197] width 337 height 328
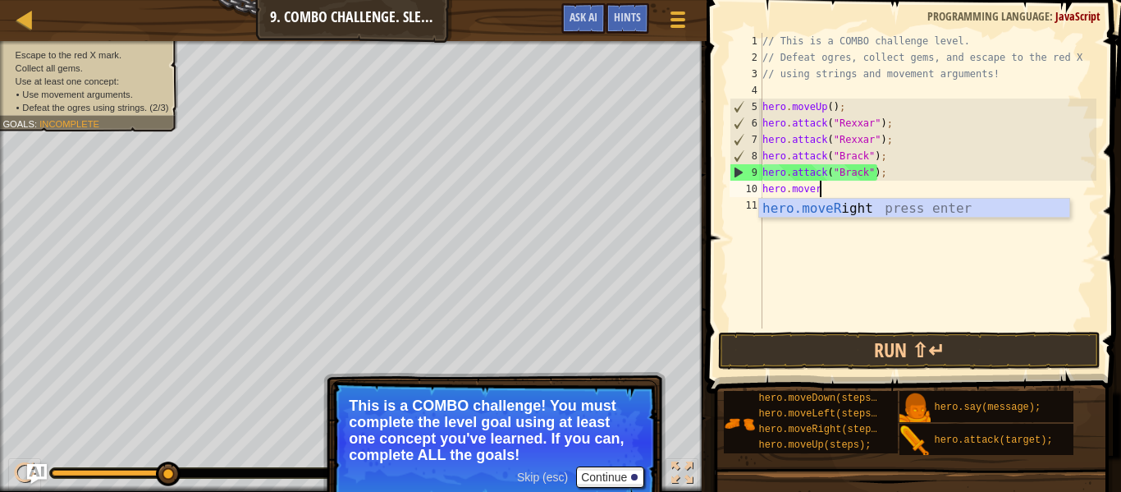
type textarea "hero.moverig"
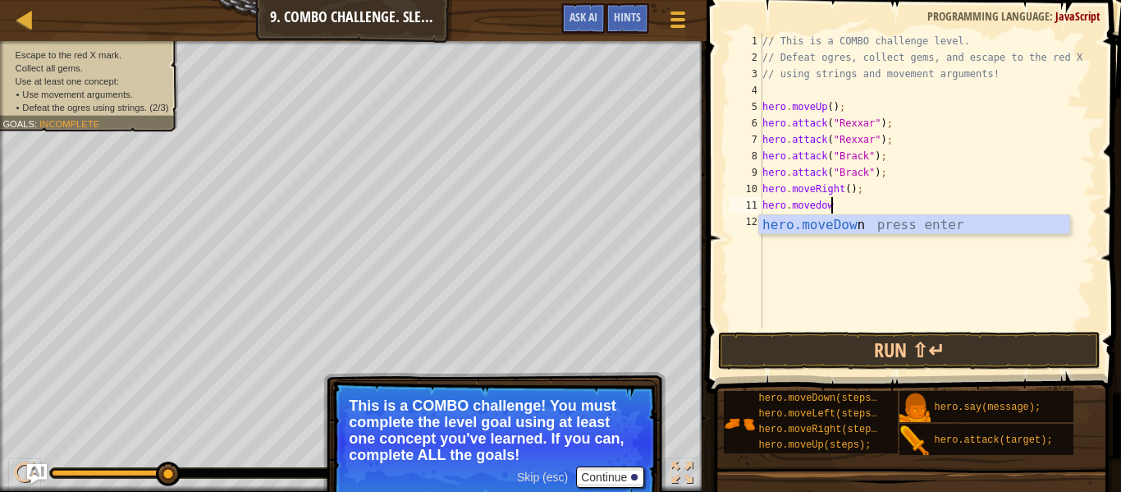
scroll to position [7, 10]
type textarea "hero.movedown"
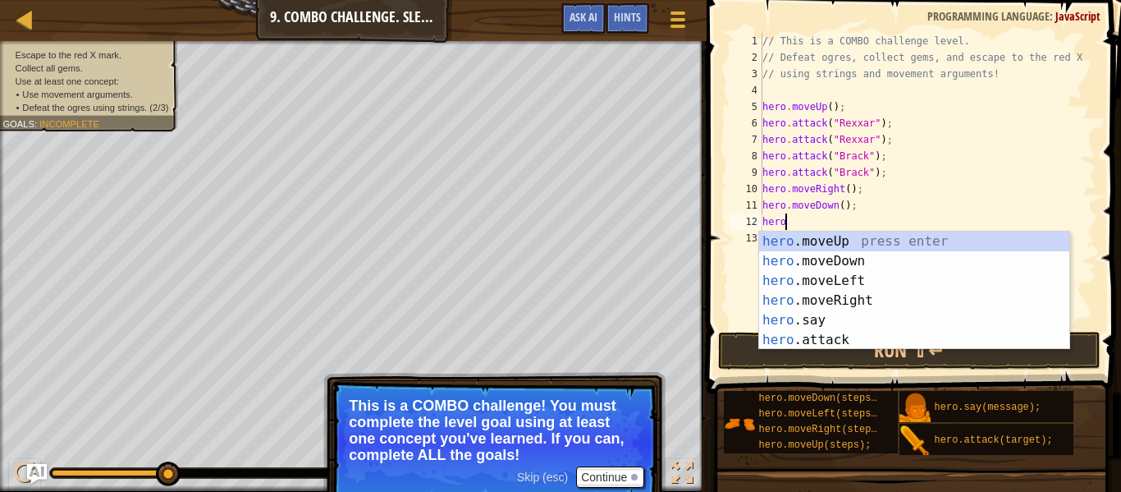
scroll to position [7, 1]
type textarea "h"
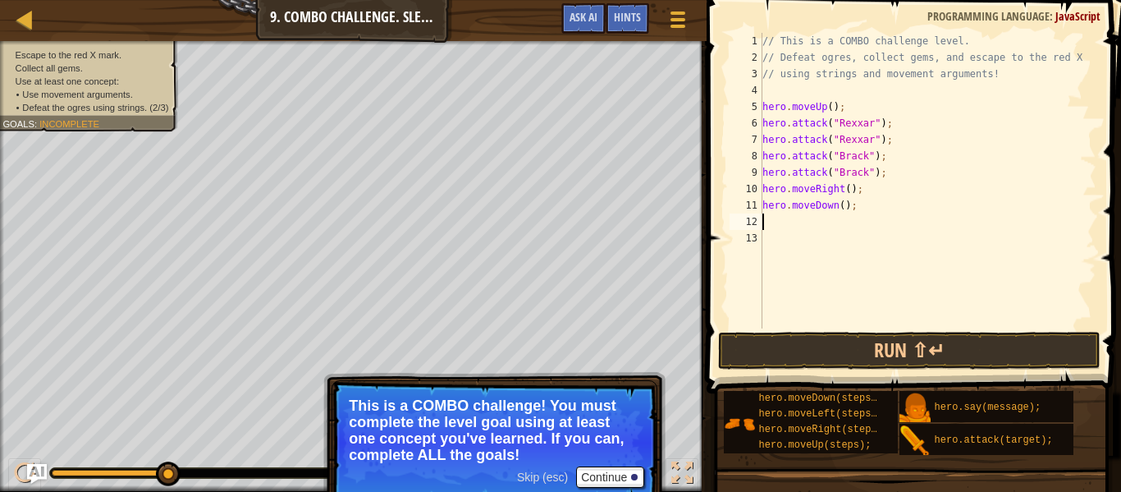
paste textarea "hero.attack("[PERSON_NAME]");"
type textarea "hero.attack("Ursa");"
paste textarea "hero.attack("[PERSON_NAME]");"
type textarea "hero.attack("Ursa");"
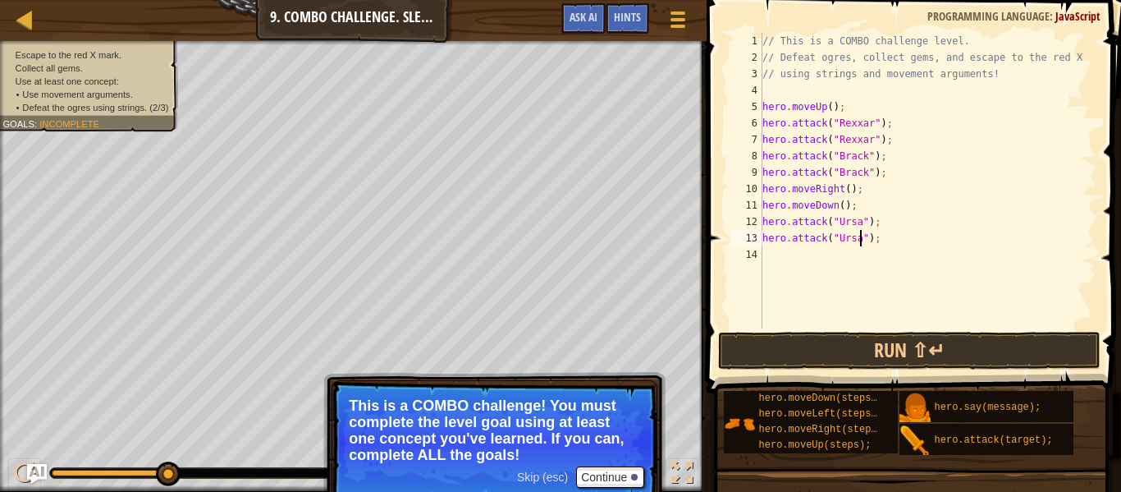
click at [535, 477] on span "Skip (esc)" at bounding box center [542, 476] width 51 height 13
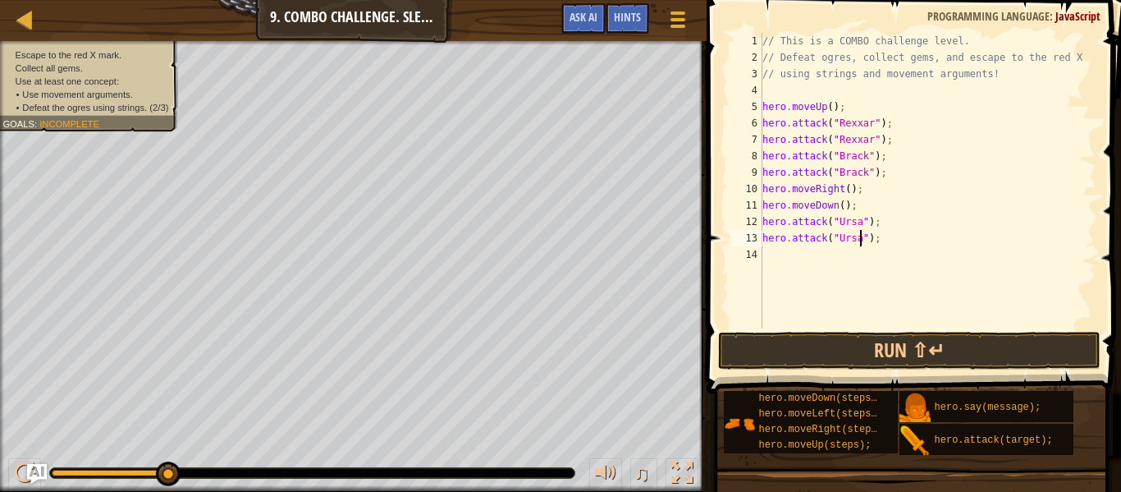
click at [846, 281] on div "// This is a COMBO challenge level. // Defeat ogres, collect gems, and escape t…" at bounding box center [927, 197] width 337 height 328
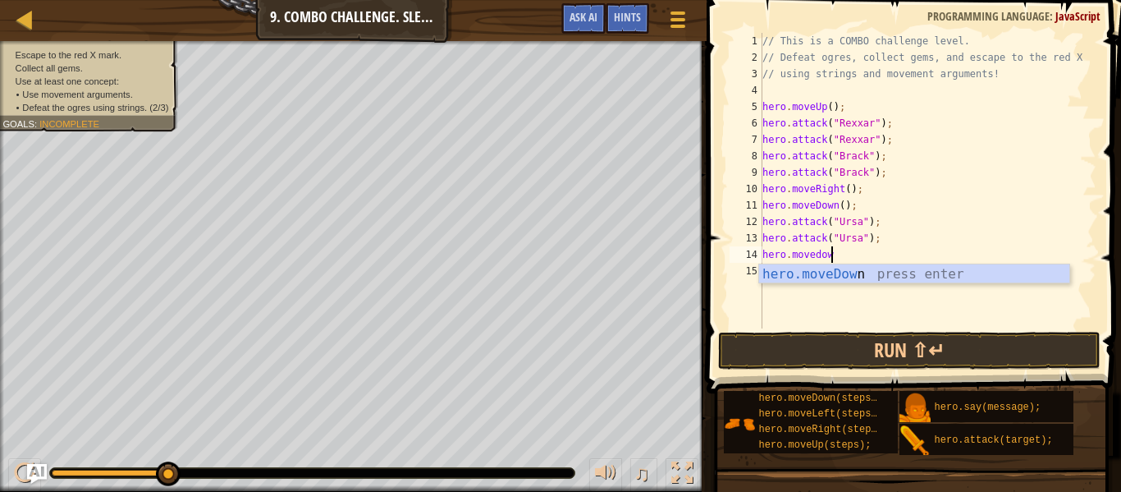
scroll to position [7, 10]
type textarea "hero.movedown"
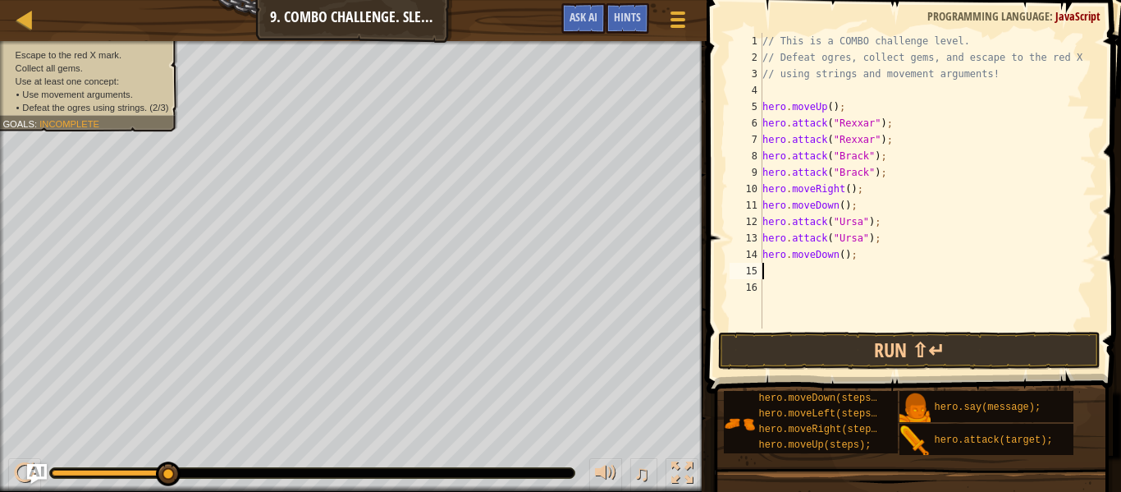
scroll to position [7, 0]
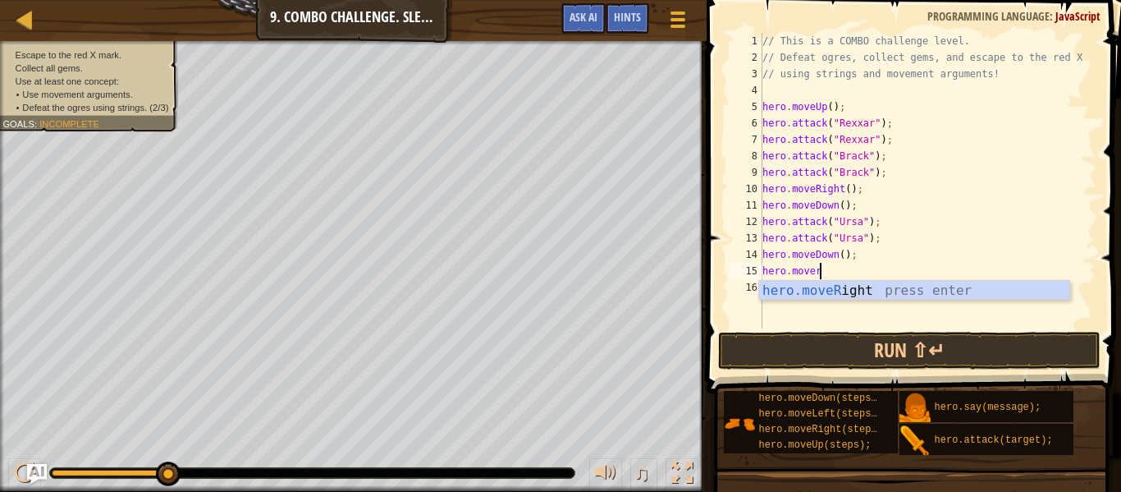
type textarea "hero.moverig"
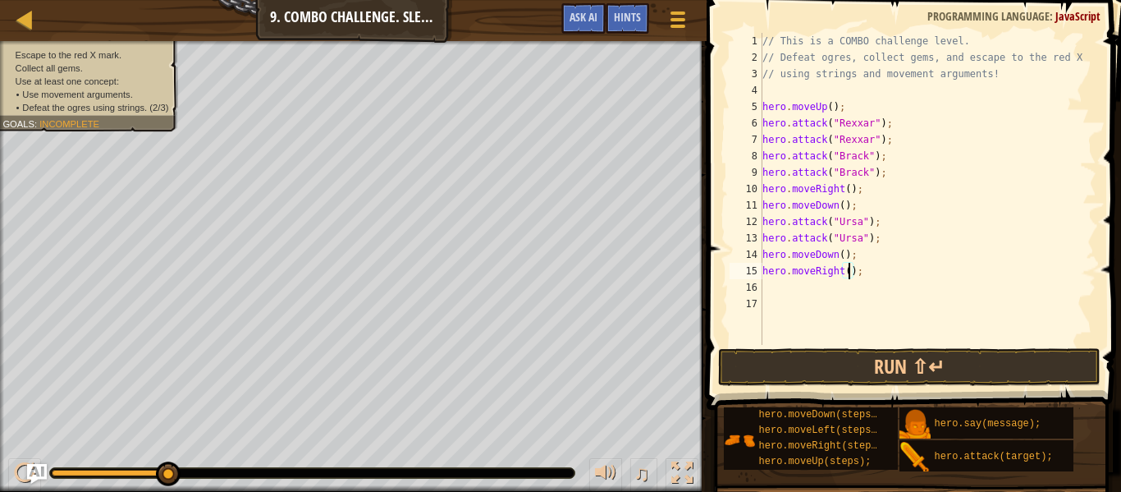
click at [850, 276] on div "// This is a COMBO challenge level. // Defeat ogres, collect gems, and escape t…" at bounding box center [927, 205] width 337 height 345
click at [820, 355] on button "Run ⇧↵" at bounding box center [909, 367] width 383 height 38
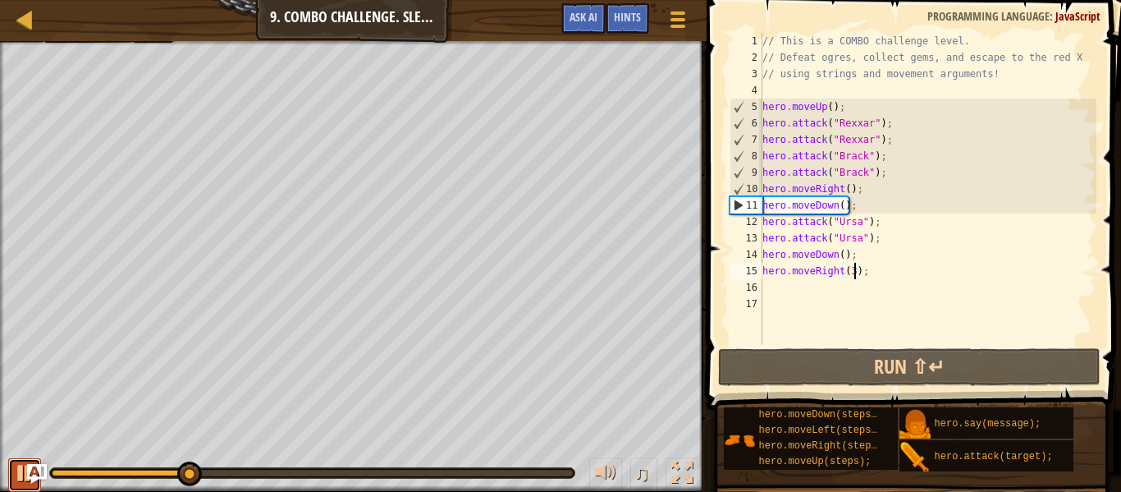
click at [16, 474] on div at bounding box center [24, 472] width 21 height 21
click at [839, 188] on div "// This is a COMBO challenge level. // Defeat ogres, collect gems, and escape t…" at bounding box center [927, 205] width 337 height 345
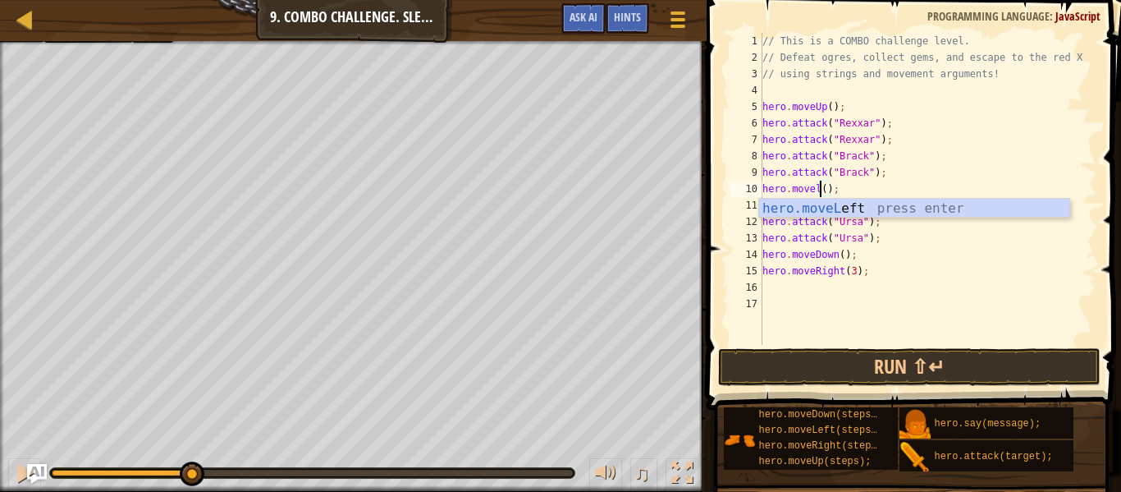
scroll to position [7, 11]
type textarea "hero.moveLeft();"
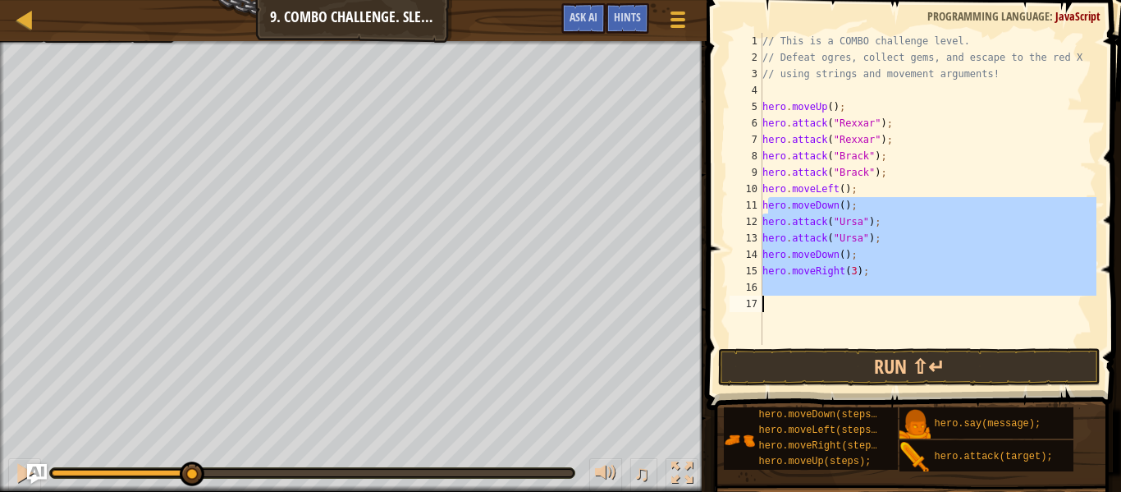
drag, startPoint x: 767, startPoint y: 203, endPoint x: 873, endPoint y: 304, distance: 146.9
click at [873, 304] on div "// This is a COMBO challenge level. // Defeat ogres, collect gems, and escape t…" at bounding box center [927, 205] width 337 height 345
type textarea "h"
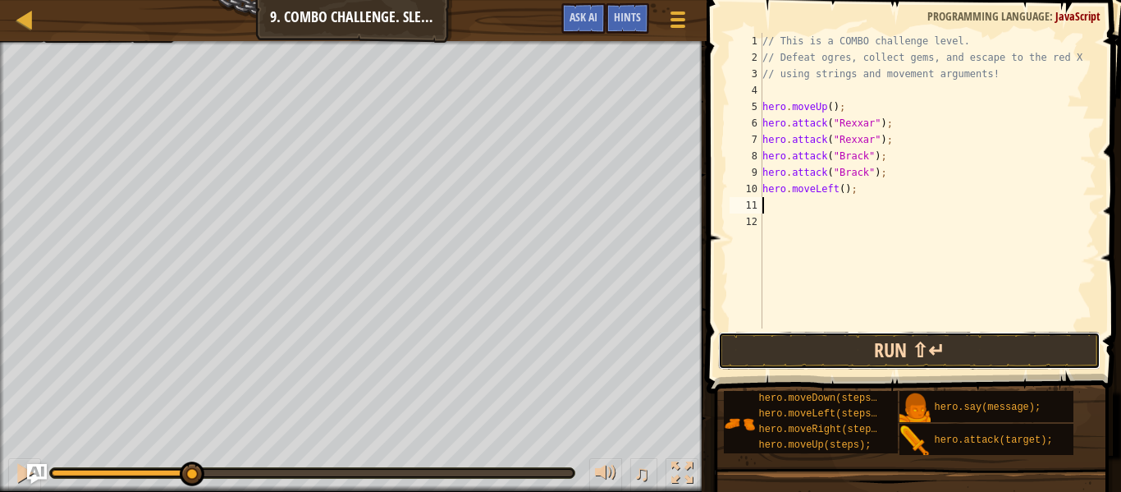
click at [889, 351] on button "Run ⇧↵" at bounding box center [909, 351] width 383 height 38
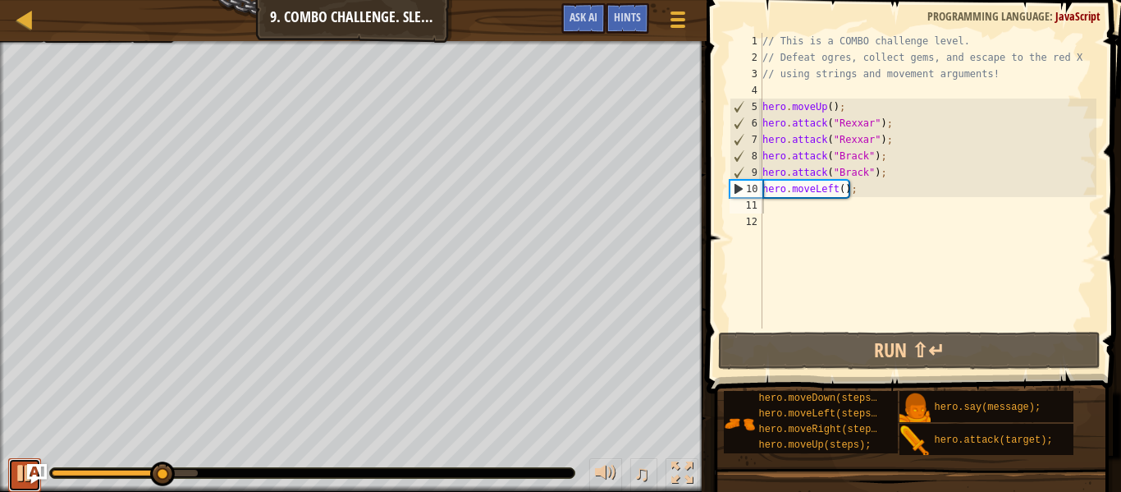
click at [12, 471] on button at bounding box center [24, 475] width 33 height 34
click at [918, 170] on div "// This is a COMBO challenge level. // Defeat ogres, collect gems, and escape t…" at bounding box center [927, 197] width 337 height 328
type textarea "hero.attack("[PERSON_NAME]");"
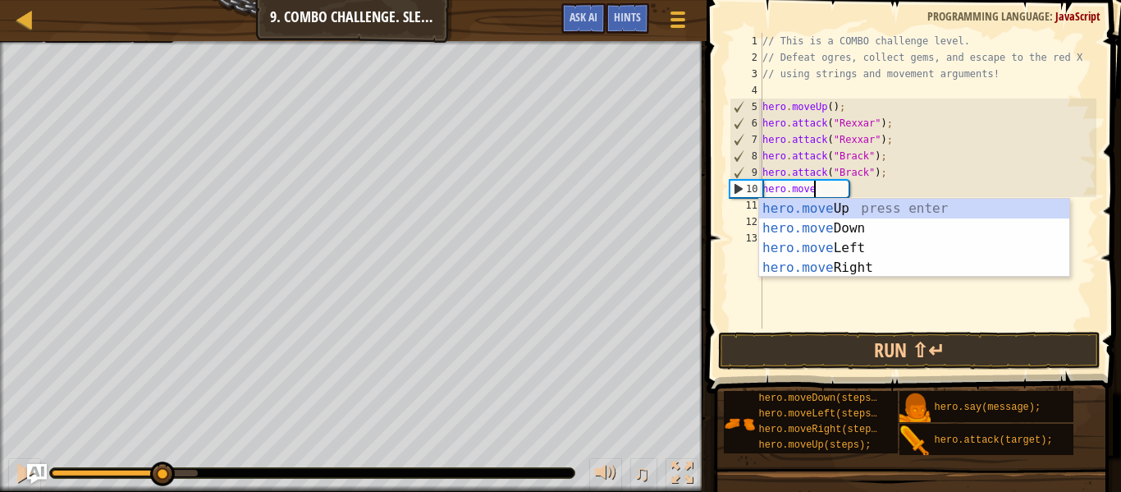
type textarea "hero.moverig"
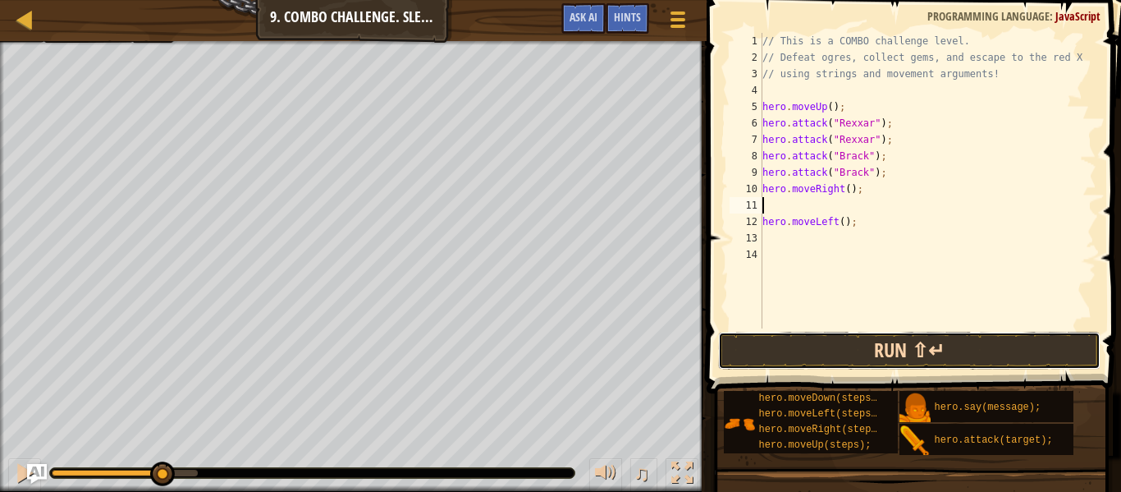
click at [827, 342] on button "Run ⇧↵" at bounding box center [909, 351] width 383 height 38
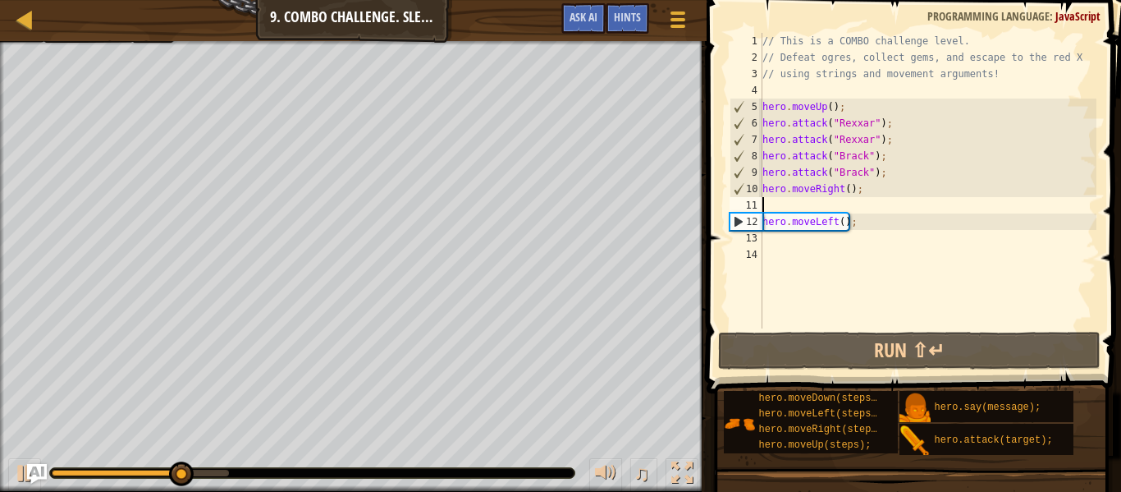
click at [846, 186] on div "// This is a COMBO challenge level. // Defeat ogres, collect gems, and escape t…" at bounding box center [927, 197] width 337 height 328
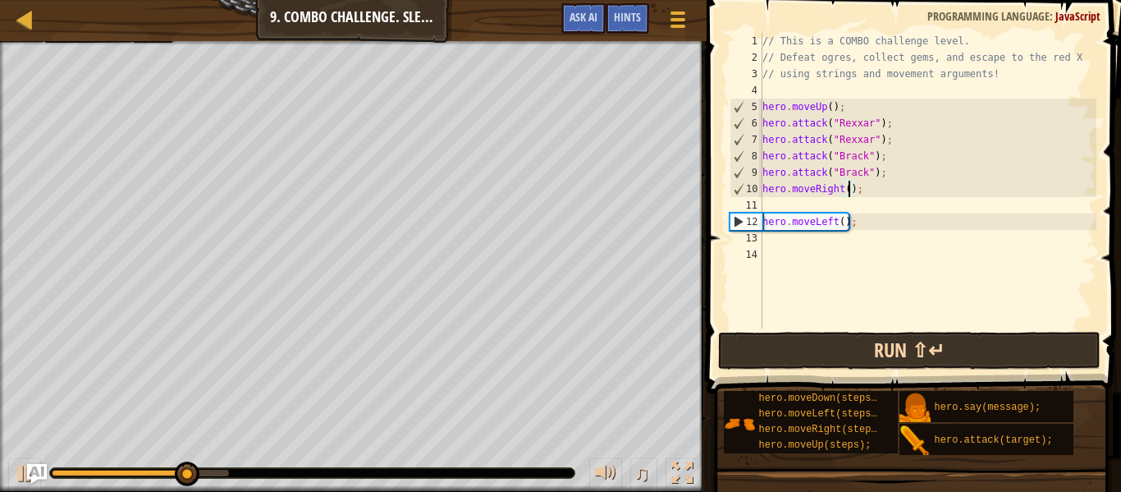
scroll to position [7, 14]
type textarea "hero.moveRight(2);"
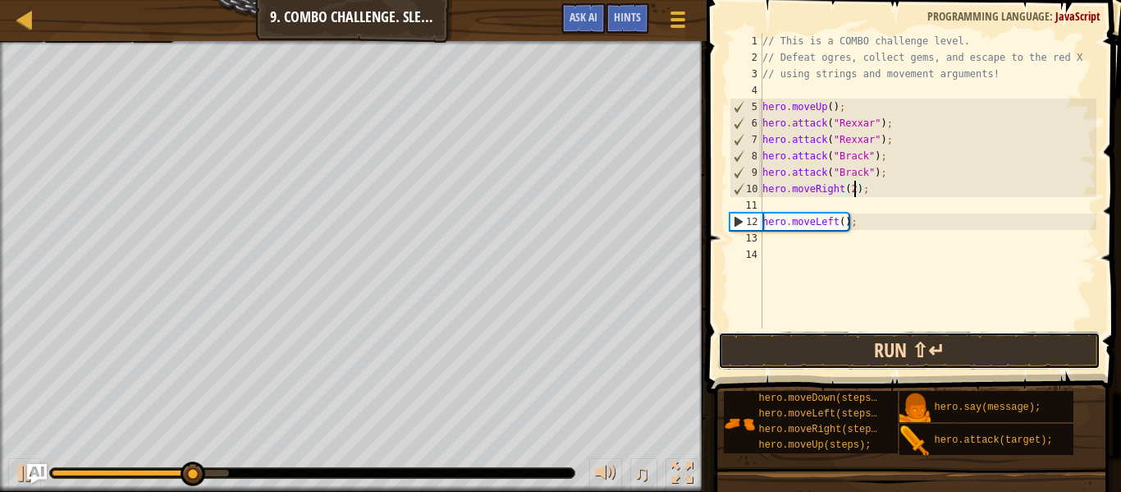
click at [840, 341] on button "Run ⇧↵" at bounding box center [909, 351] width 383 height 38
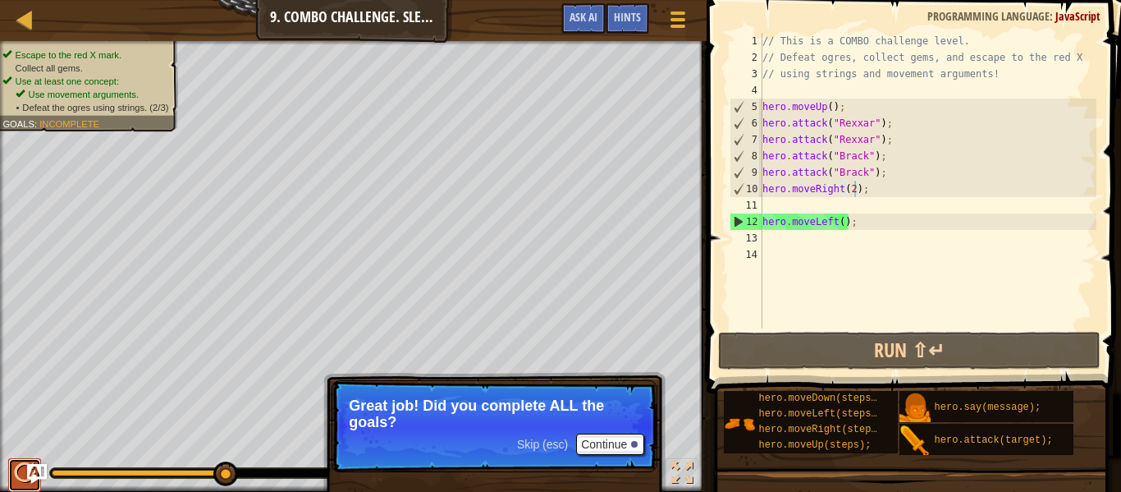
click at [14, 469] on div at bounding box center [24, 472] width 21 height 21
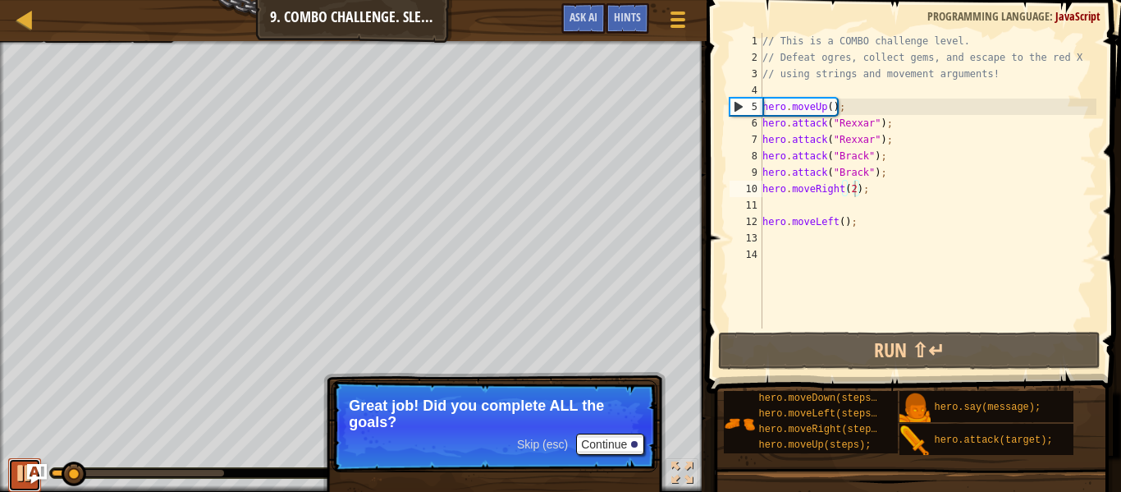
click at [22, 478] on div at bounding box center [24, 472] width 21 height 21
click at [858, 260] on div "// This is a COMBO challenge level. // Defeat ogres, collect gems, and escape t…" at bounding box center [927, 197] width 337 height 328
click at [845, 254] on div "// This is a COMBO challenge level. // Defeat ogres, collect gems, and escape t…" at bounding box center [927, 197] width 337 height 328
click at [831, 244] on div "// This is a COMBO challenge level. // Defeat ogres, collect gems, and escape t…" at bounding box center [927, 197] width 337 height 328
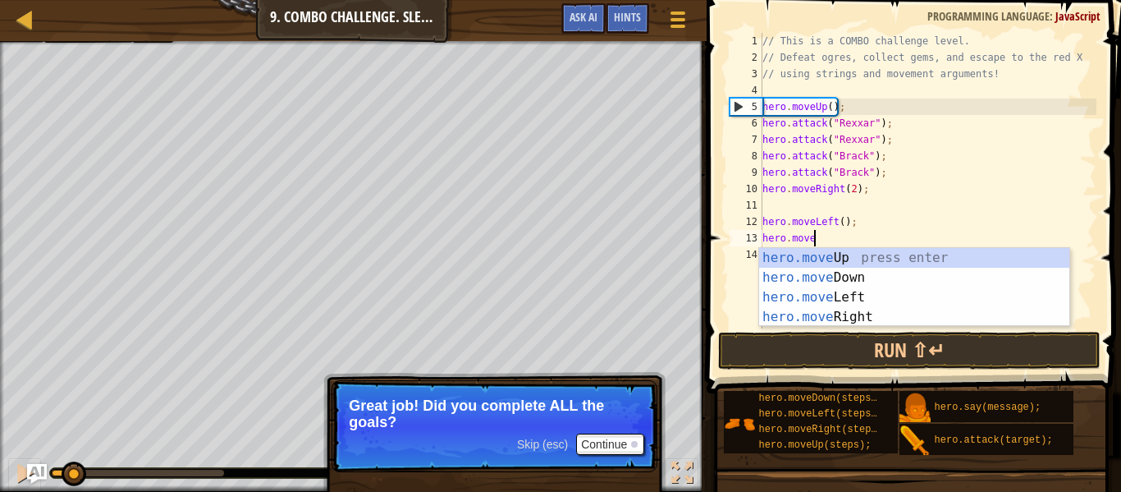
type textarea "hero.movedo"
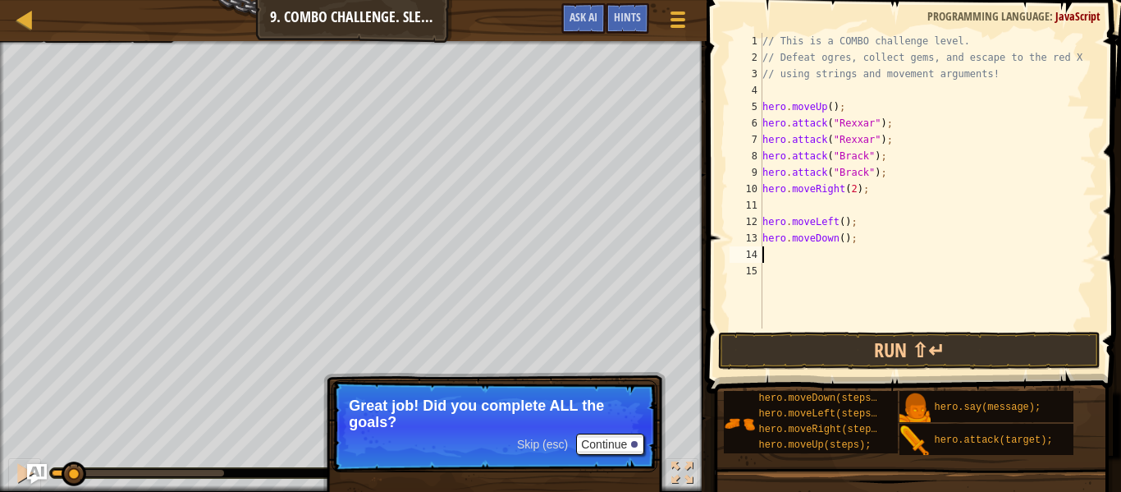
click at [845, 238] on div "// This is a COMBO challenge level. // Defeat ogres, collect gems, and escape t…" at bounding box center [927, 197] width 337 height 328
type textarea "hero.moveDown(3);"
click at [867, 254] on div "// This is a COMBO challenge level. // Defeat ogres, collect gems, and escape t…" at bounding box center [927, 197] width 337 height 328
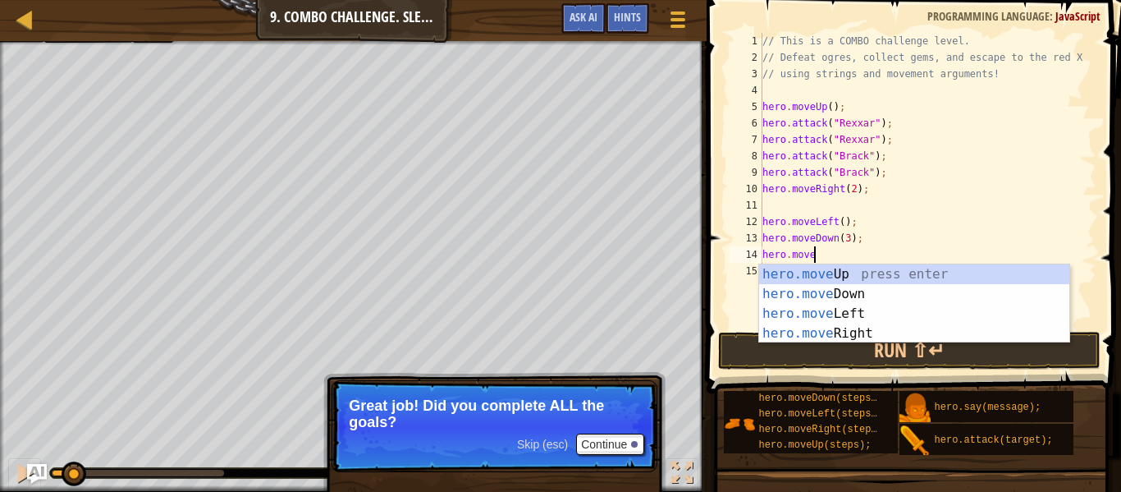
type textarea "hero.moverig"
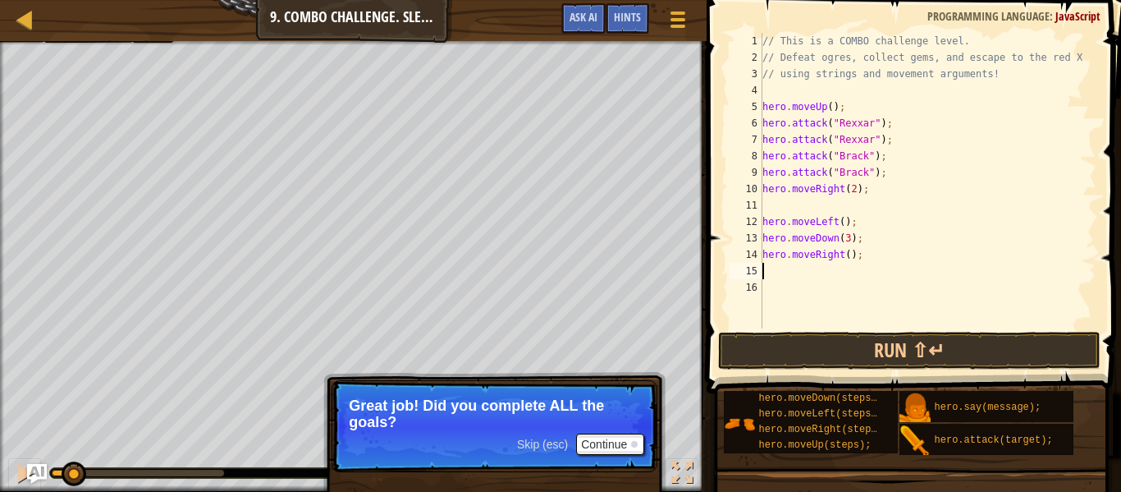
click at [850, 259] on div "// This is a COMBO challenge level. // Defeat ogres, collect gems, and escape t…" at bounding box center [927, 197] width 337 height 328
type textarea "hero.moveRight(2);"
click at [549, 442] on span "Skip (esc)" at bounding box center [542, 444] width 51 height 13
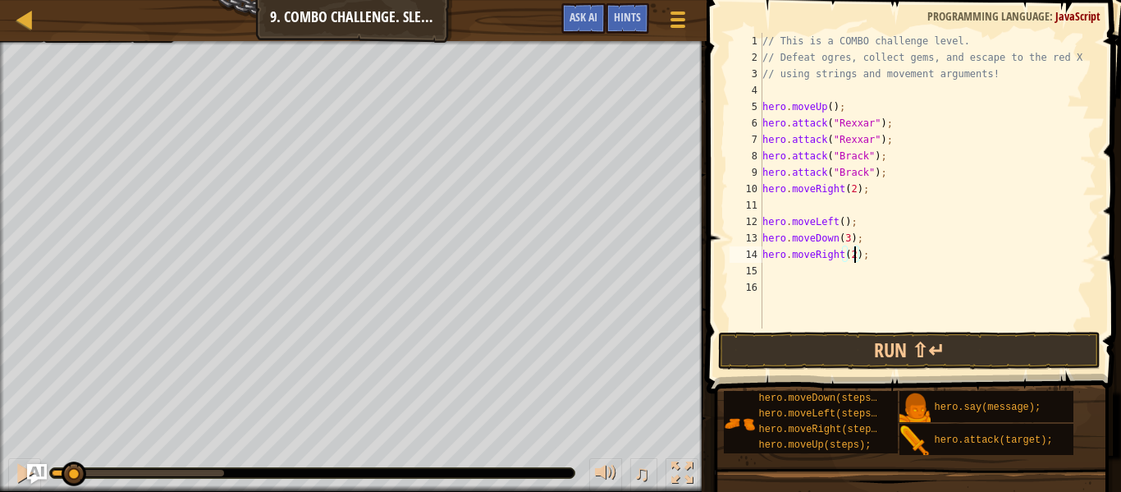
click at [833, 282] on div "// This is a COMBO challenge level. // Defeat ogres, collect gems, and escape t…" at bounding box center [927, 197] width 337 height 328
click at [819, 266] on div "// This is a COMBO challenge level. // Defeat ogres, collect gems, and escape t…" at bounding box center [927, 197] width 337 height 328
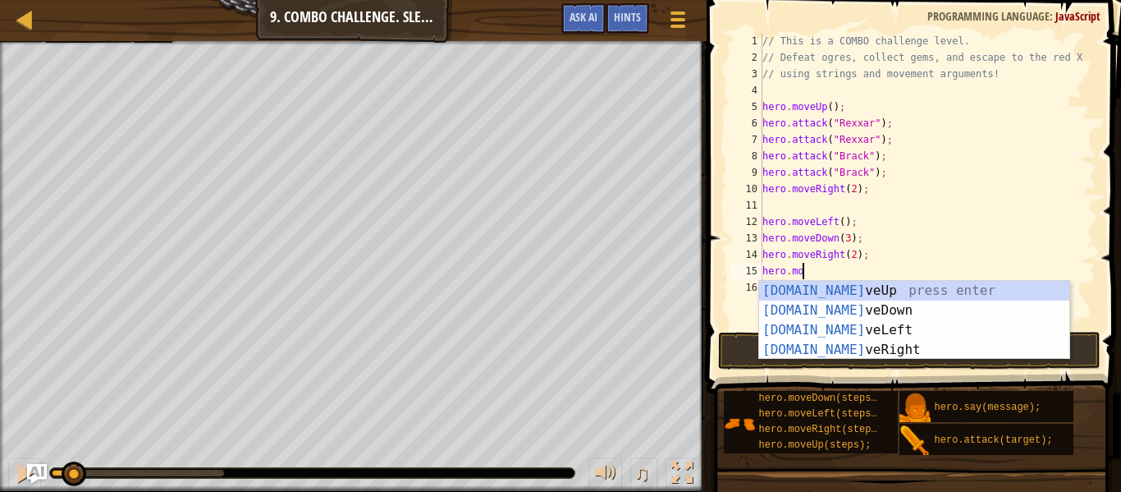
scroll to position [7, 7]
type textarea "hero.move"
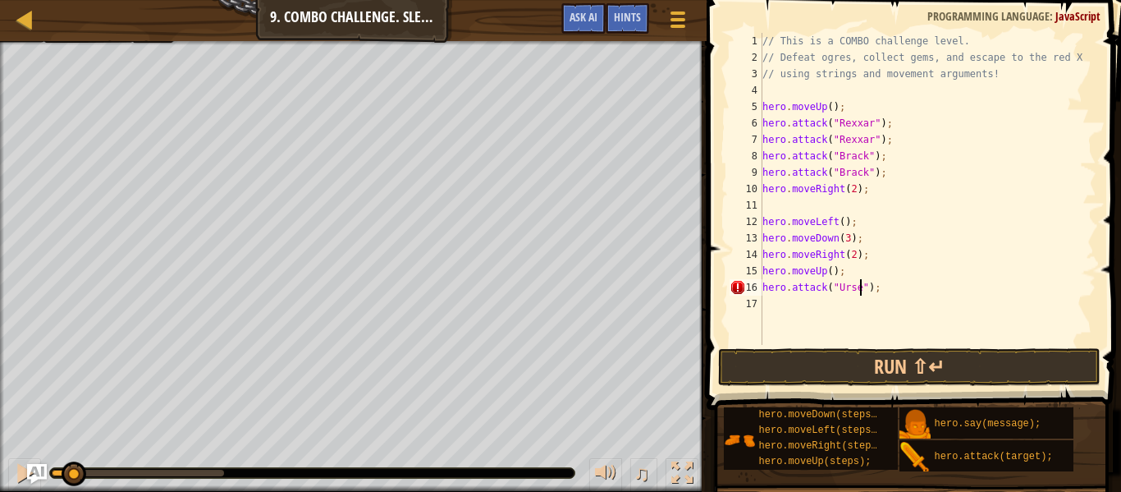
scroll to position [7, 15]
type textarea "hero.attack("Ursa");"
drag, startPoint x: 877, startPoint y: 287, endPoint x: 724, endPoint y: 292, distance: 153.6
click at [724, 292] on div "hero.attack("Ursa"); 1 2 3 4 5 6 7 8 9 10 11 12 13 14 15 16 17 // This is a COM…" at bounding box center [911, 237] width 419 height 458
click at [772, 304] on div "// This is a COMBO challenge level. // Defeat ogres, collect gems, and escape t…" at bounding box center [927, 205] width 337 height 345
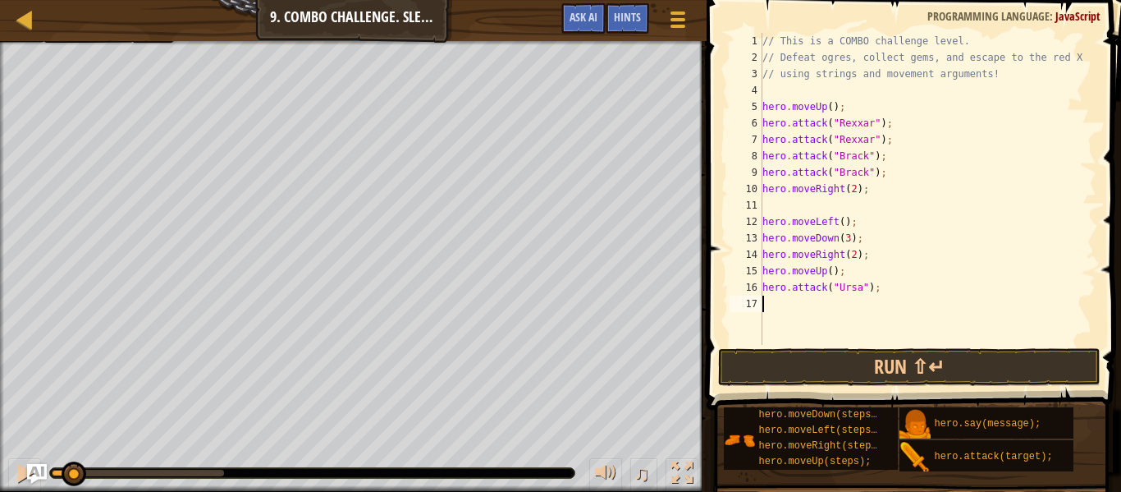
scroll to position [7, 0]
paste textarea "hero.attack("Ursa");"
type textarea "hero.attack("Ursa");"
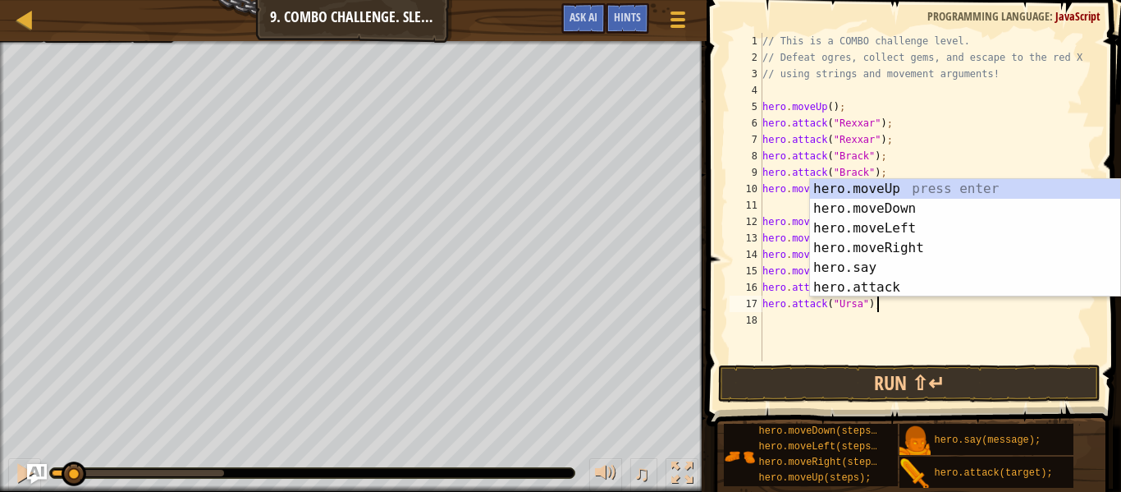
click at [865, 342] on div "// This is a COMBO challenge level. // Defeat ogres, collect gems, and escape t…" at bounding box center [927, 213] width 337 height 361
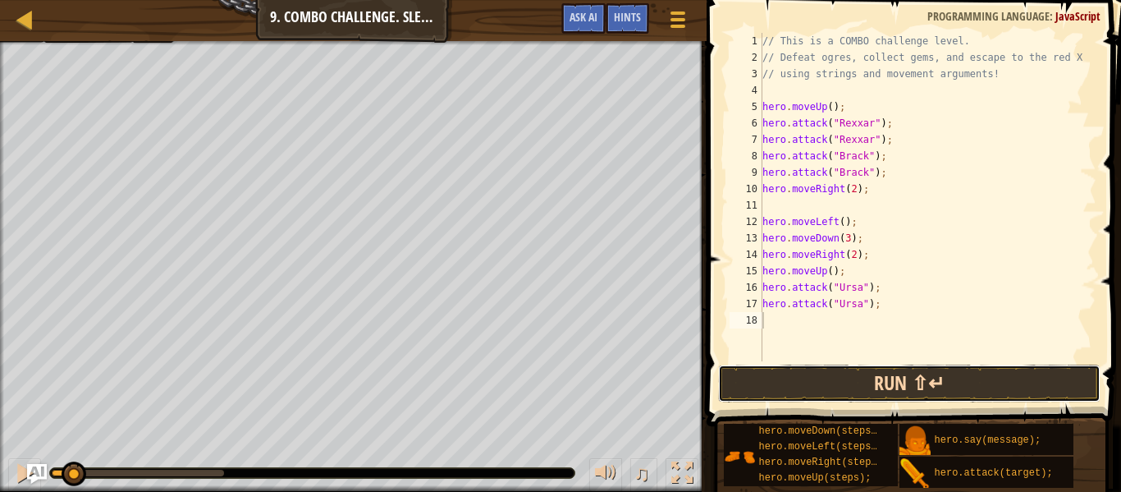
click at [859, 370] on button "Run ⇧↵" at bounding box center [909, 383] width 383 height 38
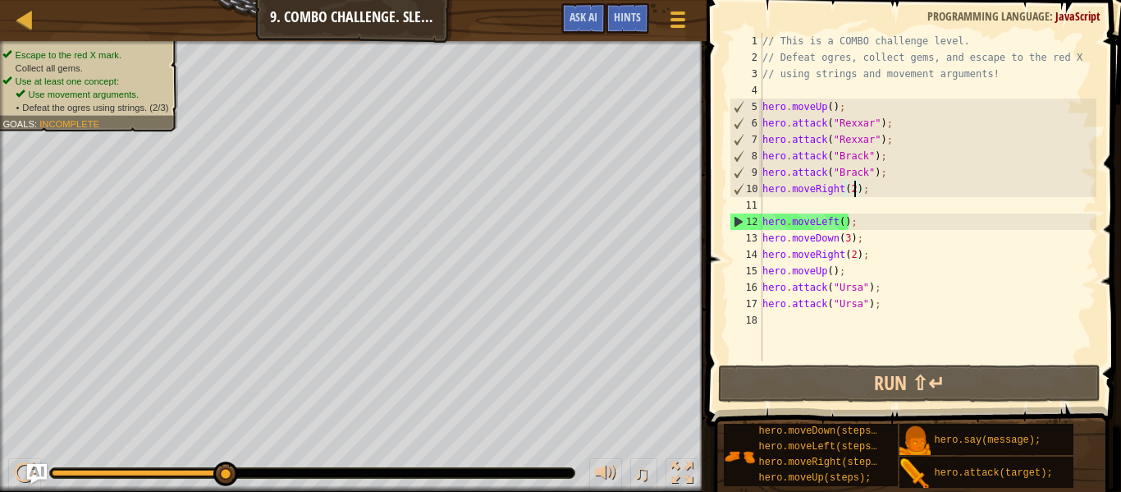
click at [854, 190] on div "// This is a COMBO challenge level. // Defeat ogres, collect gems, and escape t…" at bounding box center [927, 213] width 337 height 361
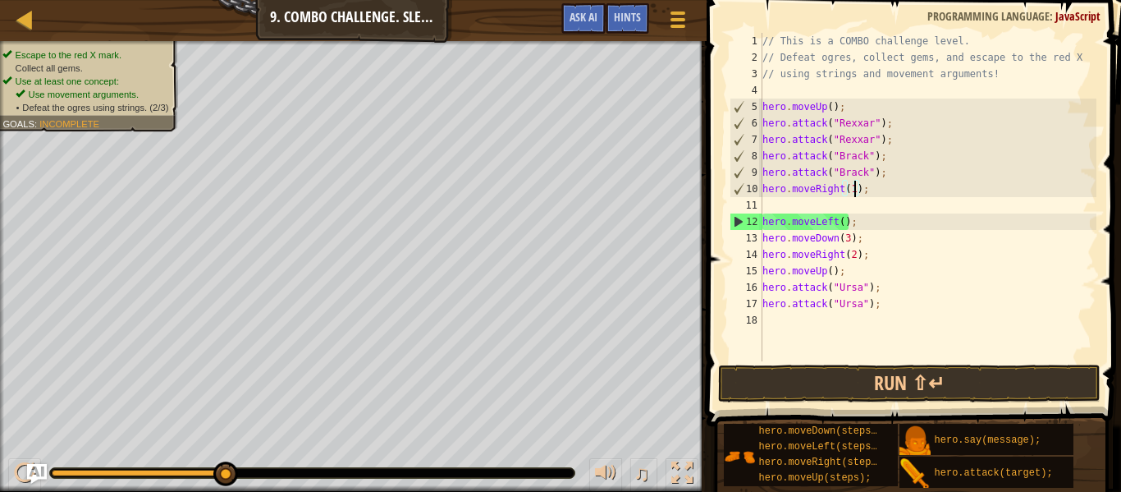
scroll to position [7, 16]
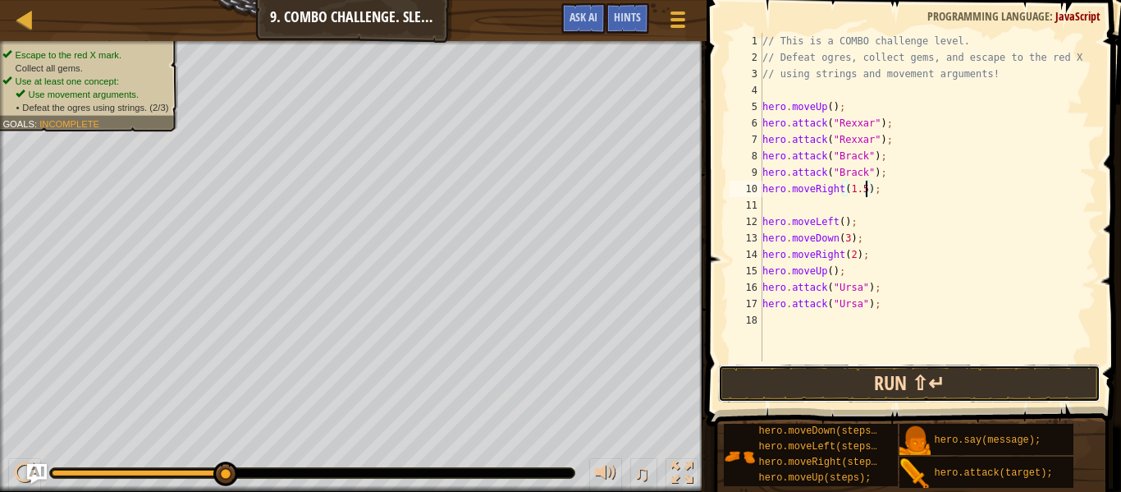
click at [783, 368] on button "Run ⇧↵" at bounding box center [909, 383] width 383 height 38
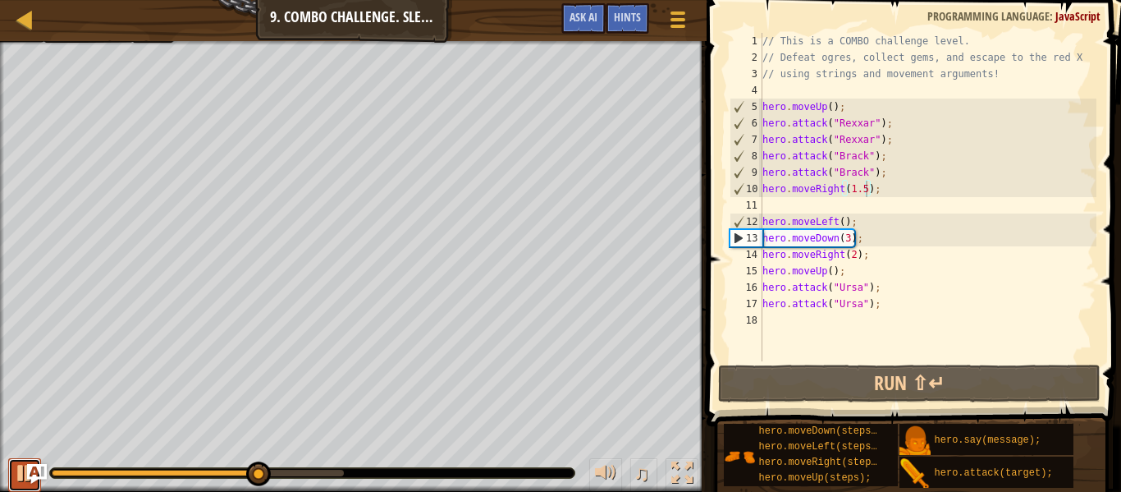
click at [25, 477] on div at bounding box center [24, 472] width 21 height 21
click at [841, 222] on div "// This is a COMBO challenge level. // Defeat ogres, collect gems, and escape t…" at bounding box center [927, 213] width 337 height 361
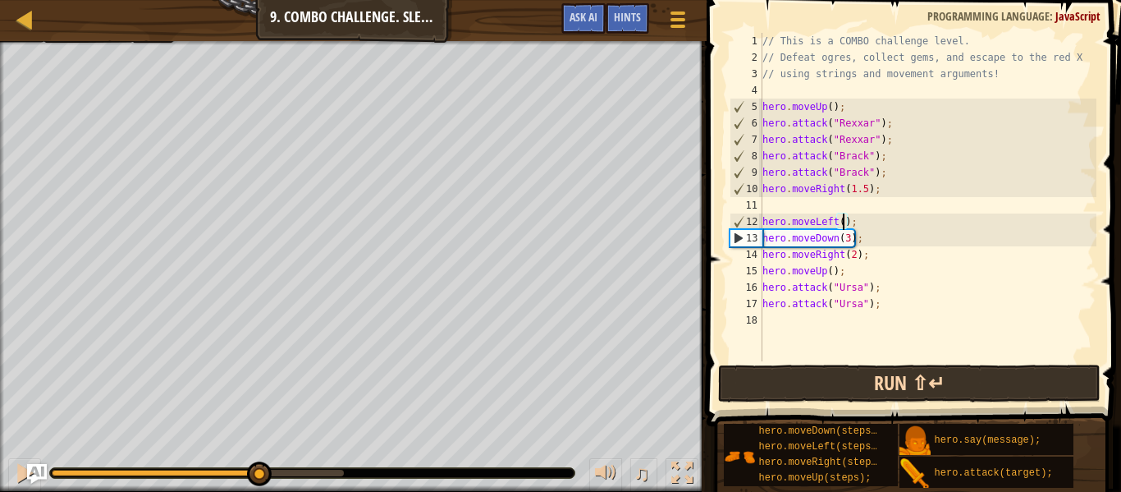
scroll to position [7, 13]
click at [859, 384] on button "Run ⇧↵" at bounding box center [909, 383] width 383 height 38
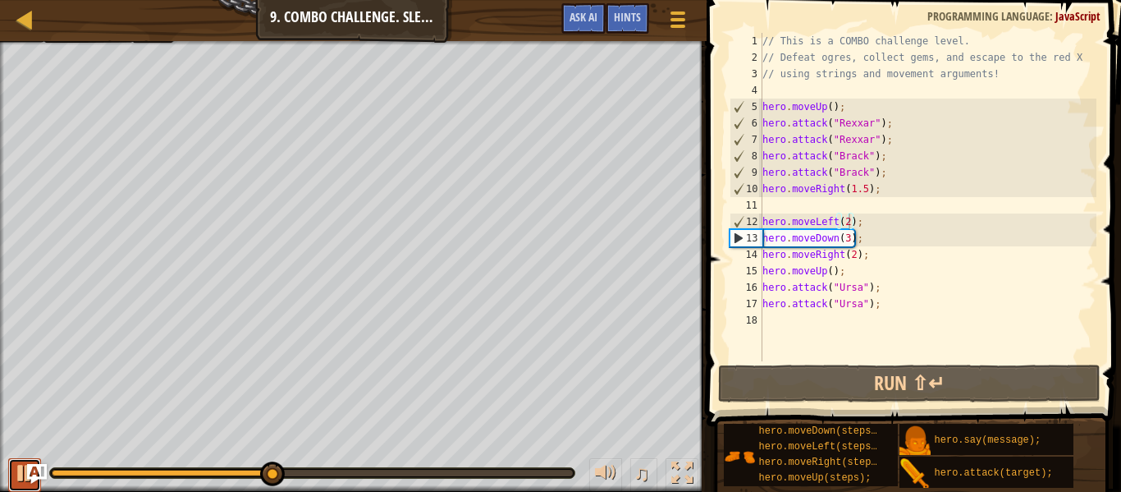
click at [25, 480] on div at bounding box center [24, 472] width 21 height 21
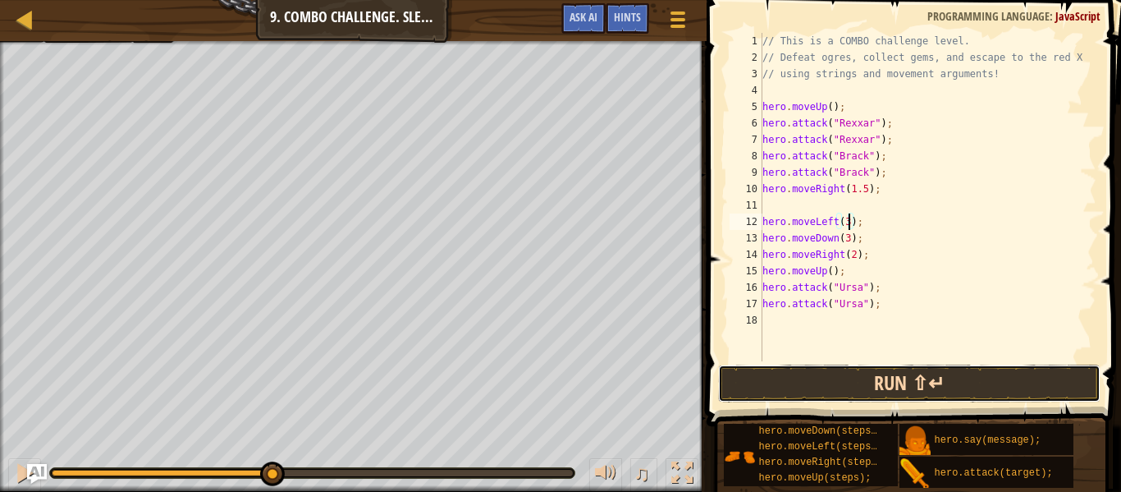
click at [991, 377] on button "Run ⇧↵" at bounding box center [909, 383] width 383 height 38
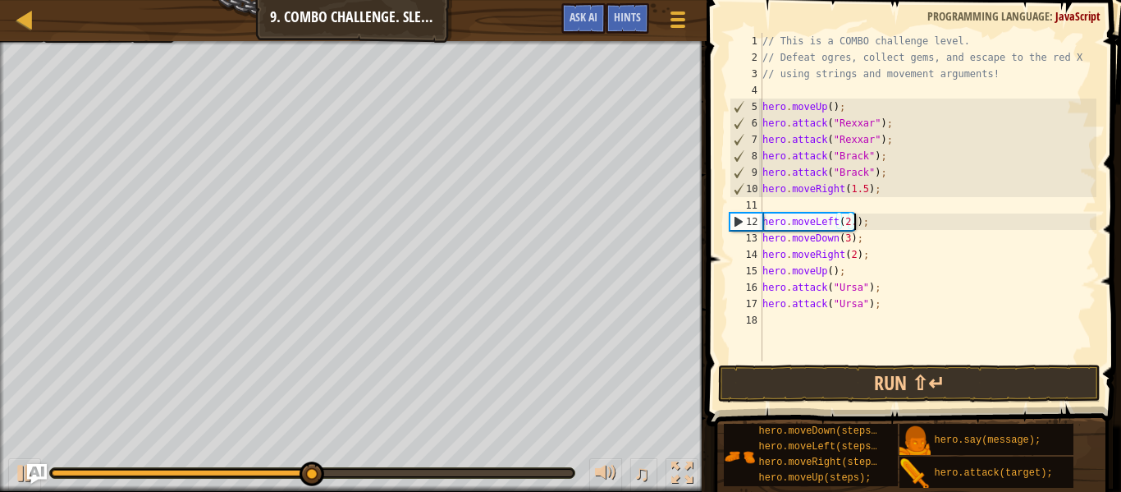
scroll to position [7, 15]
click at [863, 376] on button "Run ⇧↵" at bounding box center [909, 383] width 383 height 38
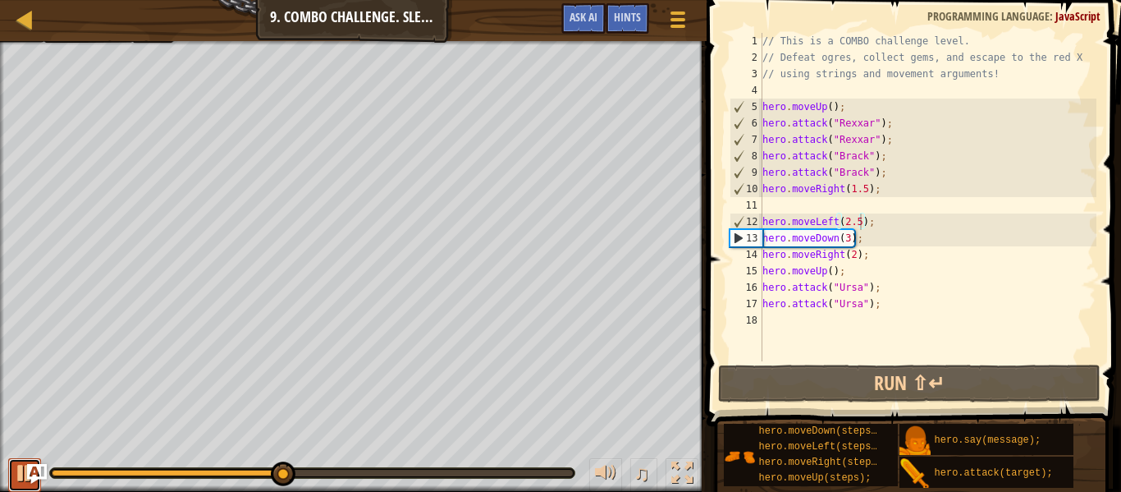
click at [25, 471] on div at bounding box center [24, 472] width 21 height 21
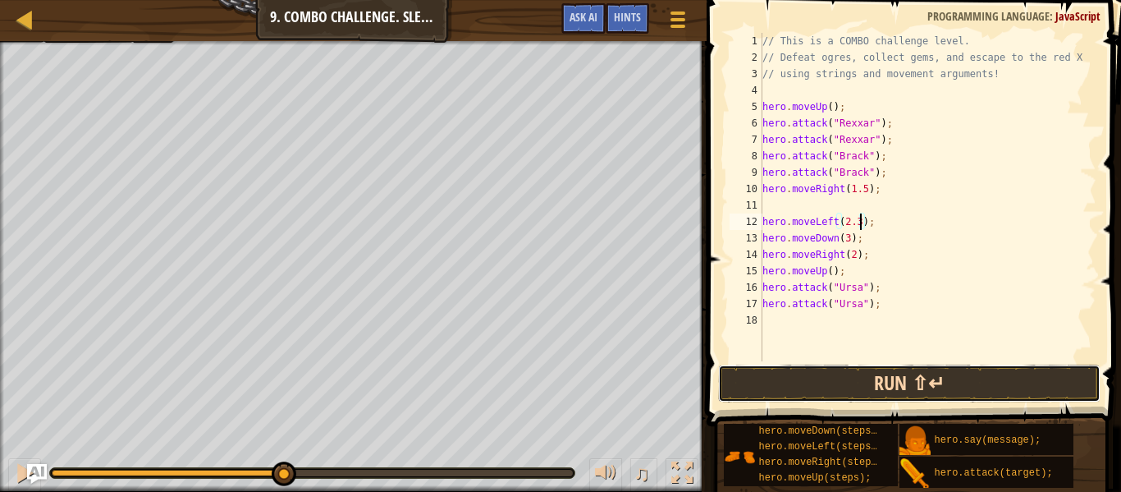
click at [925, 387] on button "Run ⇧↵" at bounding box center [909, 383] width 383 height 38
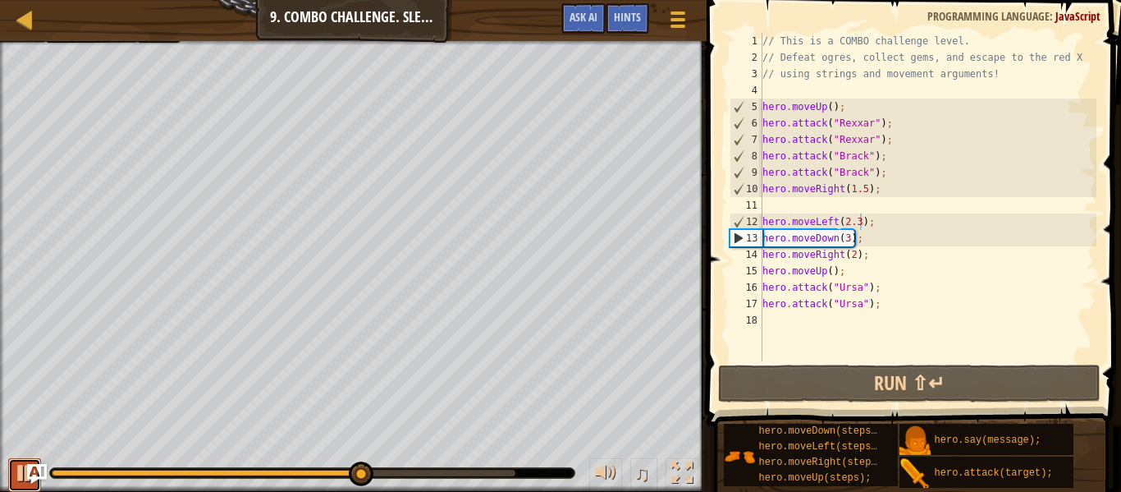
click at [21, 474] on div at bounding box center [24, 472] width 21 height 21
click at [847, 241] on div "// This is a COMBO challenge level. // Defeat ogres, collect gems, and escape t…" at bounding box center [927, 213] width 337 height 361
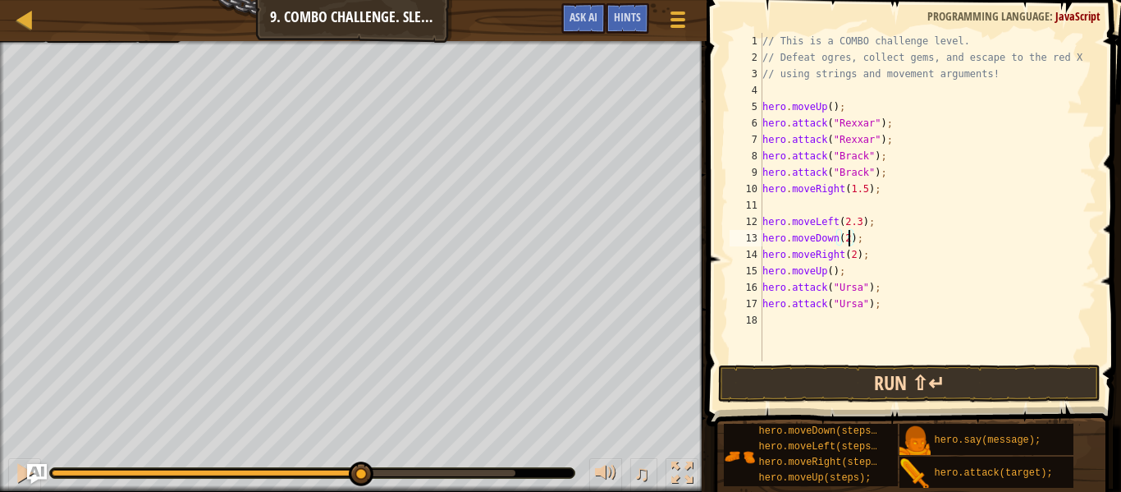
type textarea "hero.moveDown(2);"
click at [836, 373] on button "Run ⇧↵" at bounding box center [909, 383] width 383 height 38
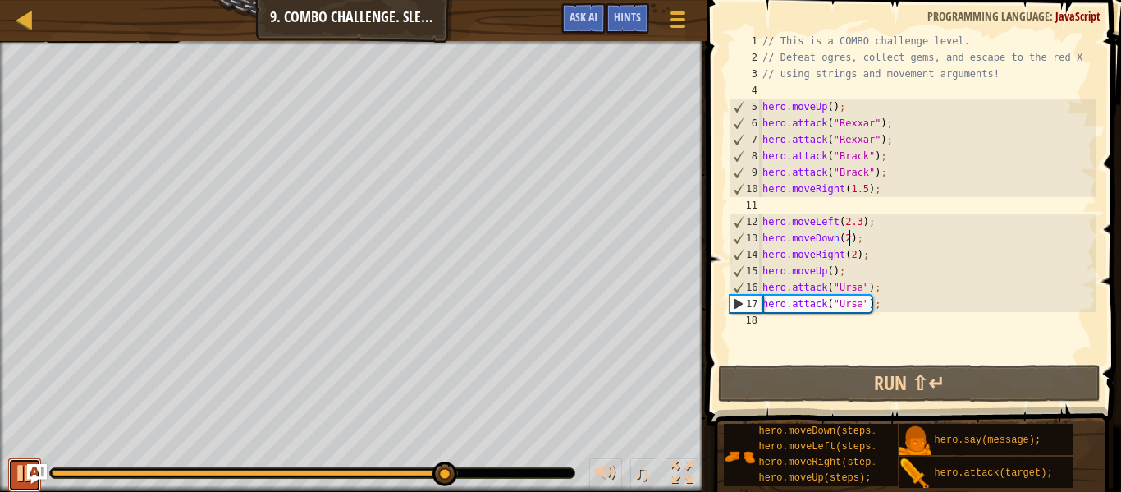
click at [14, 467] on div at bounding box center [24, 472] width 21 height 21
click at [916, 318] on div "// This is a COMBO challenge level. // Defeat ogres, collect gems, and escape t…" at bounding box center [927, 213] width 337 height 361
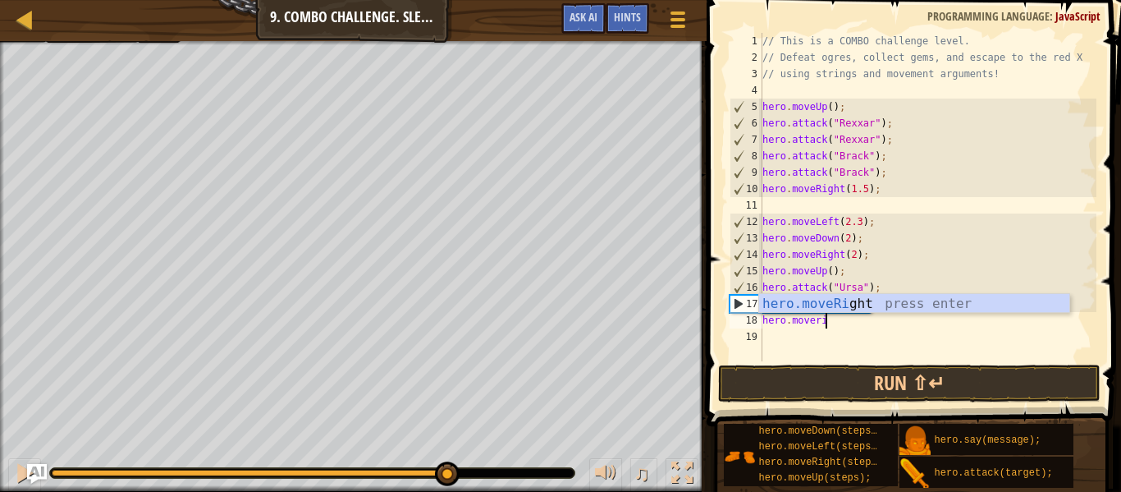
type textarea "hero.moverig"
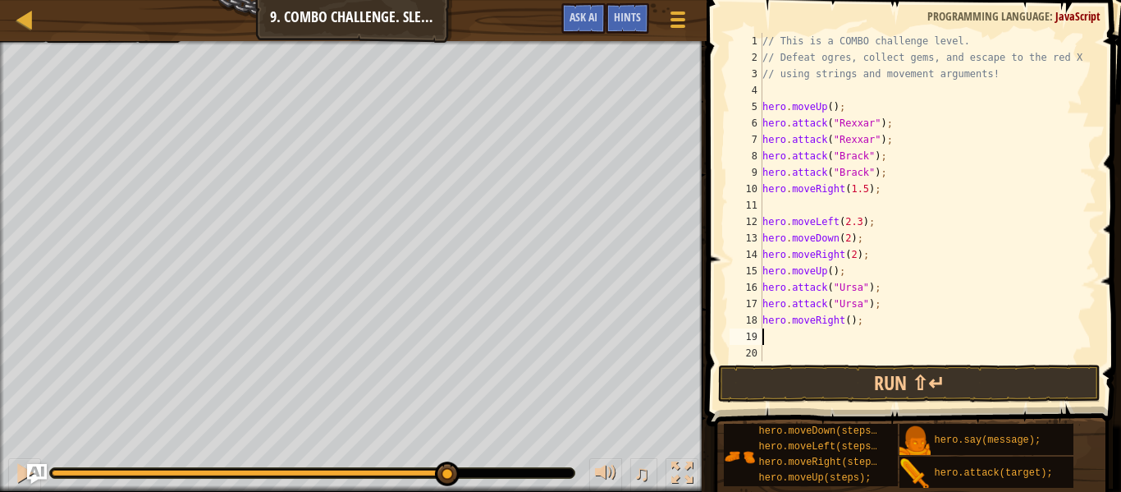
click at [850, 323] on div "// This is a COMBO challenge level. // Defeat ogres, collect gems, and escape t…" at bounding box center [927, 213] width 337 height 361
click at [820, 376] on button "Run ⇧↵" at bounding box center [909, 383] width 383 height 38
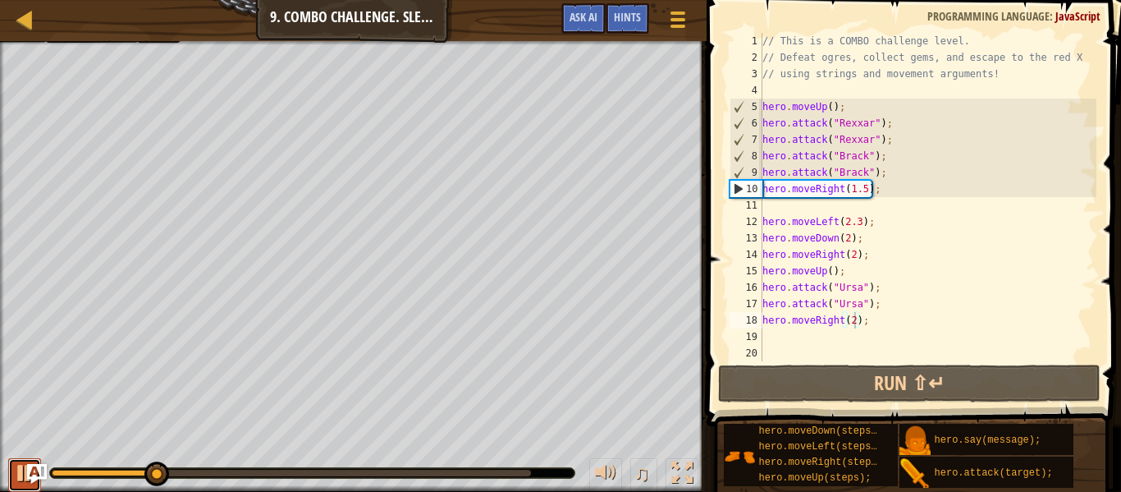
click at [9, 479] on button at bounding box center [24, 475] width 33 height 34
click at [837, 324] on div "// This is a COMBO challenge level. // Defeat ogres, collect gems, and escape t…" at bounding box center [927, 213] width 337 height 361
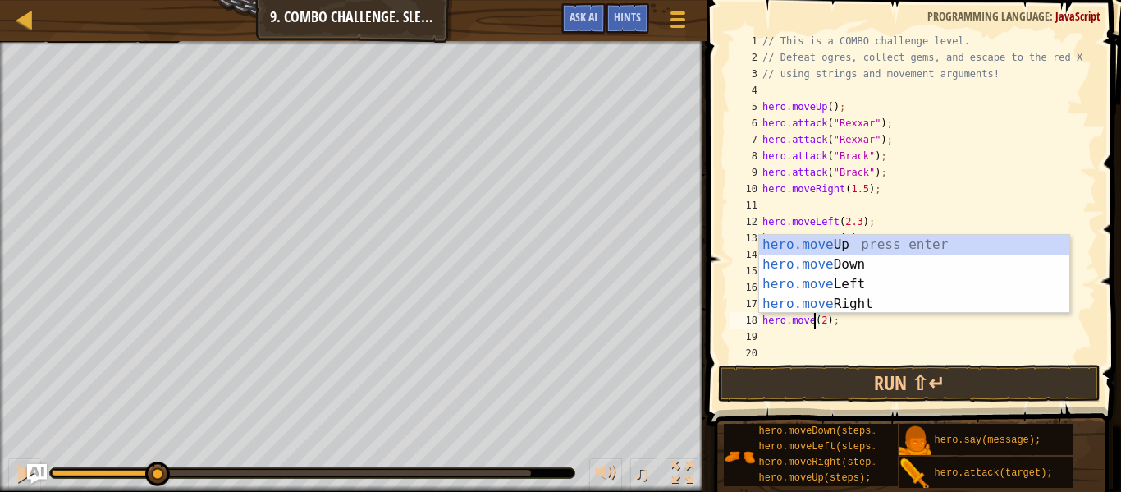
scroll to position [7, 11]
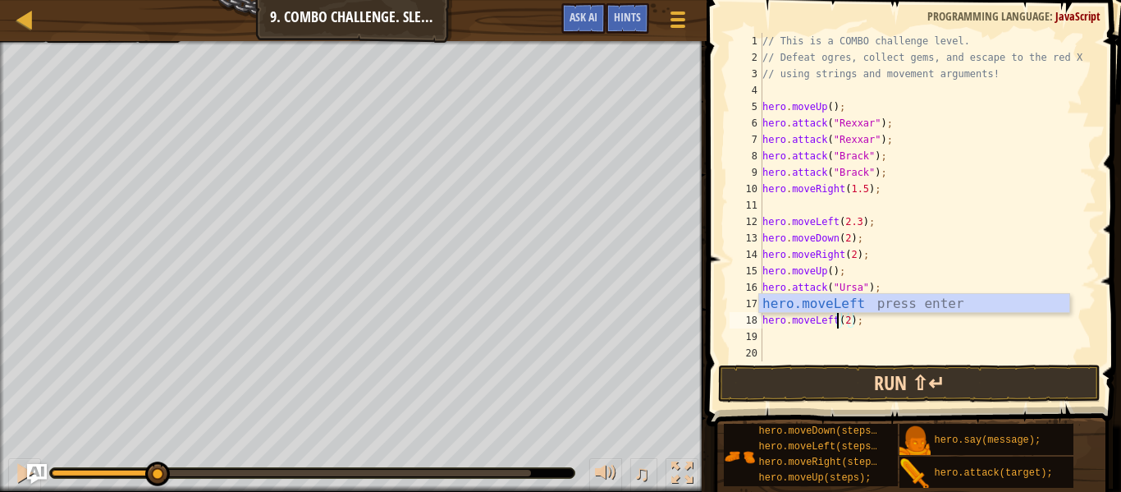
type textarea "hero.moveLeft(2);"
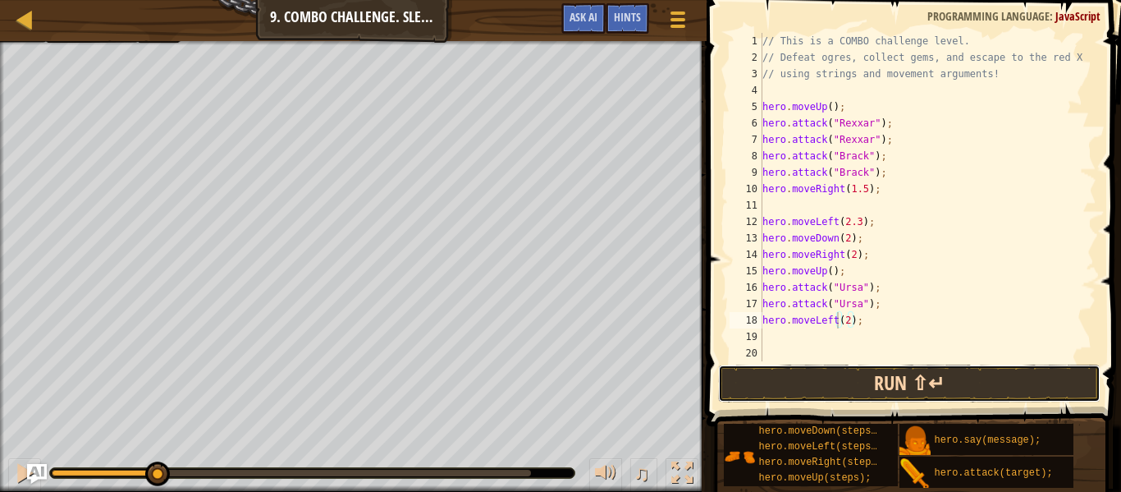
click at [849, 379] on button "Run ⇧↵" at bounding box center [909, 383] width 383 height 38
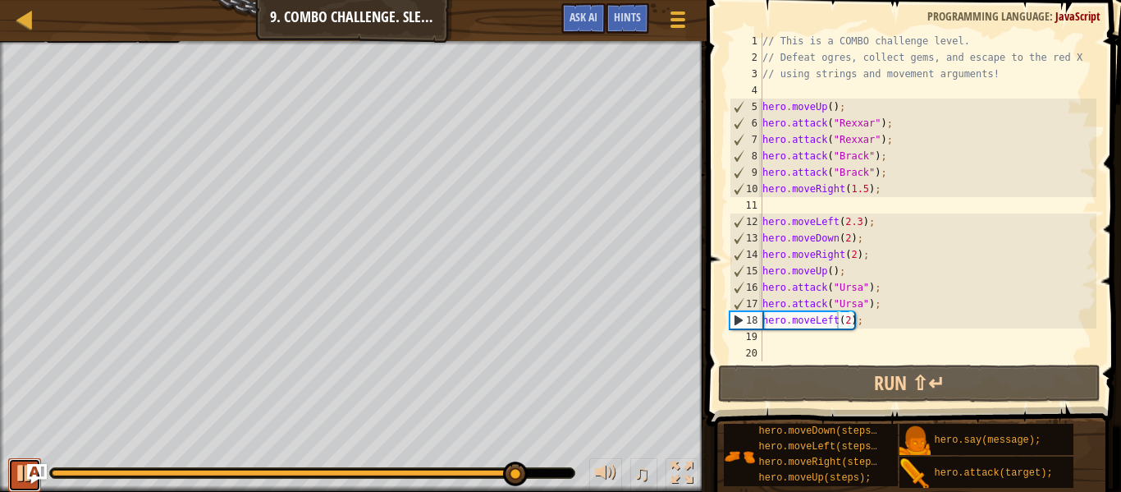
click at [12, 474] on button at bounding box center [24, 475] width 33 height 34
click at [852, 332] on div "// This is a COMBO challenge level. // Defeat ogres, collect gems, and escape t…" at bounding box center [927, 213] width 337 height 361
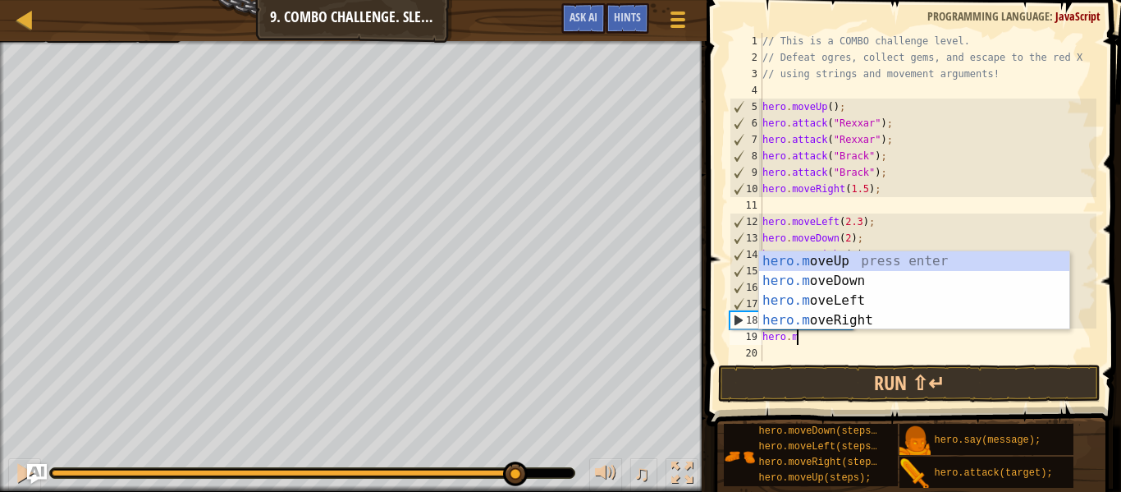
scroll to position [7, 7]
type textarea "hero.move"
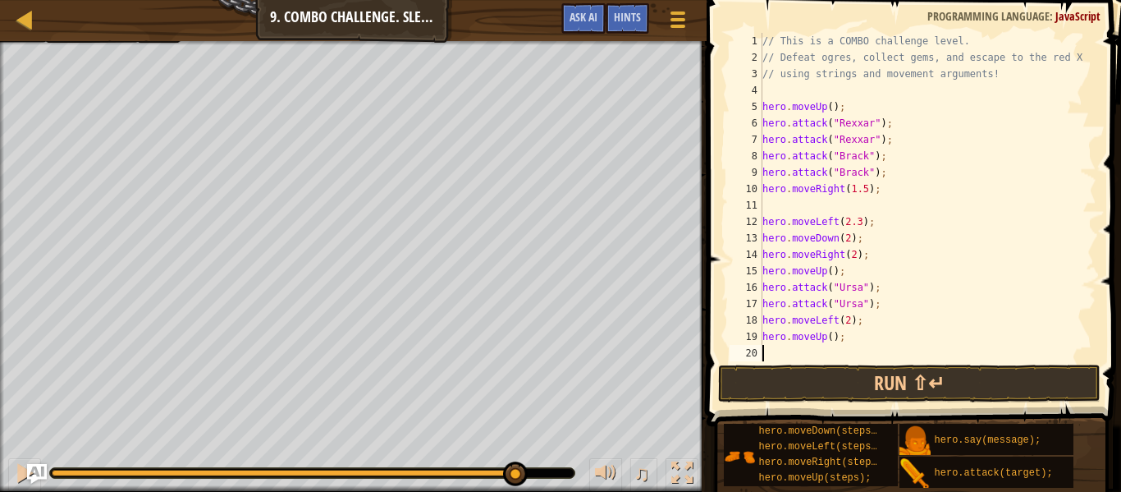
scroll to position [7, 0]
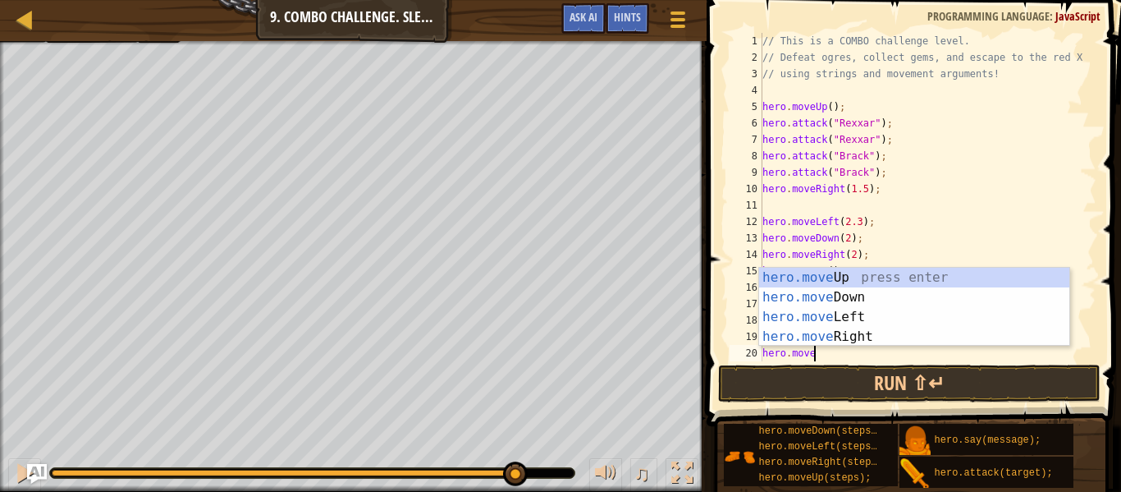
type textarea "hero.moverig"
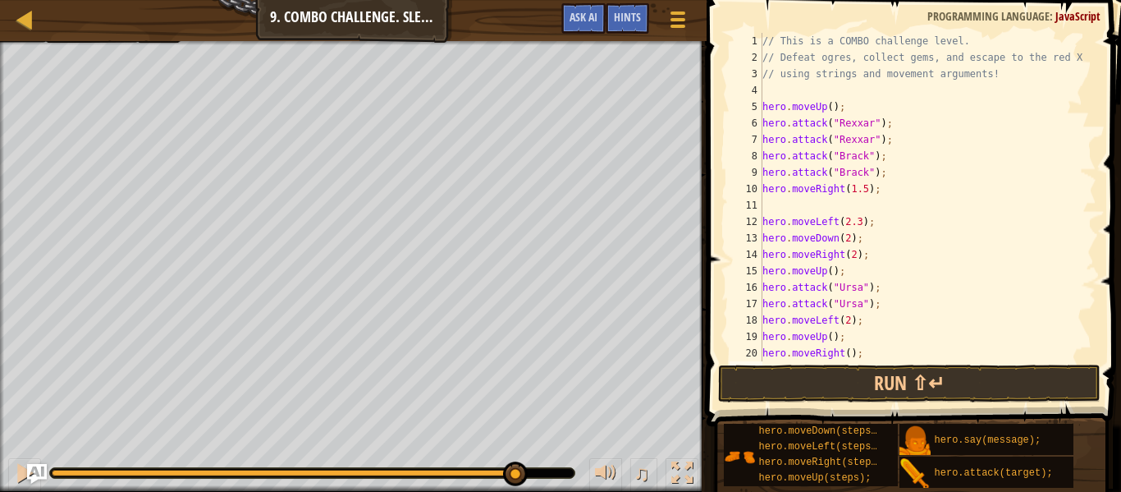
click at [848, 355] on div "// This is a COMBO challenge level. // Defeat ogres, collect gems, and escape t…" at bounding box center [927, 213] width 337 height 361
type textarea "hero.moveRight(3);"
click at [845, 377] on button "Run ⇧↵" at bounding box center [909, 383] width 383 height 38
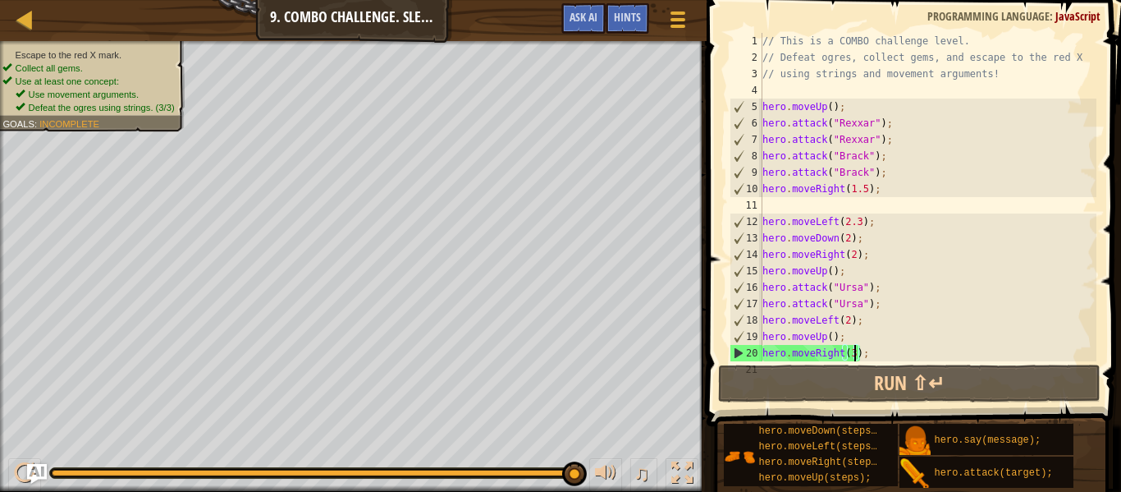
click at [812, 208] on div "// This is a COMBO challenge level. // Defeat ogres, collect gems, and escape t…" at bounding box center [927, 213] width 337 height 361
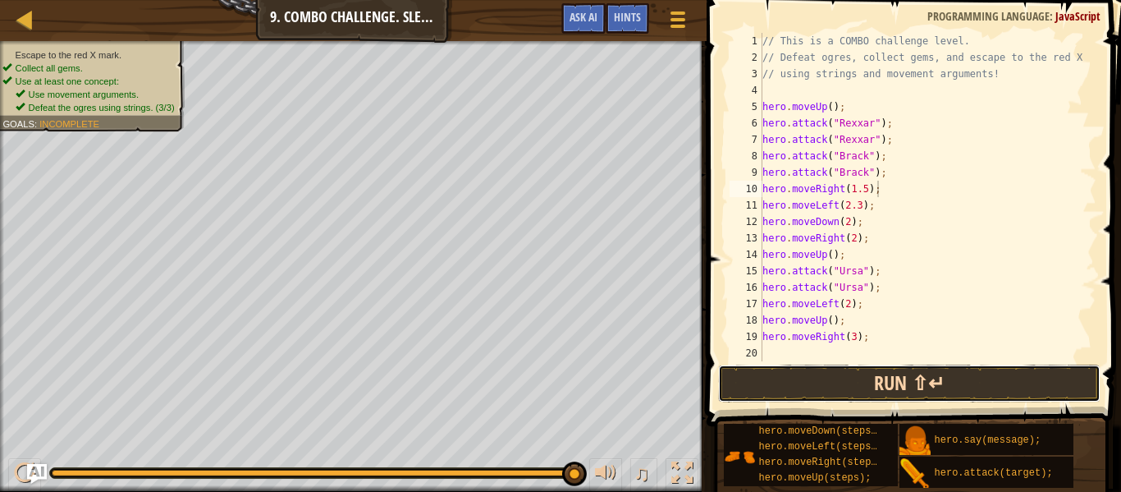
click at [925, 386] on button "Run ⇧↵" at bounding box center [909, 383] width 383 height 38
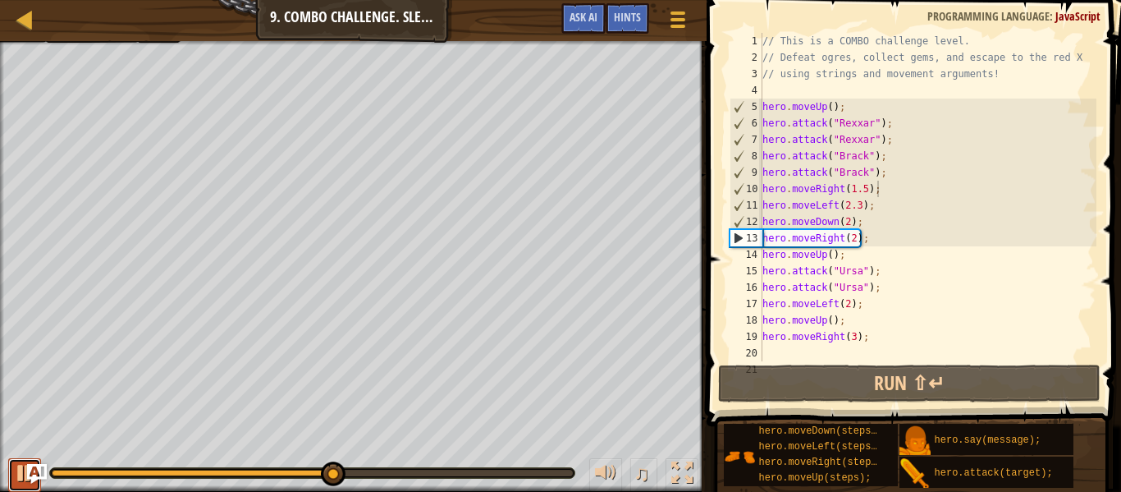
click at [16, 483] on div at bounding box center [24, 472] width 21 height 21
click at [900, 189] on div "// This is a COMBO challenge level. // Defeat ogres, collect gems, and escape t…" at bounding box center [927, 213] width 337 height 361
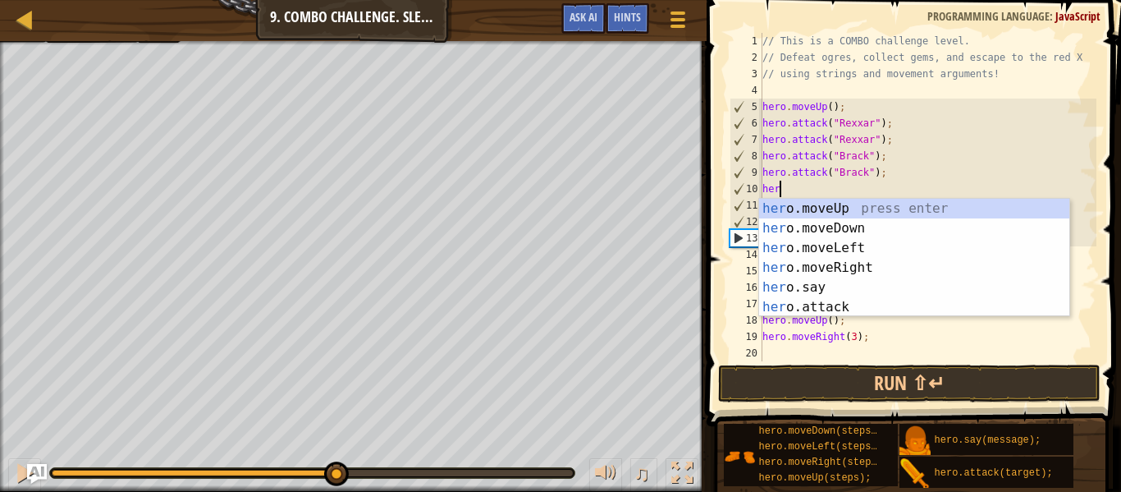
type textarea "h"
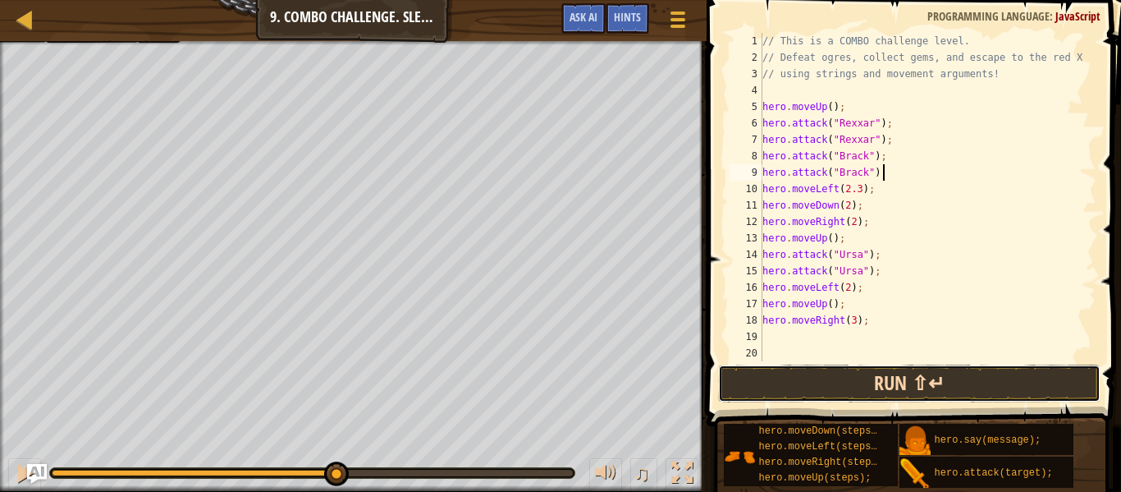
click at [783, 383] on button "Run ⇧↵" at bounding box center [909, 383] width 383 height 38
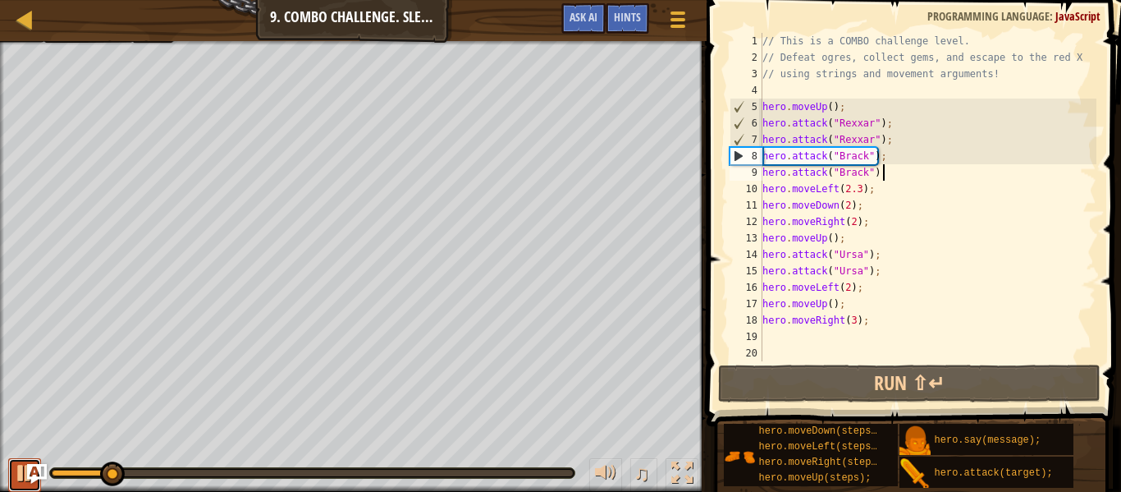
click at [15, 468] on div at bounding box center [24, 472] width 21 height 21
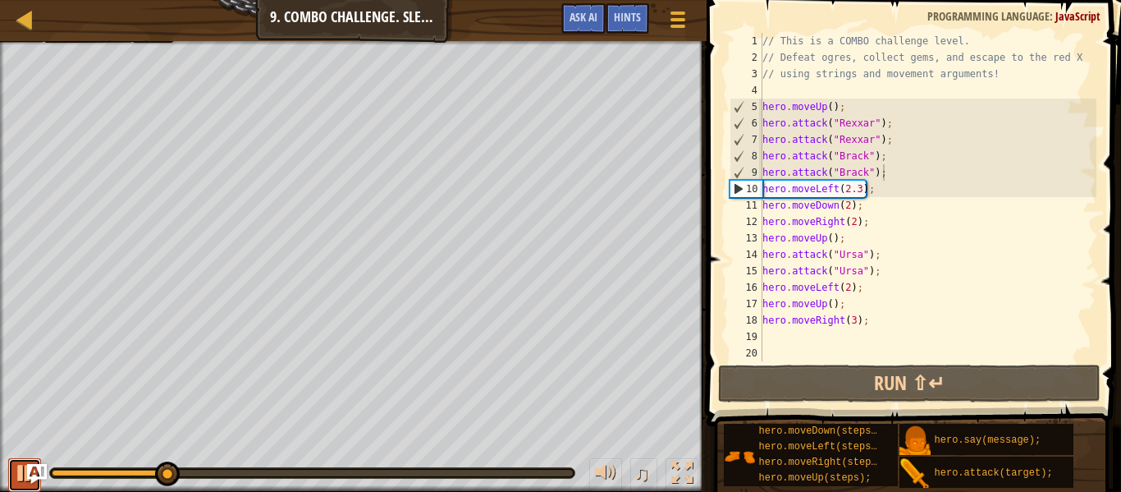
click at [15, 468] on div at bounding box center [24, 472] width 21 height 21
click at [863, 193] on div "// This is a COMBO challenge level. // Defeat ogres, collect gems, and escape t…" at bounding box center [927, 213] width 337 height 361
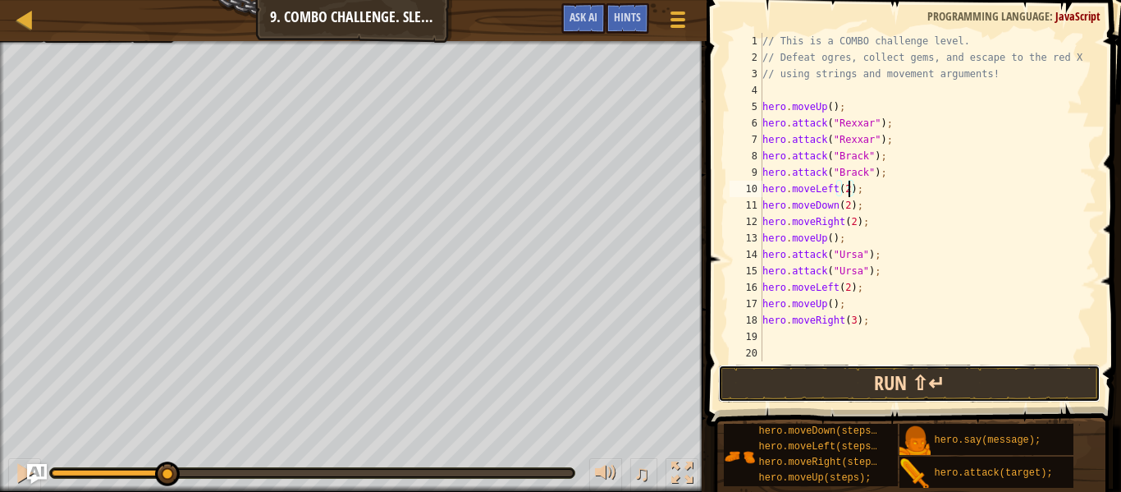
click at [953, 375] on button "Run ⇧↵" at bounding box center [909, 383] width 383 height 38
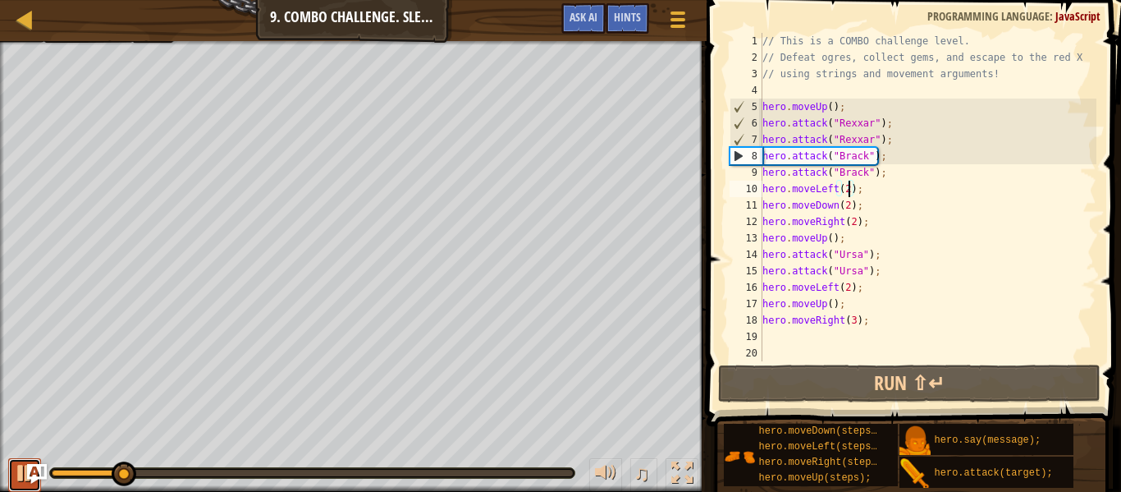
click at [21, 474] on div at bounding box center [24, 472] width 21 height 21
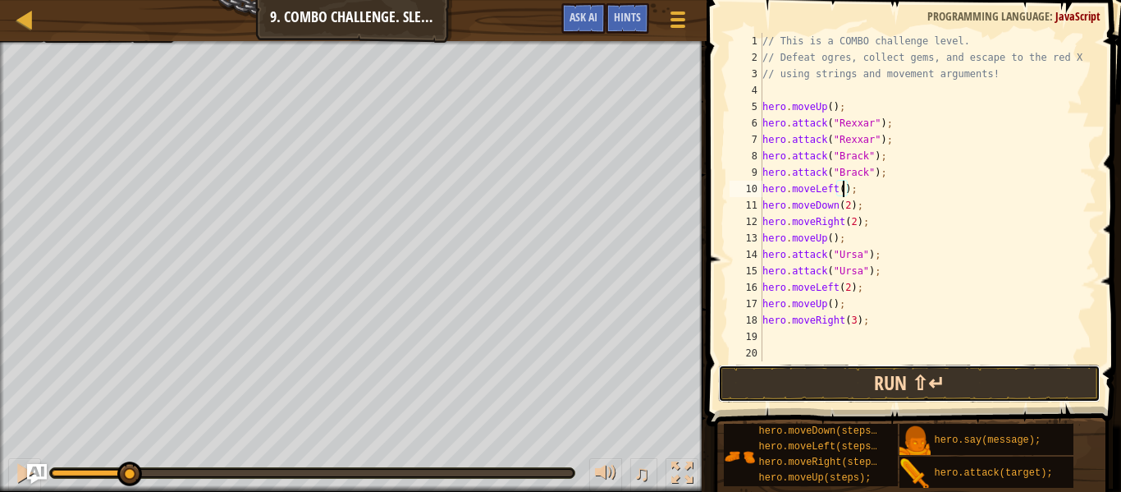
click at [830, 370] on button "Run ⇧↵" at bounding box center [909, 383] width 383 height 38
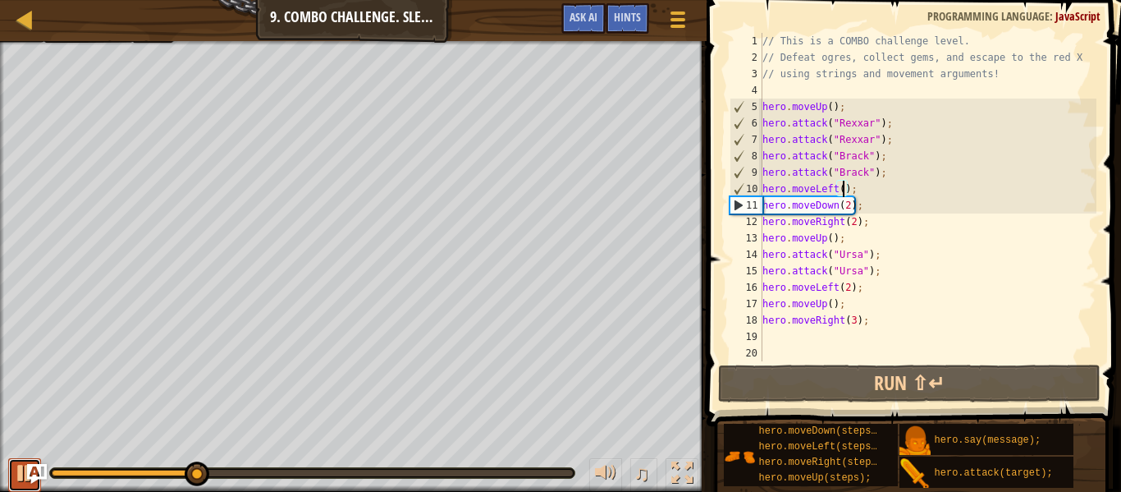
click at [16, 474] on div at bounding box center [24, 472] width 21 height 21
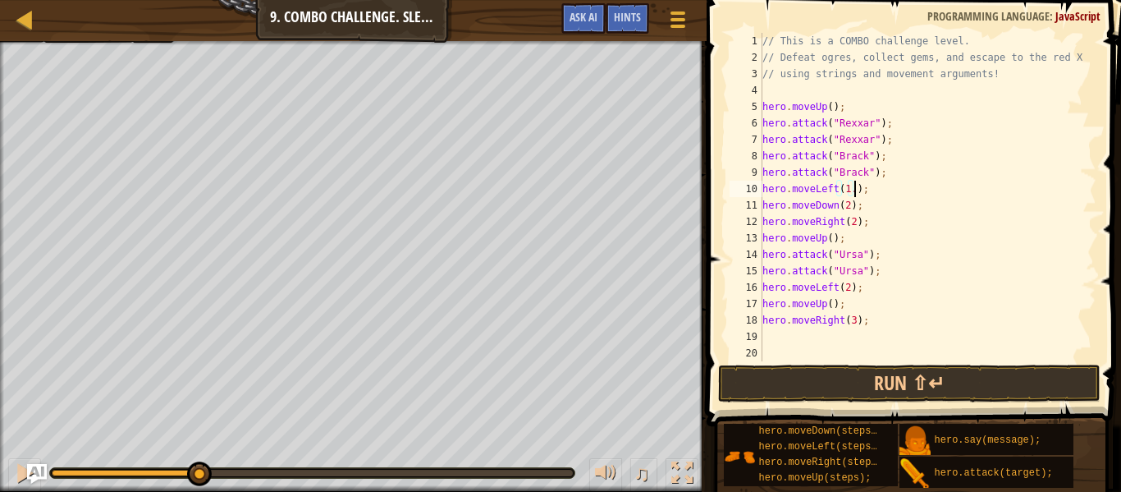
scroll to position [7, 15]
click at [857, 384] on button "Run ⇧↵" at bounding box center [909, 383] width 383 height 38
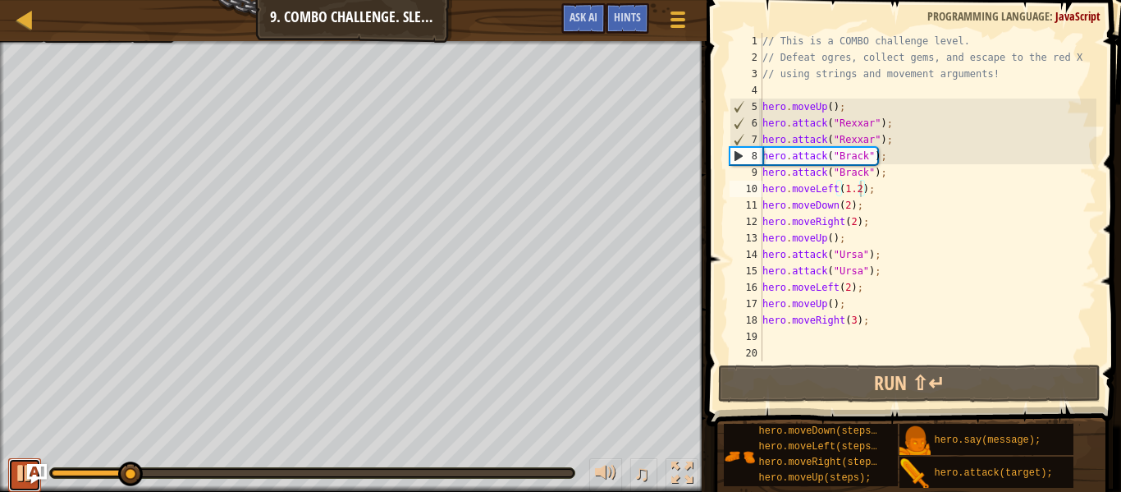
click at [14, 470] on div at bounding box center [24, 472] width 21 height 21
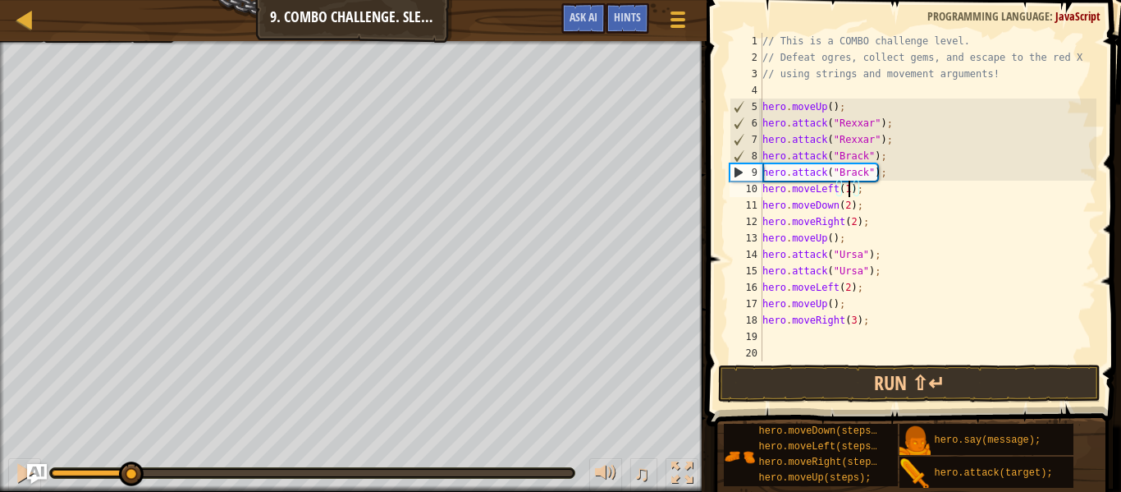
scroll to position [7, 13]
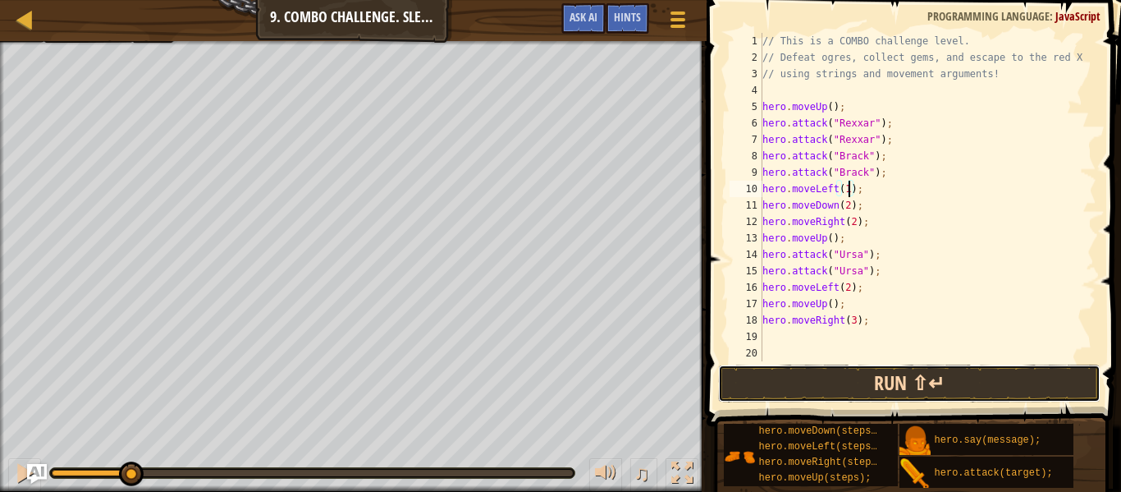
click at [760, 369] on button "Run ⇧↵" at bounding box center [909, 383] width 383 height 38
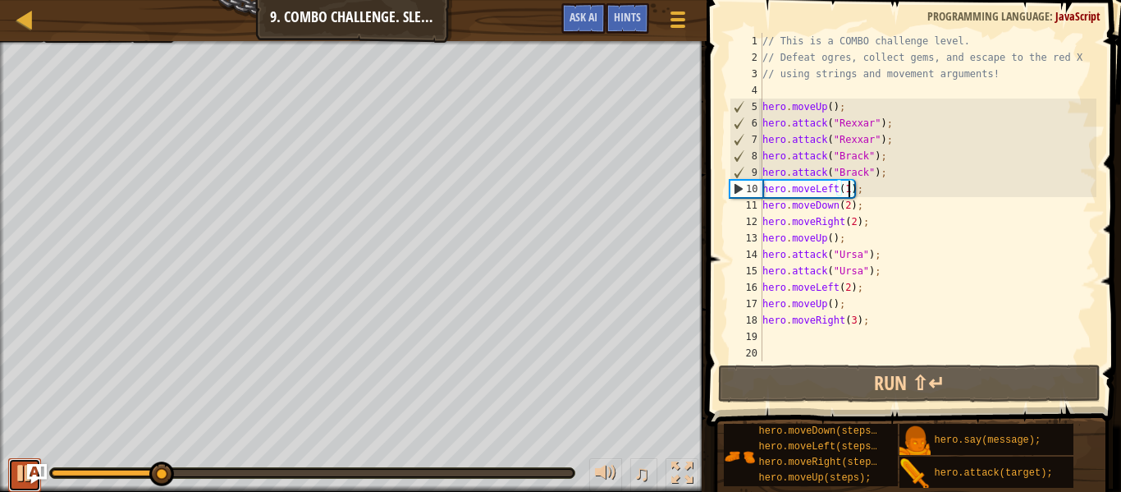
click at [12, 478] on button at bounding box center [24, 475] width 33 height 34
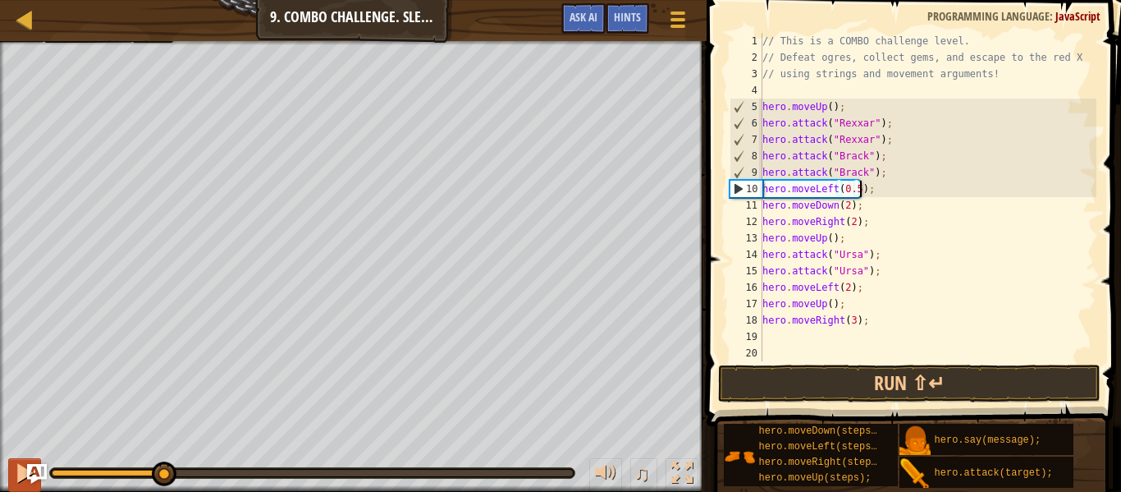
scroll to position [7, 15]
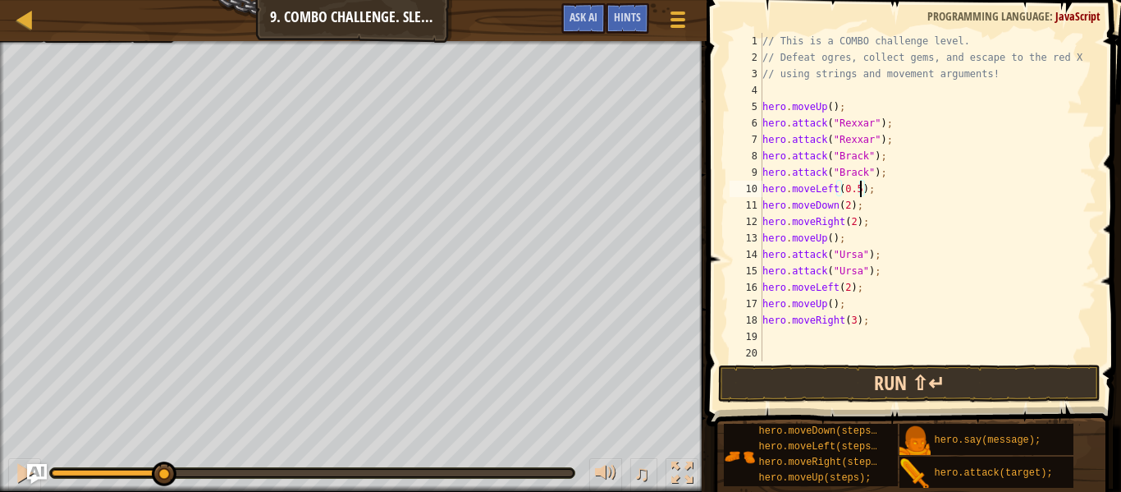
type textarea "hero.moveLeft(0.5);"
click at [758, 369] on button "Run ⇧↵" at bounding box center [909, 383] width 383 height 38
